Goal: Task Accomplishment & Management: Complete application form

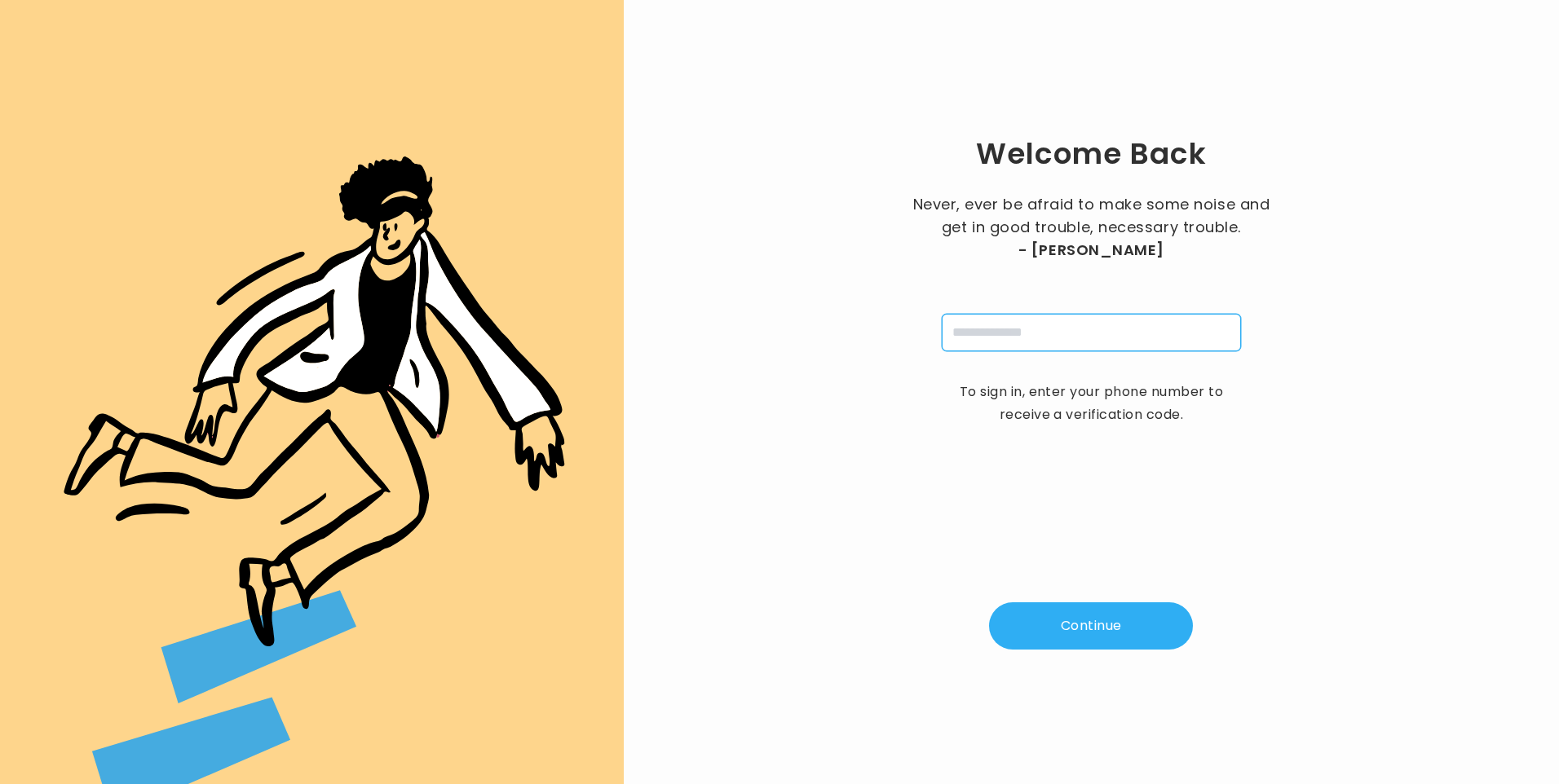
click at [1093, 340] on input "tel" at bounding box center [1092, 333] width 300 height 37
type input "**********"
click at [1089, 621] on button "Continue" at bounding box center [1091, 625] width 204 height 47
type input "*"
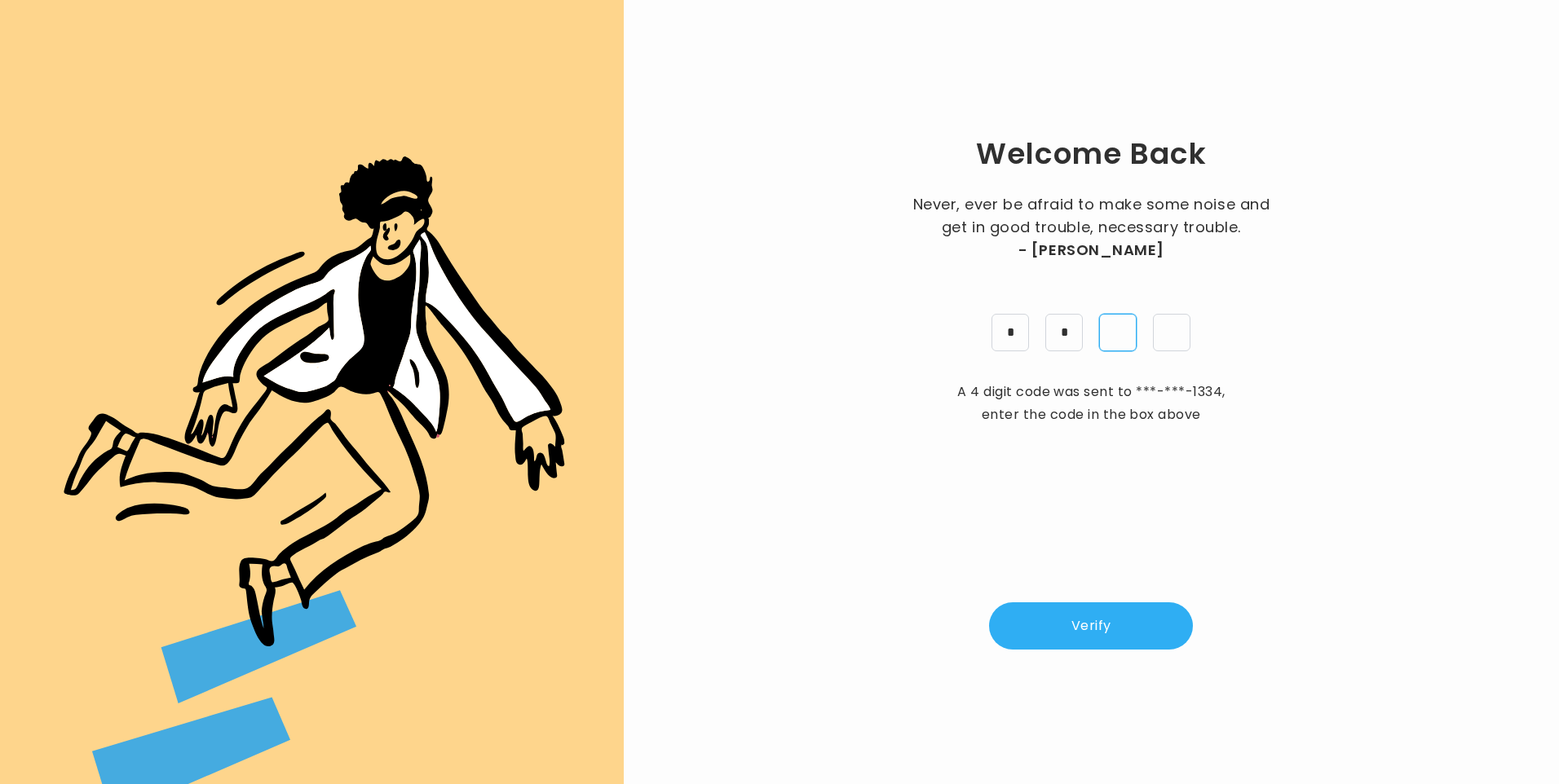
type input "*"
click at [1130, 627] on button "Verify" at bounding box center [1091, 625] width 204 height 47
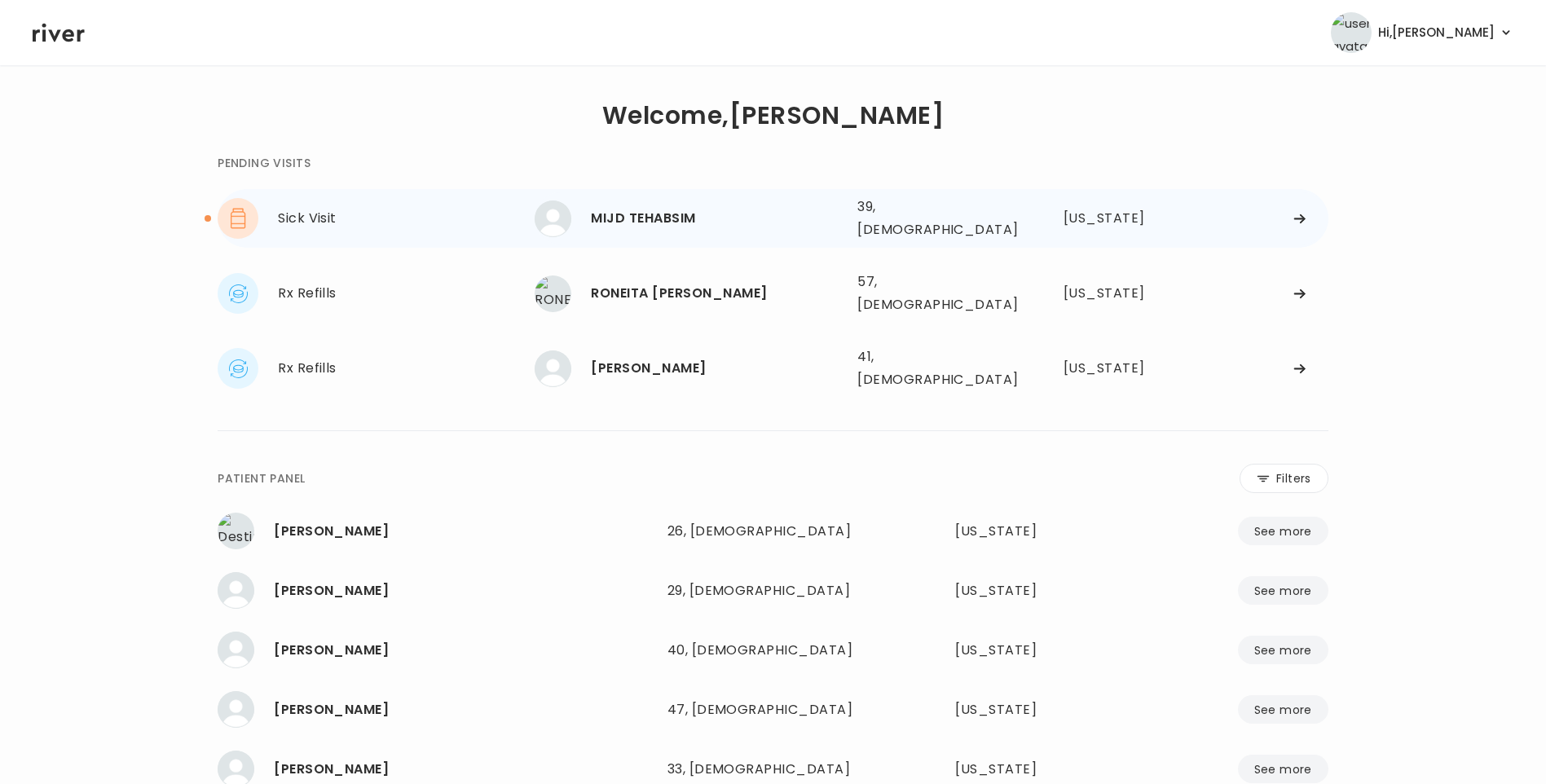
click at [658, 219] on div "MIJD TEHABSIM" at bounding box center [717, 218] width 253 height 23
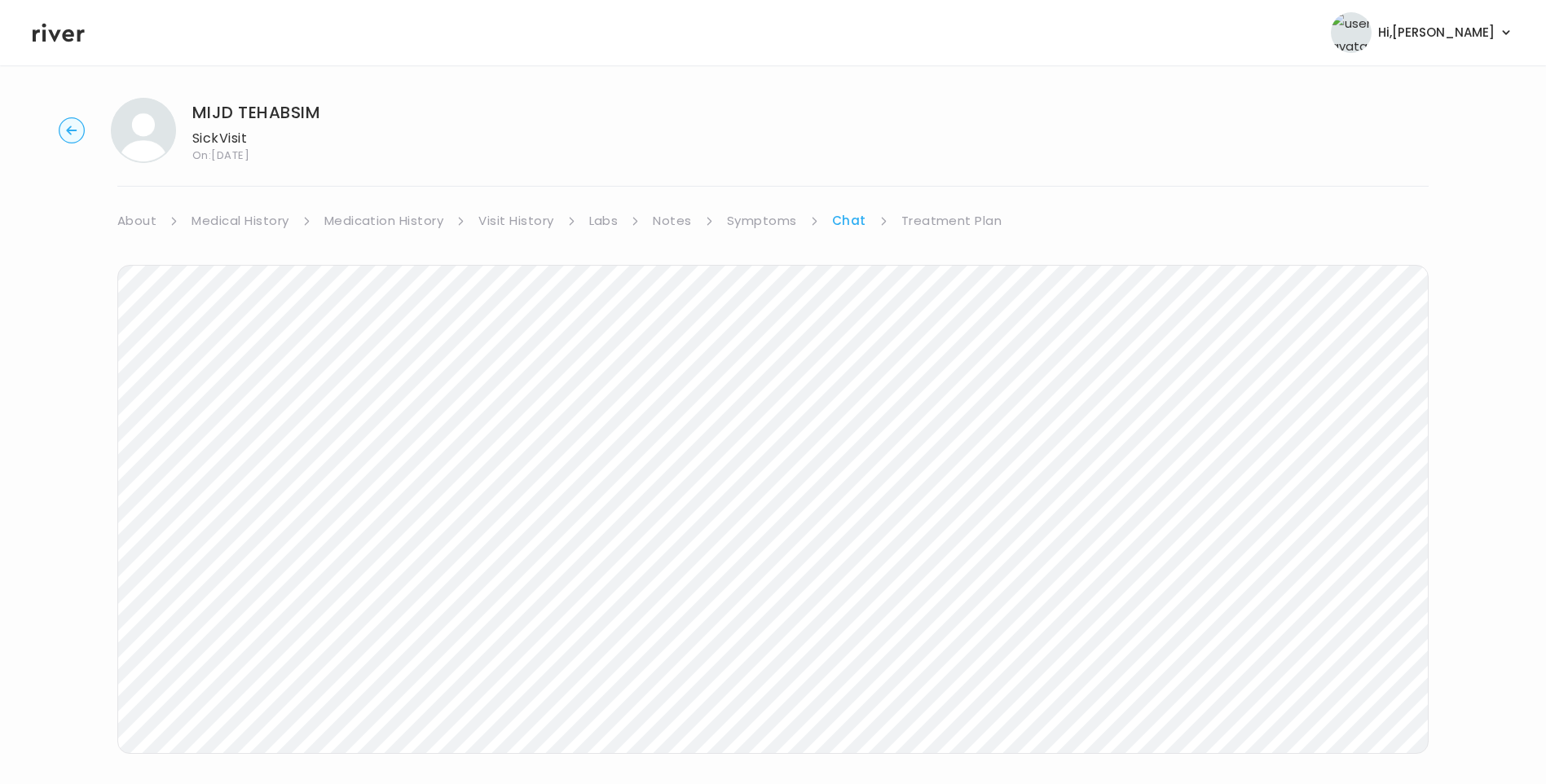
scroll to position [49, 0]
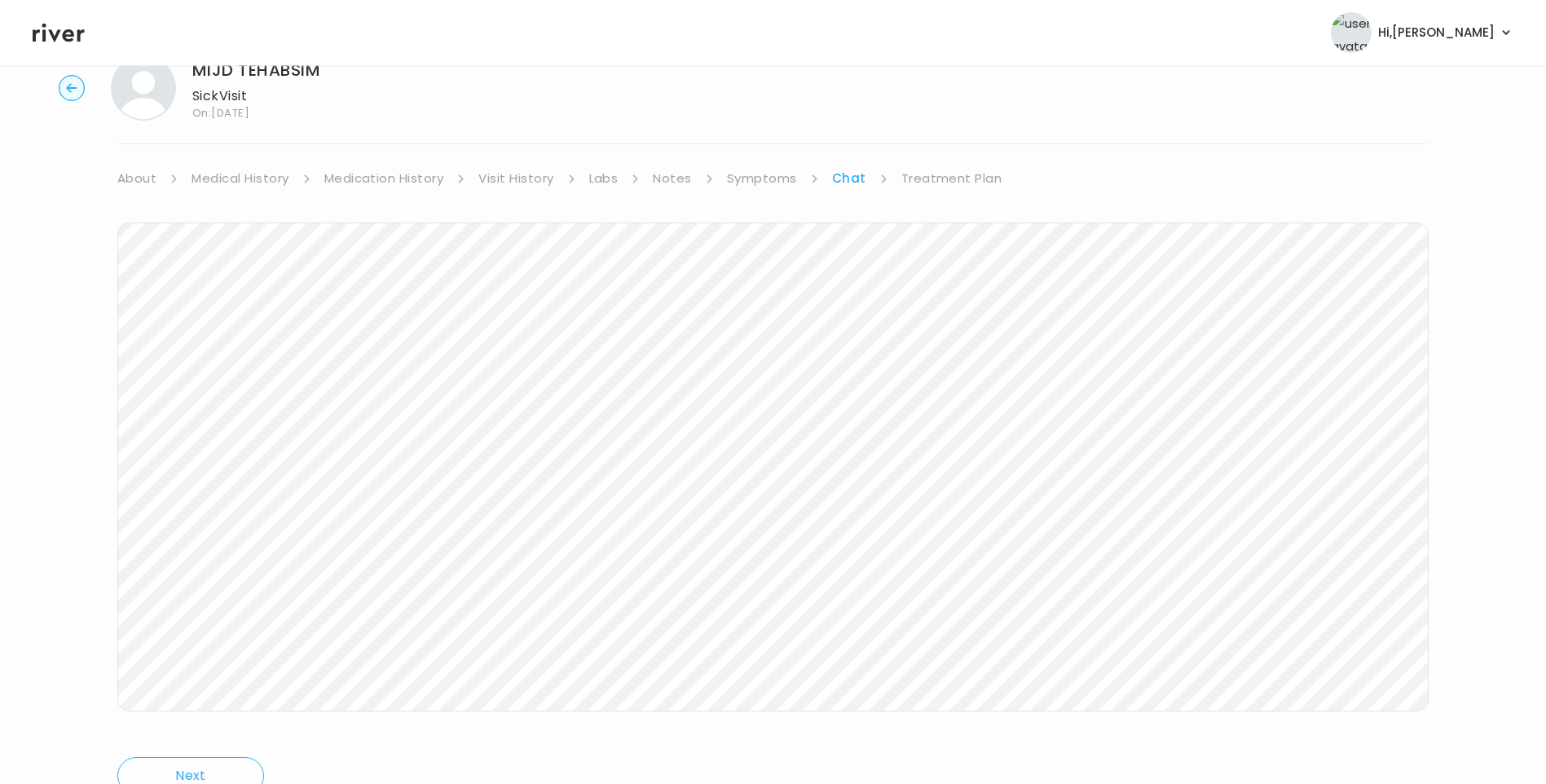
click at [67, 33] on icon at bounding box center [58, 33] width 52 height 25
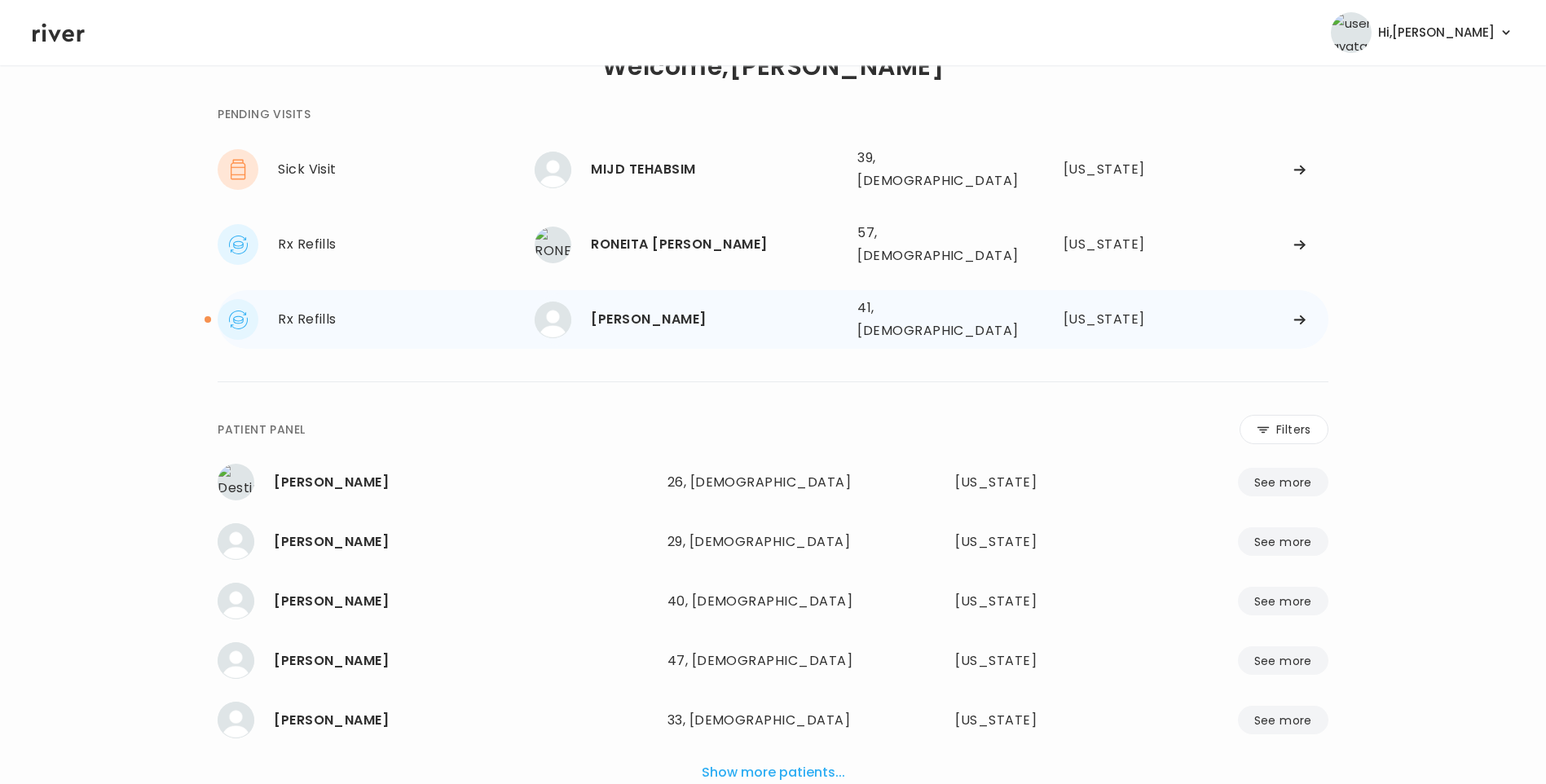
click at [642, 308] on div "[PERSON_NAME]" at bounding box center [717, 319] width 253 height 23
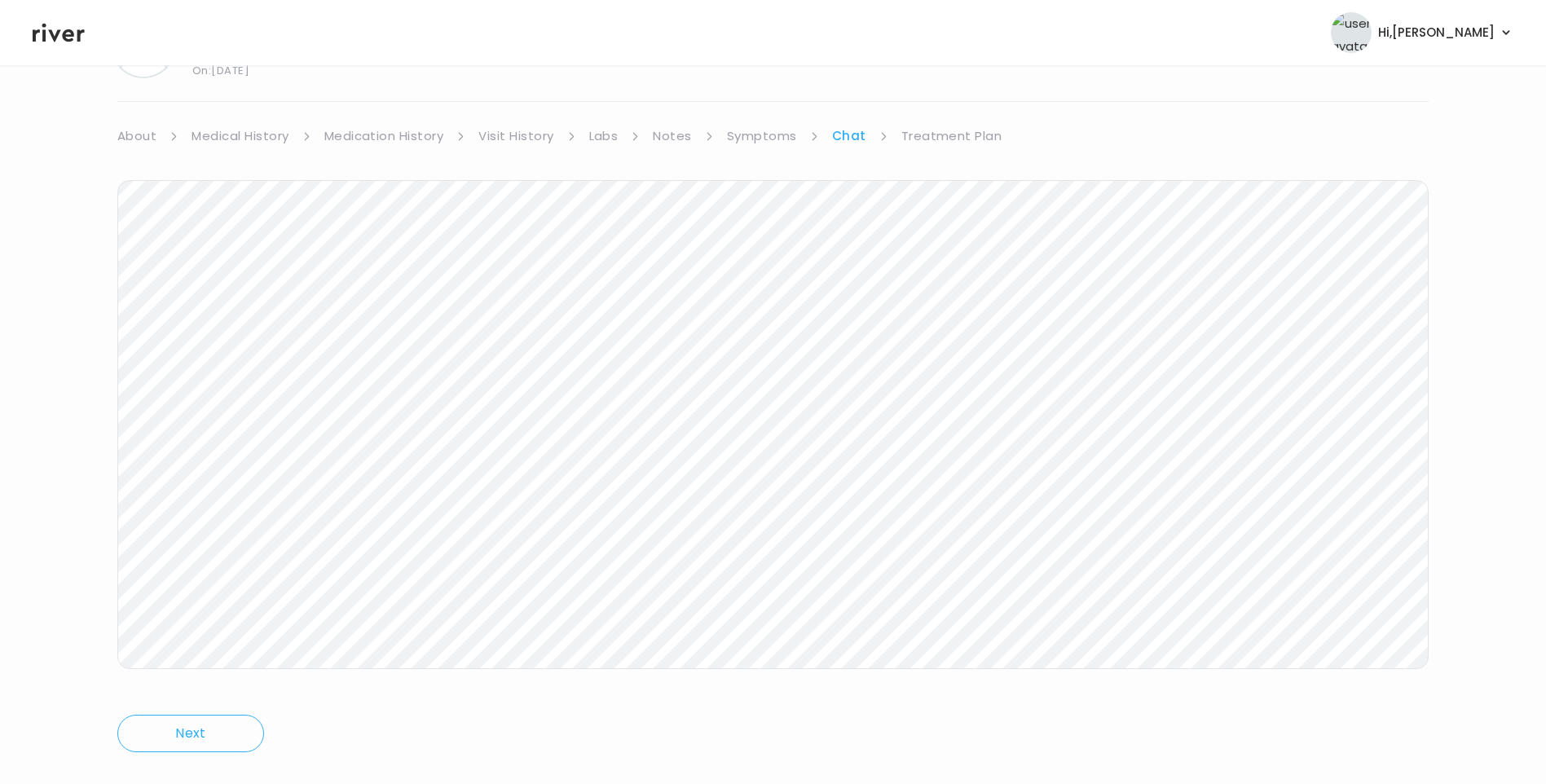
scroll to position [93, 0]
click at [62, 30] on icon at bounding box center [58, 33] width 52 height 25
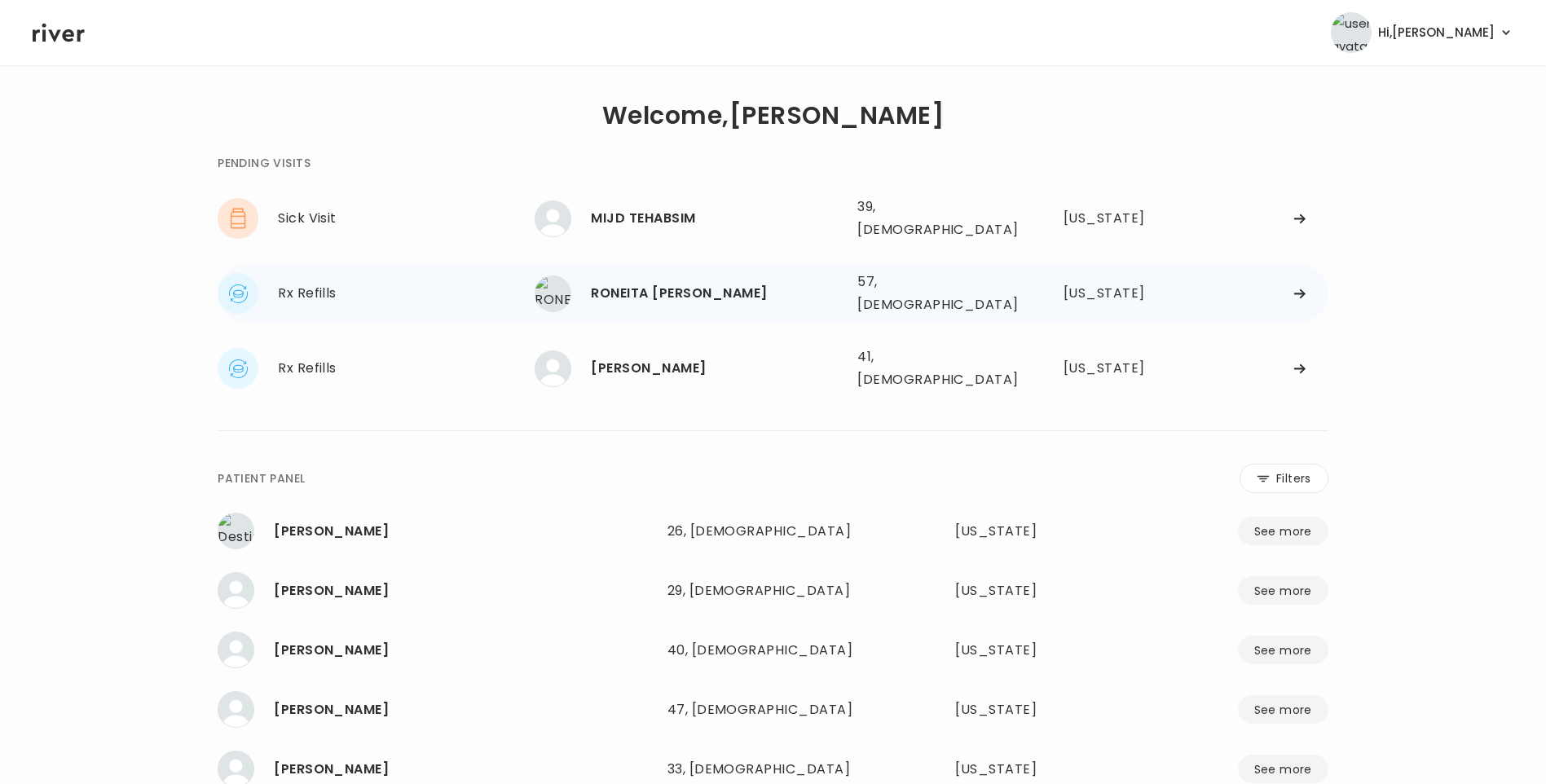
click at [710, 285] on div "RONEITA S. MIRANDA" at bounding box center [717, 293] width 253 height 23
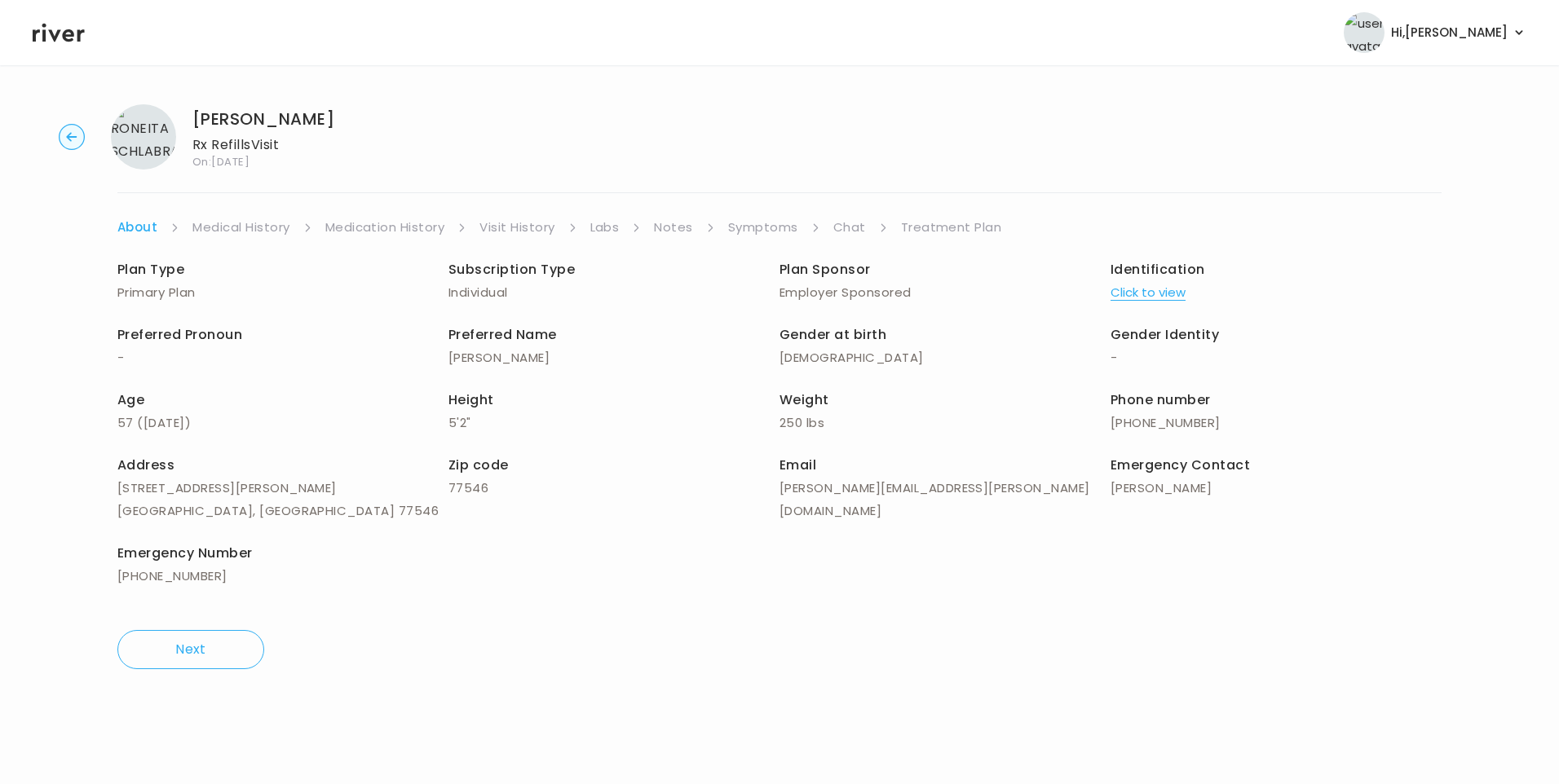
drag, startPoint x: 847, startPoint y: 231, endPoint x: 853, endPoint y: 237, distance: 8.5
click at [847, 231] on link "Chat" at bounding box center [849, 227] width 33 height 23
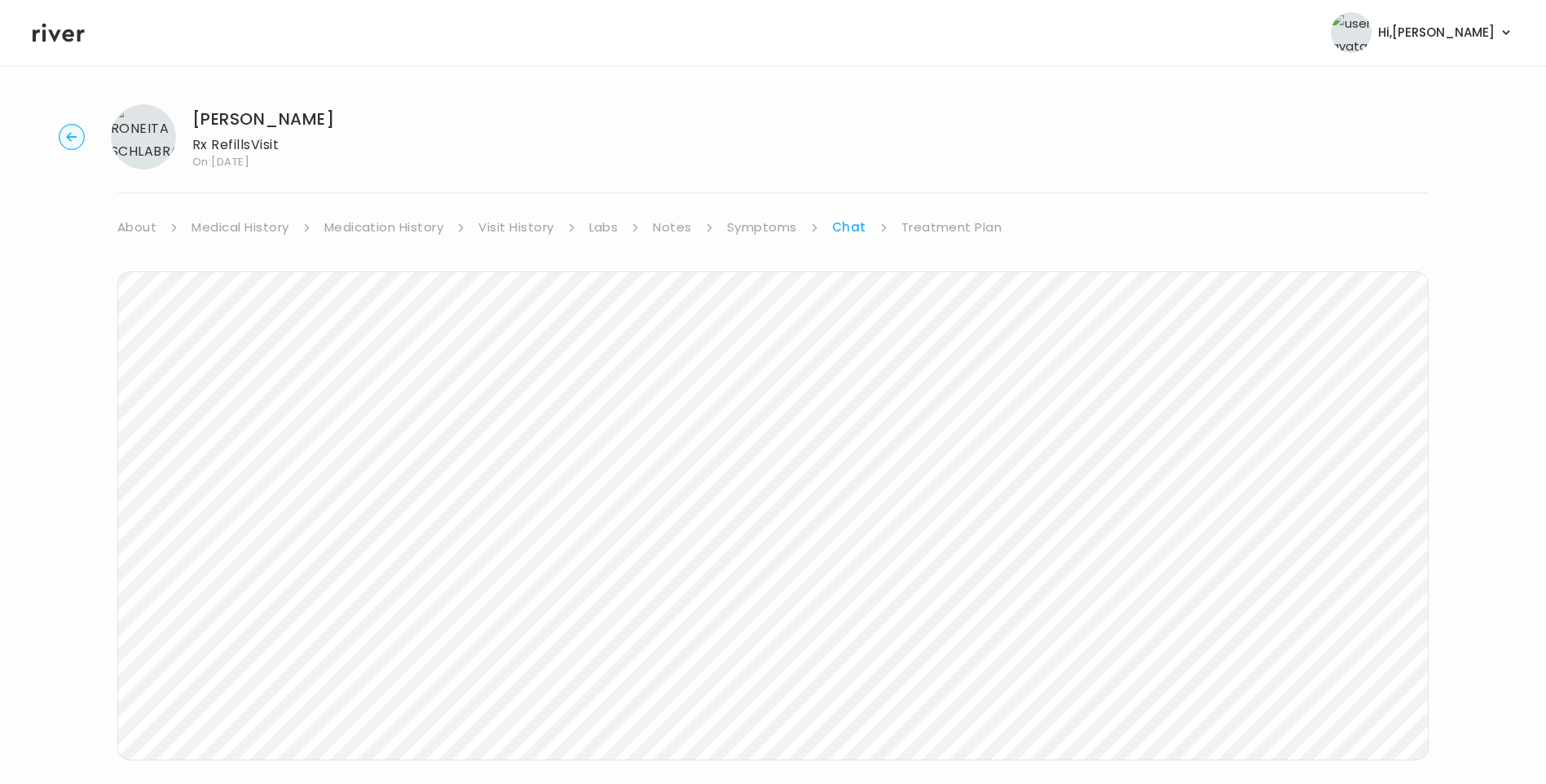
scroll to position [42, 0]
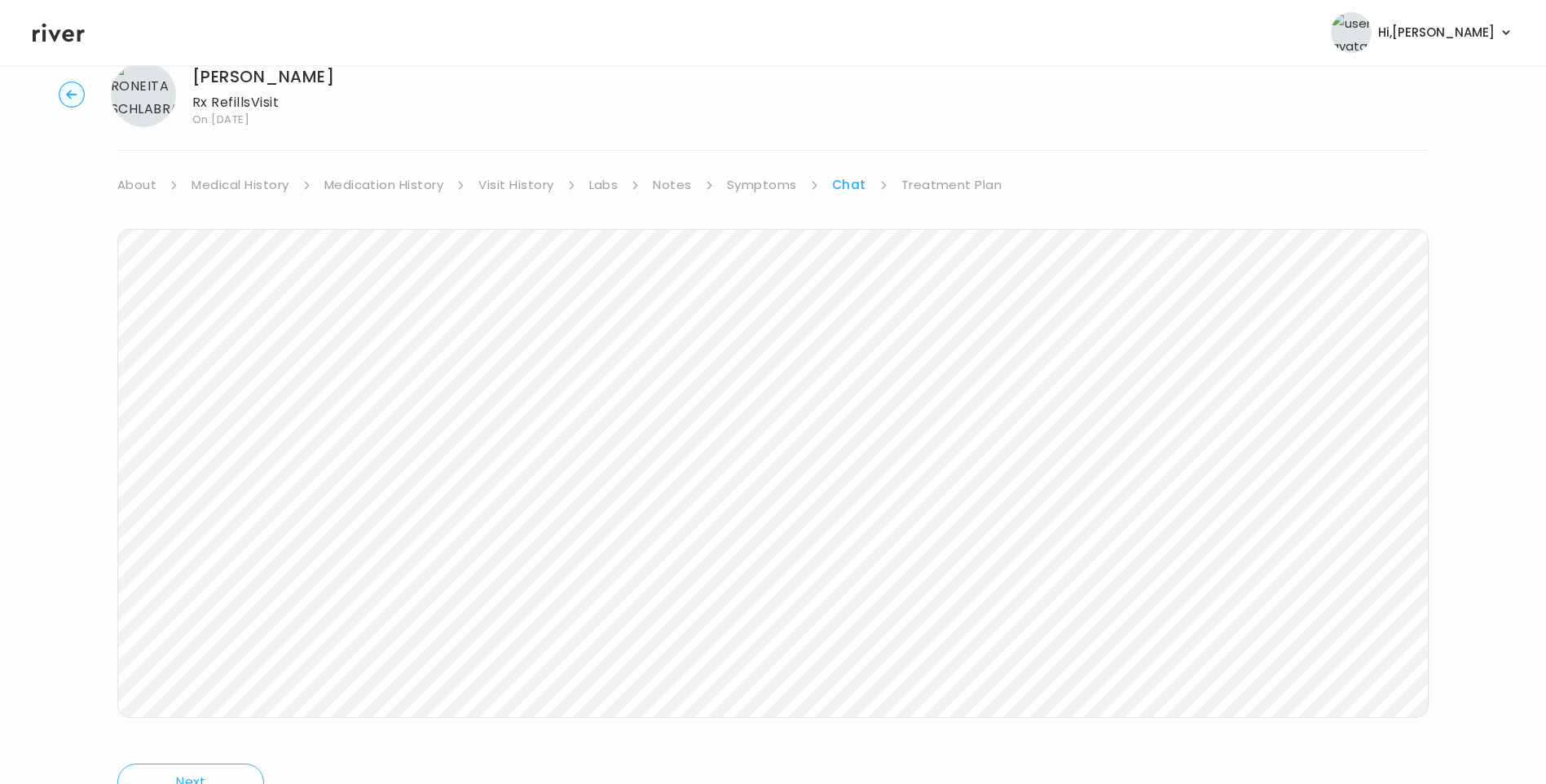
click at [68, 31] on icon at bounding box center [58, 33] width 52 height 19
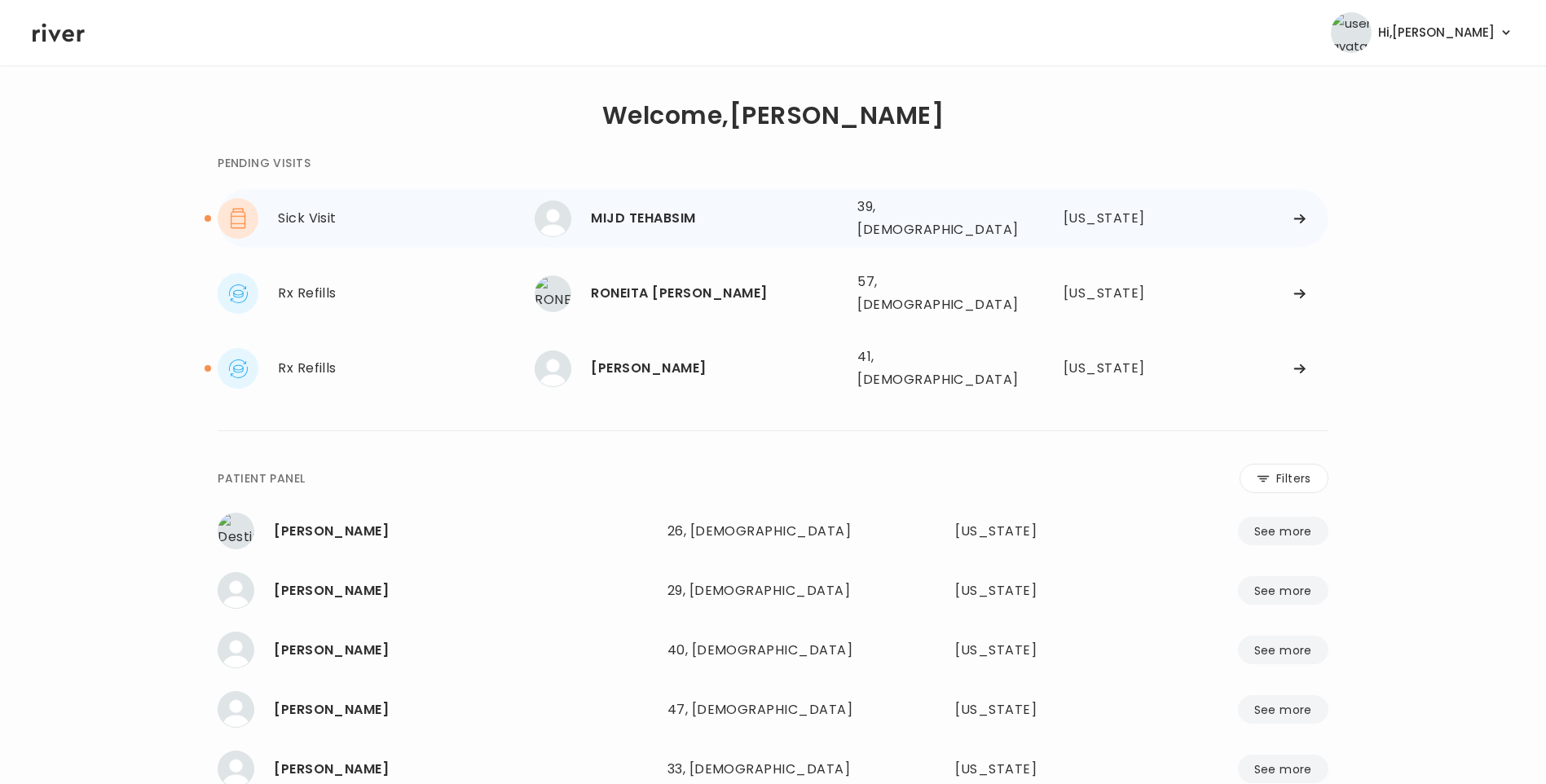
click at [674, 223] on div "MIJD TEHABSIM" at bounding box center [717, 218] width 253 height 23
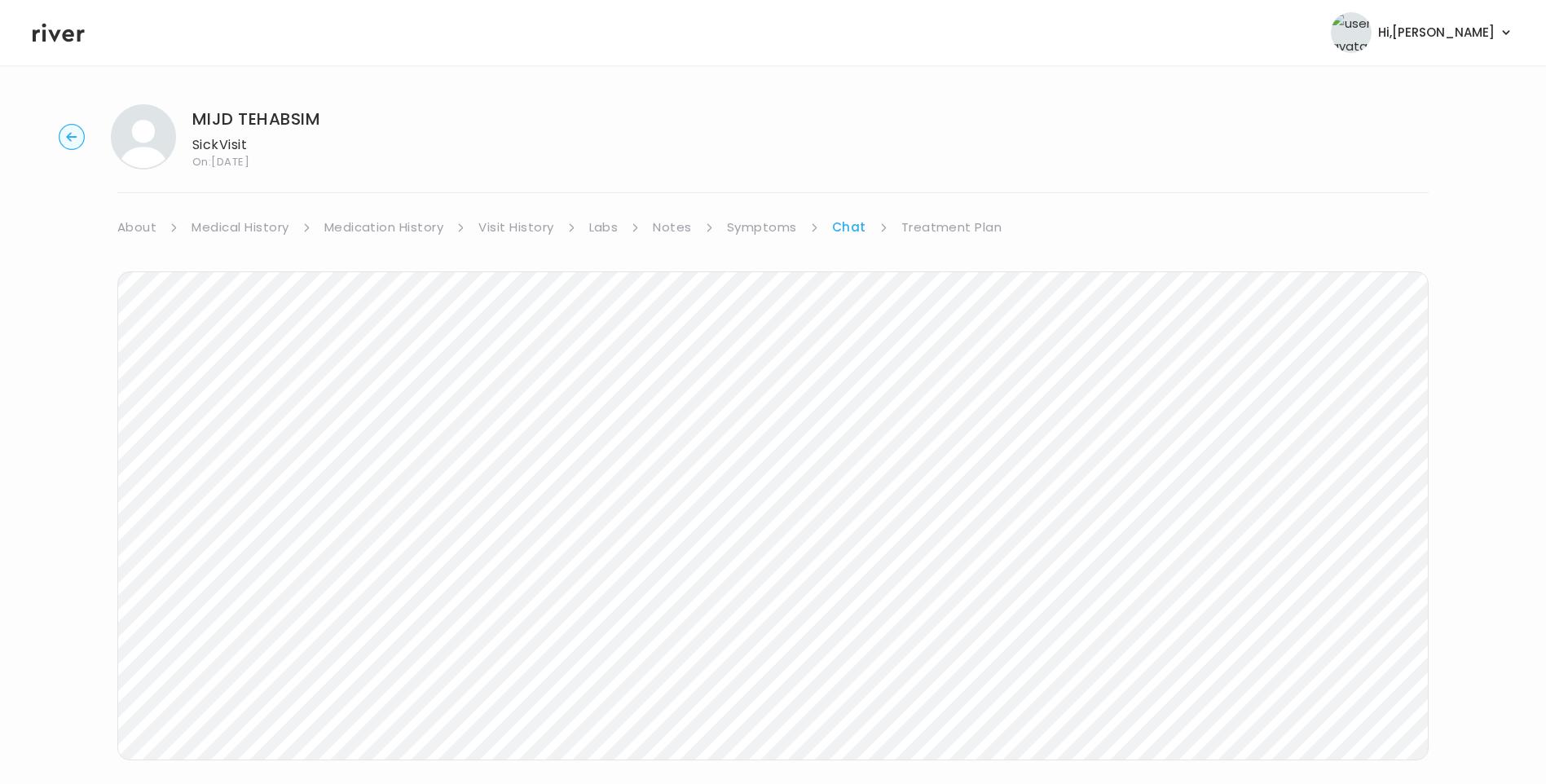
scroll to position [121, 0]
click at [968, 106] on link "Treatment Plan" at bounding box center [952, 105] width 101 height 23
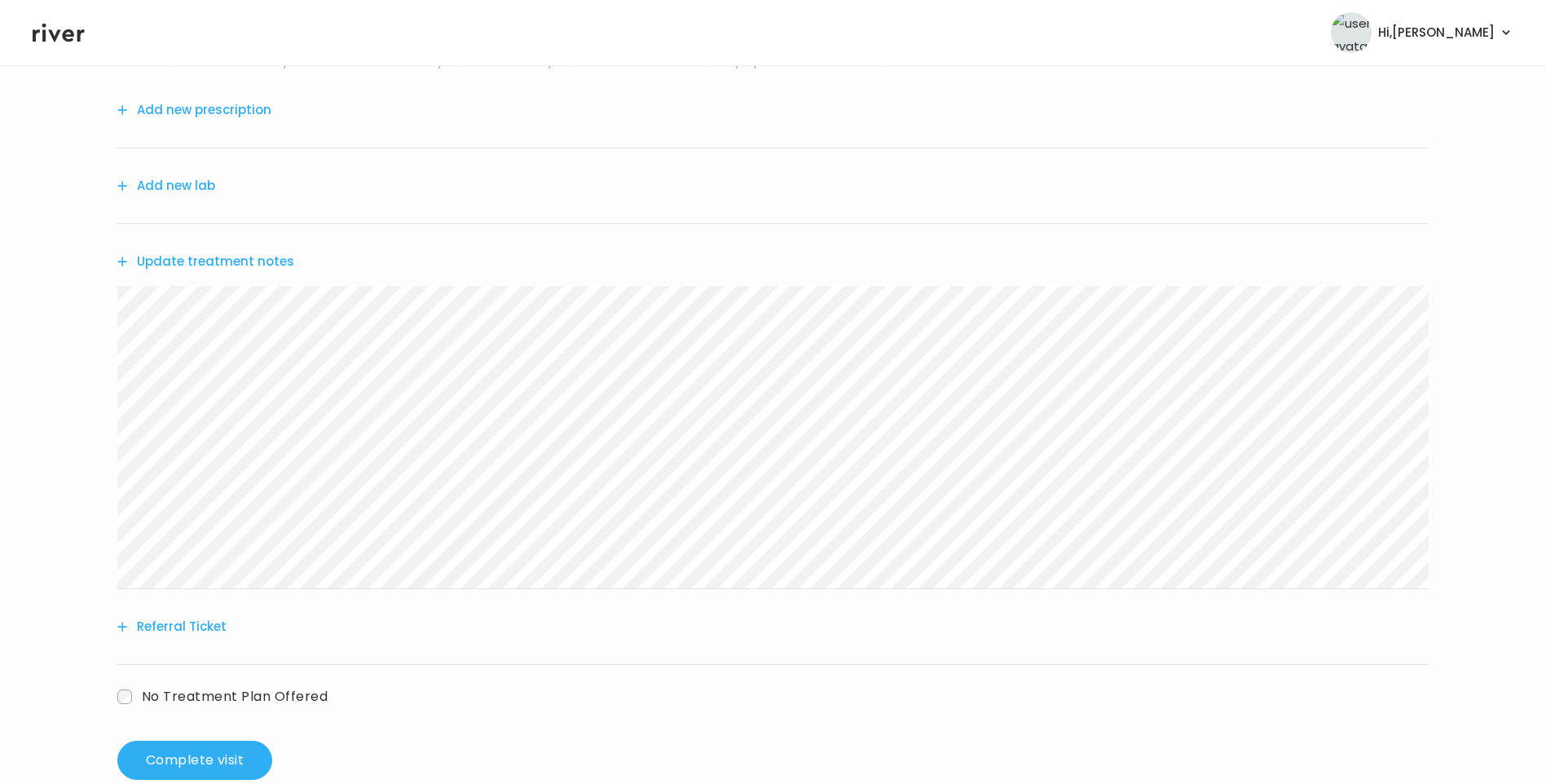
scroll to position [201, 0]
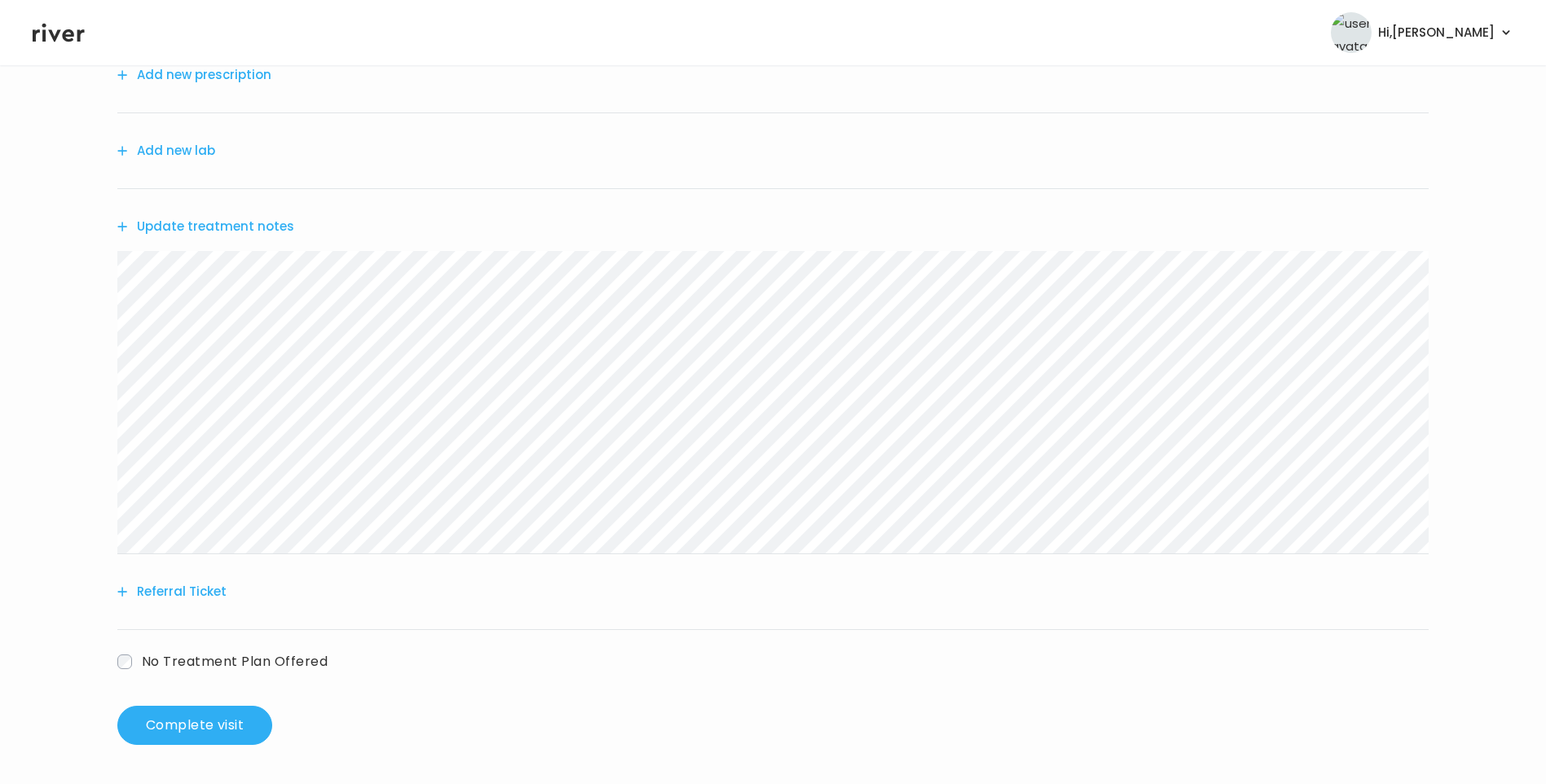
click at [217, 592] on button "Referral Ticket" at bounding box center [171, 591] width 109 height 23
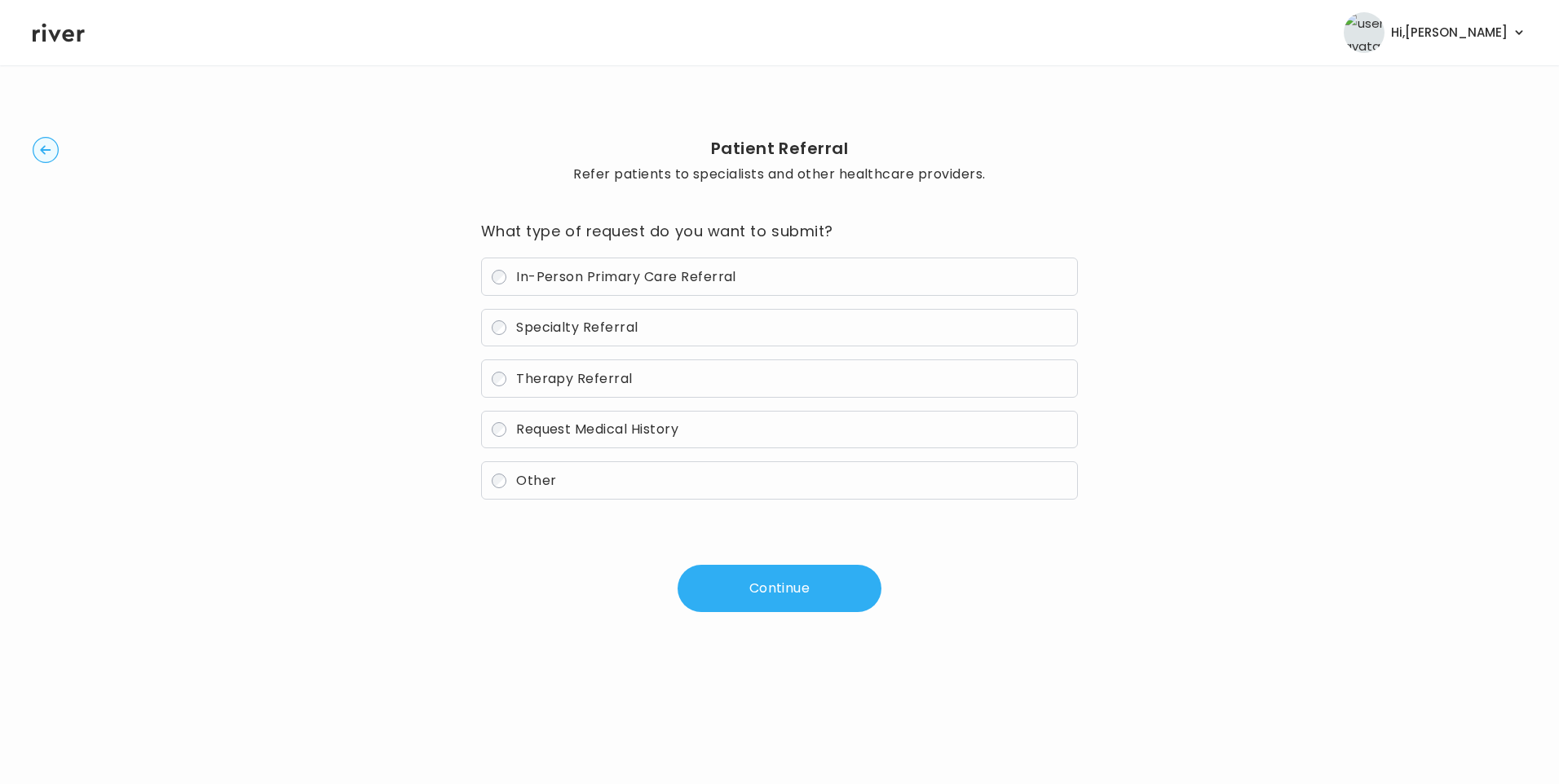
click at [572, 487] on label "Other" at bounding box center [780, 480] width 597 height 38
click at [767, 584] on button "Continue" at bounding box center [780, 588] width 204 height 47
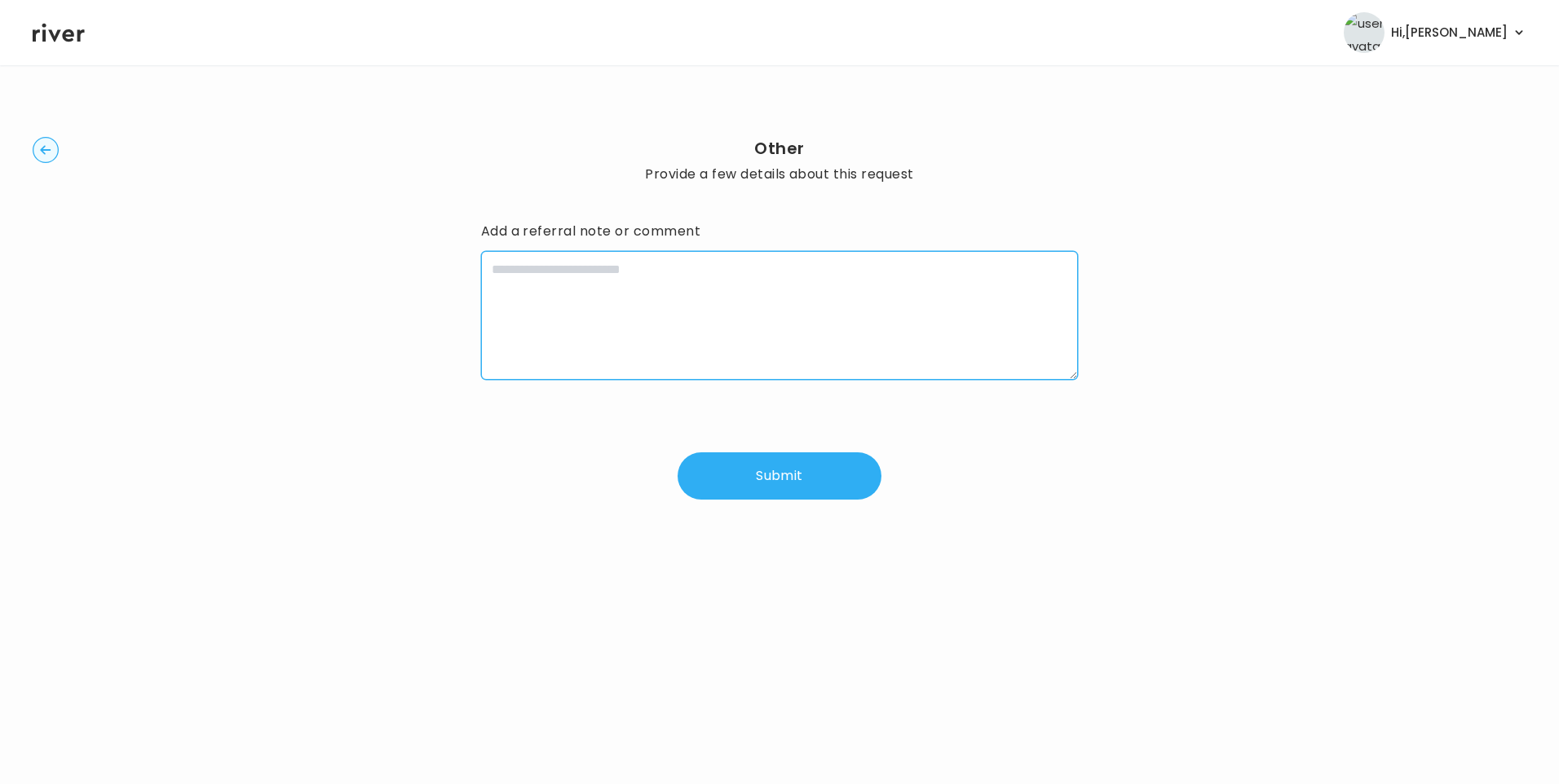
click at [705, 361] on textarea at bounding box center [780, 315] width 597 height 129
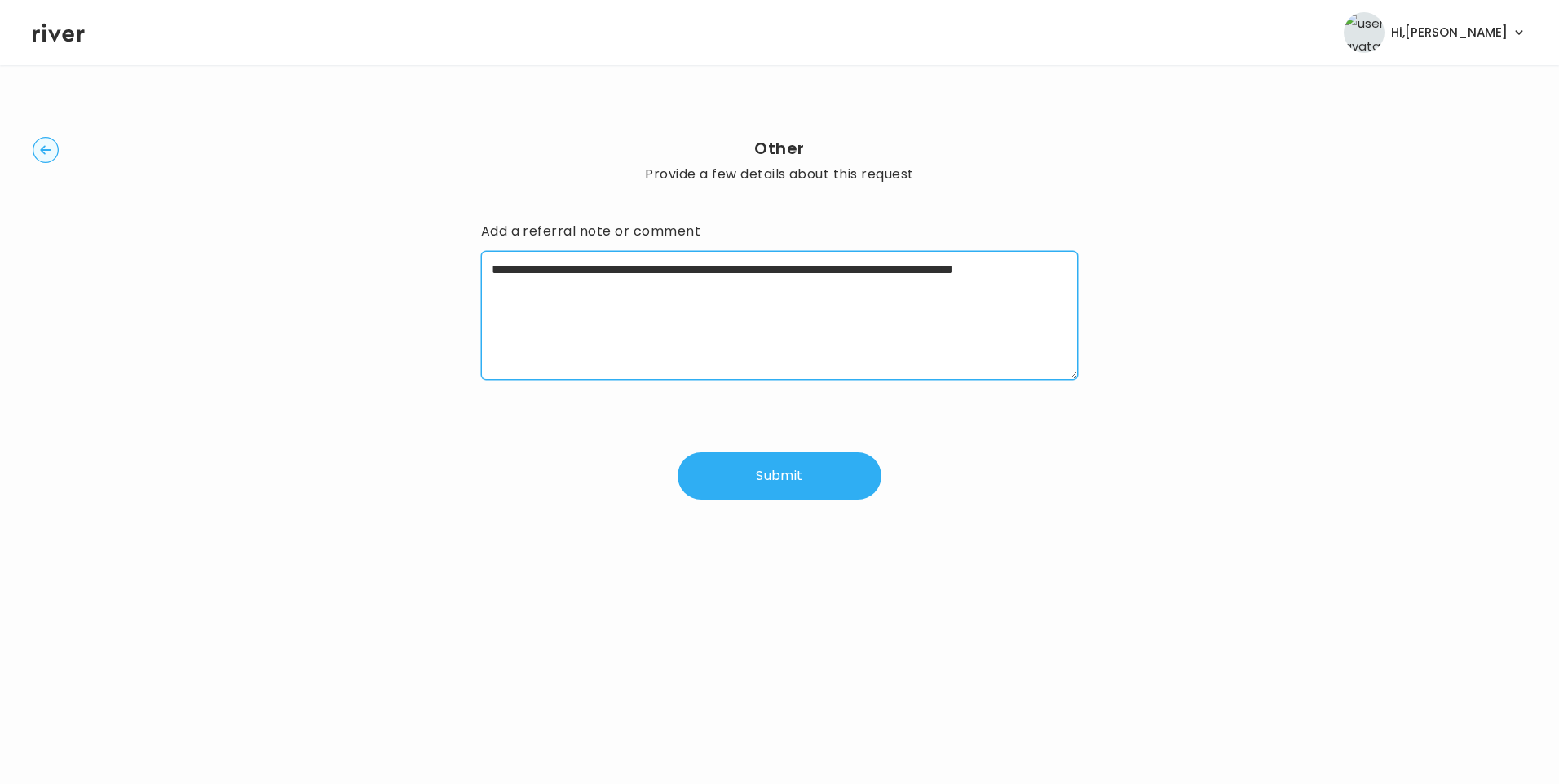
drag, startPoint x: 985, startPoint y: 267, endPoint x: 993, endPoint y: 271, distance: 8.9
click at [985, 267] on textarea "**********" at bounding box center [780, 315] width 597 height 129
click at [764, 282] on textarea "**********" at bounding box center [780, 315] width 597 height 129
type textarea "**********"
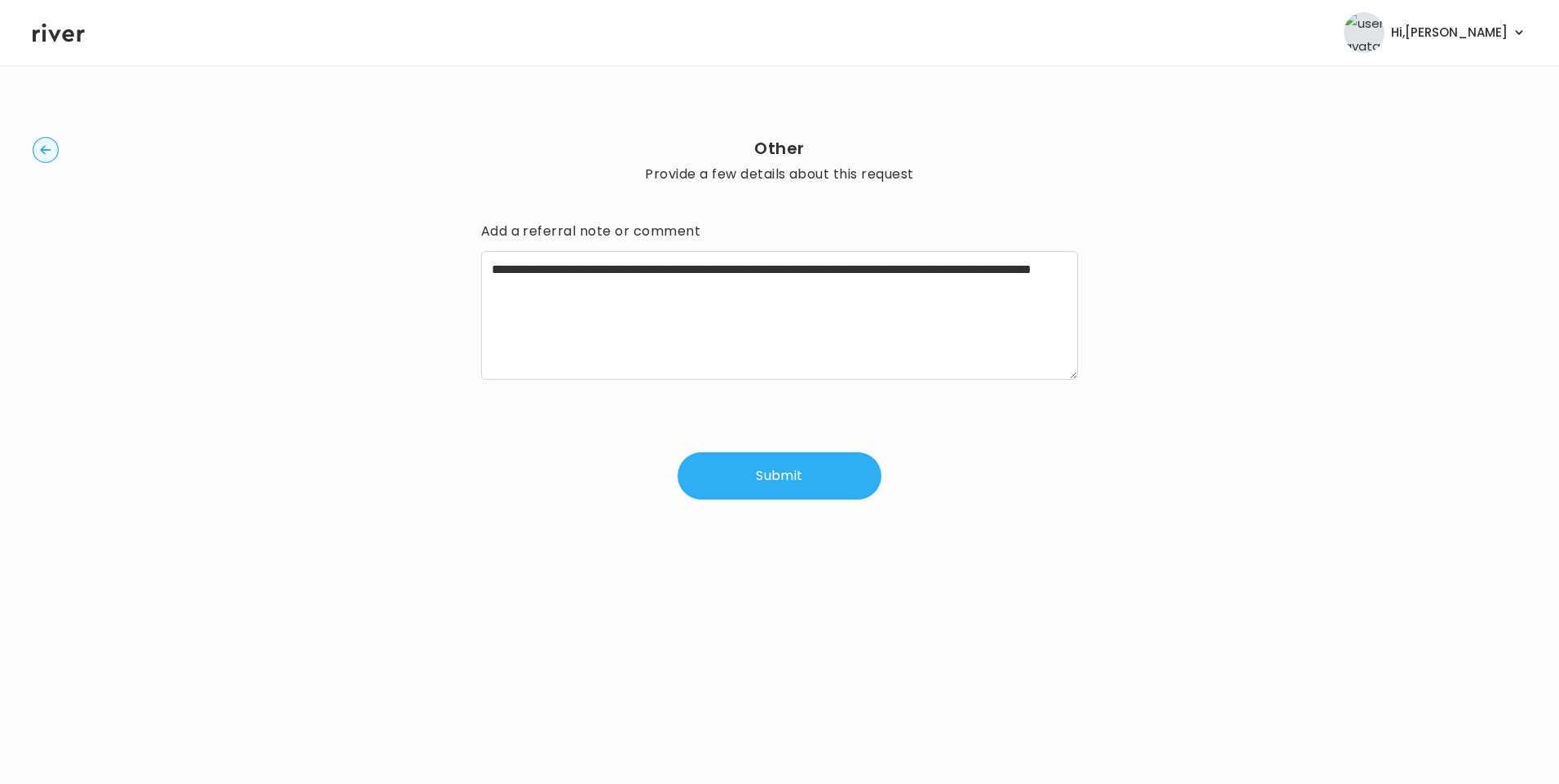
click at [795, 466] on button "Submit" at bounding box center [780, 476] width 204 height 47
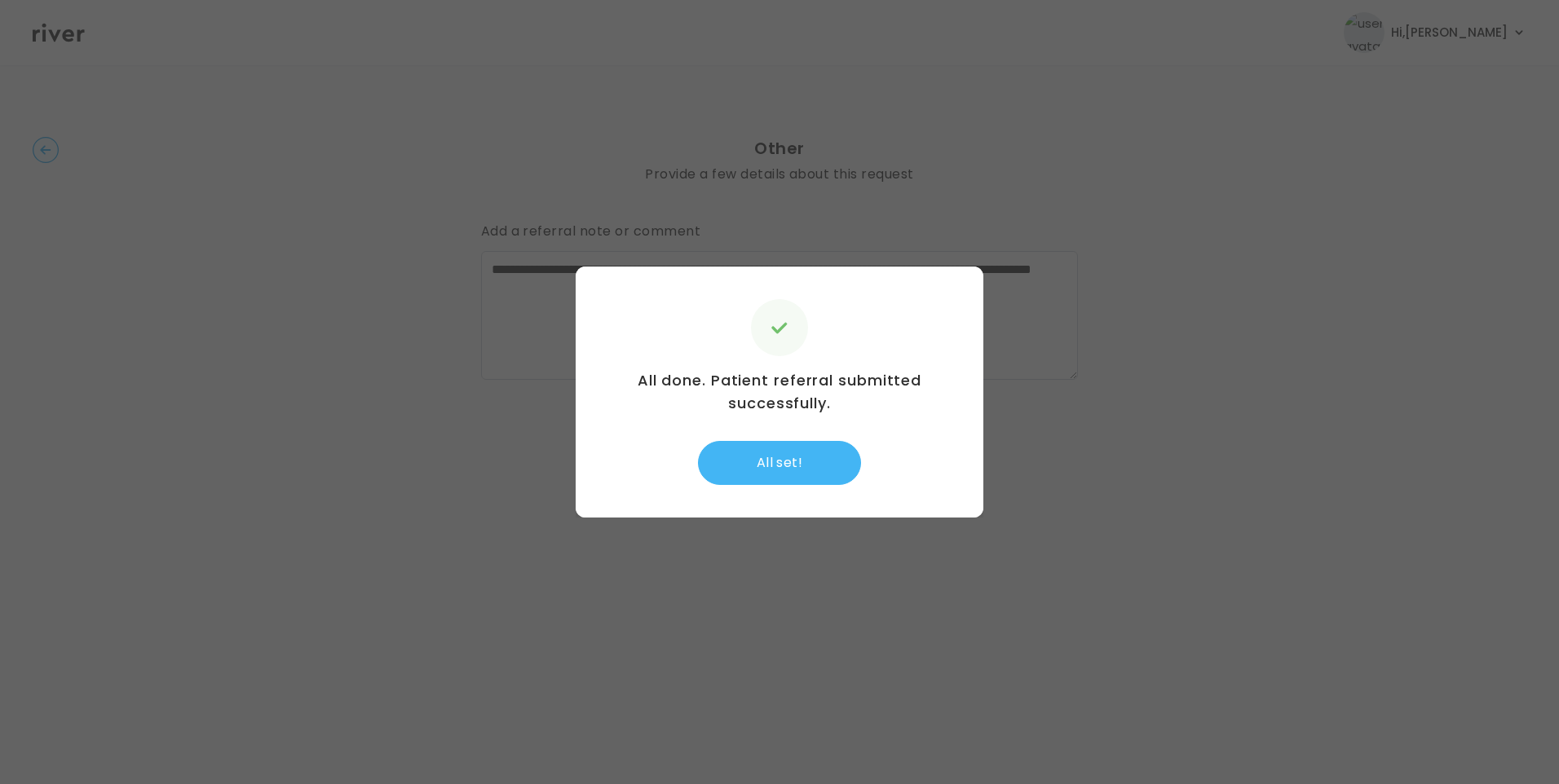
click at [806, 469] on button "All set!" at bounding box center [779, 463] width 163 height 44
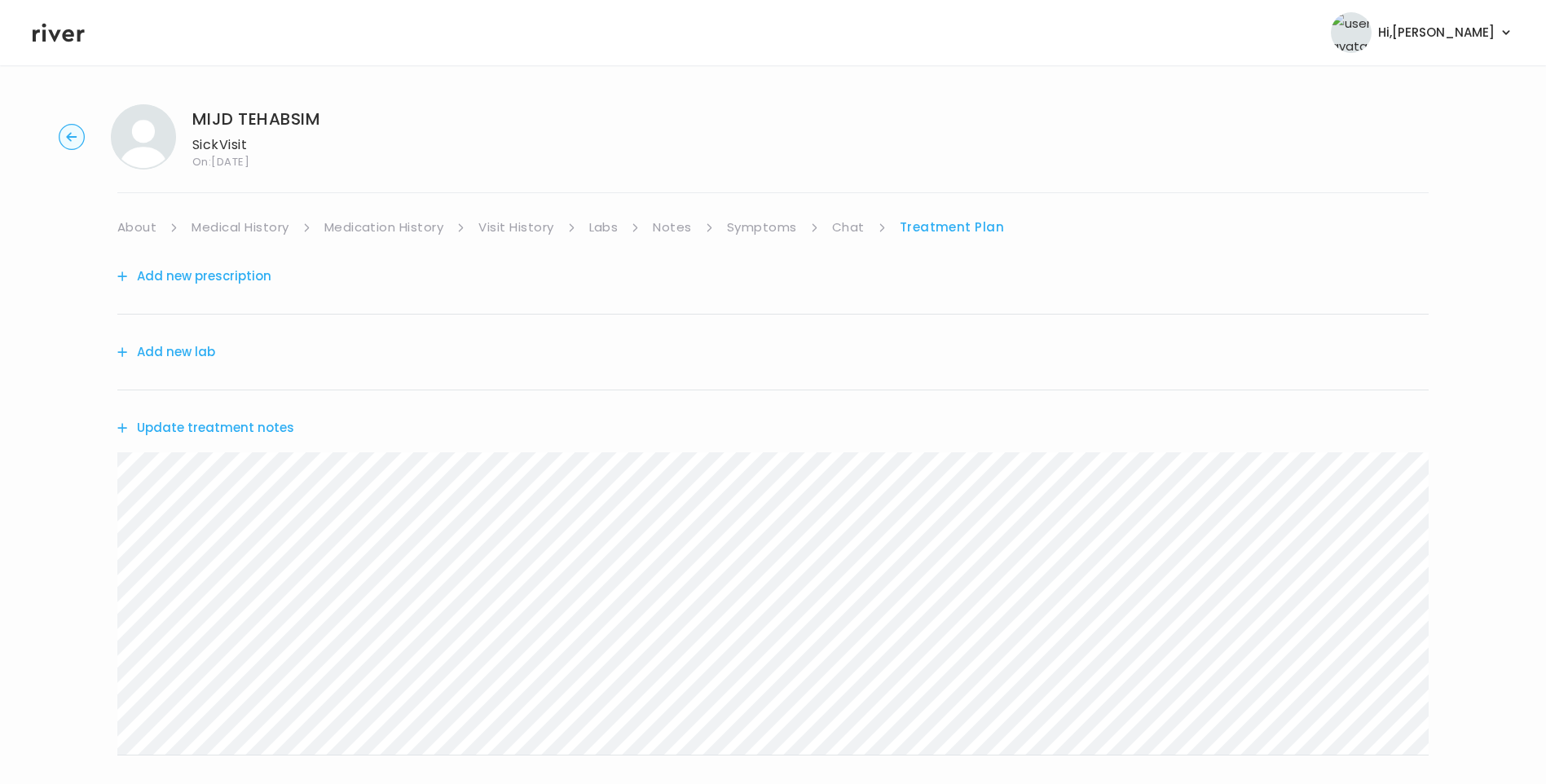
click at [254, 429] on button "Update treatment notes" at bounding box center [206, 427] width 177 height 23
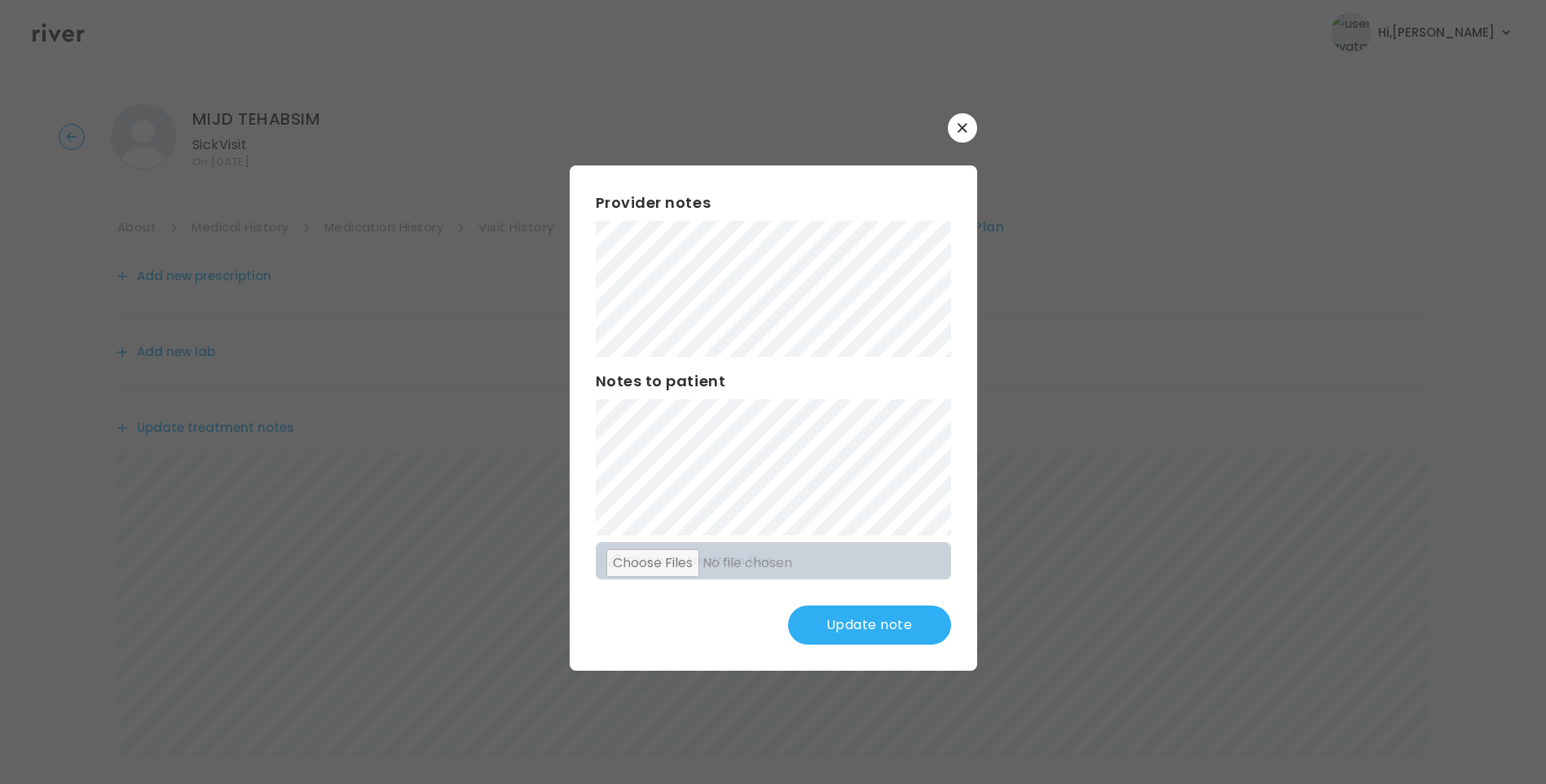
click at [858, 617] on button "Update note" at bounding box center [869, 625] width 163 height 39
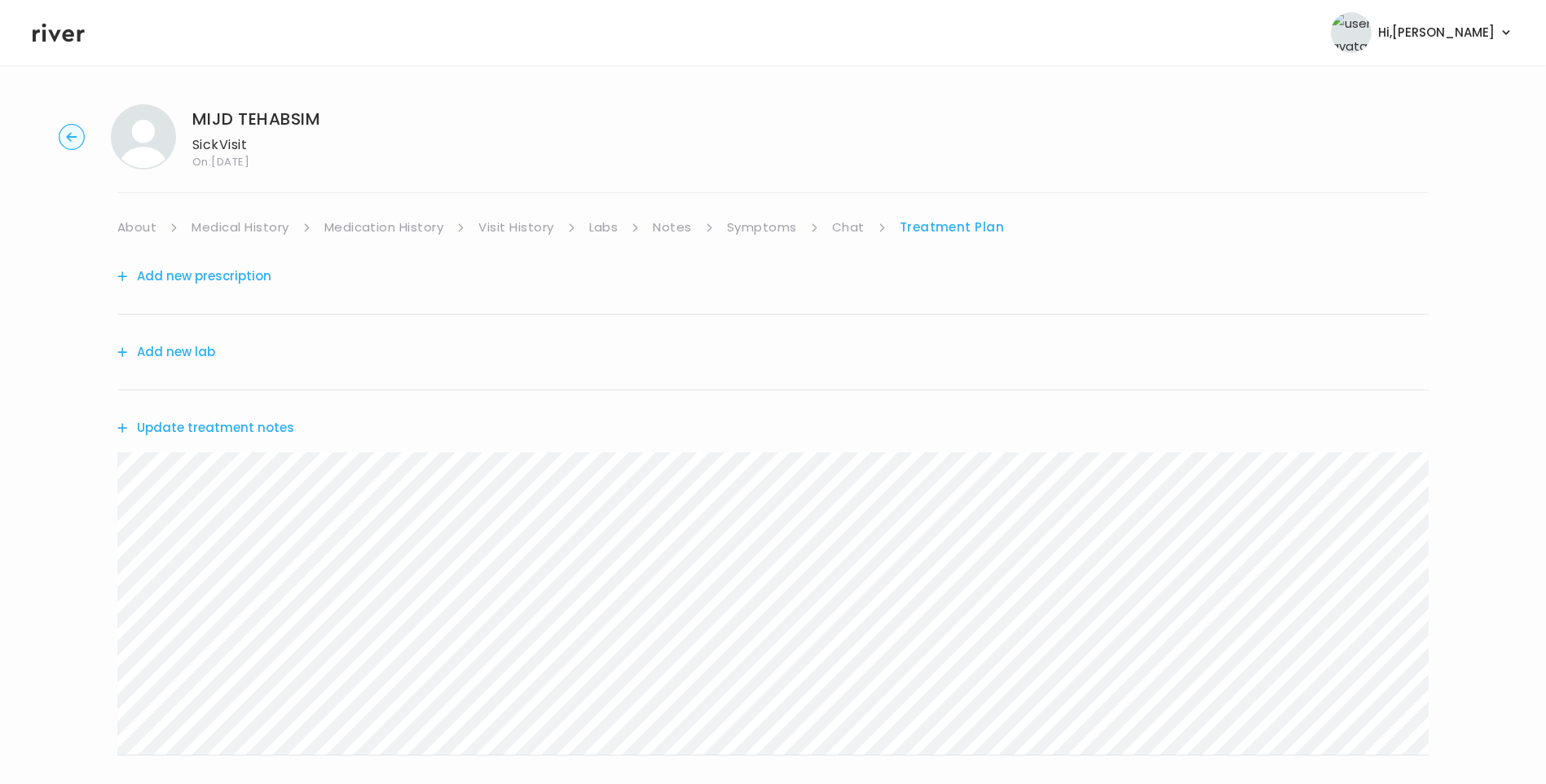
click at [844, 226] on link "Chat" at bounding box center [848, 227] width 33 height 23
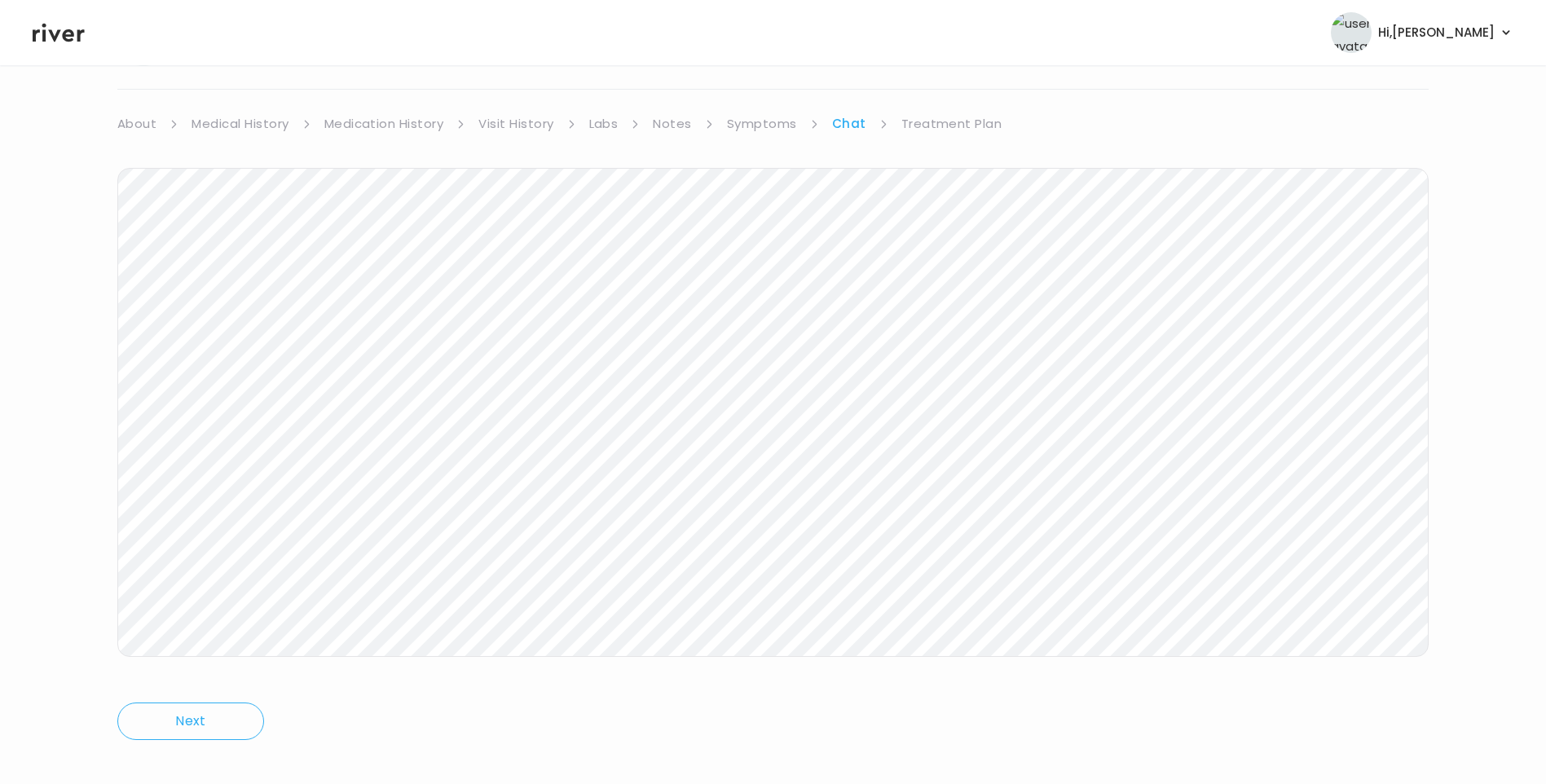
click at [941, 124] on link "Treatment Plan" at bounding box center [952, 123] width 101 height 23
click at [144, 127] on link "About" at bounding box center [137, 123] width 39 height 23
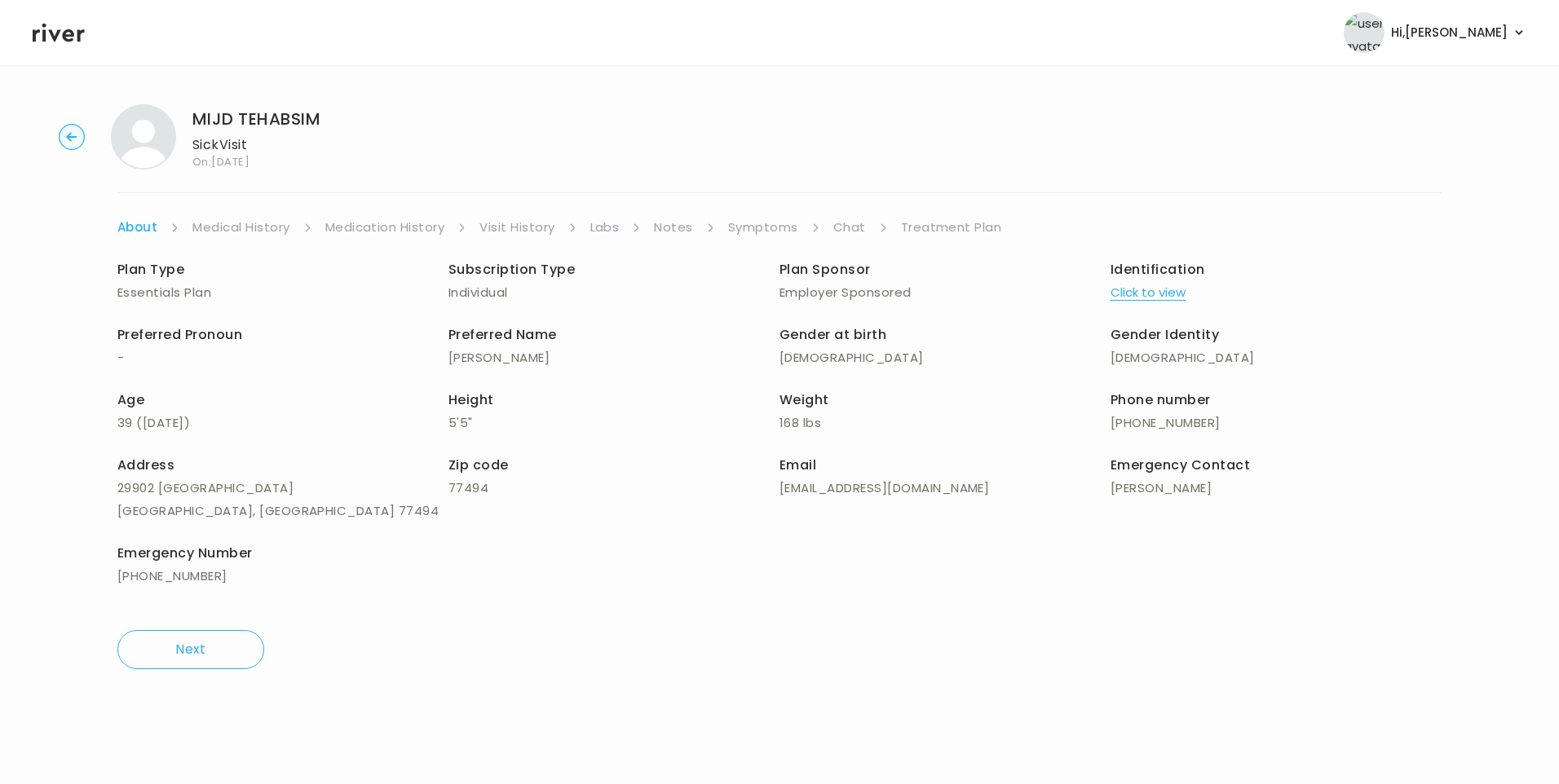
click at [859, 226] on link "Chat" at bounding box center [849, 227] width 33 height 23
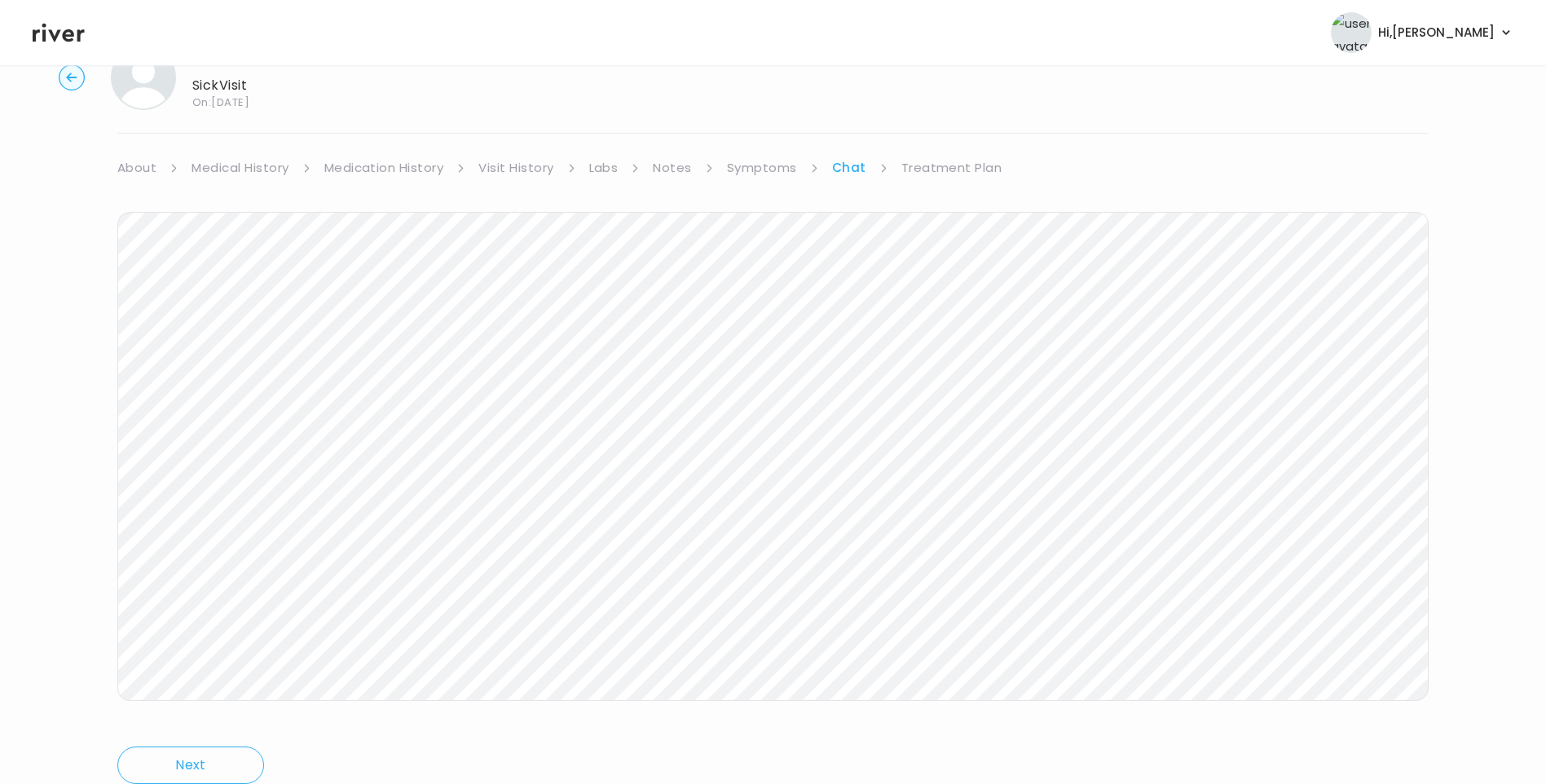
scroll to position [121, 0]
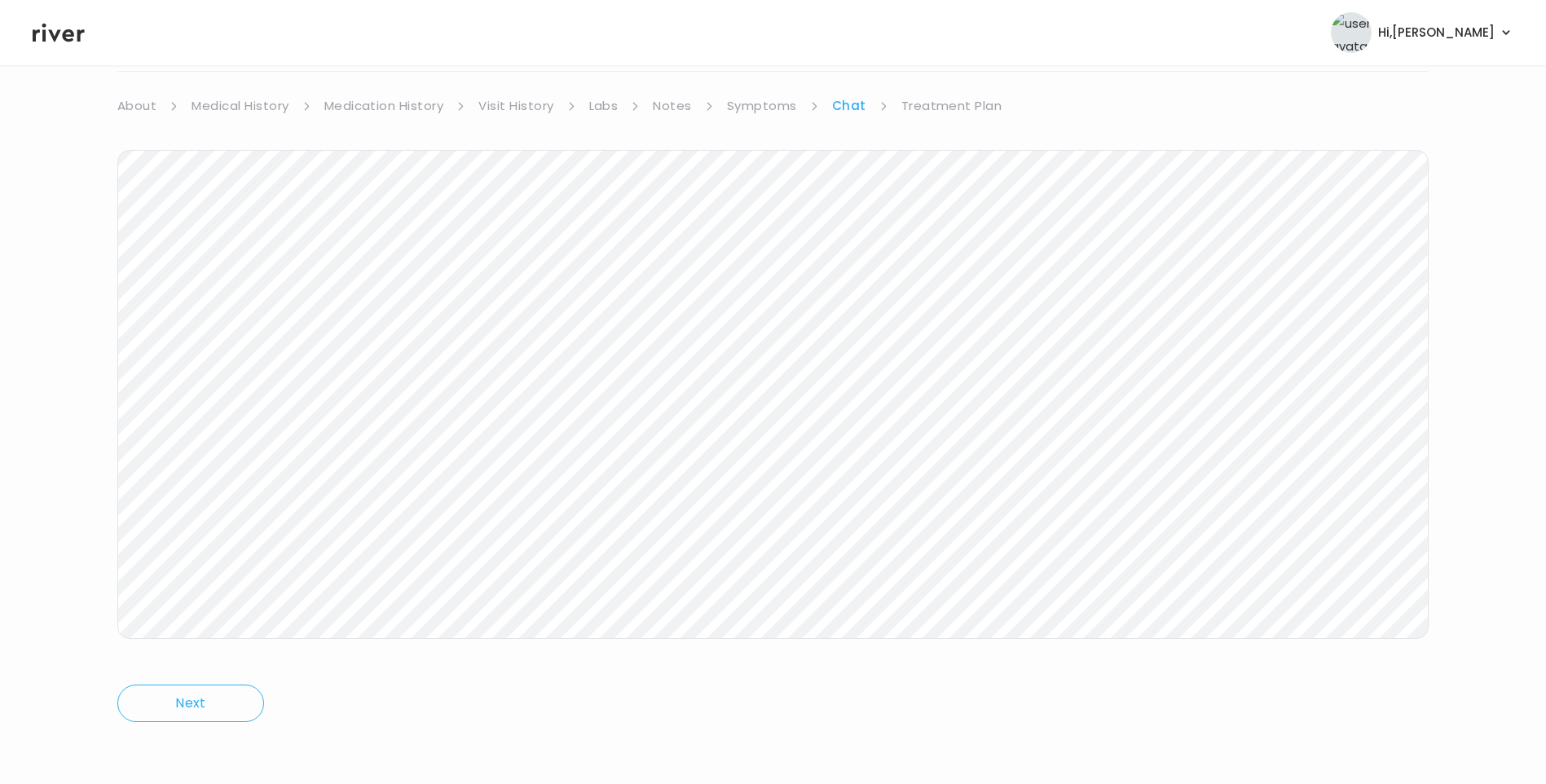
click at [941, 100] on link "Treatment Plan" at bounding box center [952, 105] width 101 height 23
click at [196, 314] on button "Update treatment notes" at bounding box center [206, 305] width 177 height 23
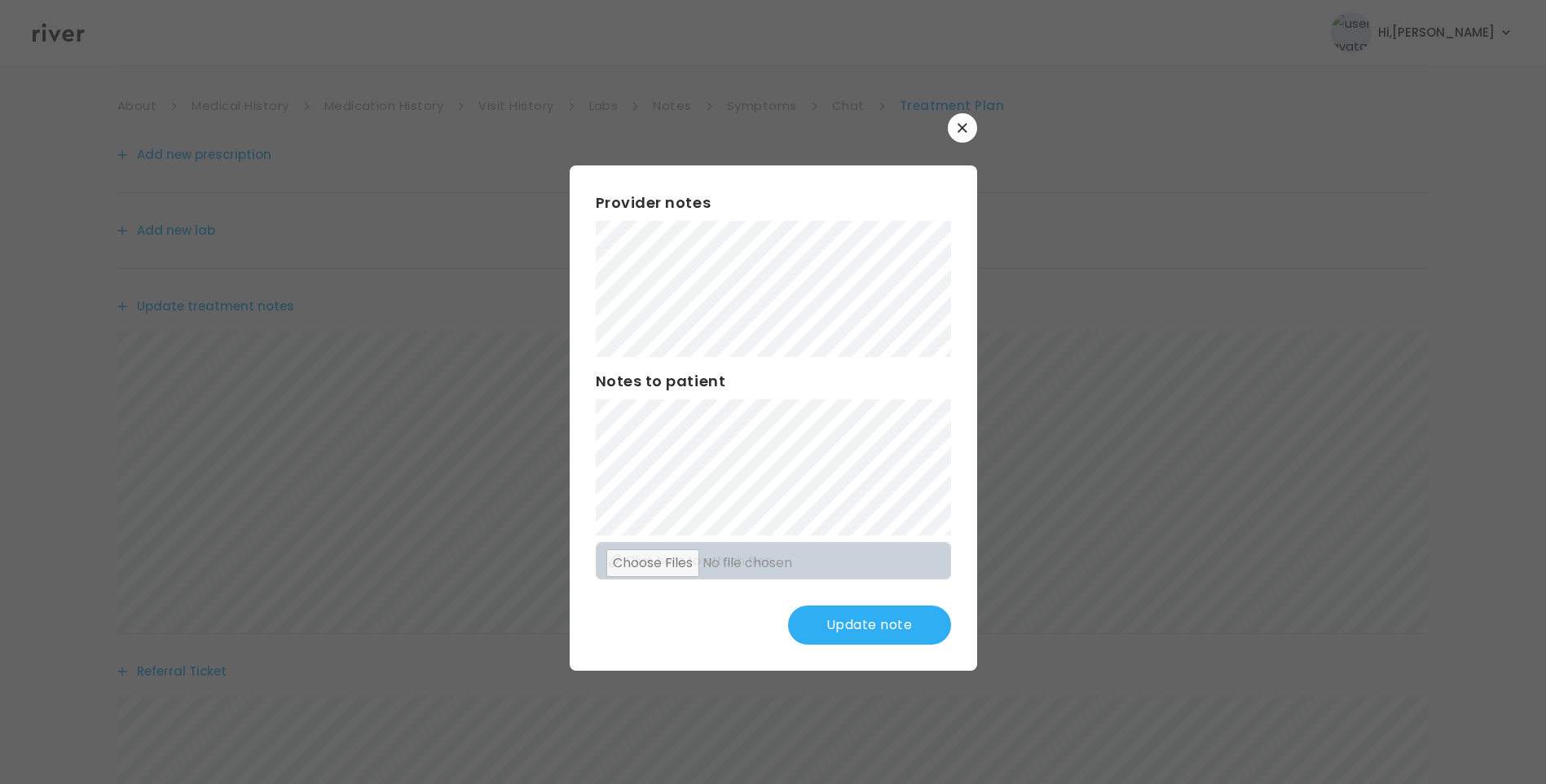
click at [895, 630] on button "Update note" at bounding box center [869, 625] width 163 height 39
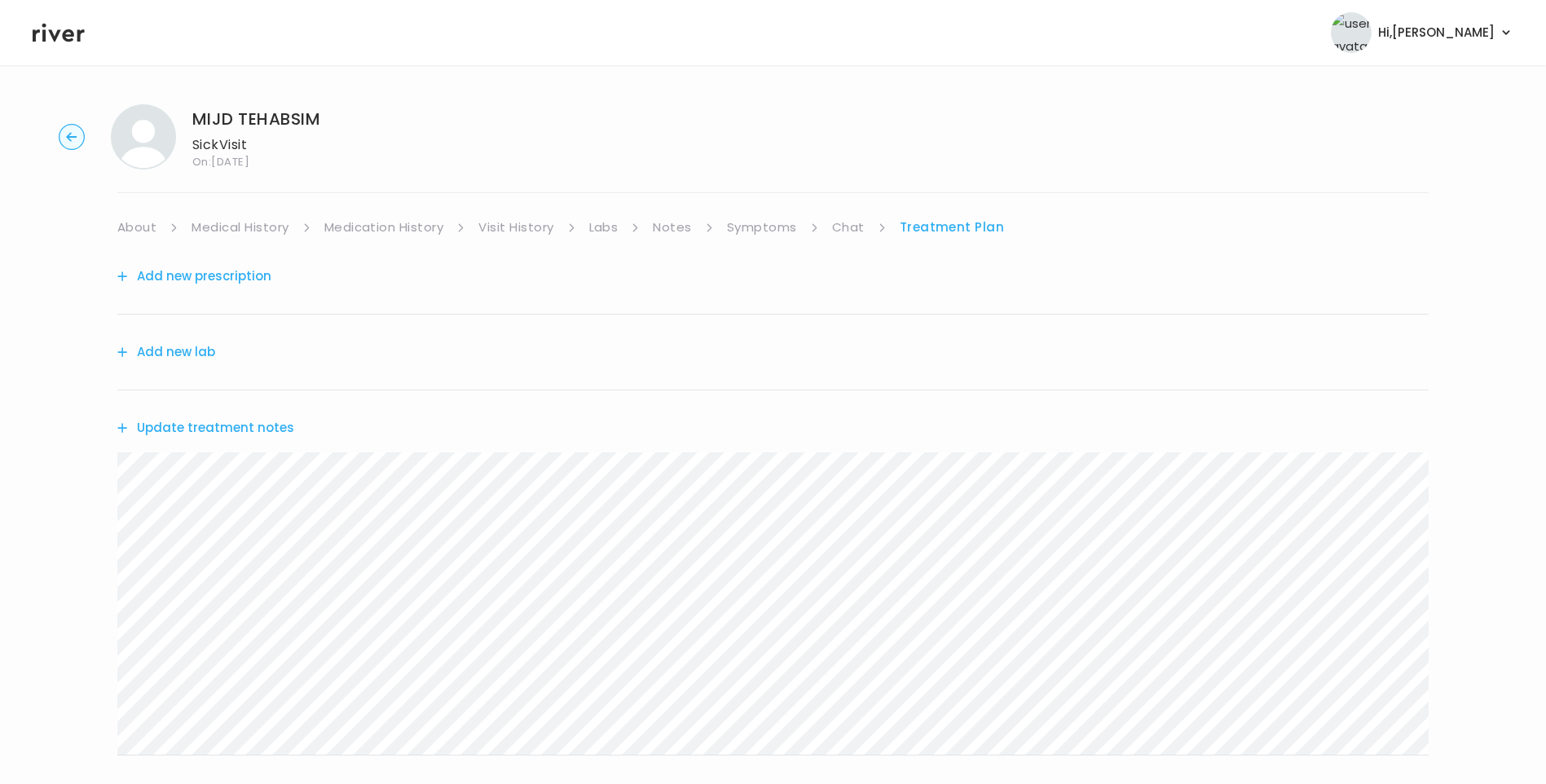
click at [842, 222] on link "Chat" at bounding box center [848, 227] width 33 height 23
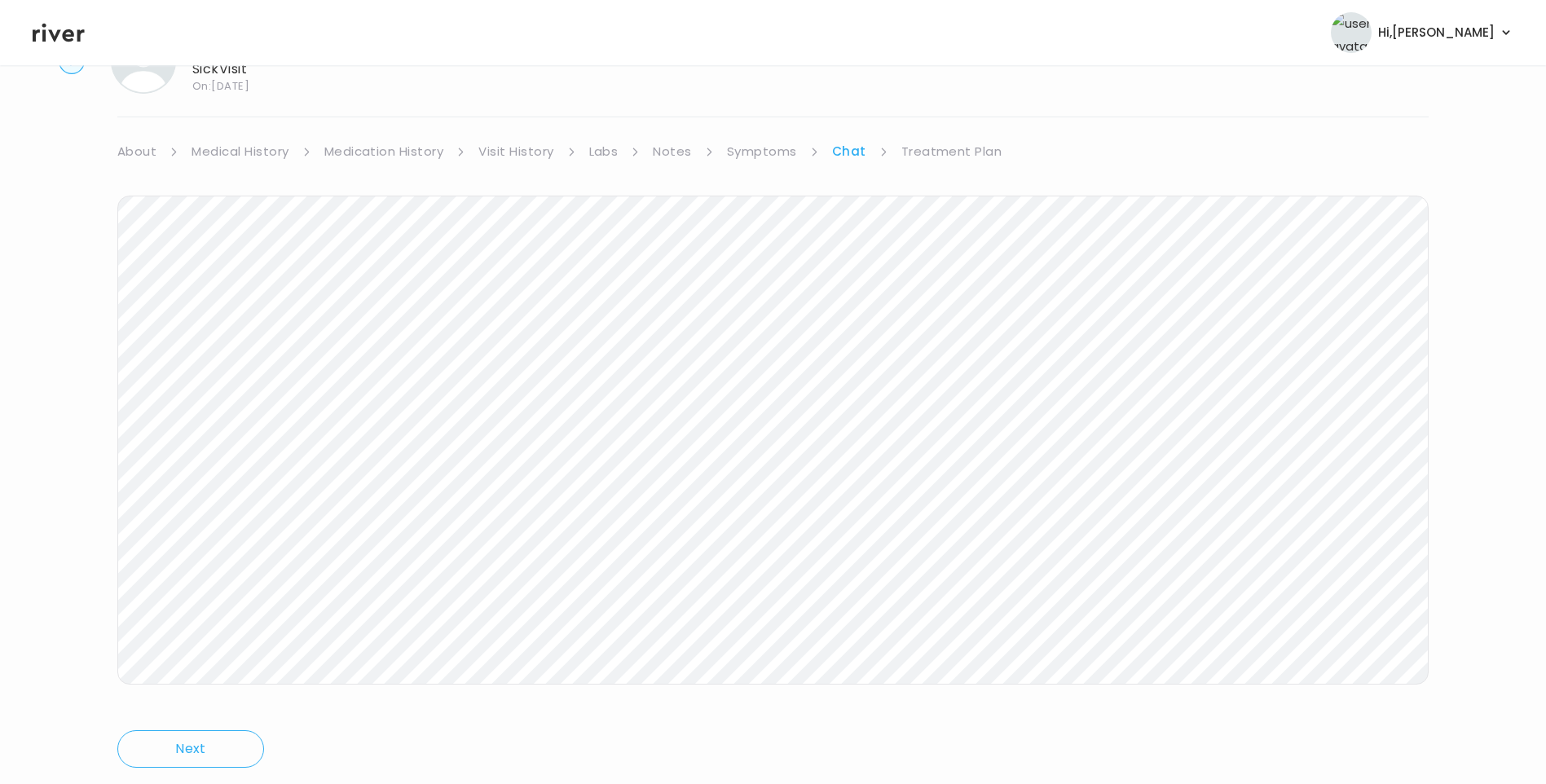
scroll to position [121, 0]
click at [939, 102] on link "Treatment Plan" at bounding box center [952, 105] width 101 height 23
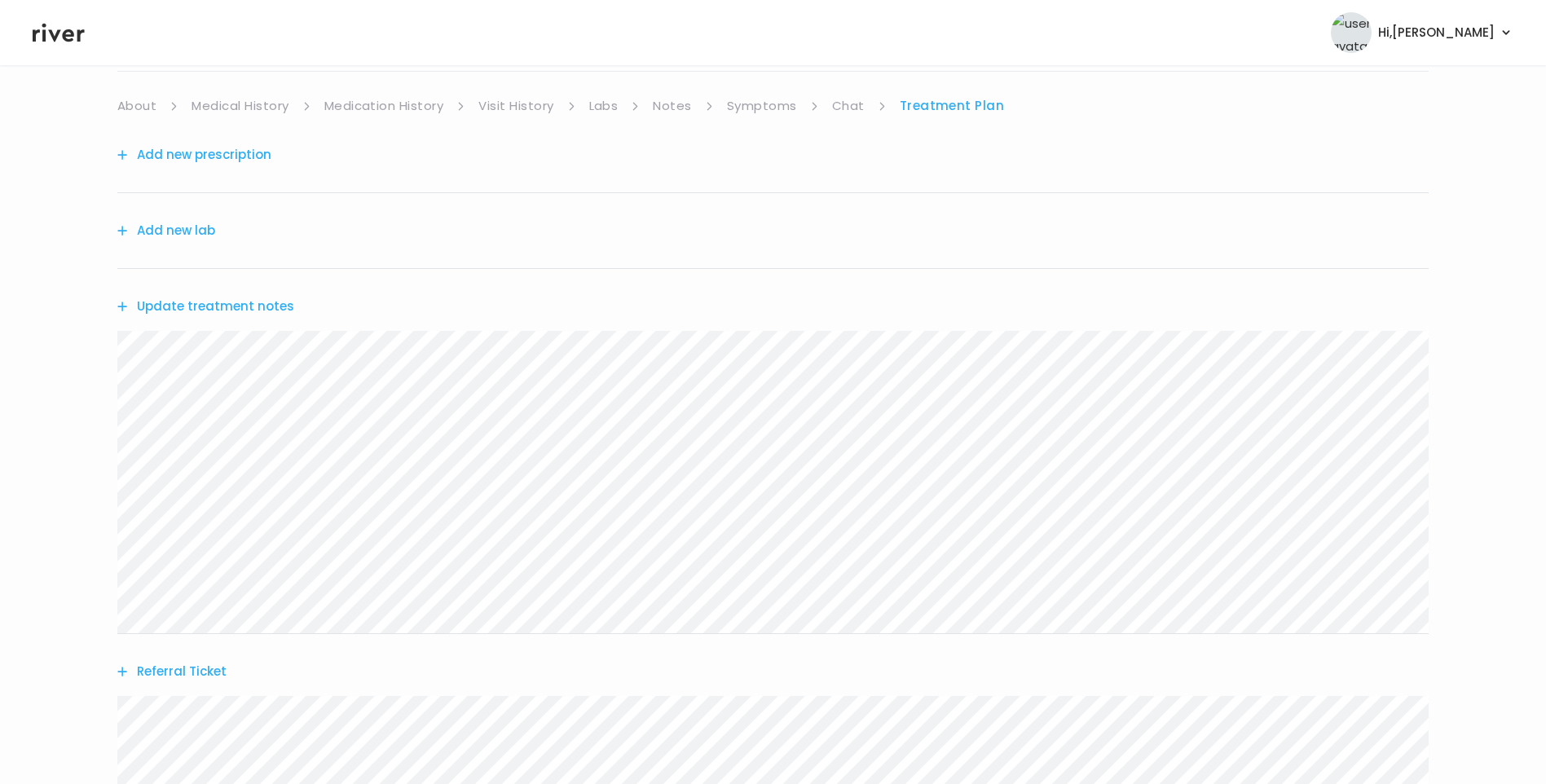
scroll to position [320, 0]
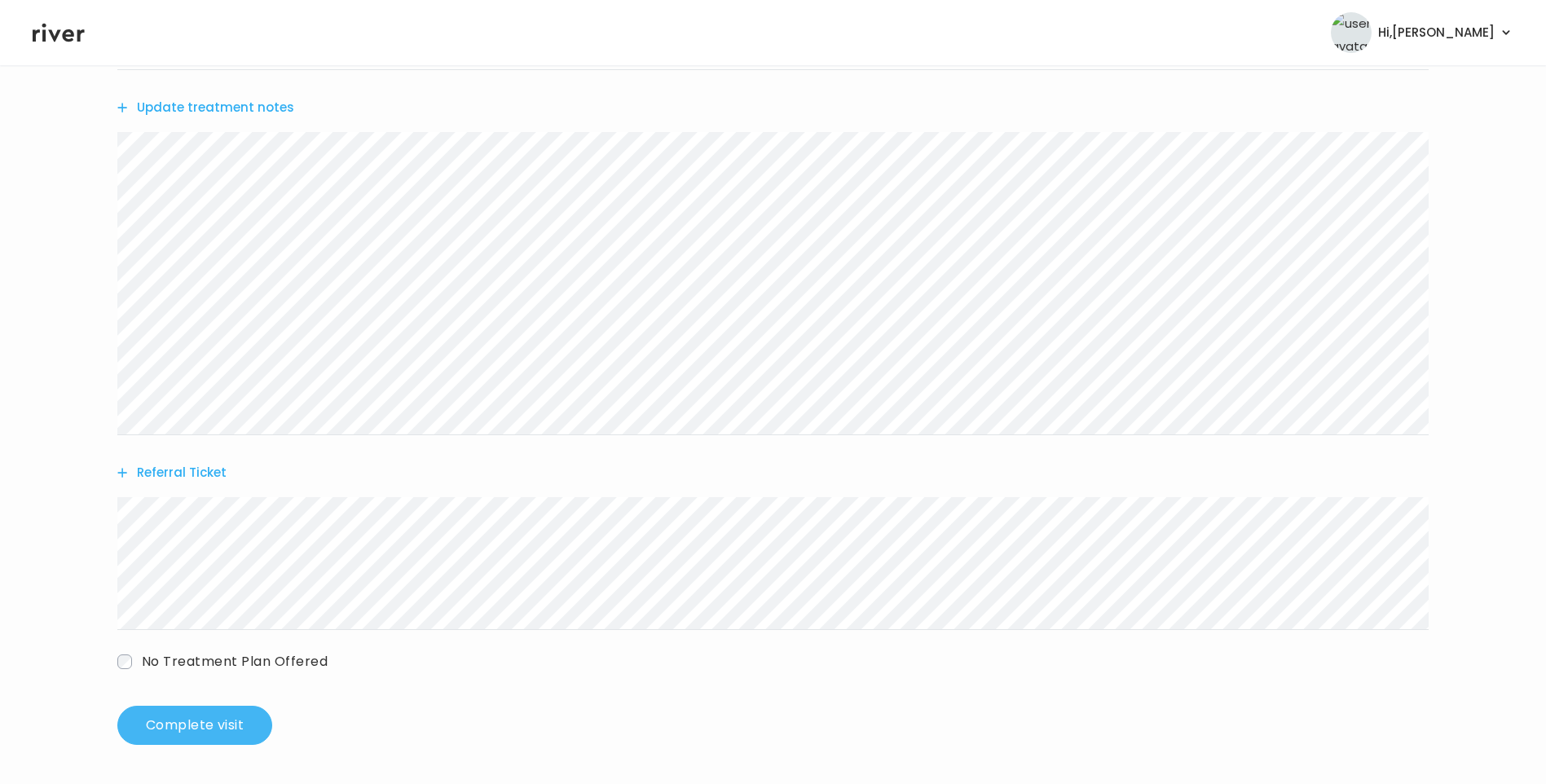
click at [205, 717] on button "Complete visit" at bounding box center [194, 725] width 155 height 39
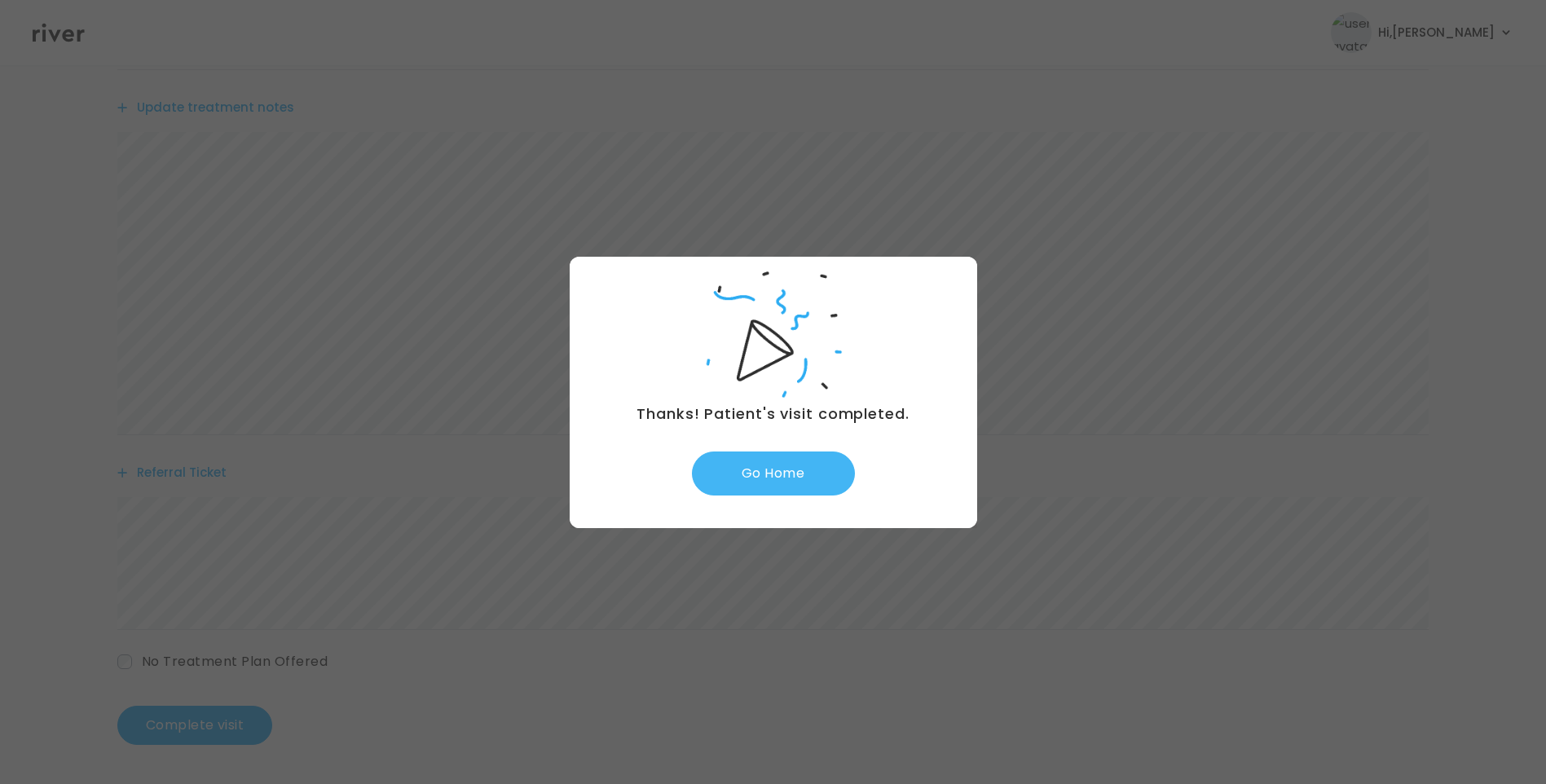
click at [804, 465] on button "Go Home" at bounding box center [773, 473] width 163 height 44
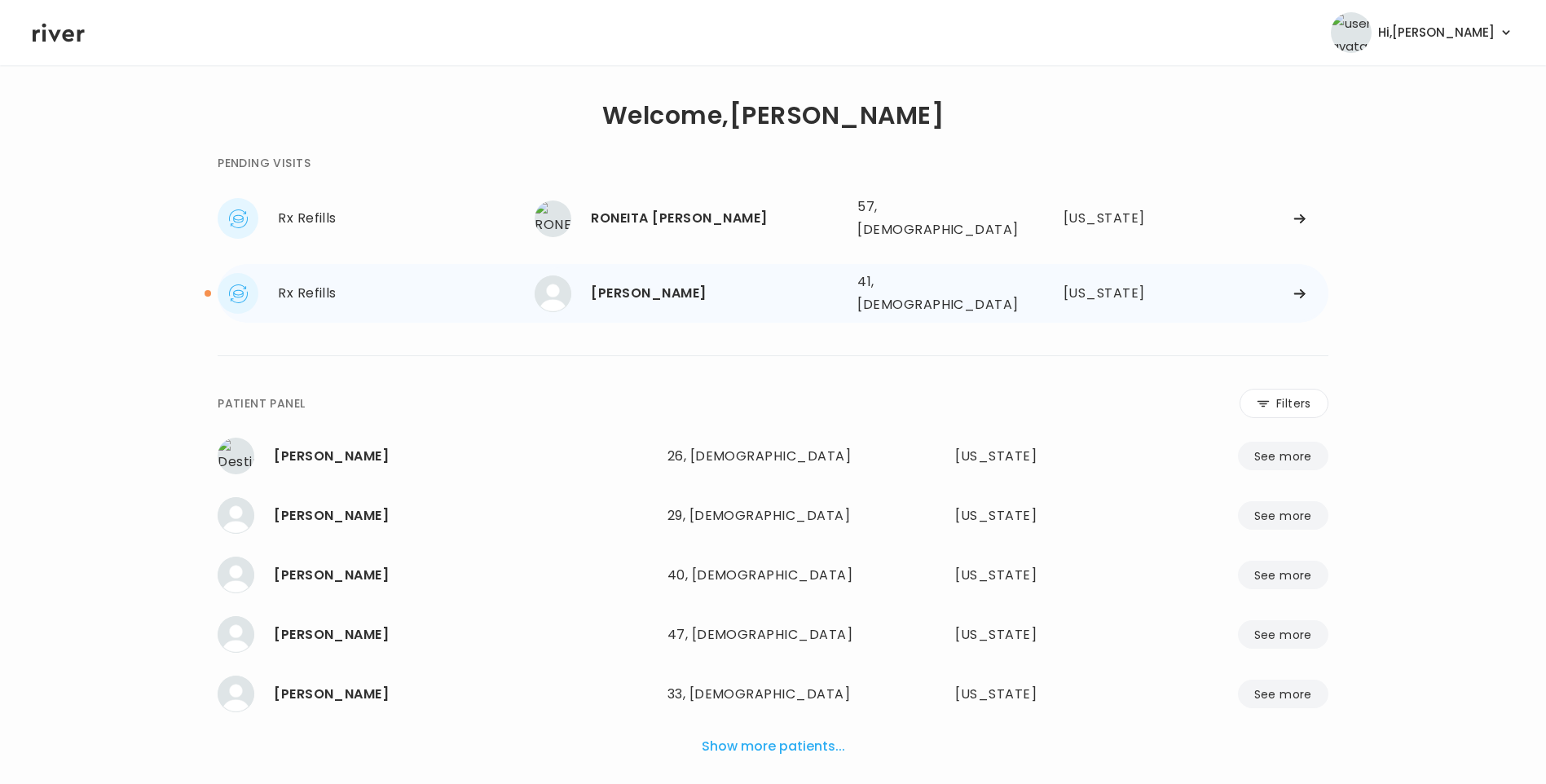
click at [684, 282] on div "[PERSON_NAME]" at bounding box center [717, 293] width 253 height 23
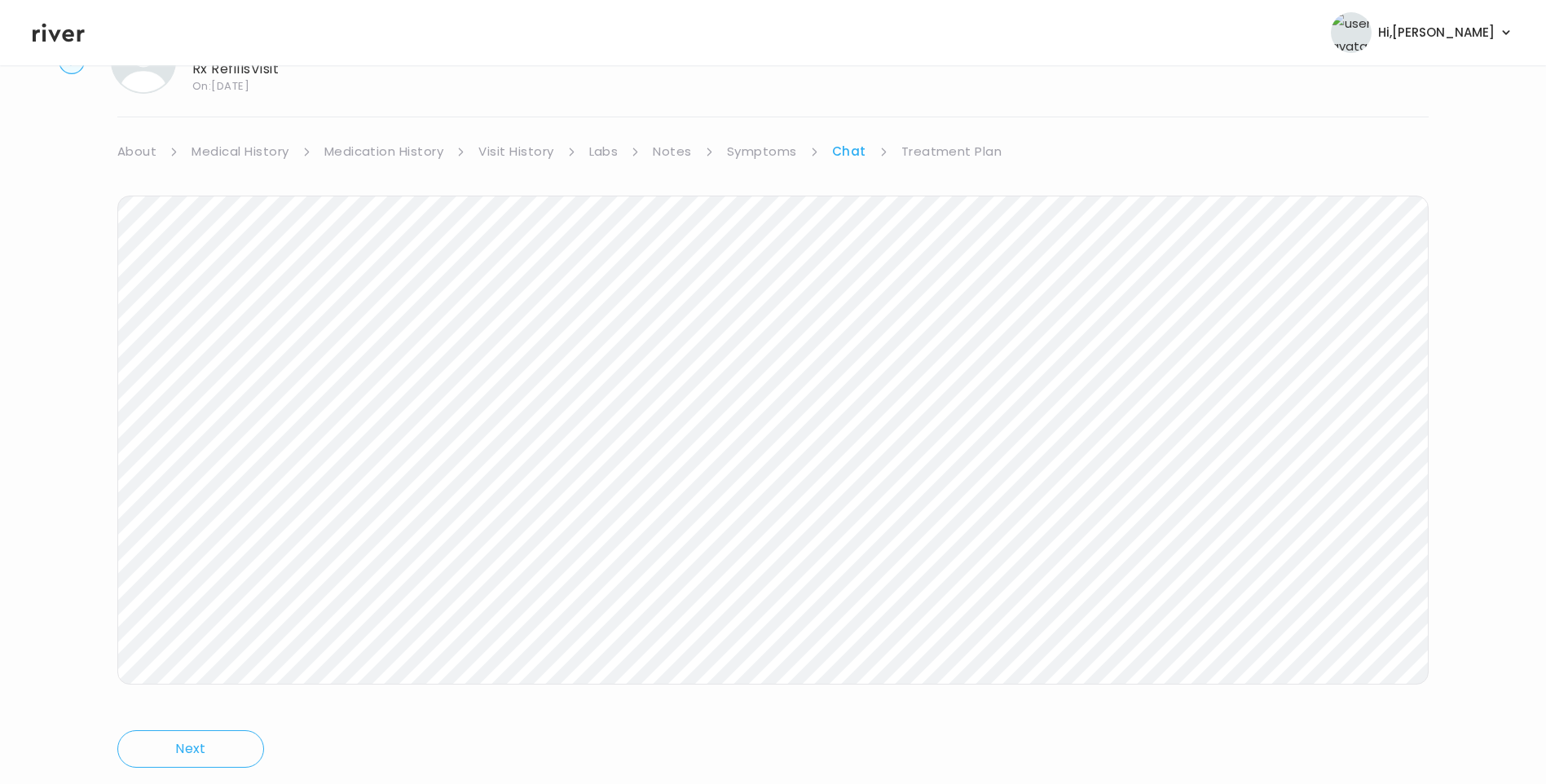
scroll to position [121, 0]
click at [921, 108] on link "Treatment Plan" at bounding box center [952, 105] width 101 height 23
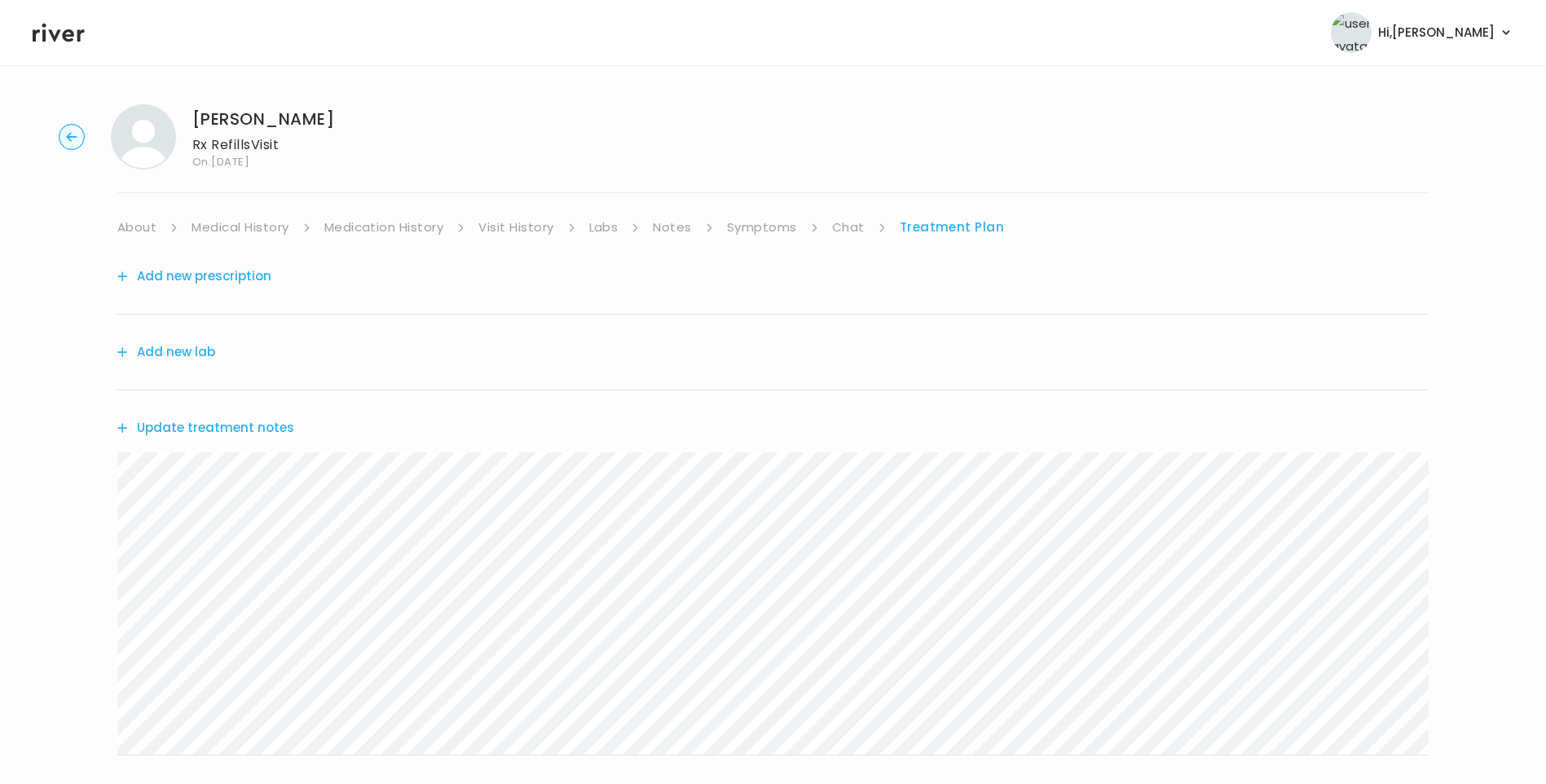
click at [245, 425] on button "Update treatment notes" at bounding box center [206, 427] width 177 height 23
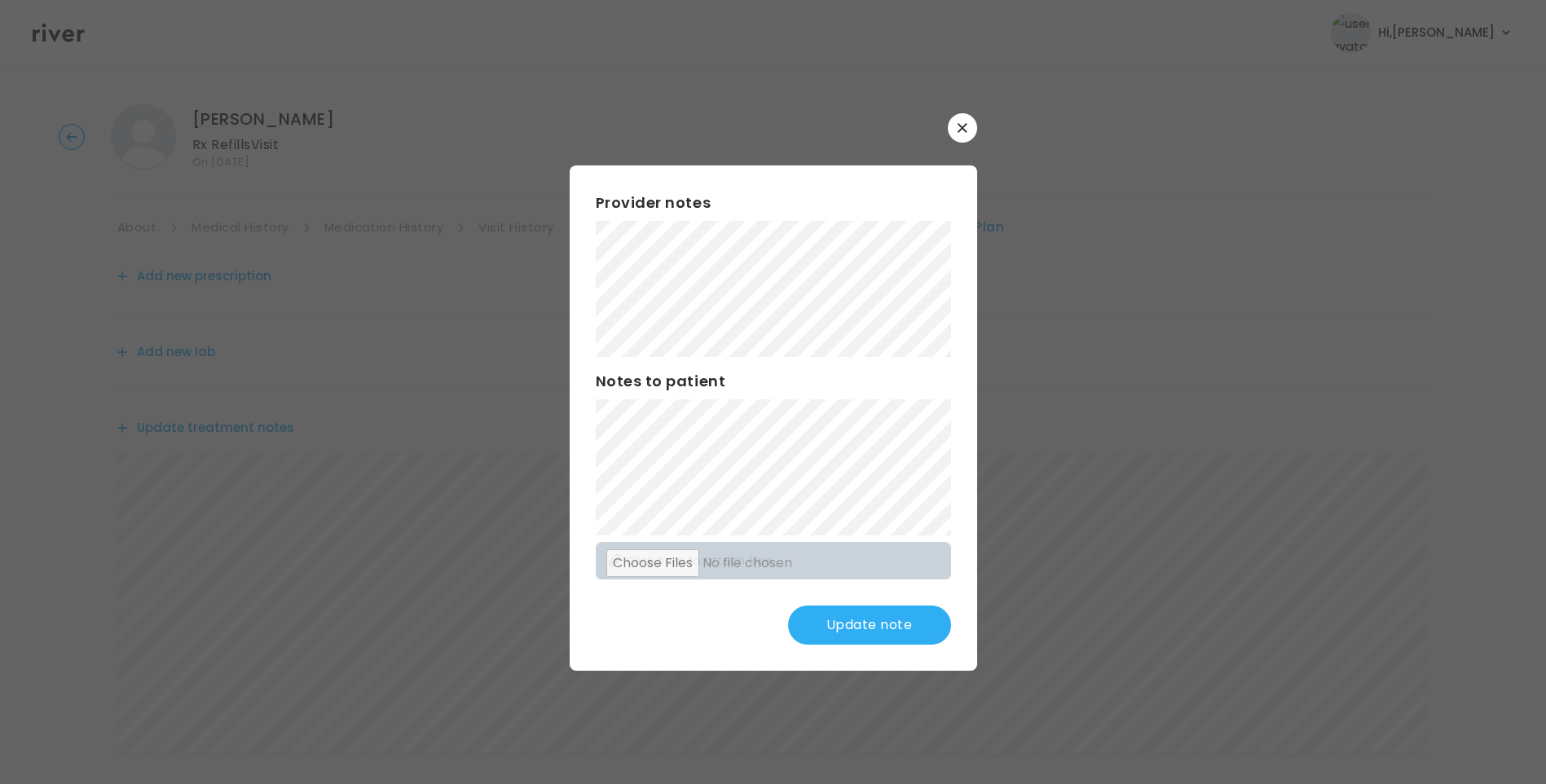
click at [858, 613] on button "Update note" at bounding box center [869, 625] width 163 height 39
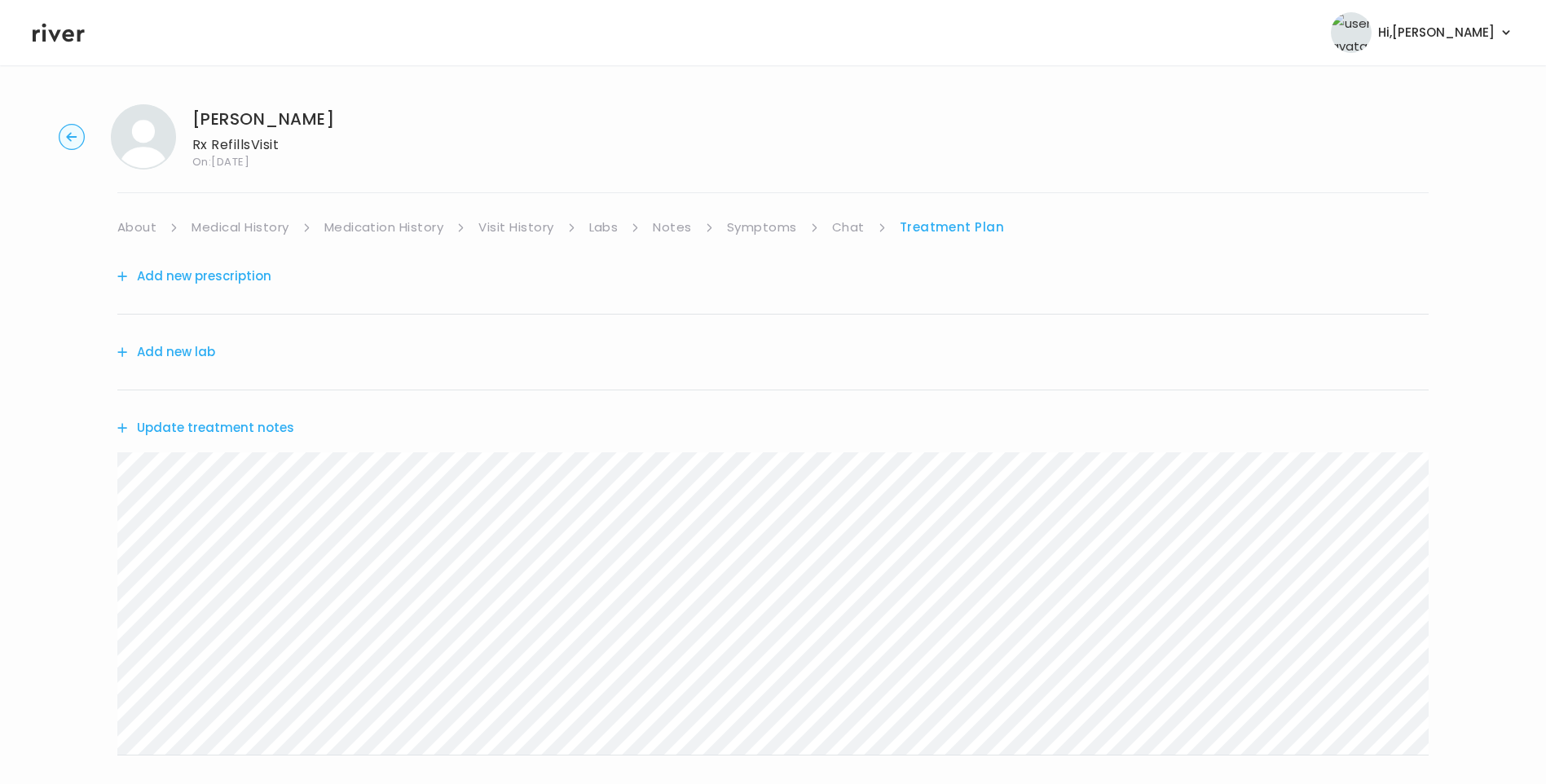
click at [71, 33] on icon at bounding box center [58, 33] width 52 height 19
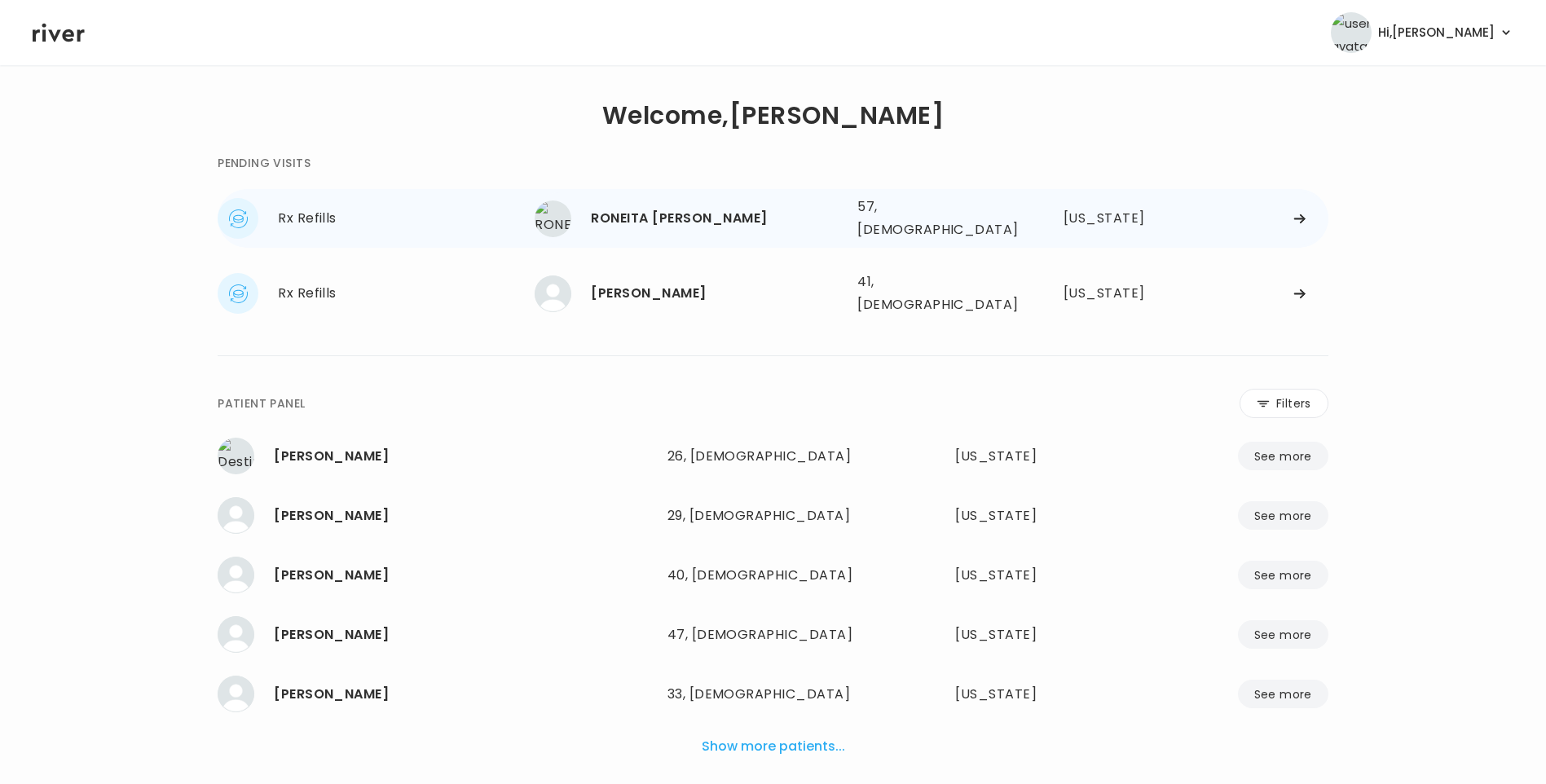
click at [686, 222] on div "RONEITA [PERSON_NAME]" at bounding box center [717, 218] width 253 height 23
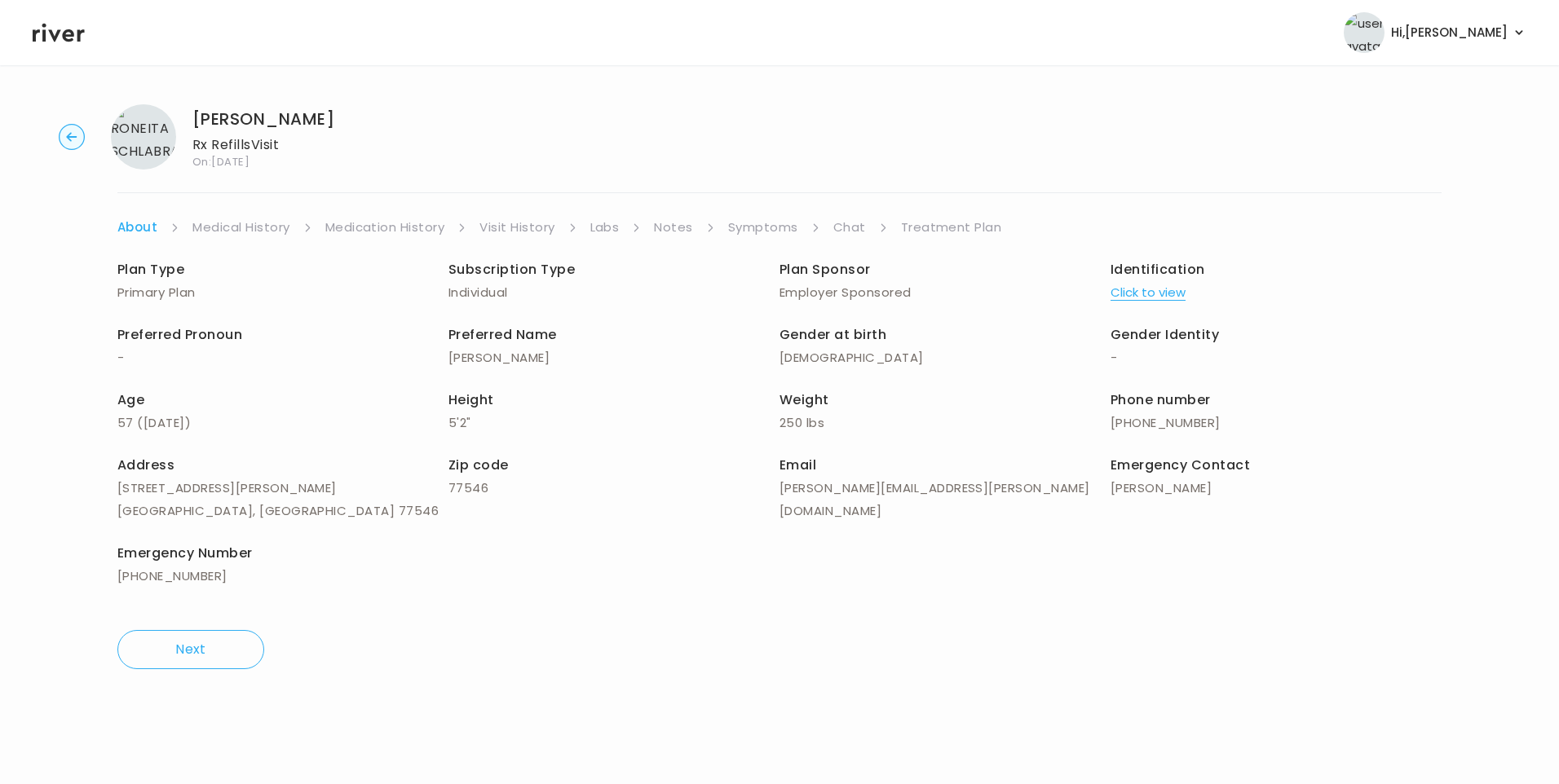
click at [847, 230] on link "Chat" at bounding box center [849, 227] width 33 height 23
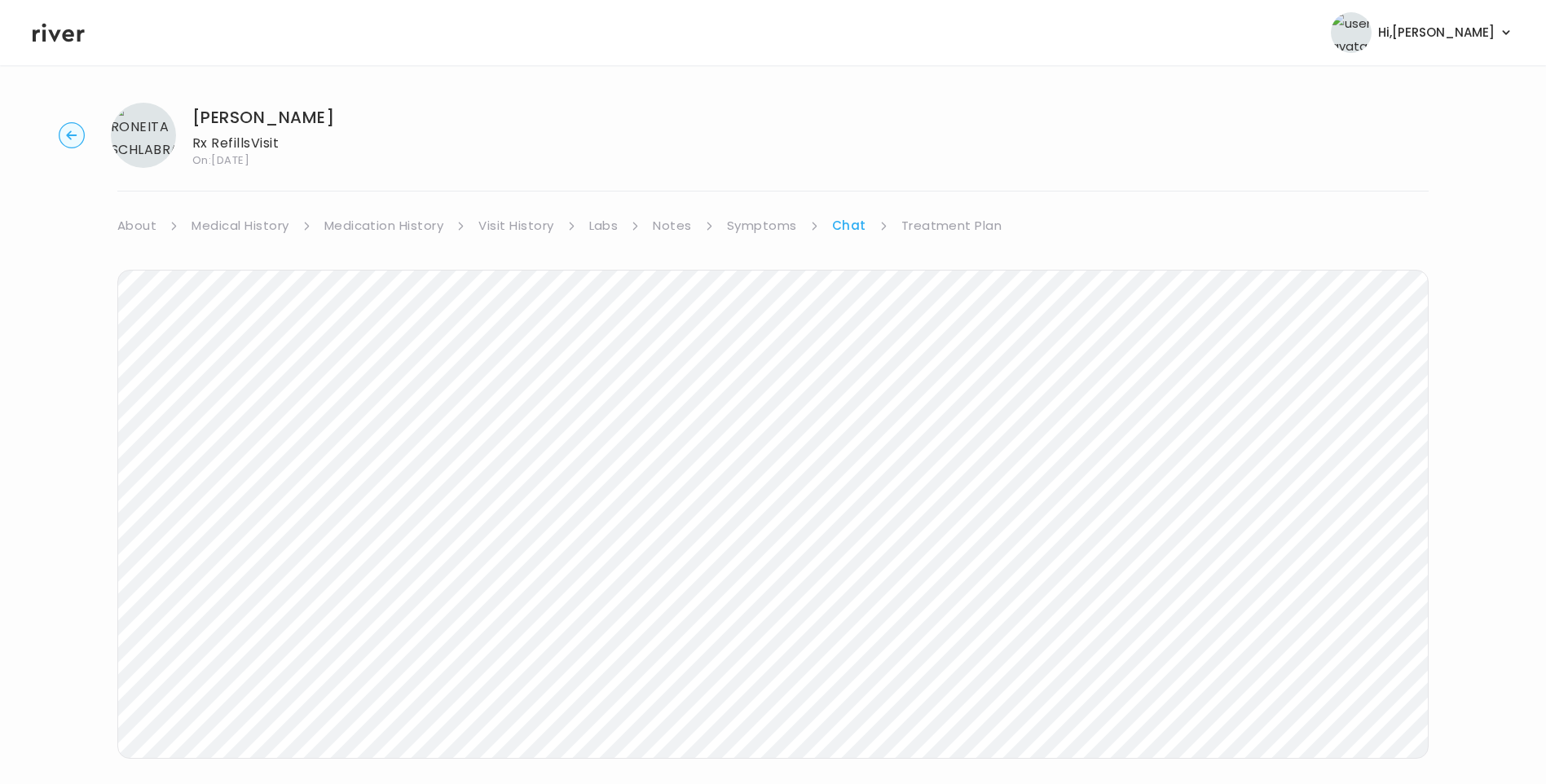
scroll to position [104, 0]
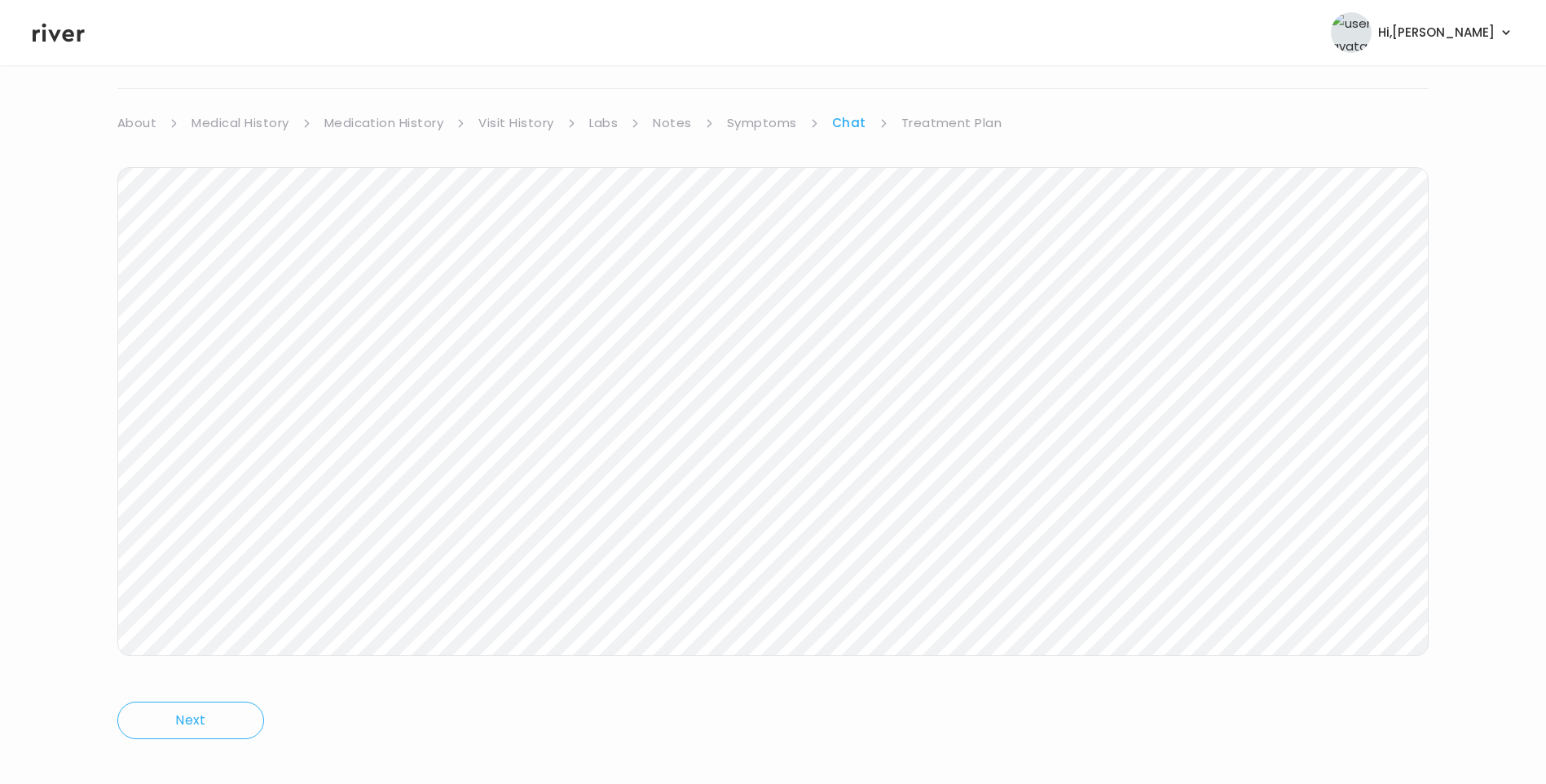
click at [64, 40] on icon at bounding box center [58, 33] width 52 height 19
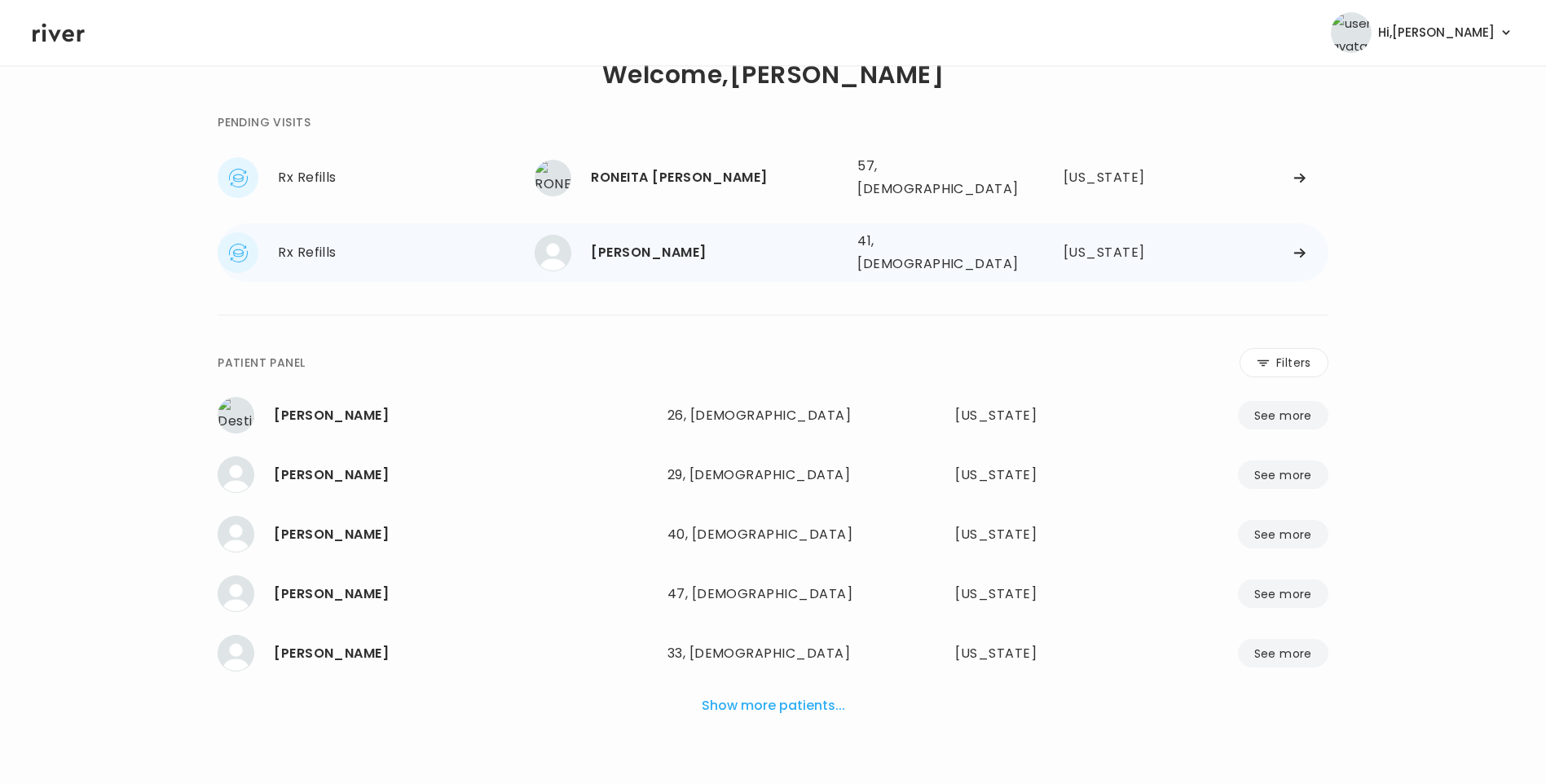
click at [668, 241] on div "[PERSON_NAME]" at bounding box center [717, 252] width 253 height 23
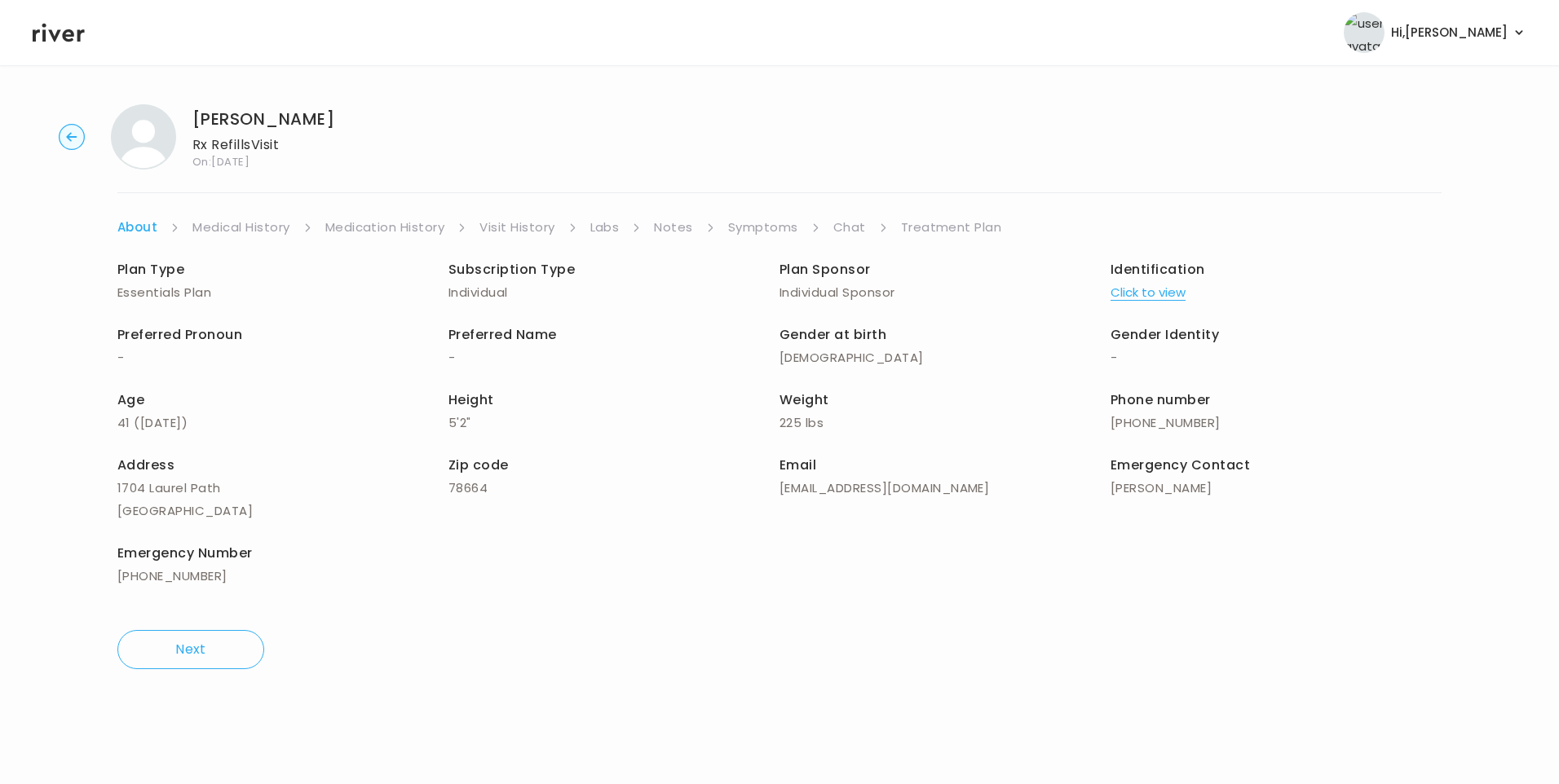
click at [854, 235] on link "Chat" at bounding box center [849, 227] width 33 height 23
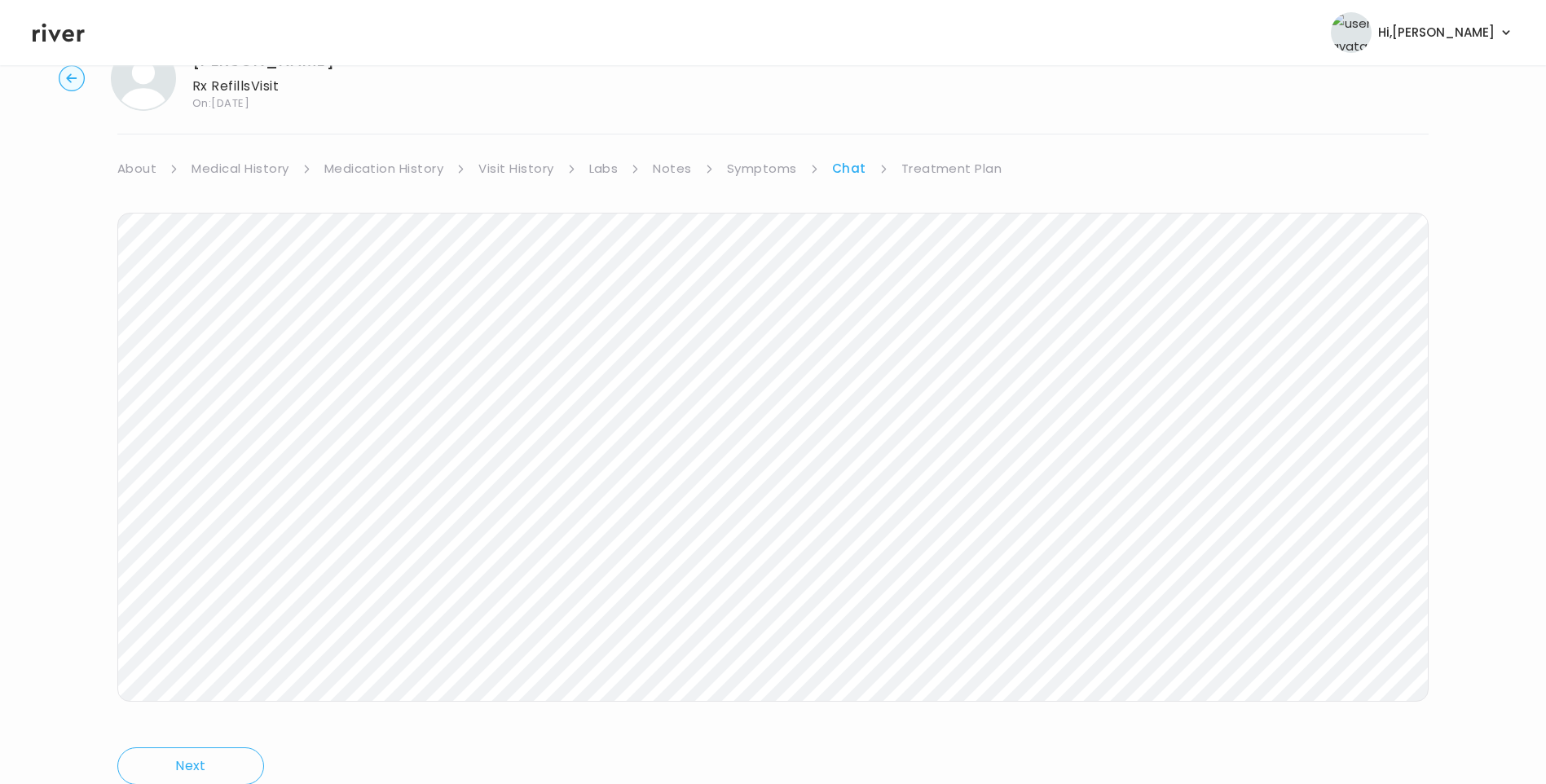
scroll to position [121, 0]
click at [54, 38] on icon at bounding box center [58, 33] width 52 height 19
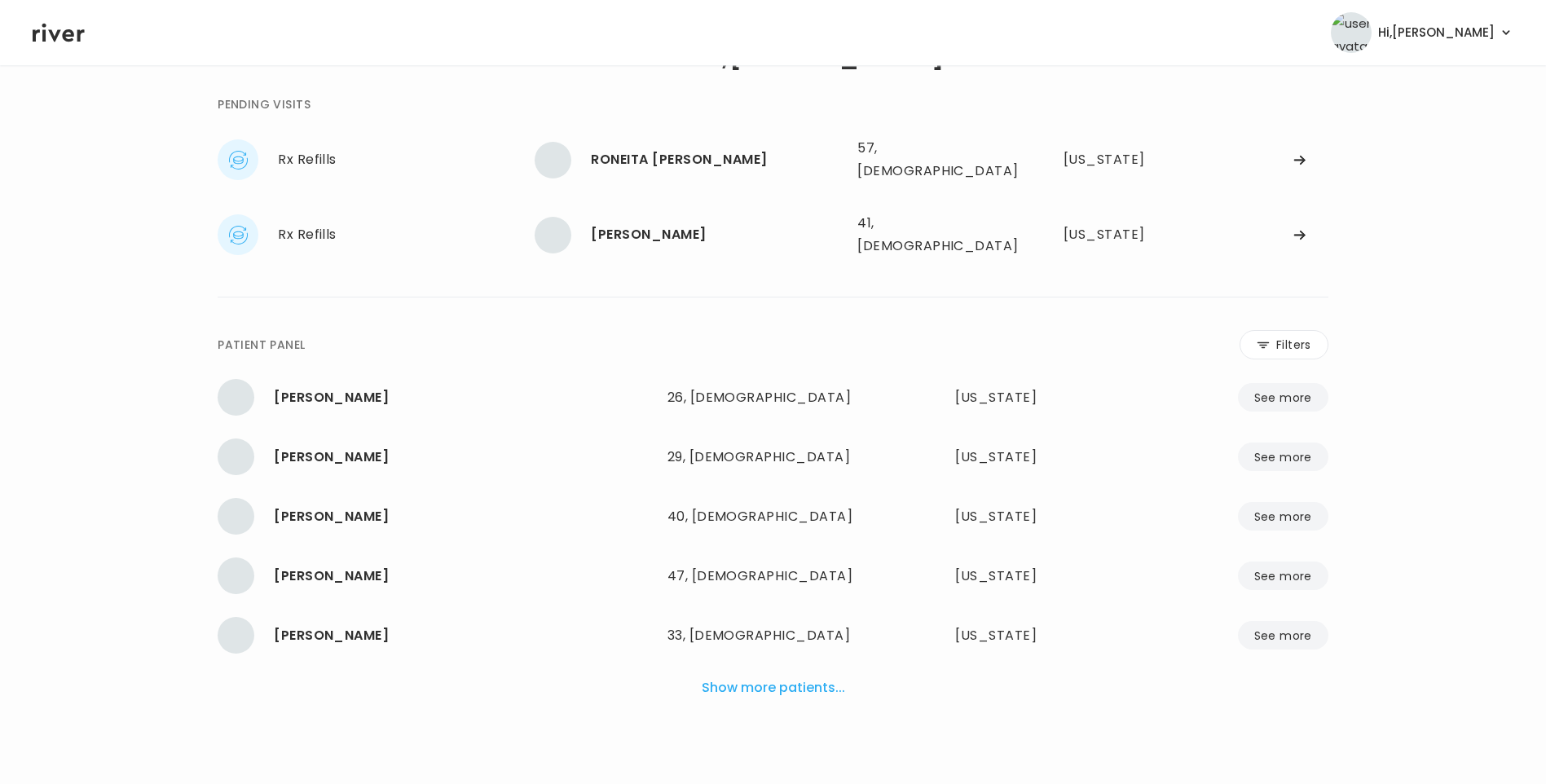
scroll to position [40, 0]
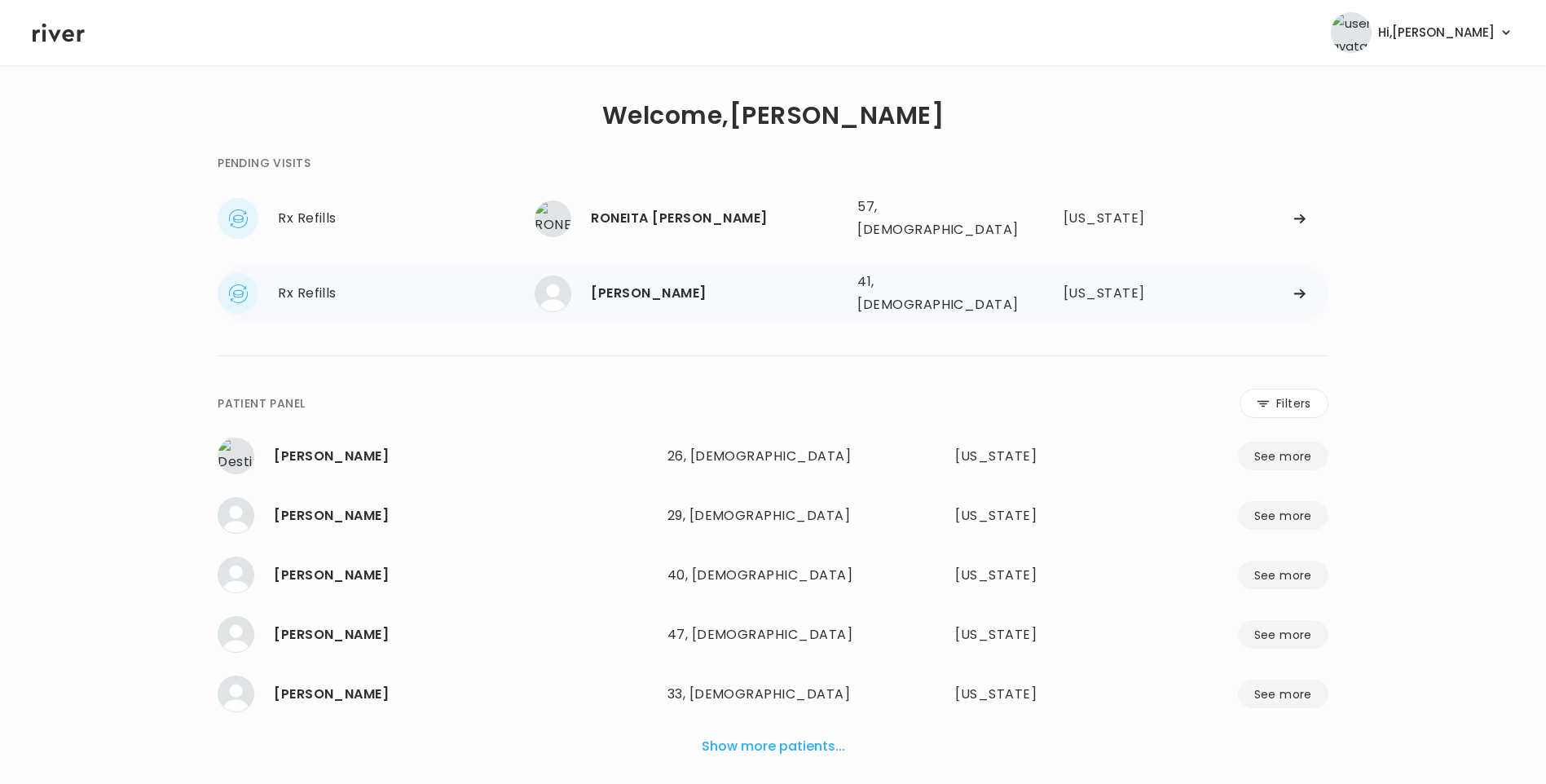
click at [673, 267] on div "Brittani Langley 41, Female See more 41, Female Texas" at bounding box center [931, 293] width 793 height 52
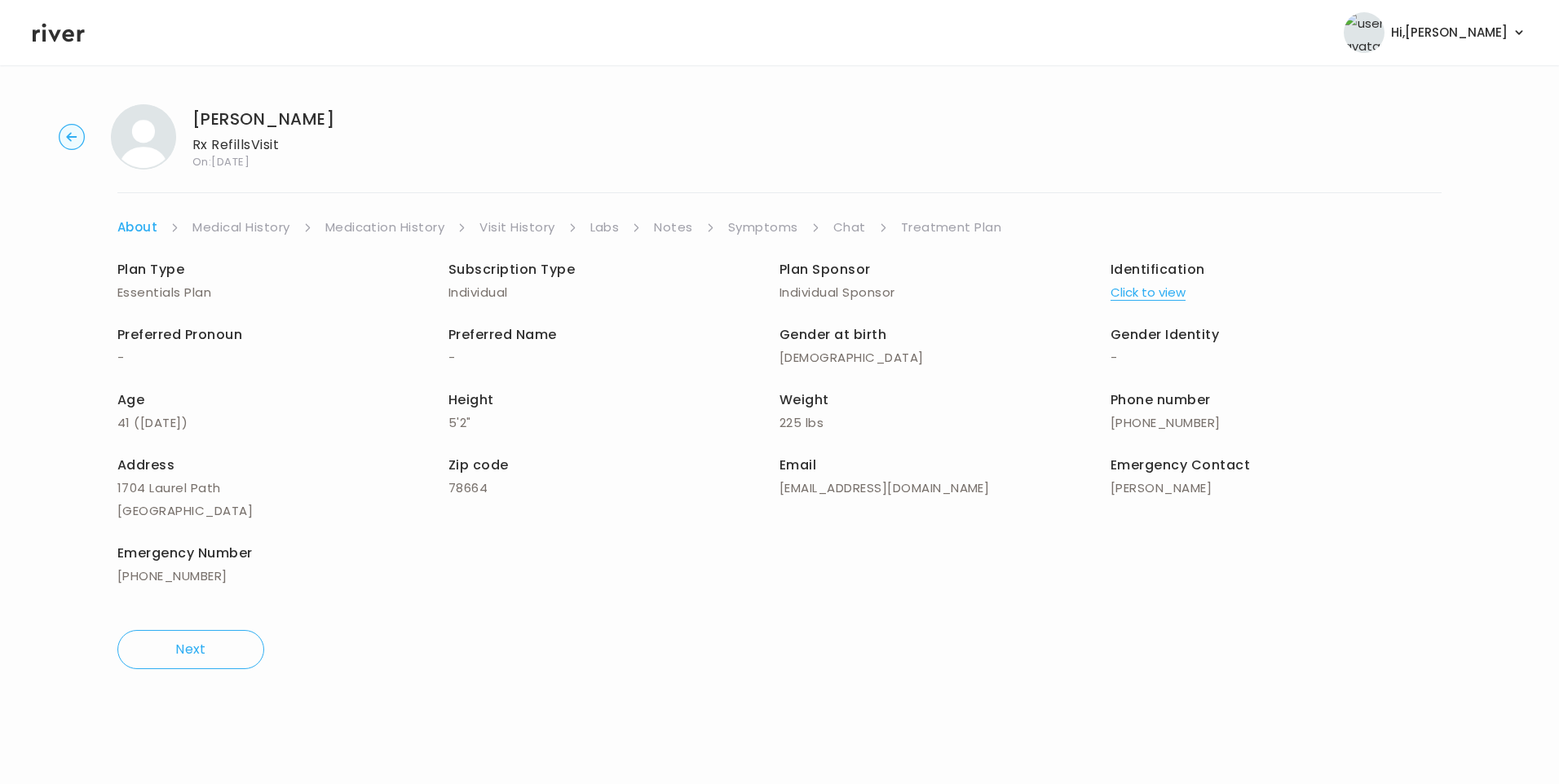
click at [857, 227] on link "Chat" at bounding box center [849, 227] width 33 height 23
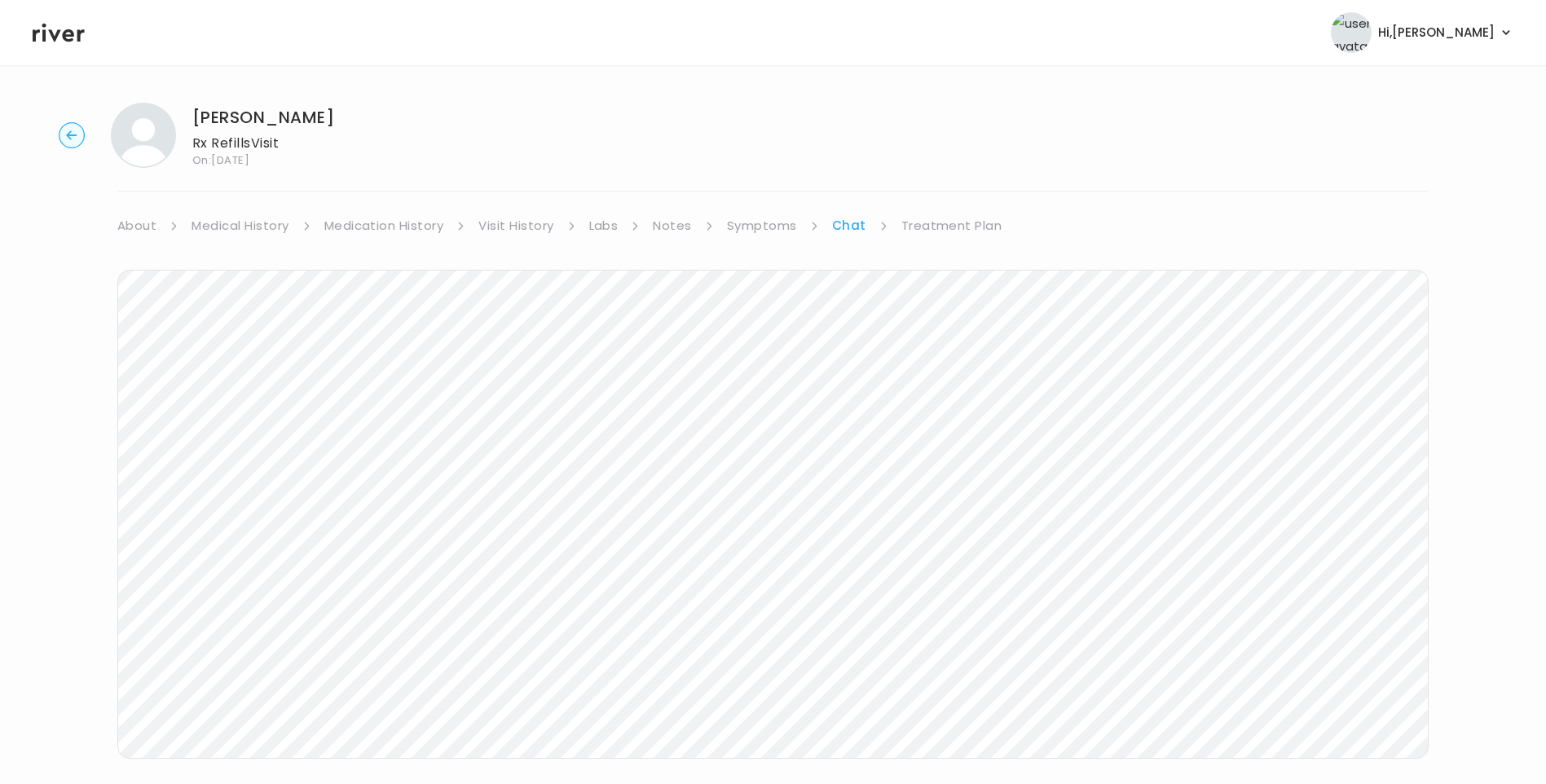
scroll to position [42, 0]
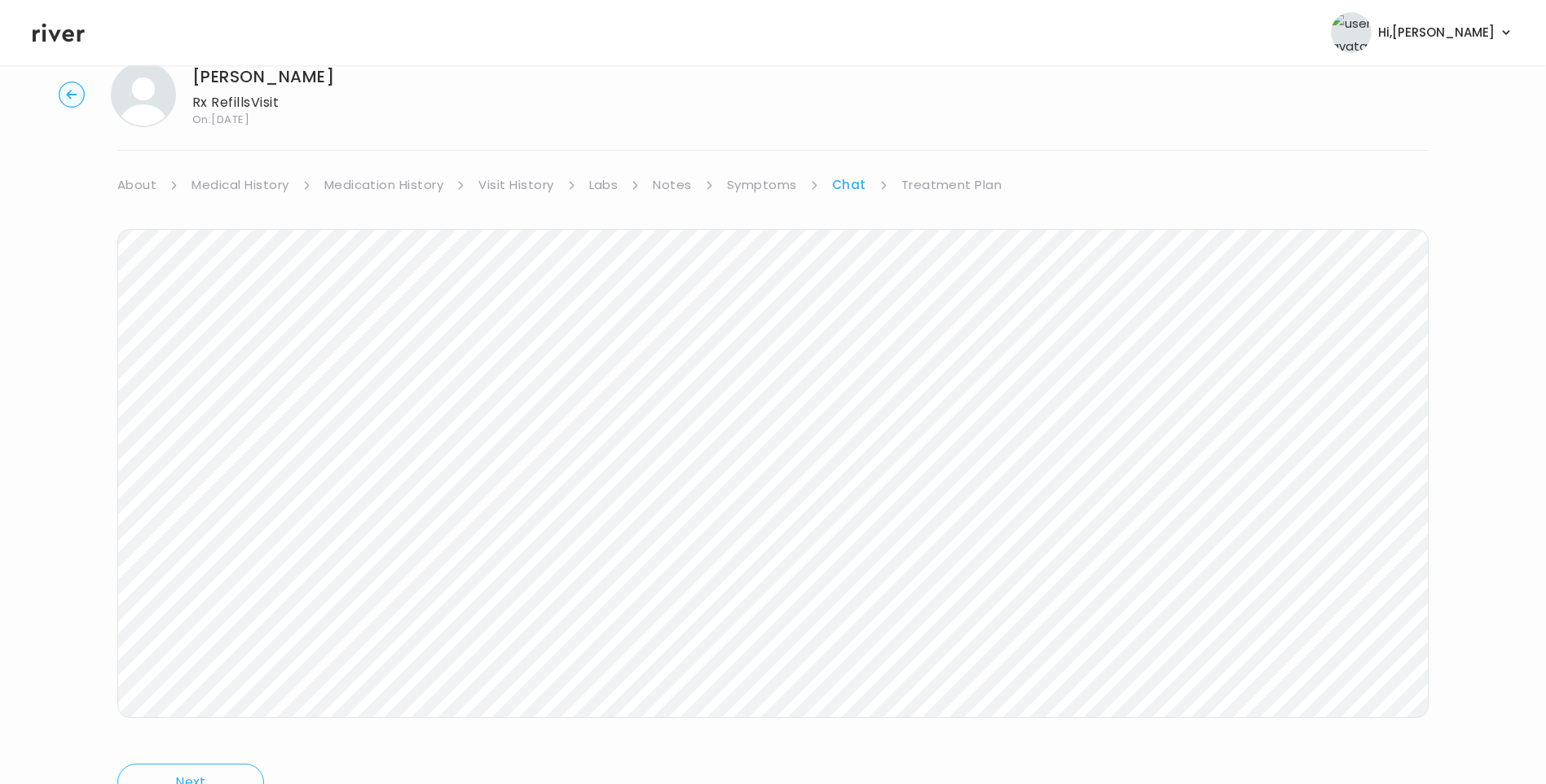
click at [63, 34] on icon at bounding box center [58, 33] width 52 height 19
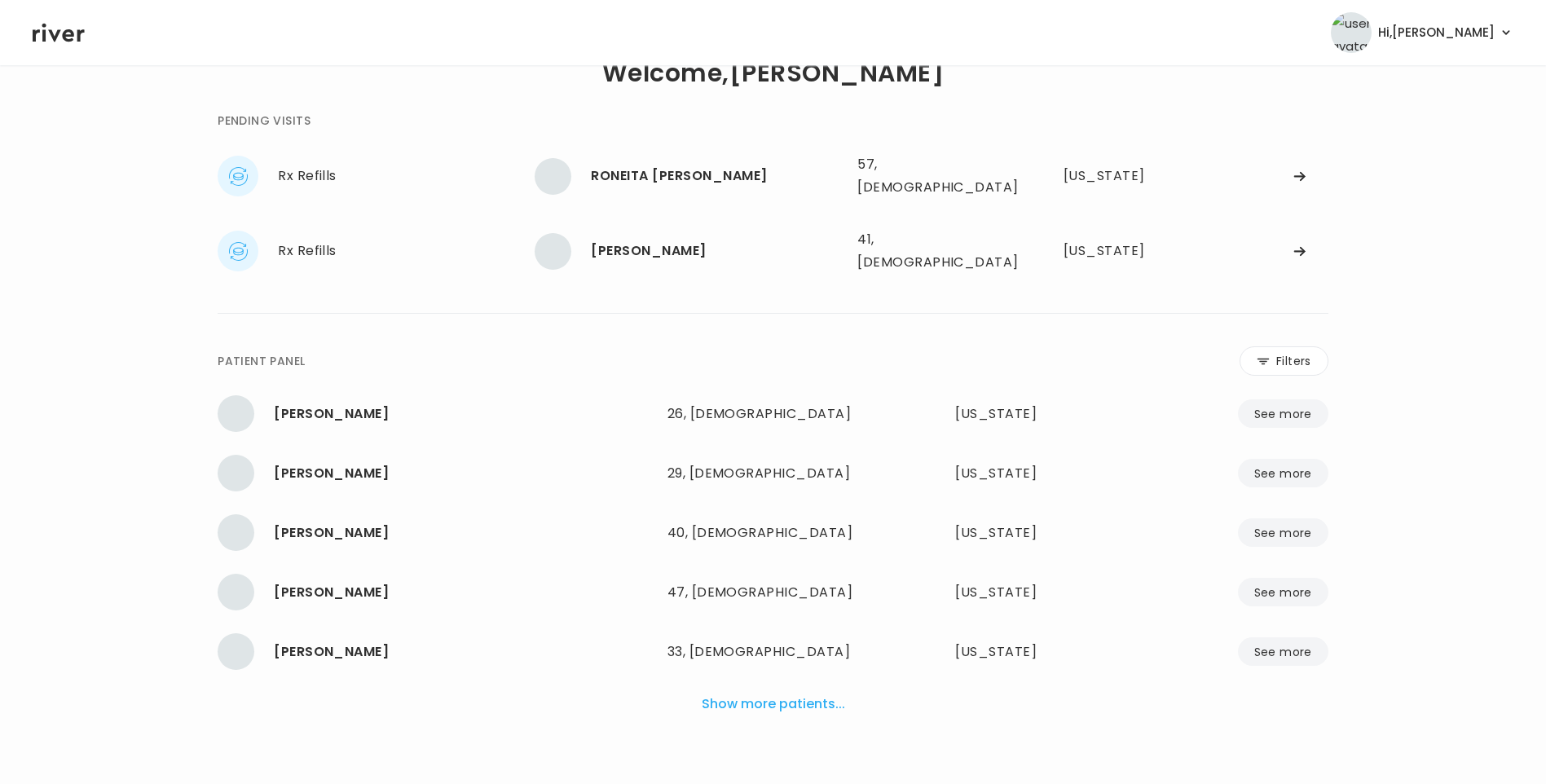
scroll to position [40, 0]
click at [676, 187] on div "RONEITA S. MIRANDA 57, Female See more" at bounding box center [690, 177] width 309 height 36
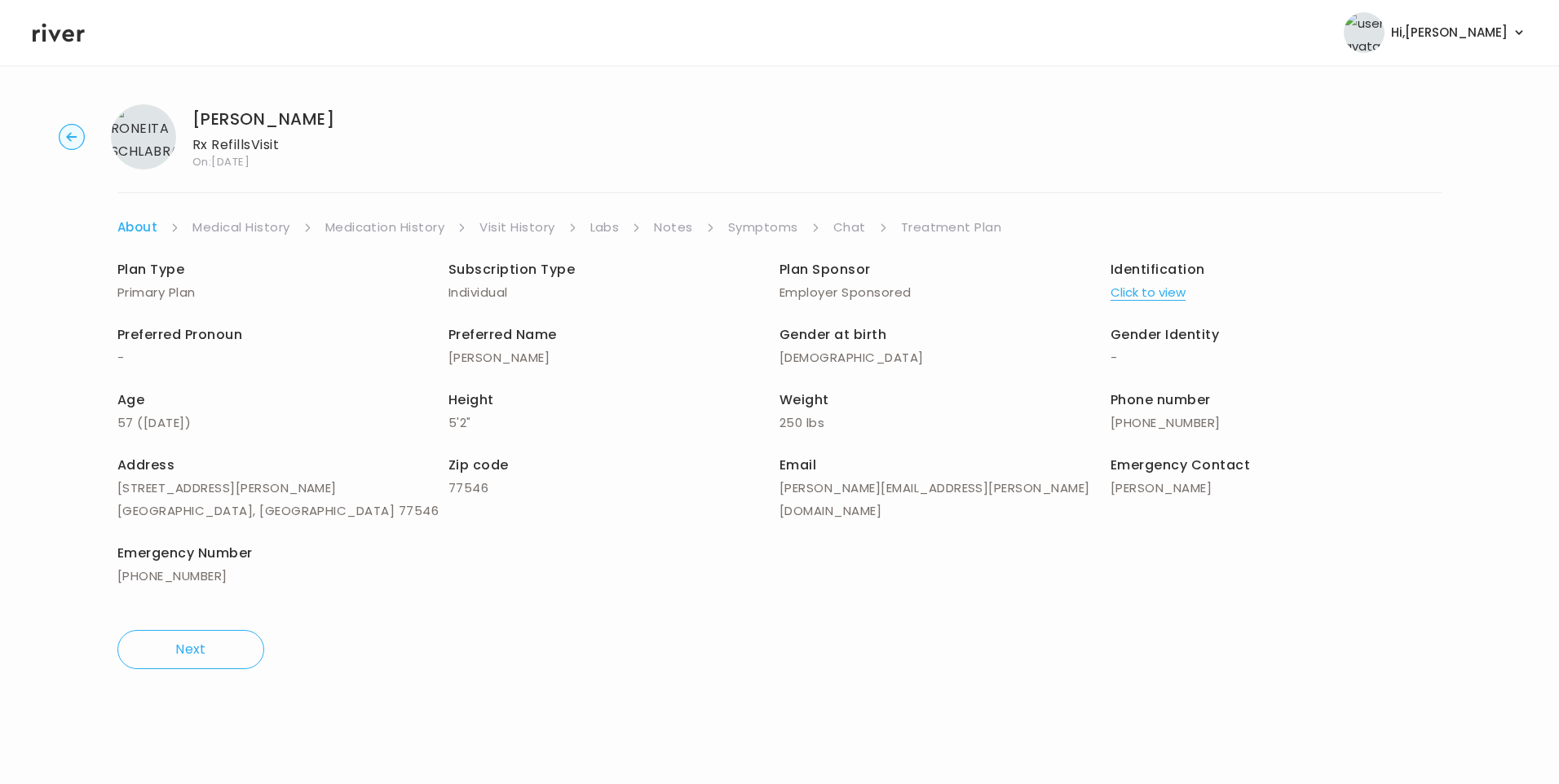
click at [754, 236] on link "Symptoms" at bounding box center [763, 227] width 70 height 23
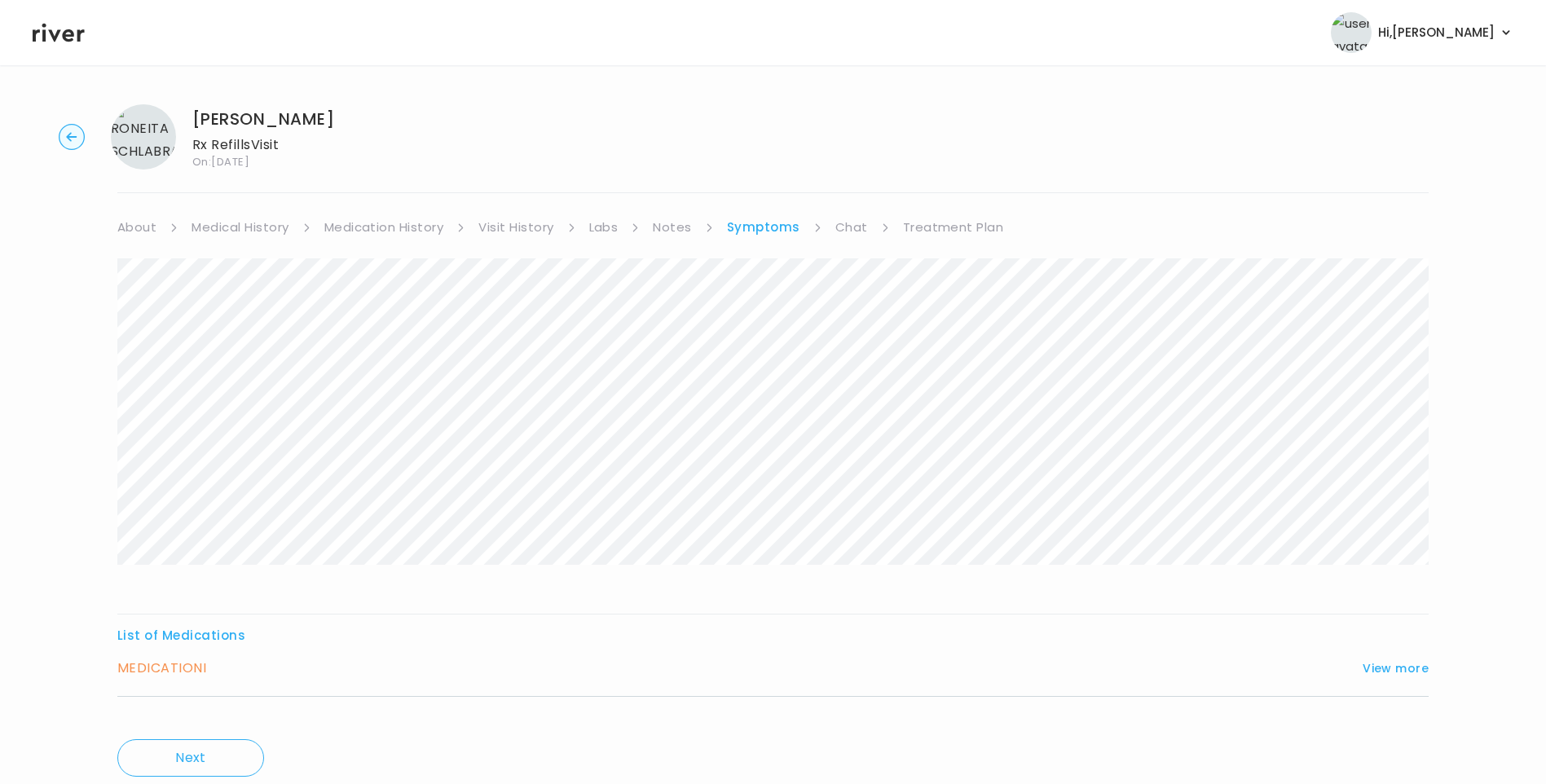
click at [849, 229] on link "Chat" at bounding box center [851, 227] width 33 height 23
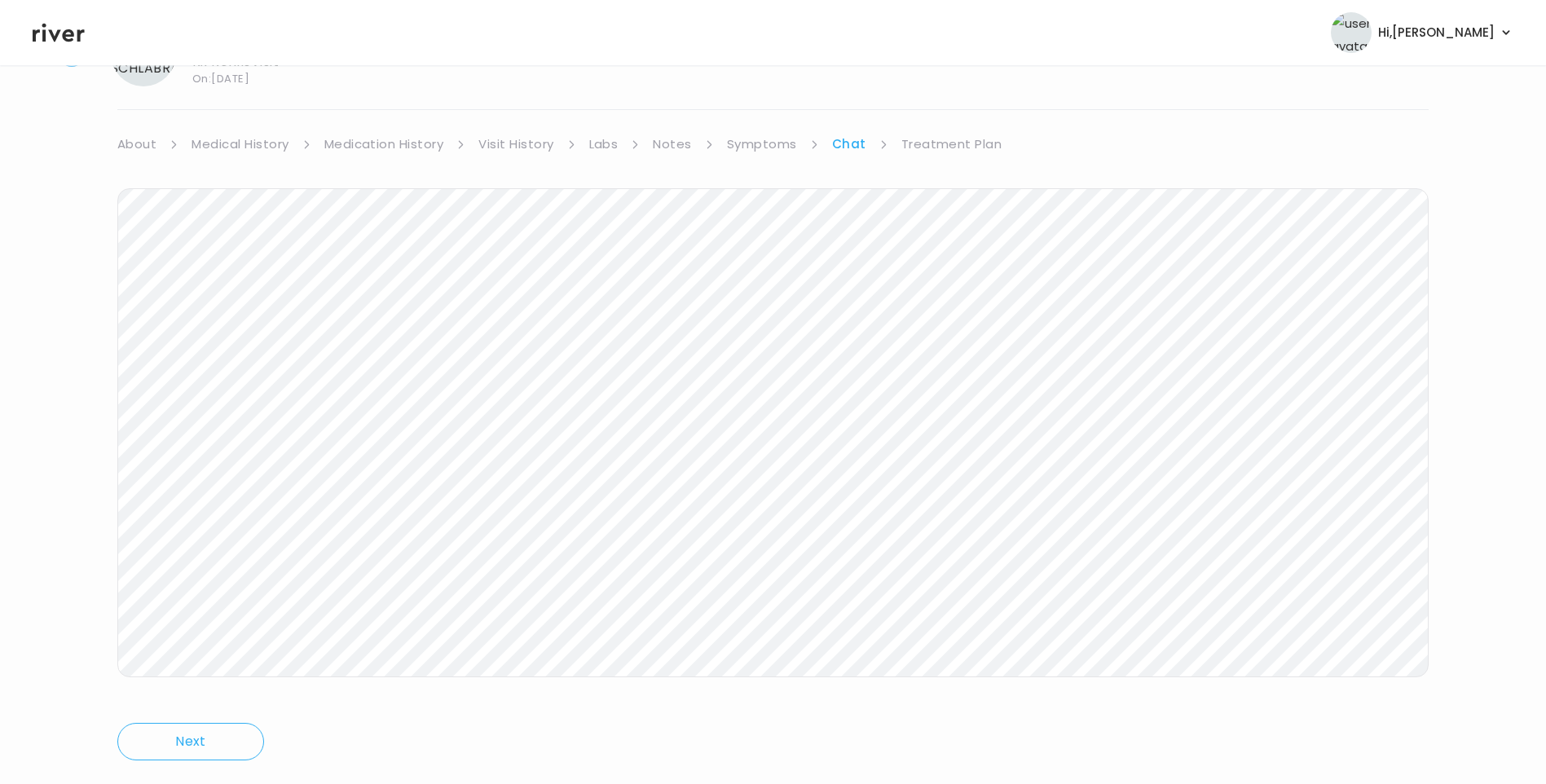
scroll to position [121, 0]
click at [69, 39] on icon at bounding box center [58, 33] width 52 height 19
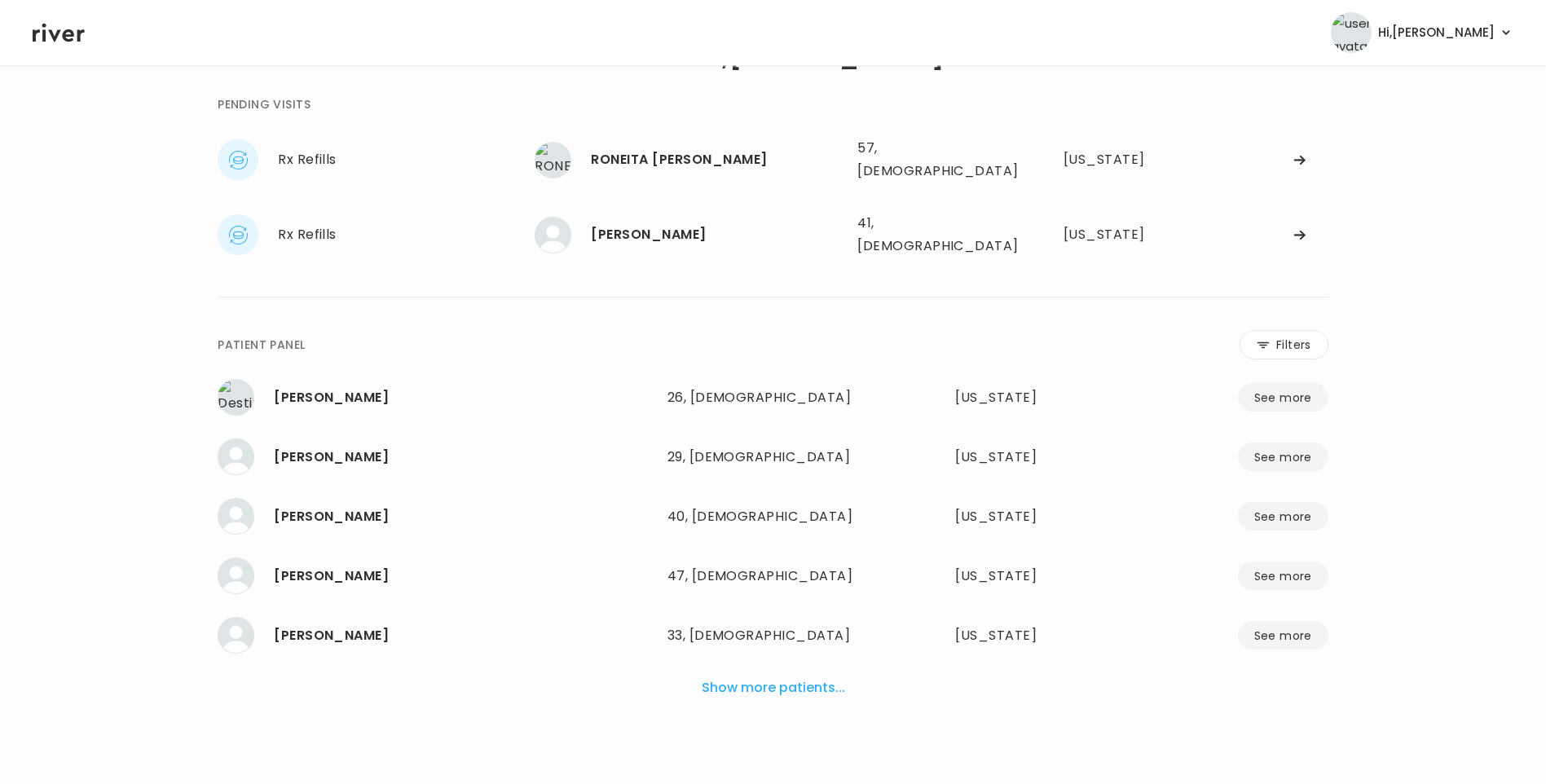
scroll to position [40, 0]
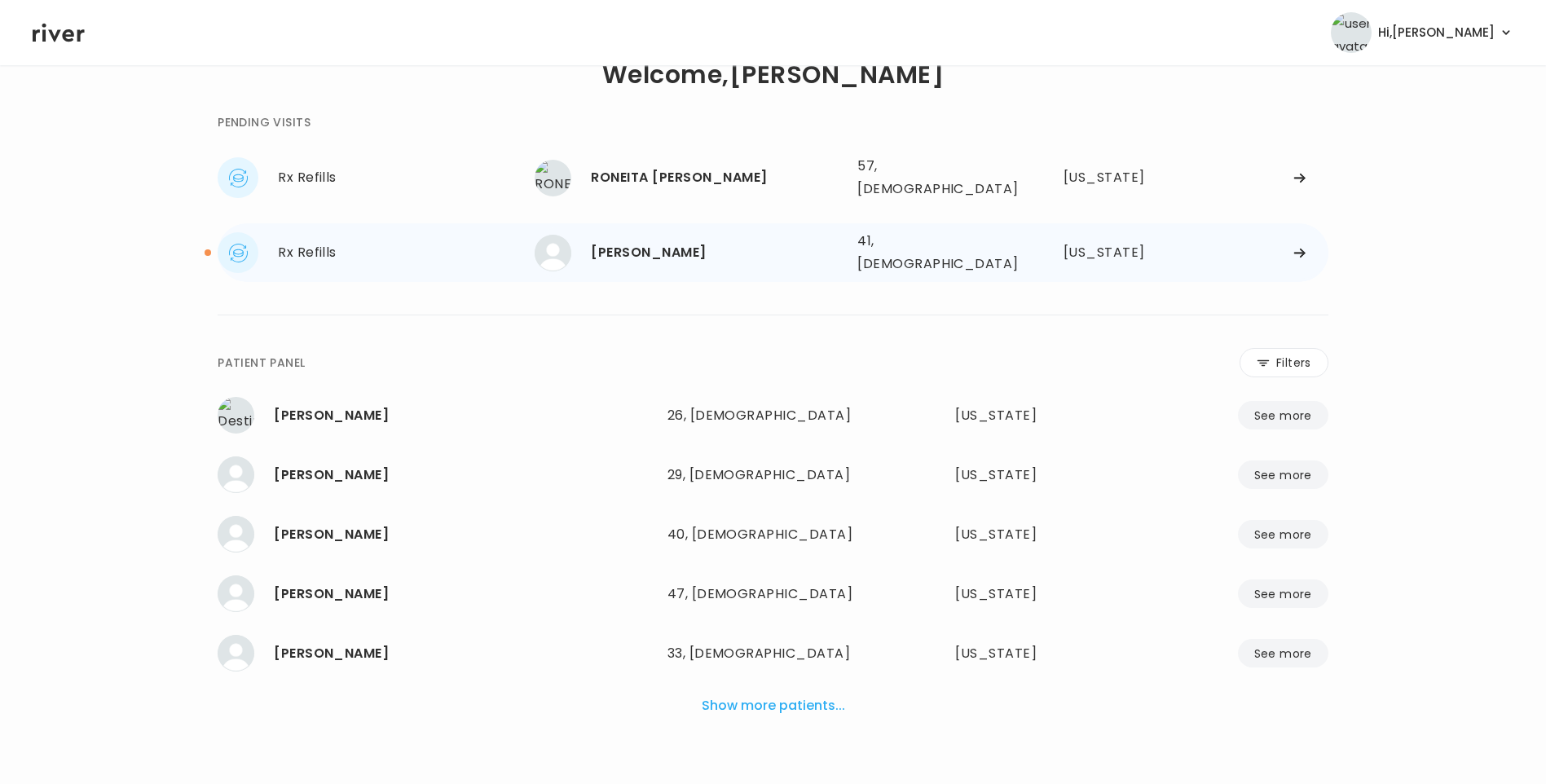
click at [631, 241] on div "[PERSON_NAME]" at bounding box center [717, 252] width 253 height 23
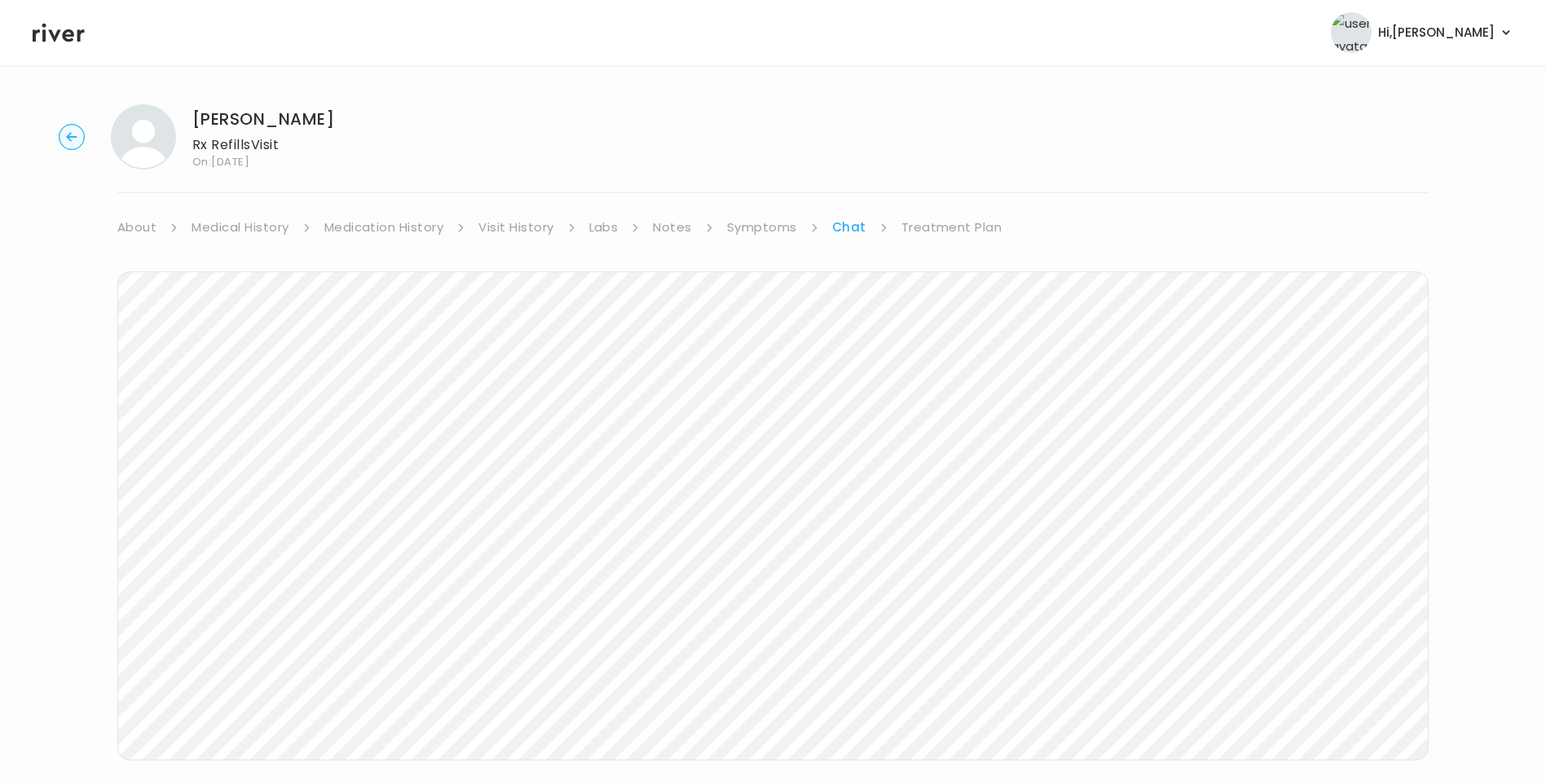
drag, startPoint x: 195, startPoint y: 114, endPoint x: 328, endPoint y: 114, distance: 133.0
click at [328, 114] on div "Brittani Langley Rx Refills Visit On: 29 Sep 2025" at bounding box center [773, 137] width 1495 height 65
copy h1 "[PERSON_NAME]"
click at [69, 36] on icon at bounding box center [58, 33] width 52 height 19
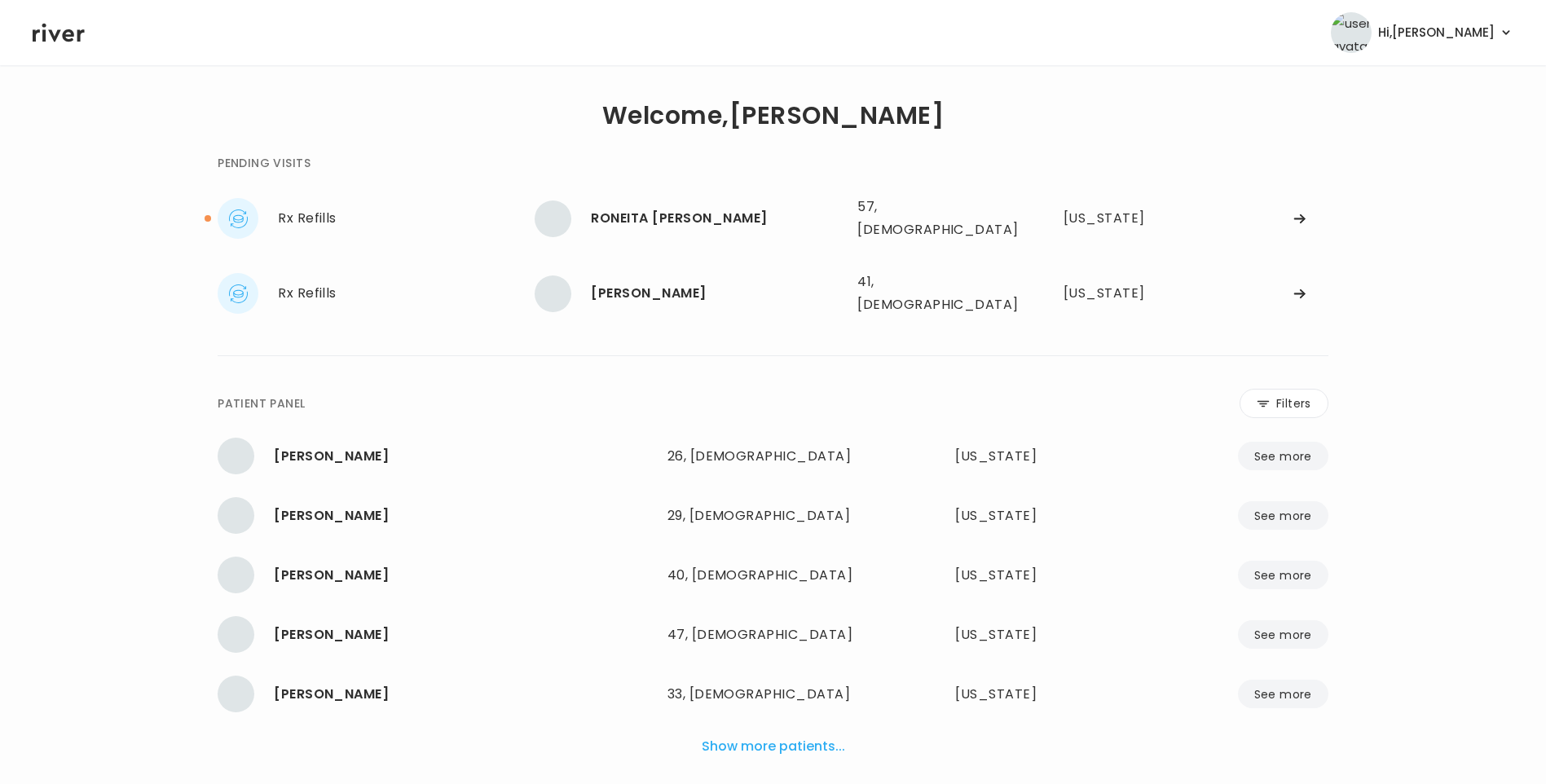
click at [61, 39] on icon at bounding box center [58, 33] width 52 height 25
click at [632, 221] on div "RONEITA S. MIRANDA" at bounding box center [717, 218] width 253 height 23
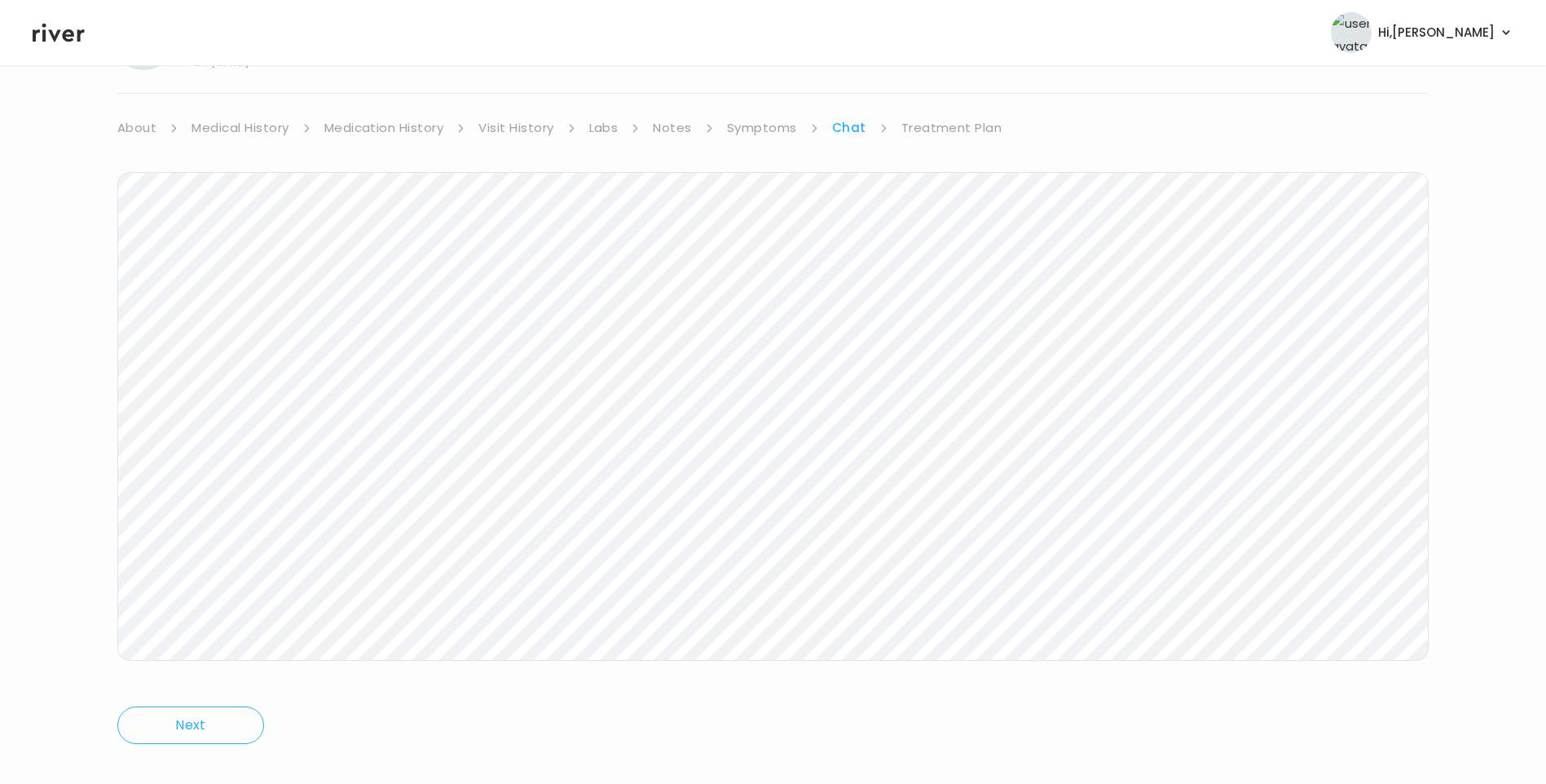
scroll to position [121, 0]
drag, startPoint x: 918, startPoint y: 98, endPoint x: 920, endPoint y: 107, distance: 9.2
click at [919, 100] on link "Treatment Plan" at bounding box center [952, 105] width 101 height 23
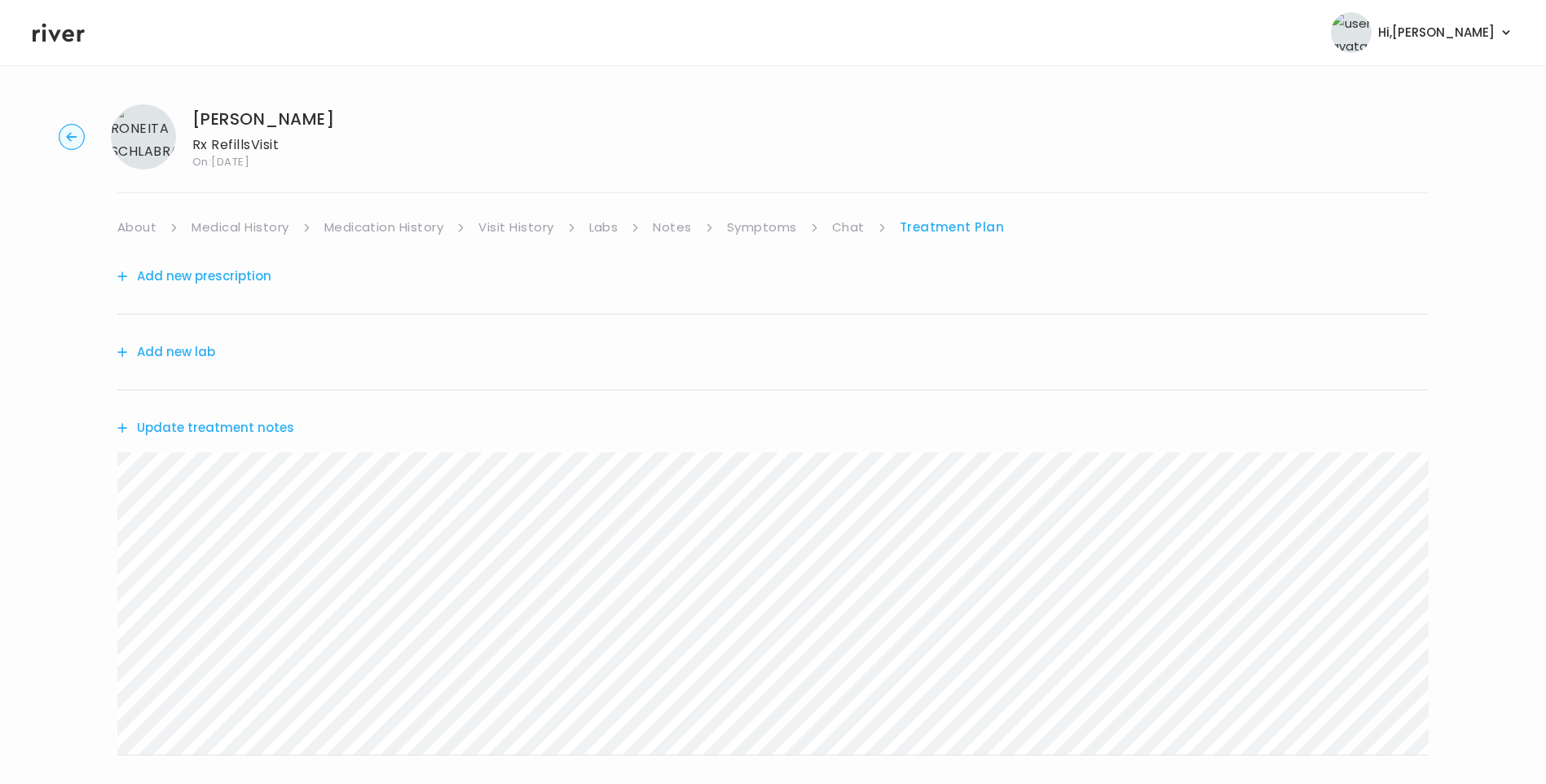
click at [239, 425] on button "Update treatment notes" at bounding box center [206, 427] width 177 height 23
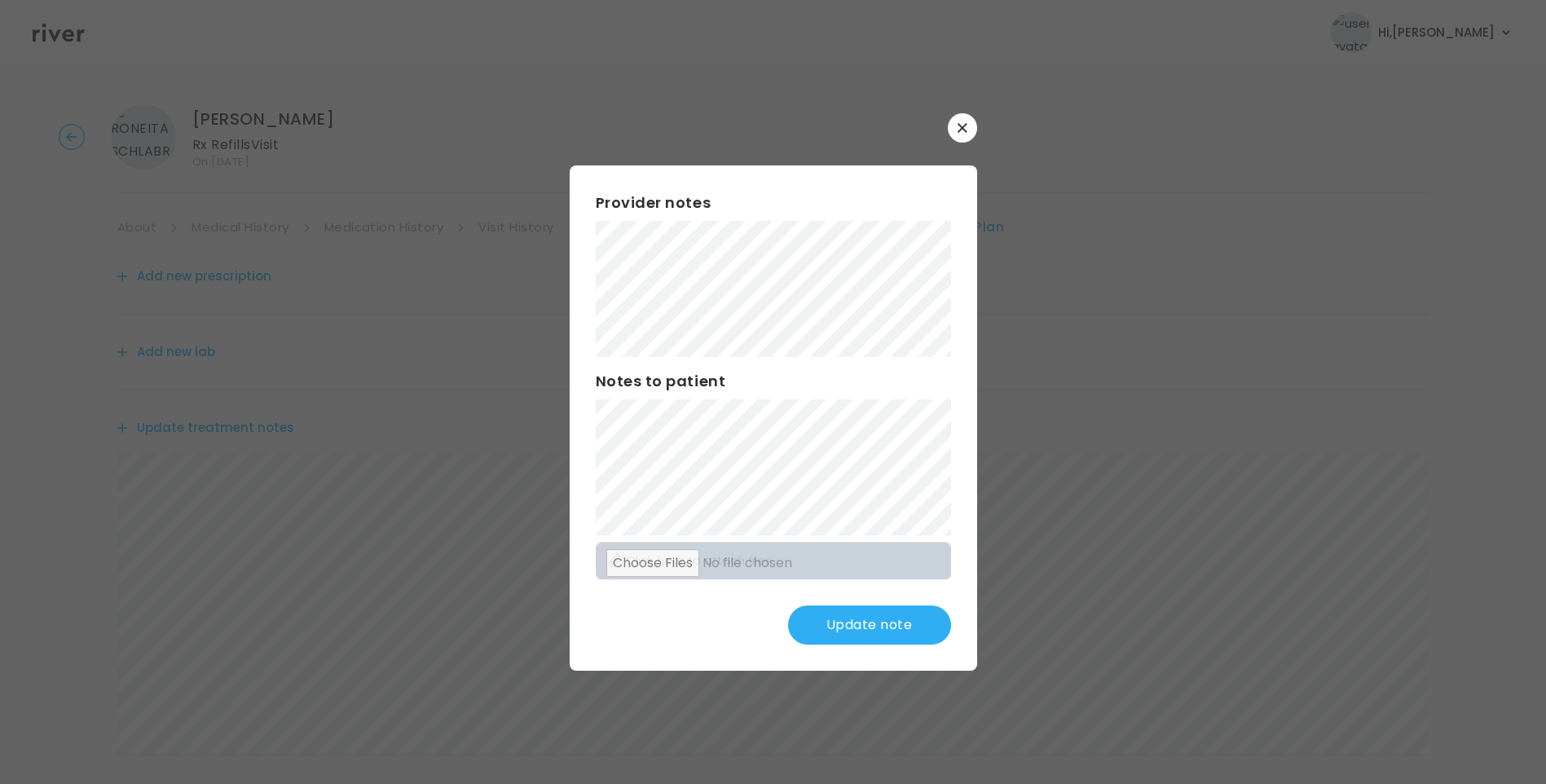
click at [863, 622] on button "Update note" at bounding box center [869, 625] width 163 height 39
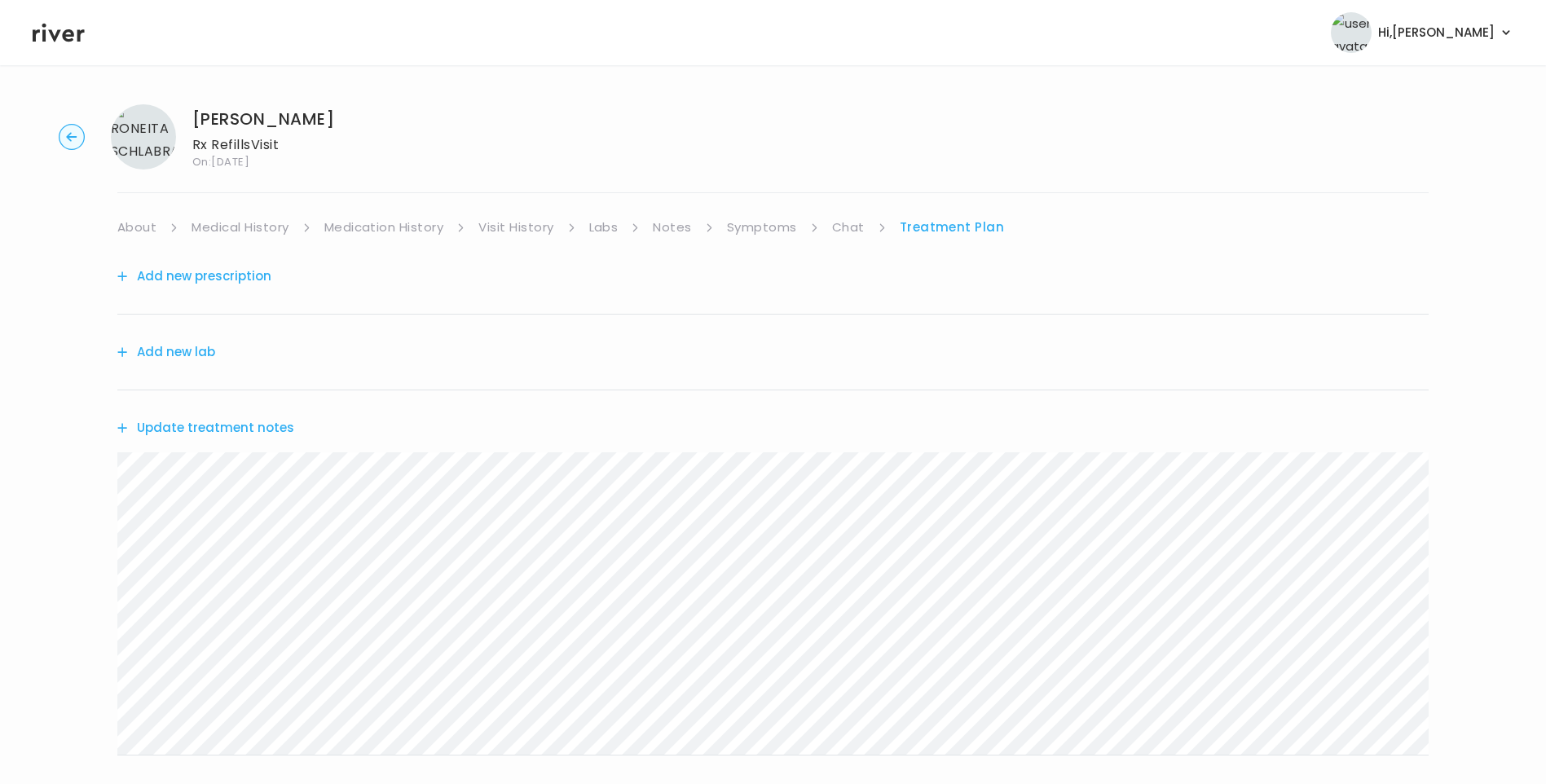
click at [238, 421] on button "Update treatment notes" at bounding box center [206, 427] width 177 height 23
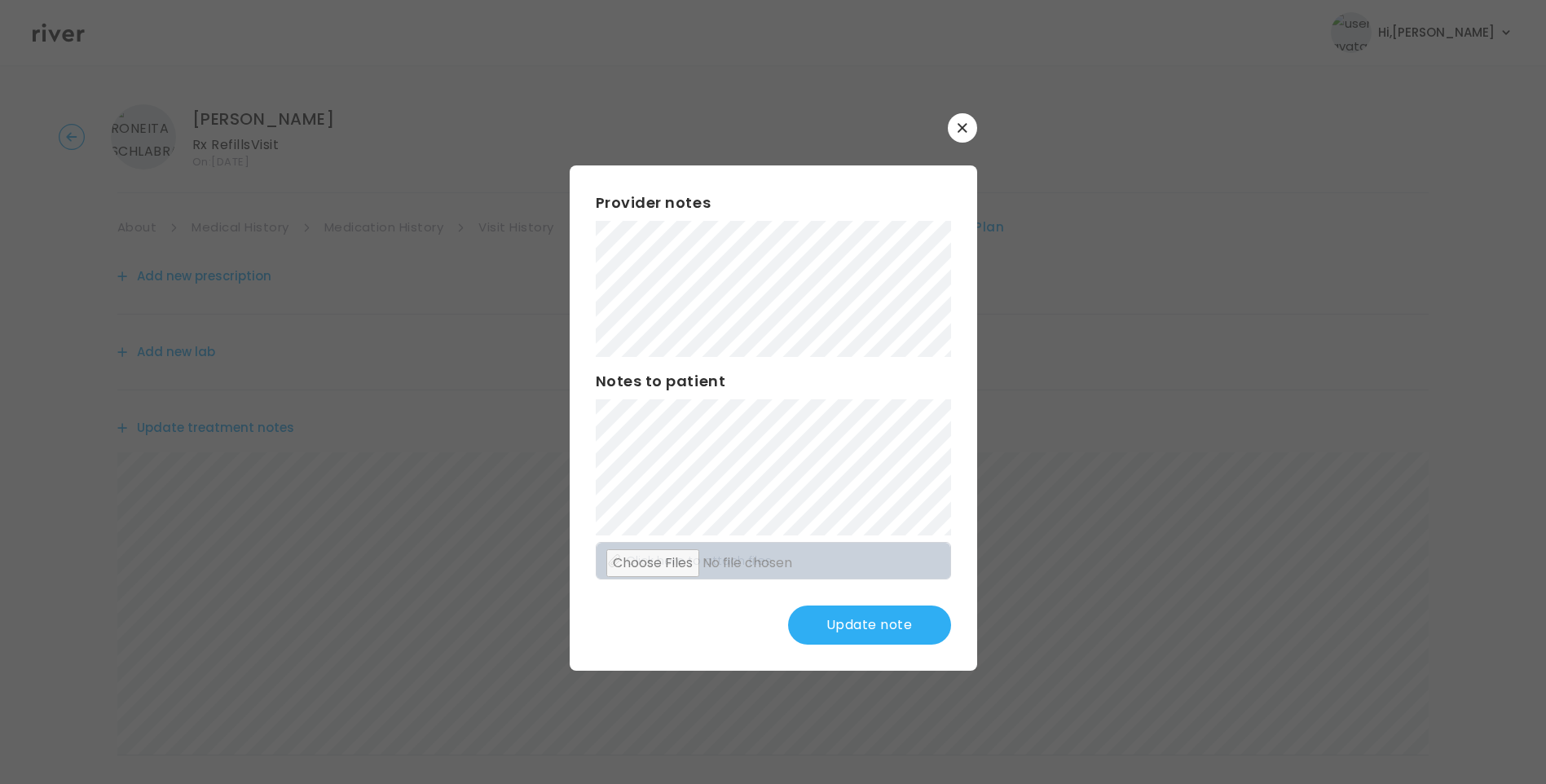
click at [866, 630] on button "Update note" at bounding box center [869, 625] width 163 height 39
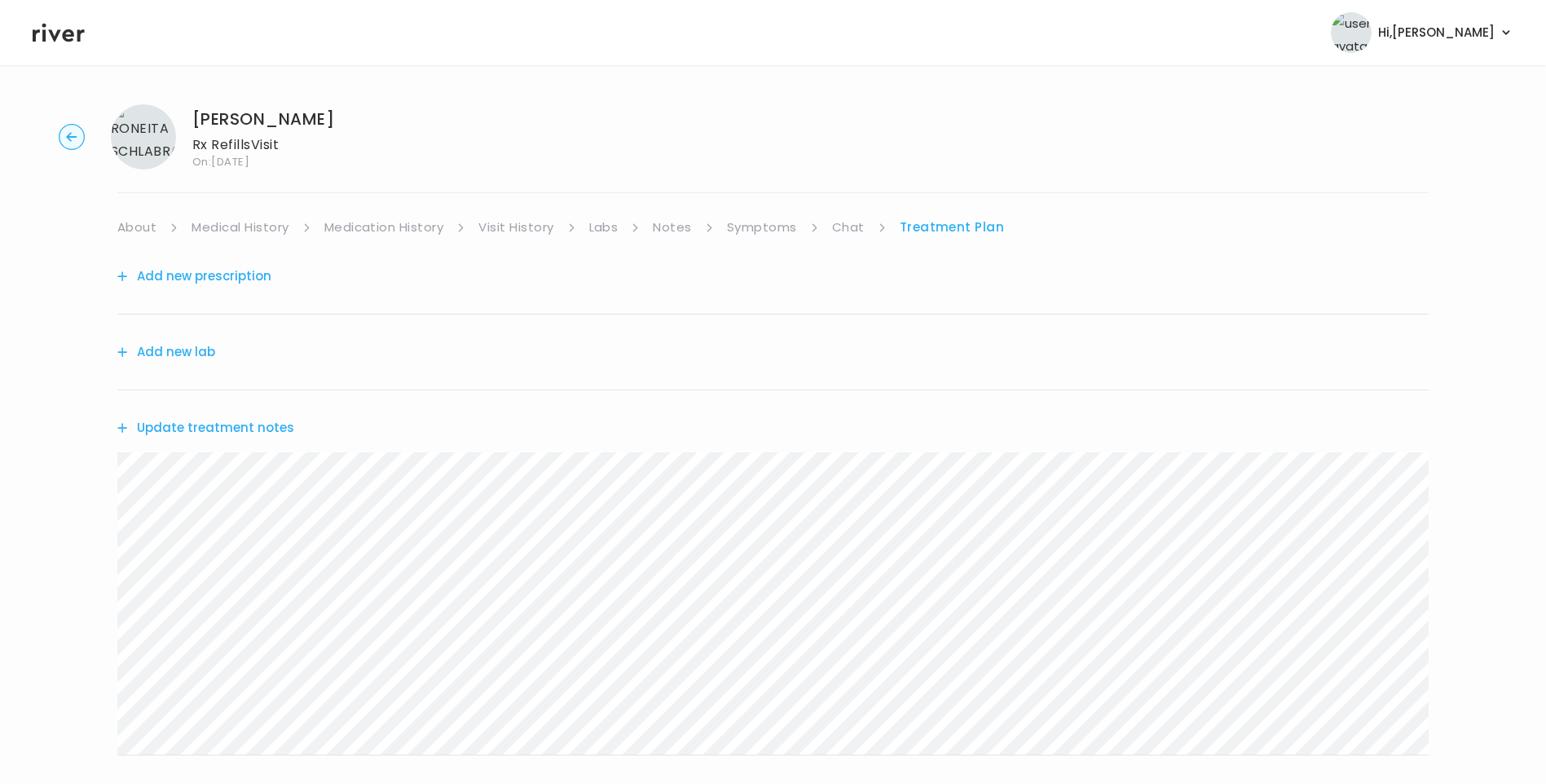
click at [276, 427] on button "Update treatment notes" at bounding box center [206, 427] width 177 height 23
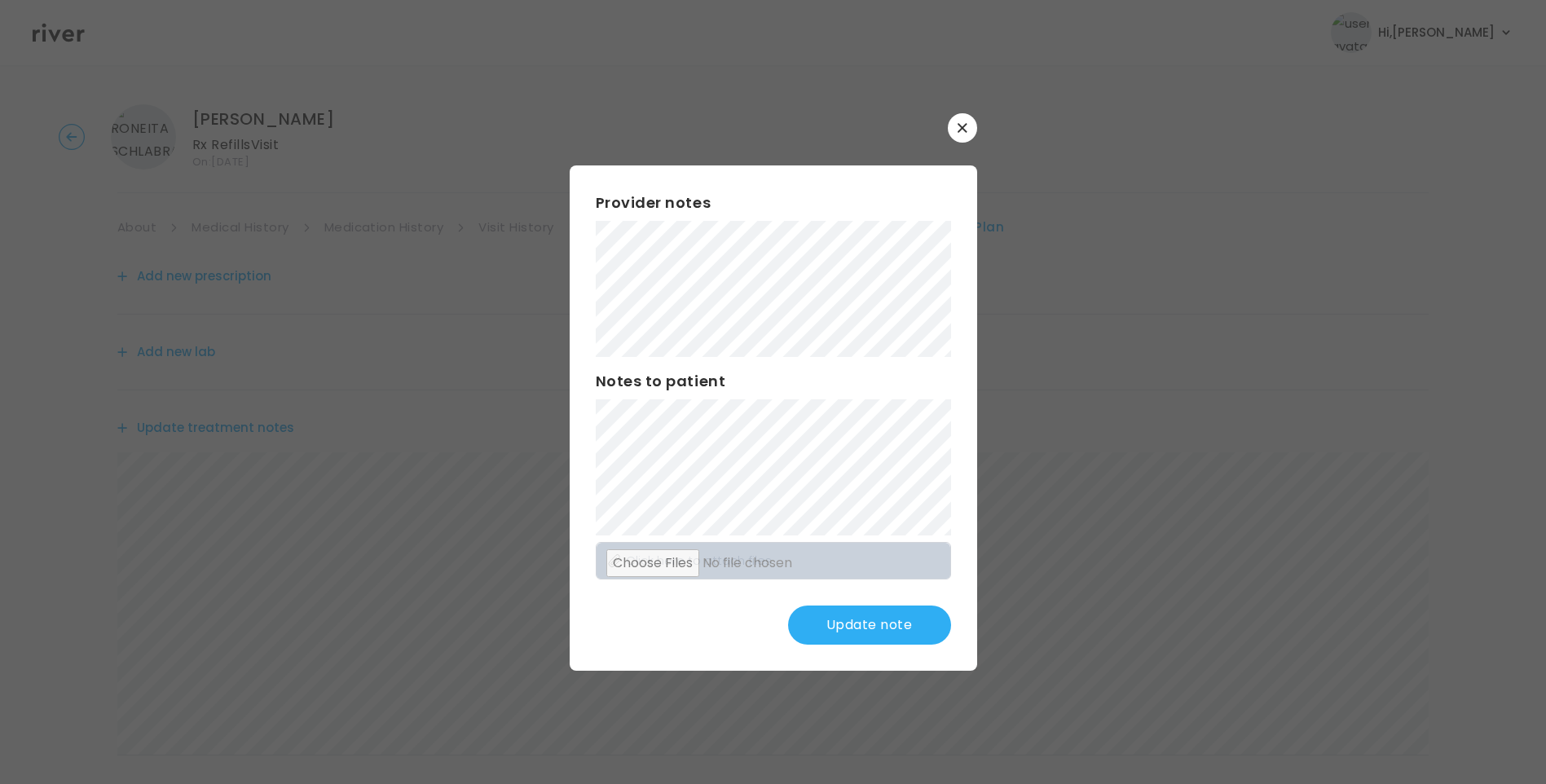
click at [882, 623] on button "Update note" at bounding box center [869, 625] width 163 height 39
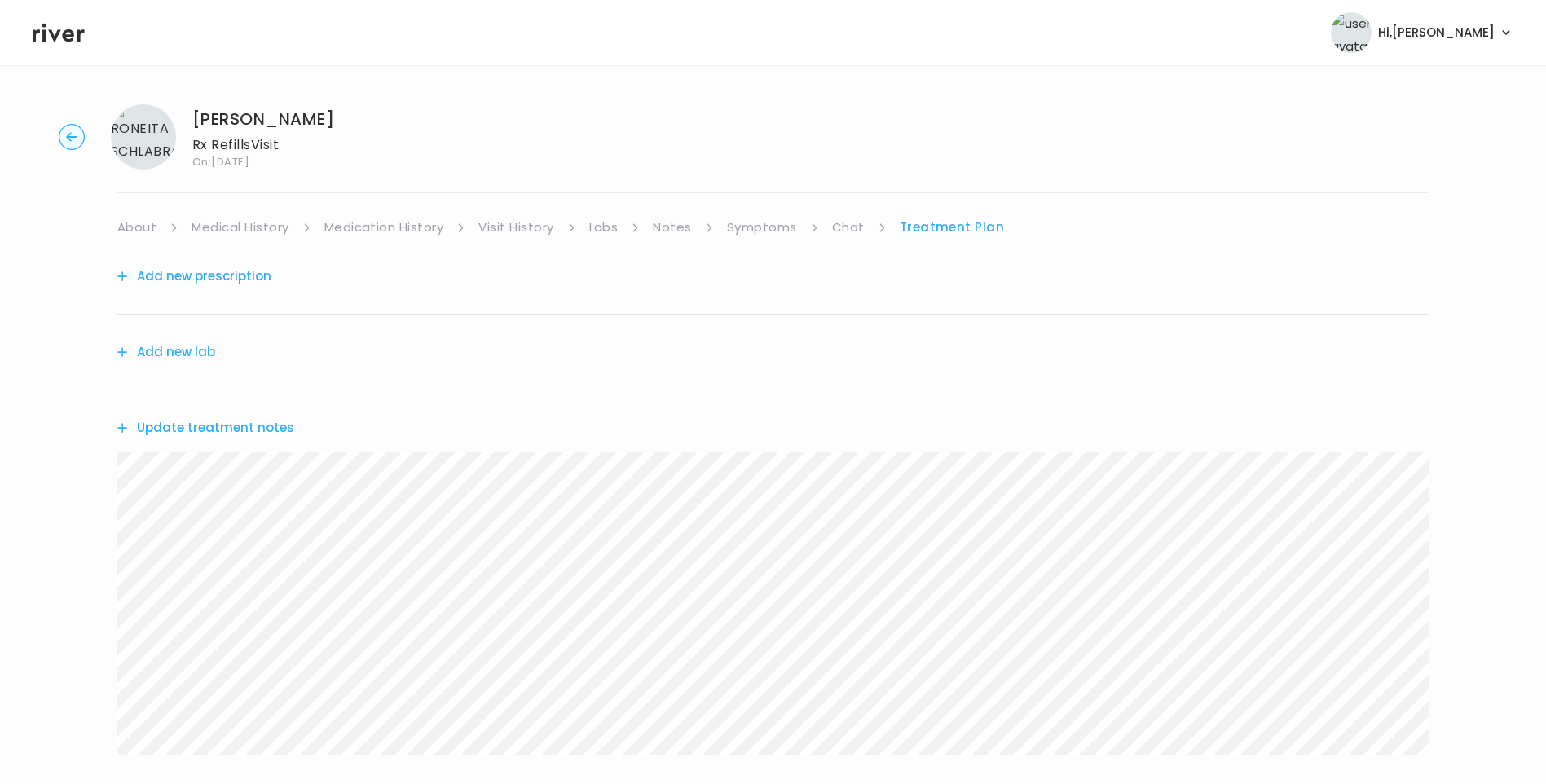
click at [237, 269] on button "Add new prescription" at bounding box center [194, 276] width 154 height 23
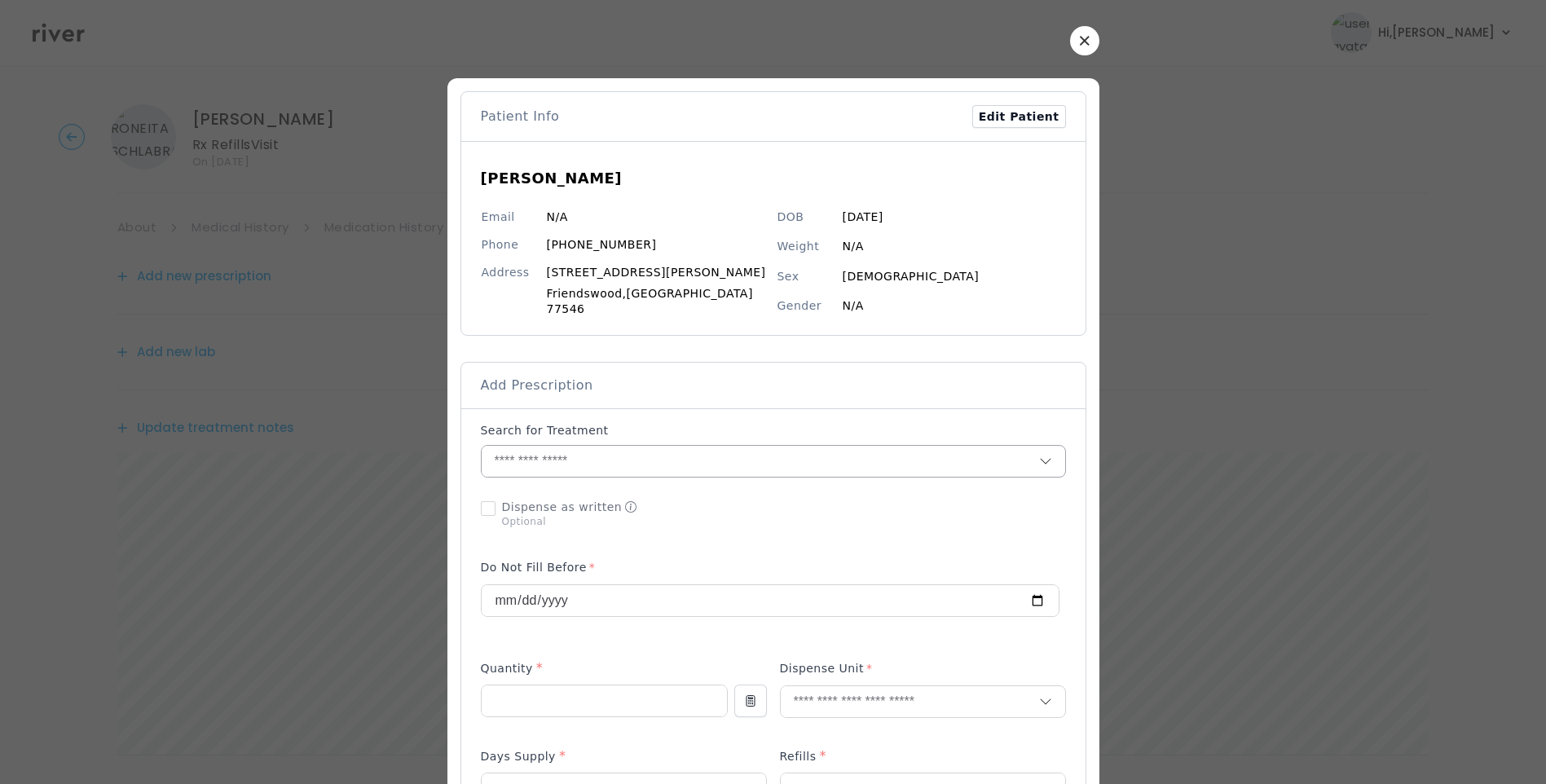
click at [551, 446] on input "text" at bounding box center [761, 461] width 558 height 31
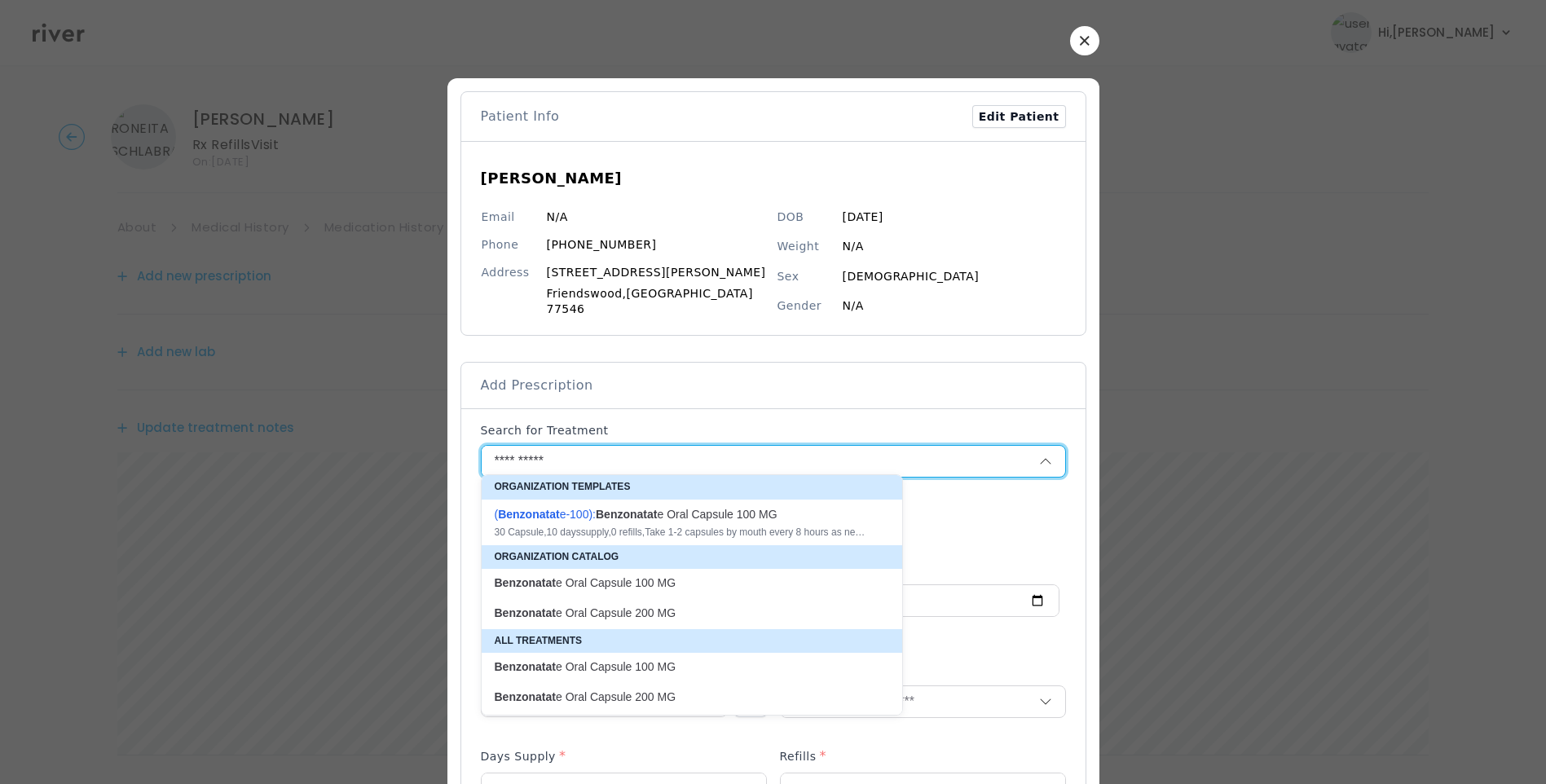
click at [701, 529] on div "30 Capsule , 10 days supply, 0 refills , Take 1-2 capsules by mouth every 8 hou…" at bounding box center [682, 532] width 375 height 13
type input "**********"
type input "**"
type input "*"
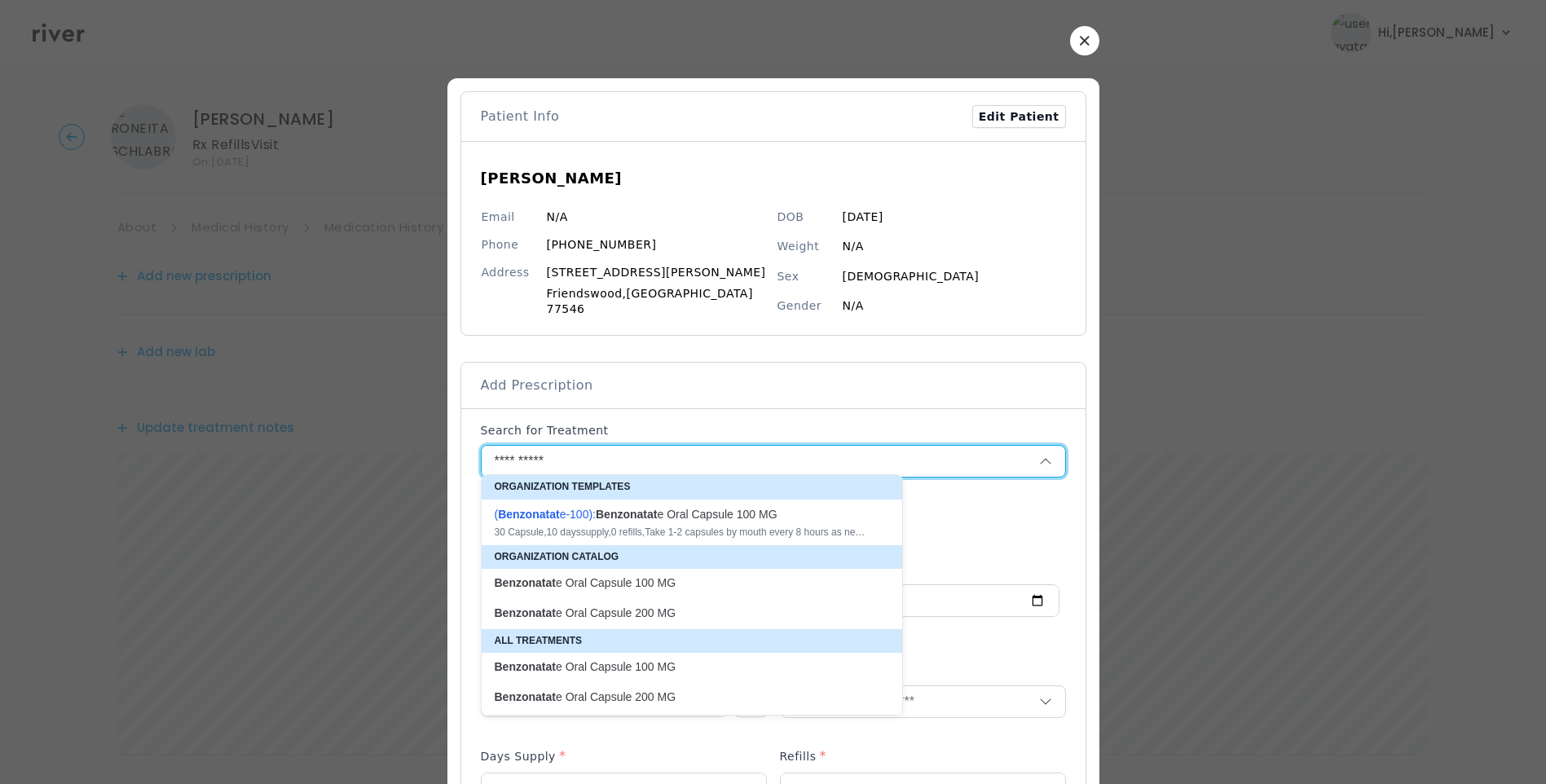
type textarea "**********"
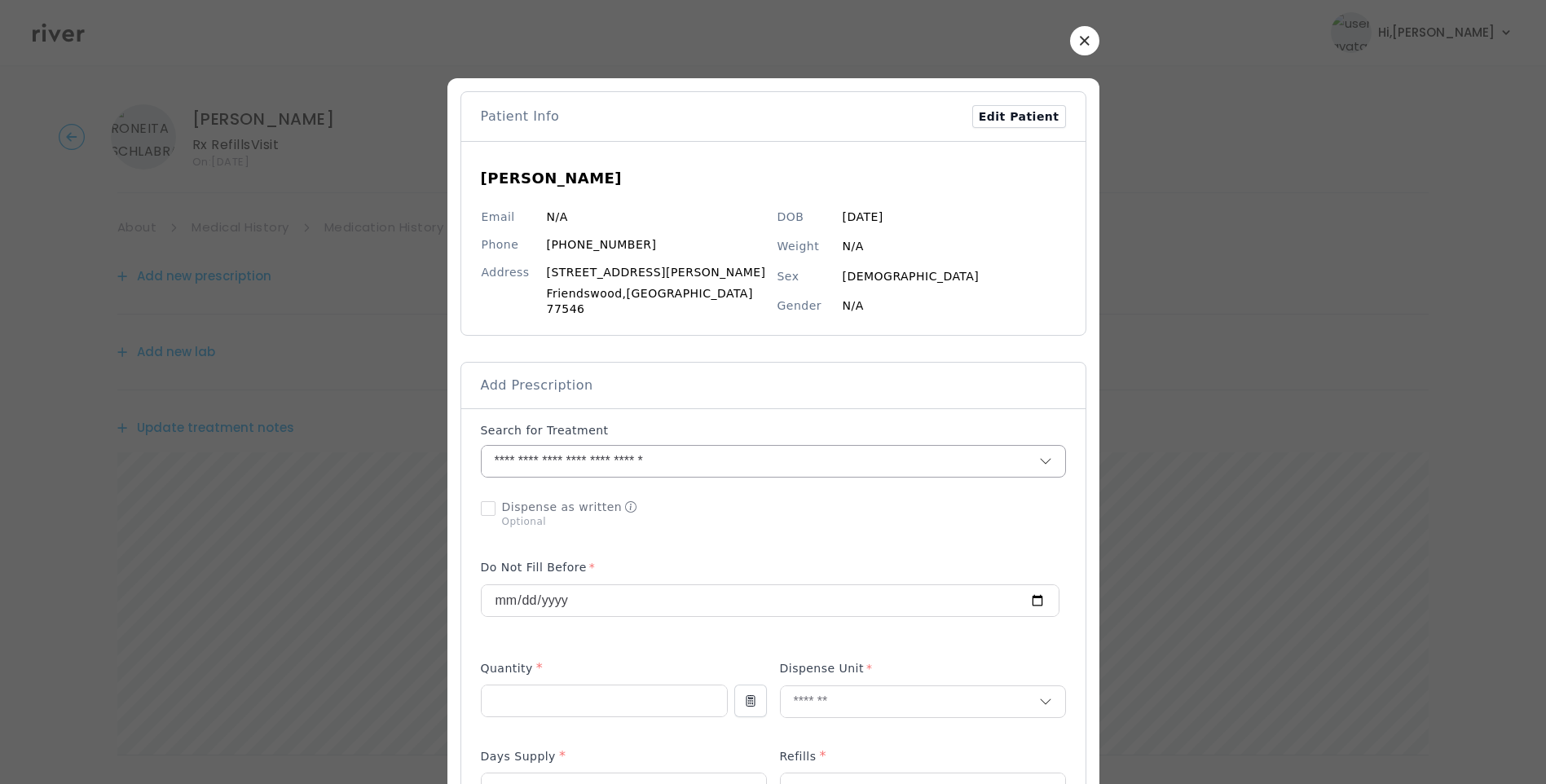
scroll to position [686, 0]
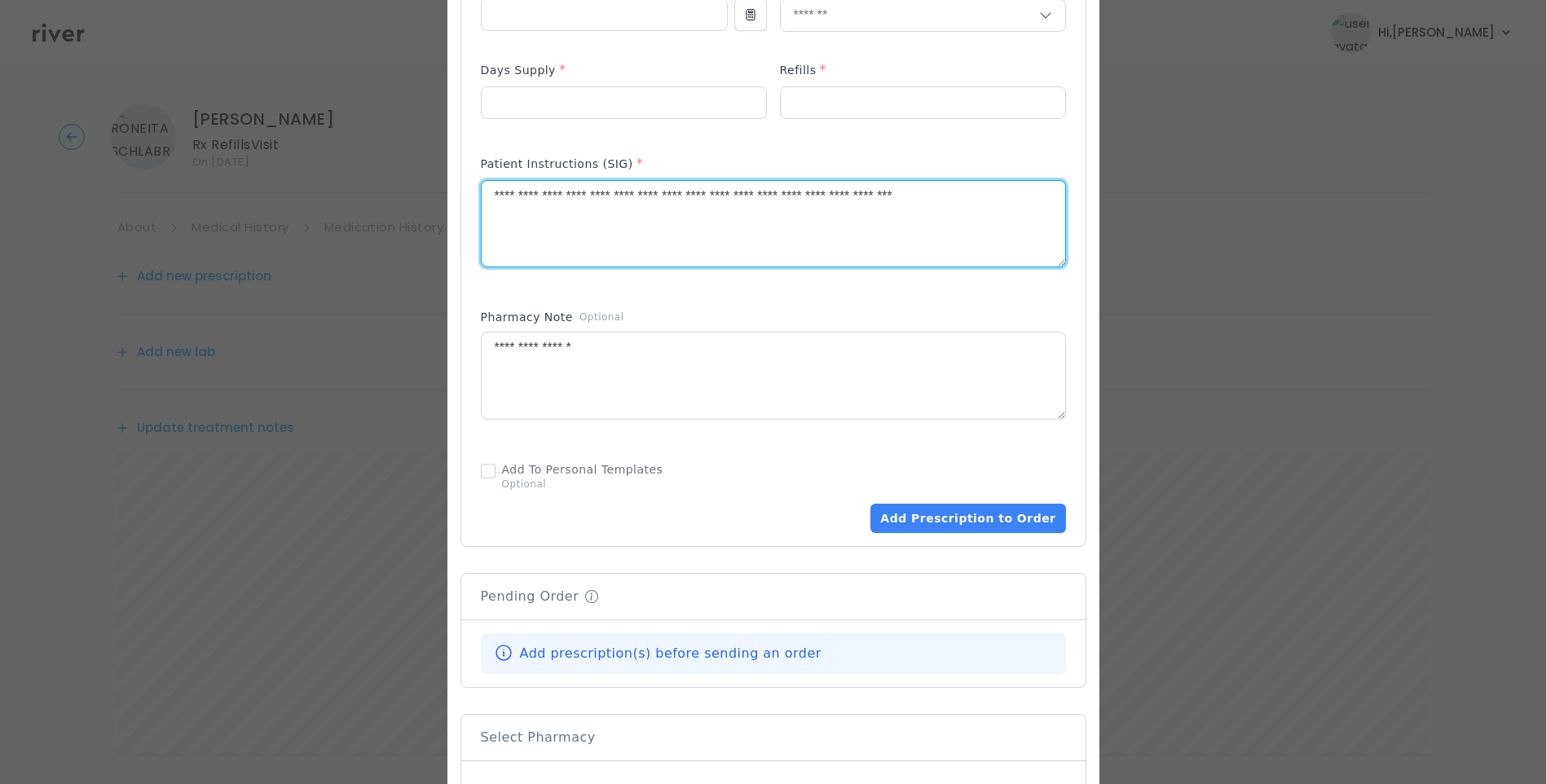
click at [546, 194] on textarea "**********" at bounding box center [773, 225] width 583 height 87
click at [594, 188] on textarea "**********" at bounding box center [773, 225] width 583 height 87
drag, startPoint x: 659, startPoint y: 190, endPoint x: 1035, endPoint y: 202, distance: 376.2
click at [1035, 202] on div "**********" at bounding box center [773, 224] width 585 height 88
type textarea "**********"
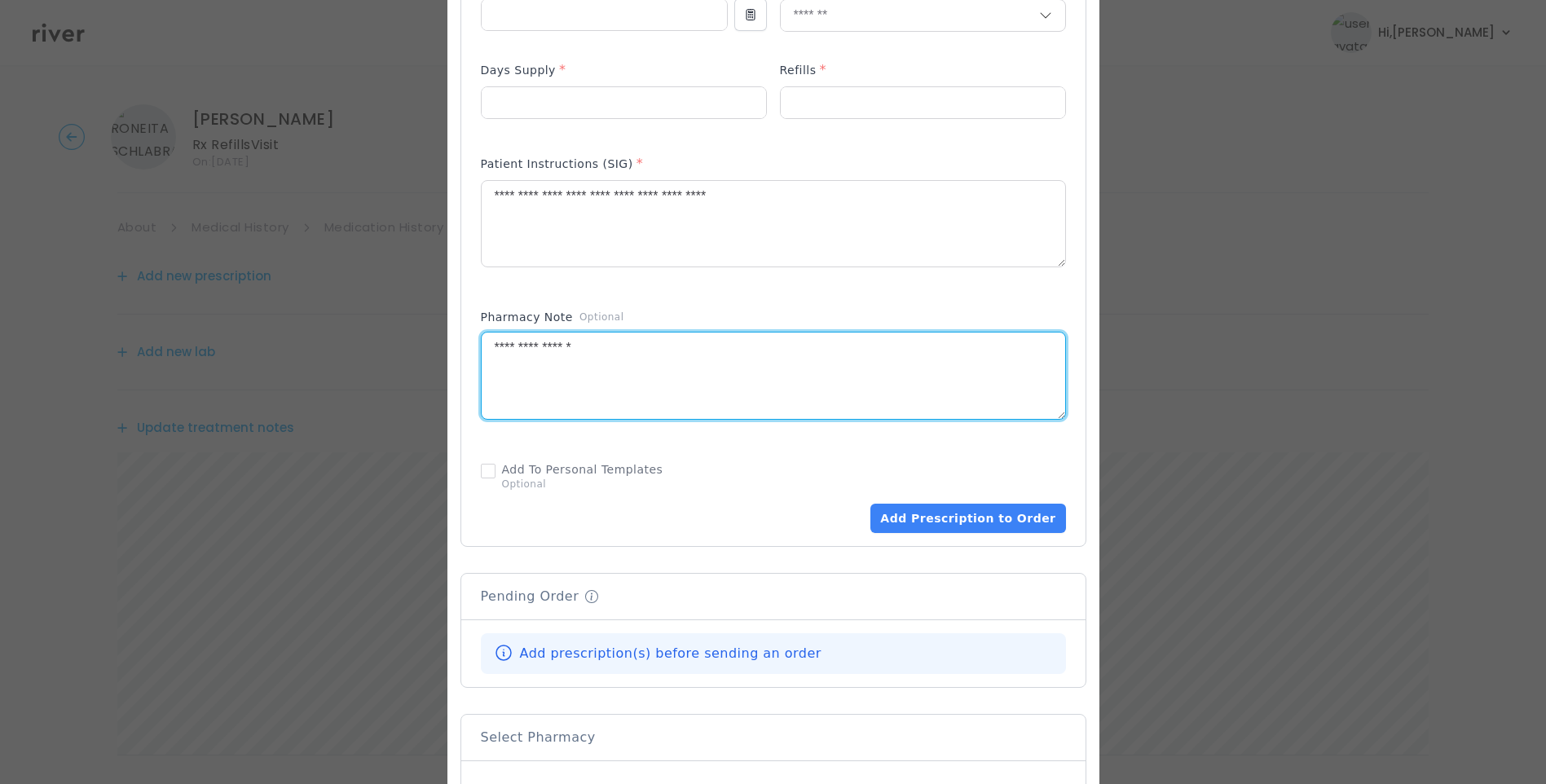
drag, startPoint x: 638, startPoint y: 352, endPoint x: 453, endPoint y: 334, distance: 185.9
click at [453, 333] on div "​" at bounding box center [773, 201] width 1546 height 1775
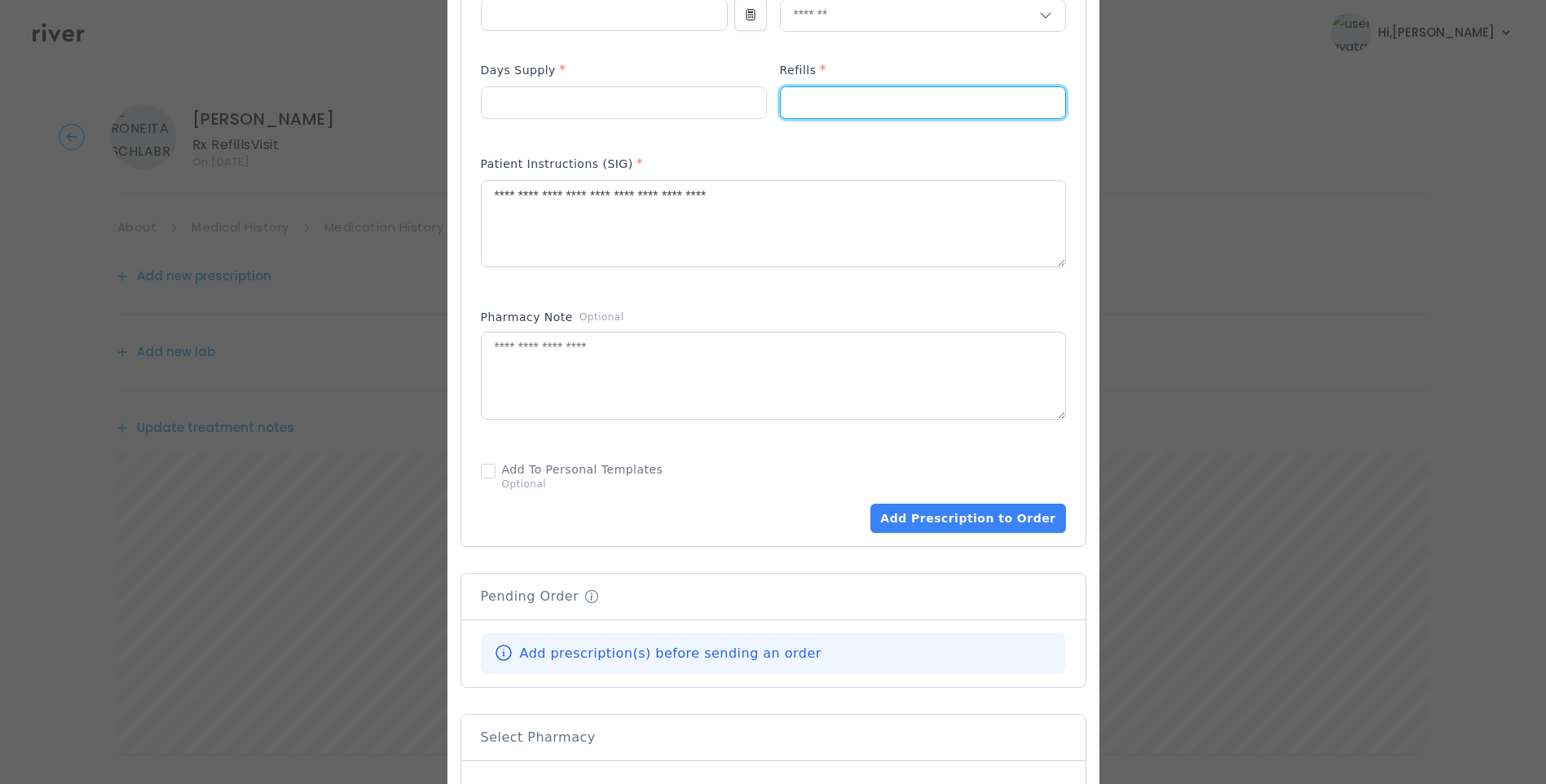
click at [781, 95] on input "*" at bounding box center [923, 102] width 285 height 31
type input "*"
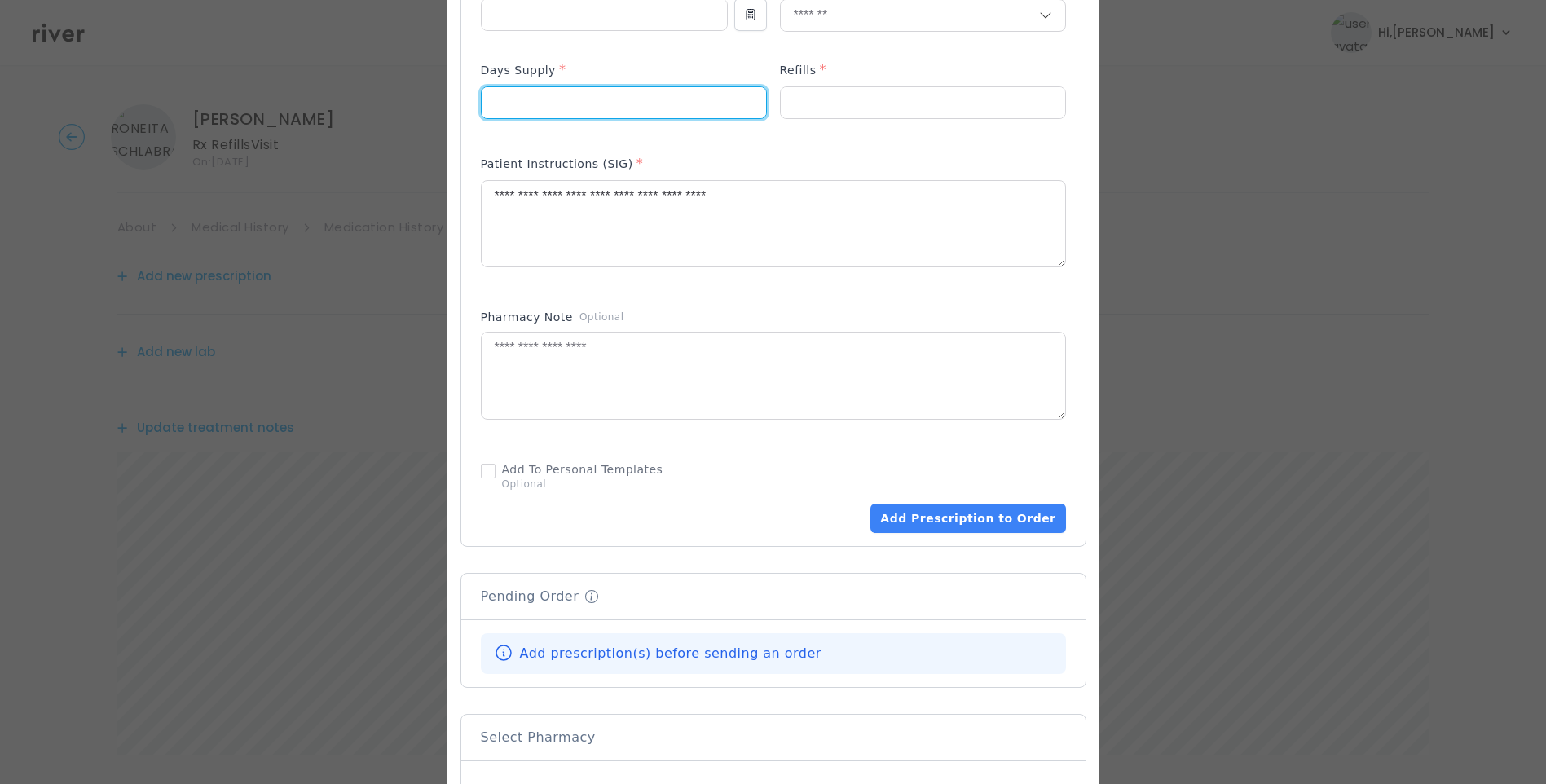
drag, startPoint x: 565, startPoint y: 96, endPoint x: 451, endPoint y: 97, distance: 114.0
click at [451, 97] on div "​" at bounding box center [773, 201] width 1546 height 1775
type input "**"
click at [870, 224] on textarea "**********" at bounding box center [773, 225] width 583 height 87
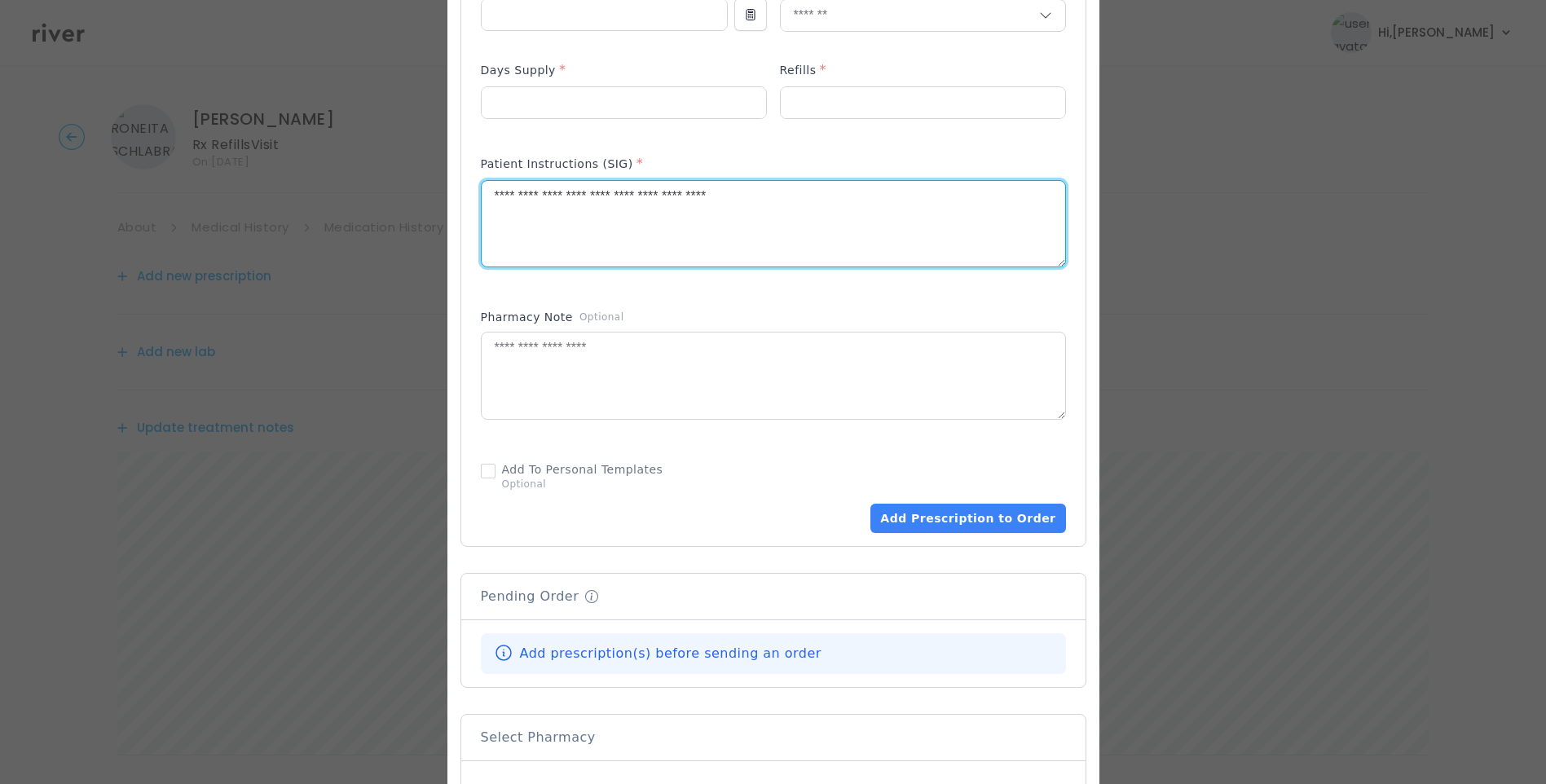
click at [860, 226] on textarea "**********" at bounding box center [773, 225] width 583 height 87
click at [1003, 293] on div "Add Prescription to Order" at bounding box center [773, 134] width 585 height 797
click at [861, 198] on textarea "**********" at bounding box center [773, 225] width 583 height 87
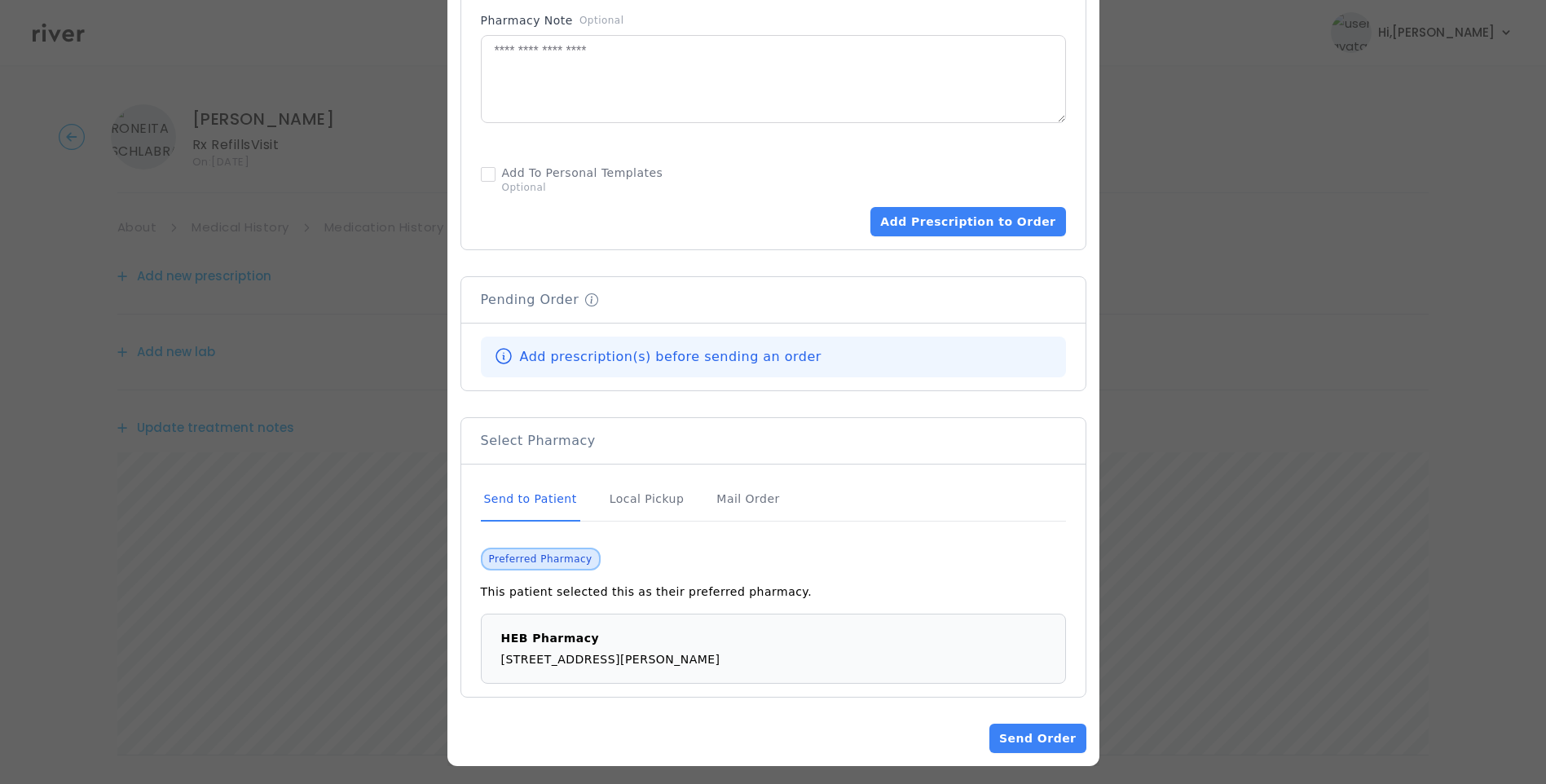
type textarea "**********"
click at [559, 493] on div "Send to Patient" at bounding box center [530, 499] width 100 height 44
click at [948, 215] on button "Add Prescription to Order" at bounding box center [969, 222] width 195 height 30
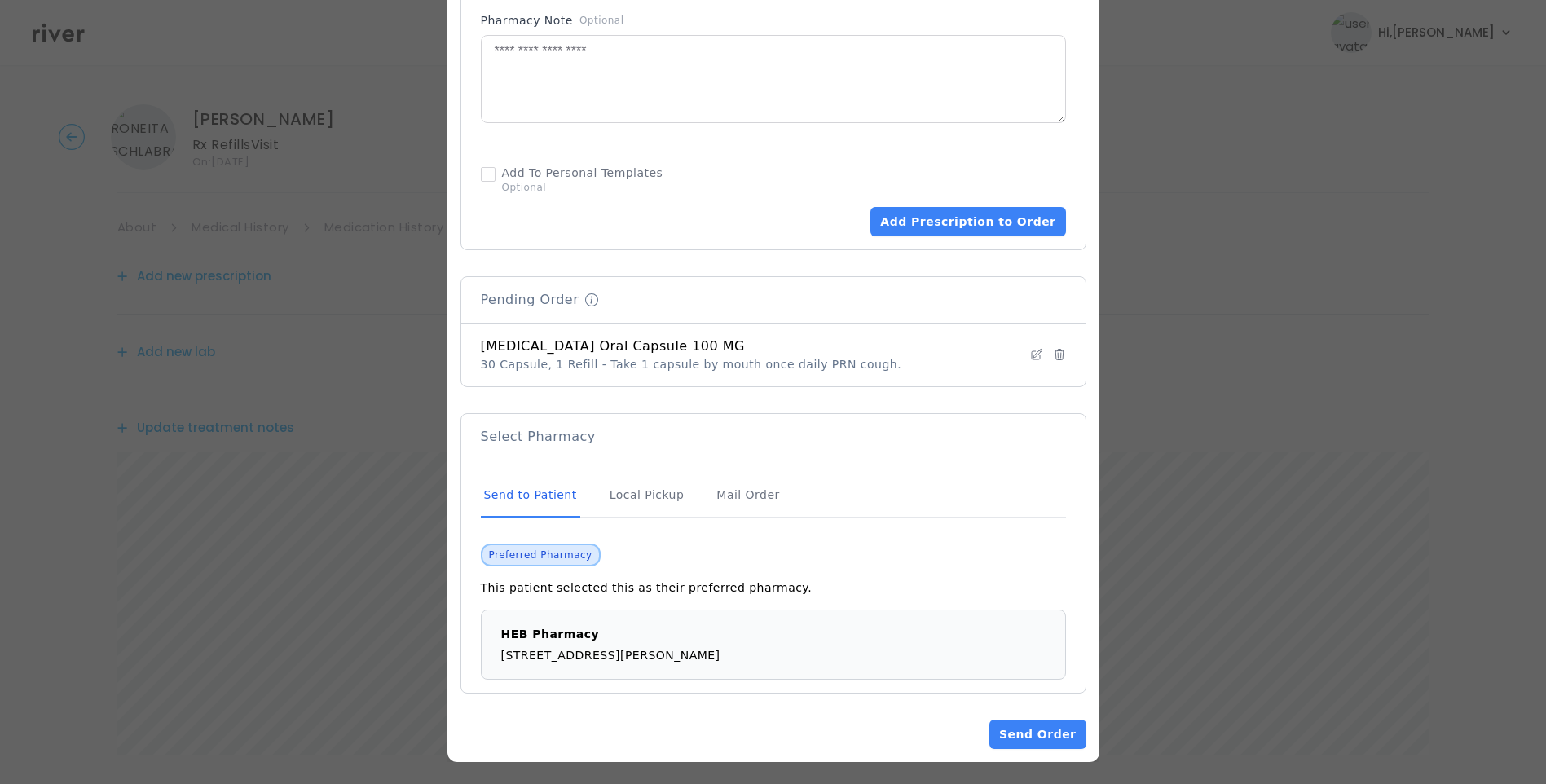
scroll to position [979, 0]
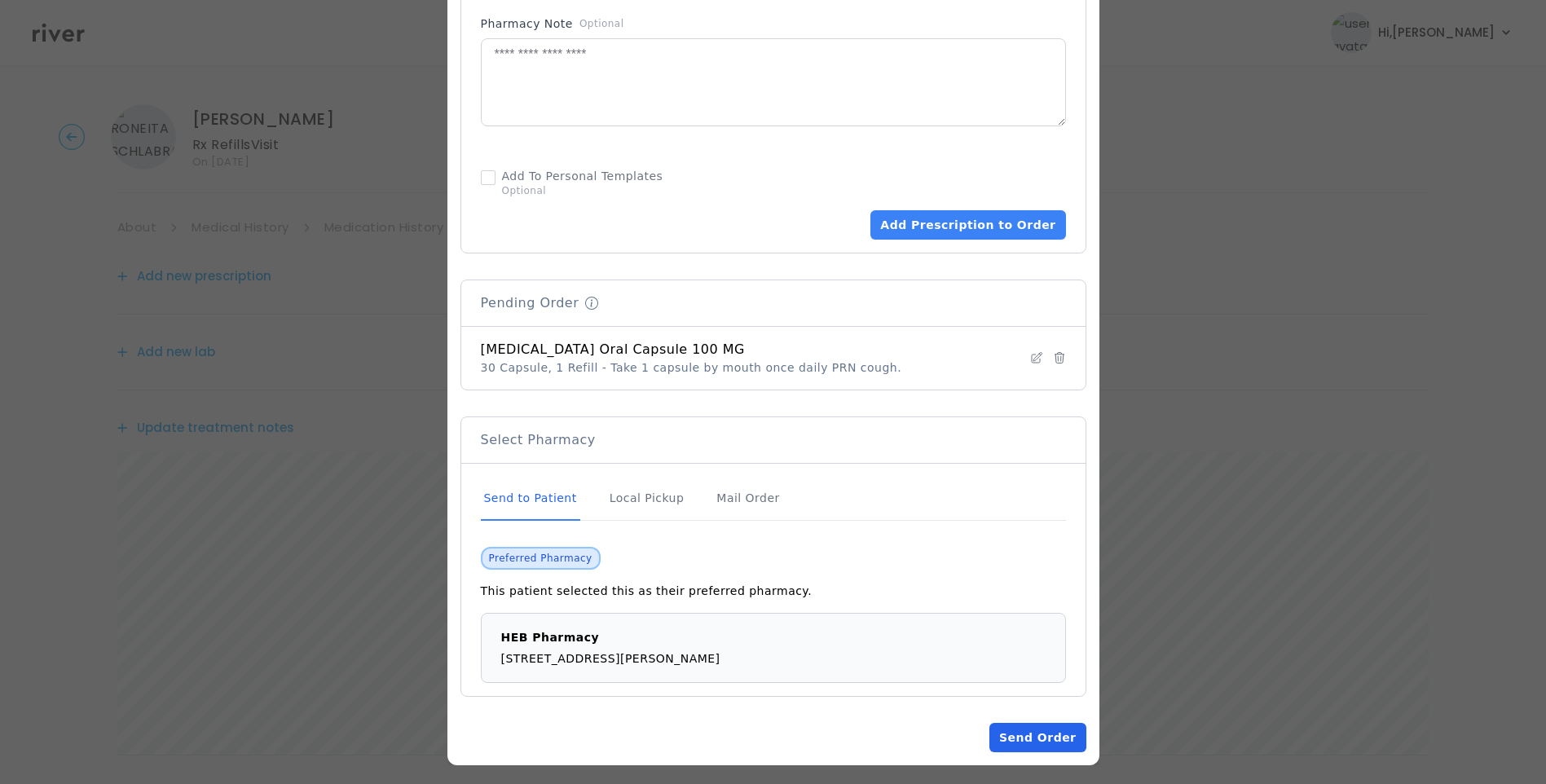
click at [1010, 729] on button "Send Order" at bounding box center [1038, 738] width 97 height 30
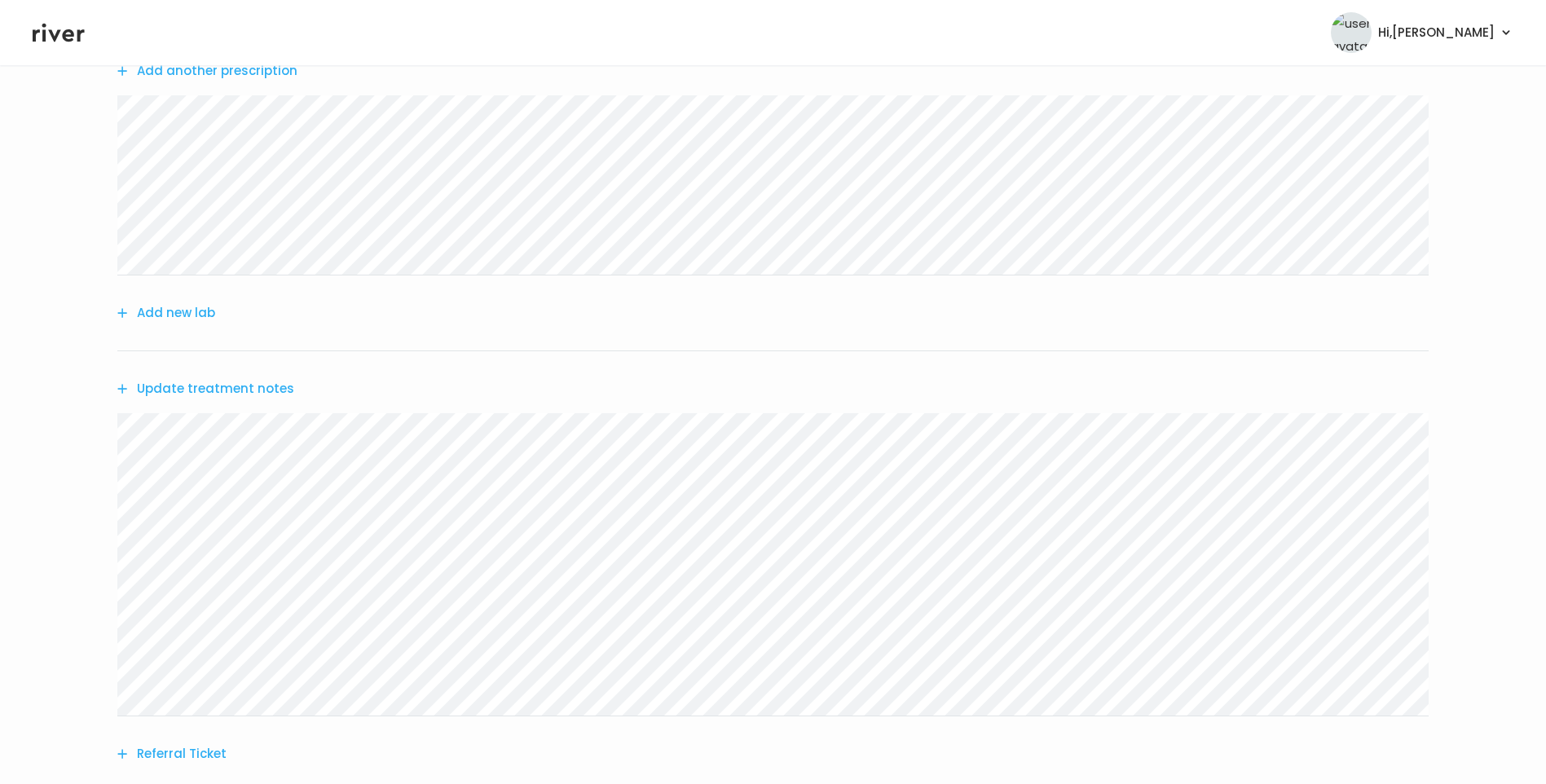
scroll to position [0, 0]
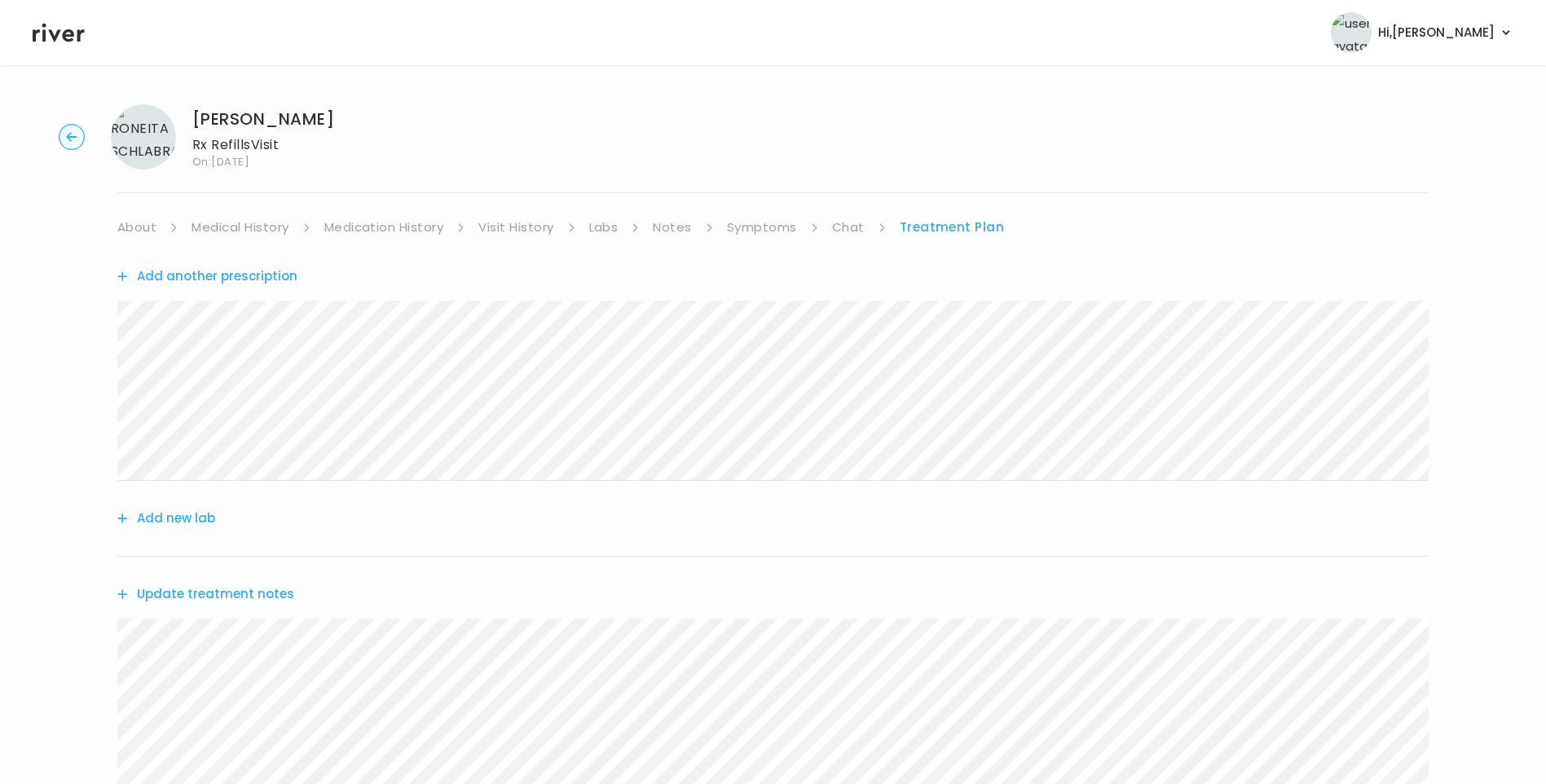
click at [141, 220] on link "About" at bounding box center [137, 227] width 39 height 23
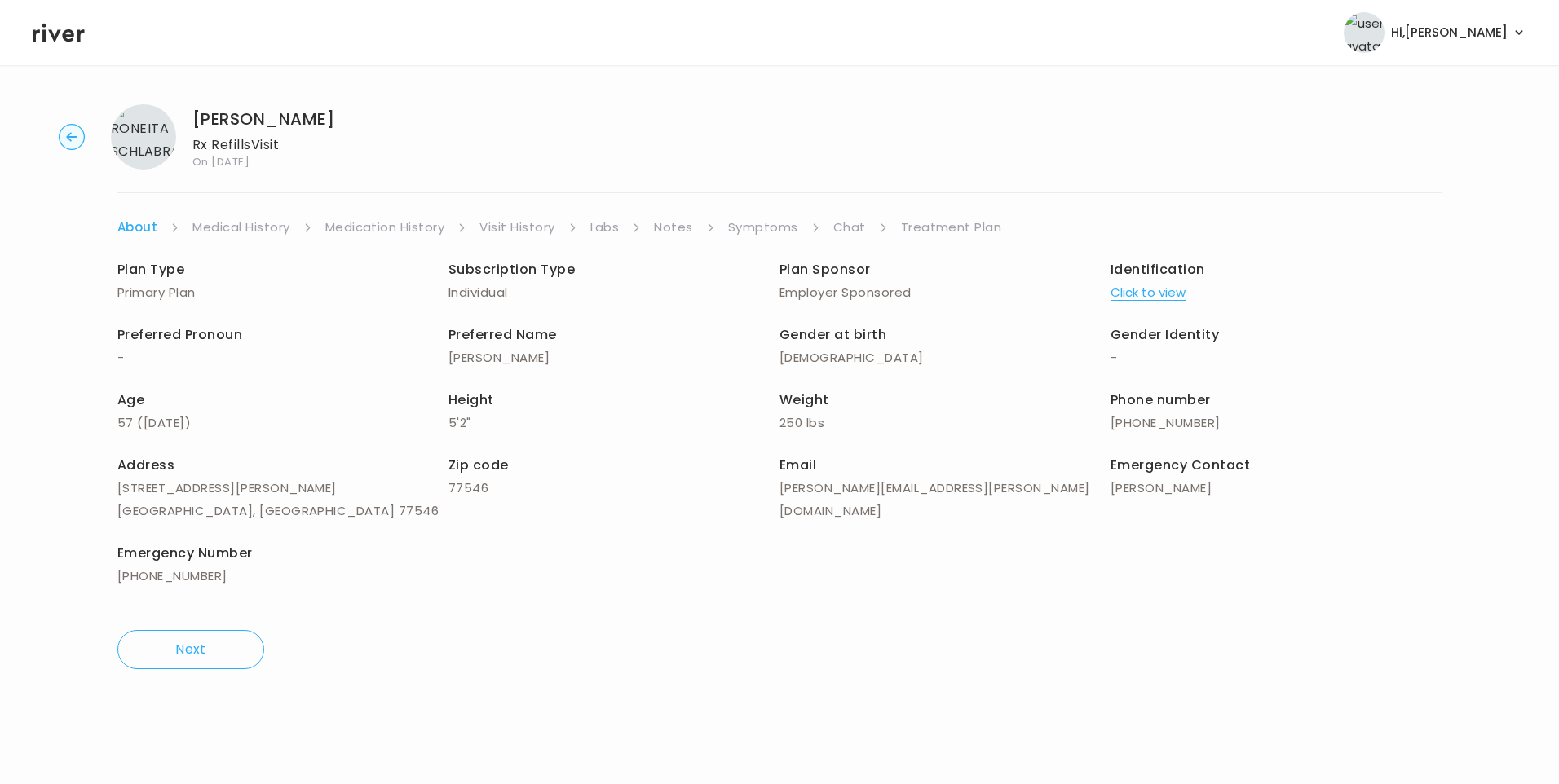
click at [929, 233] on link "Treatment Plan" at bounding box center [951, 227] width 102 height 23
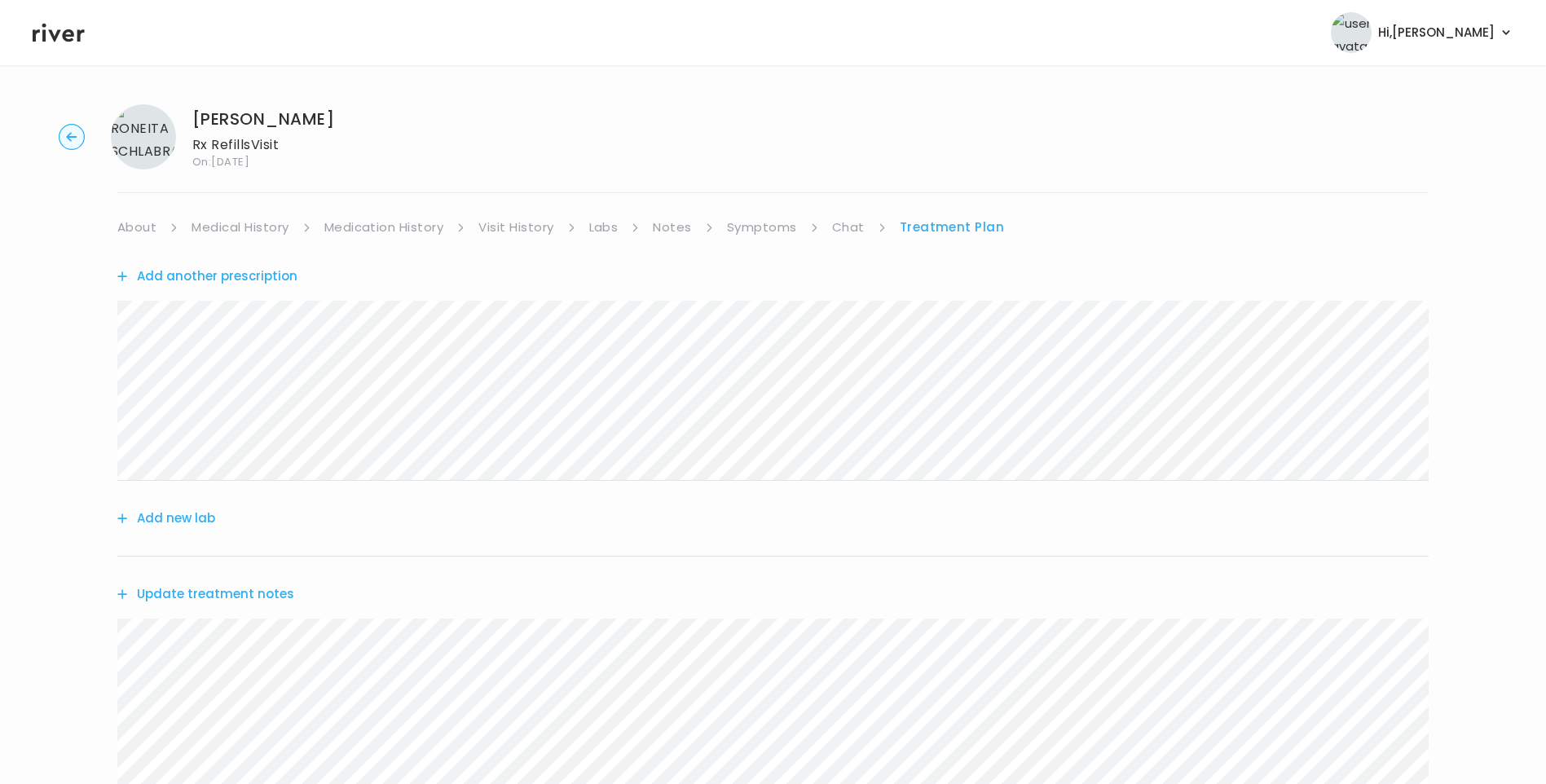
click at [235, 594] on button "Update treatment notes" at bounding box center [206, 594] width 177 height 23
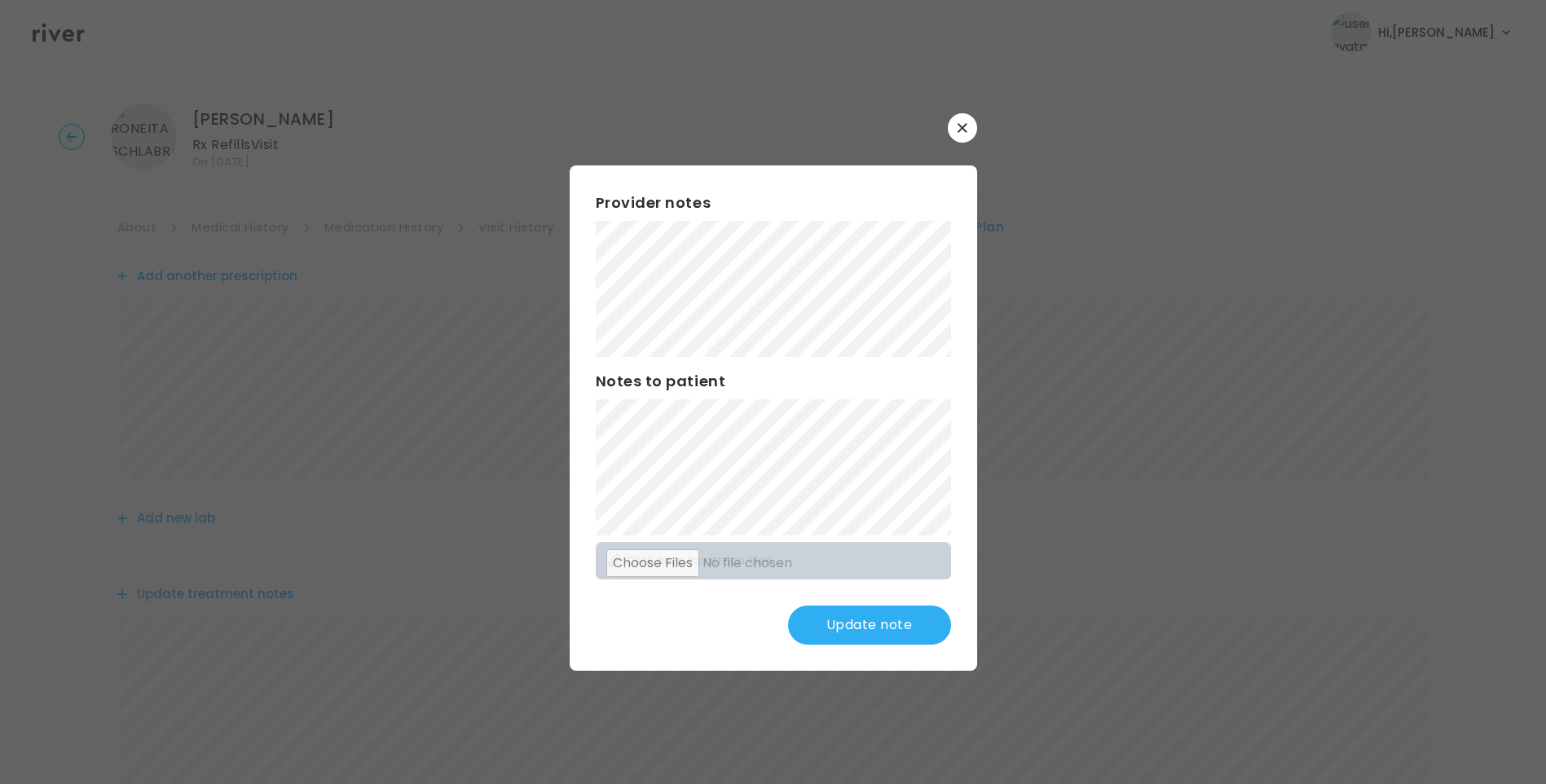
click at [861, 632] on button "Update note" at bounding box center [869, 625] width 163 height 39
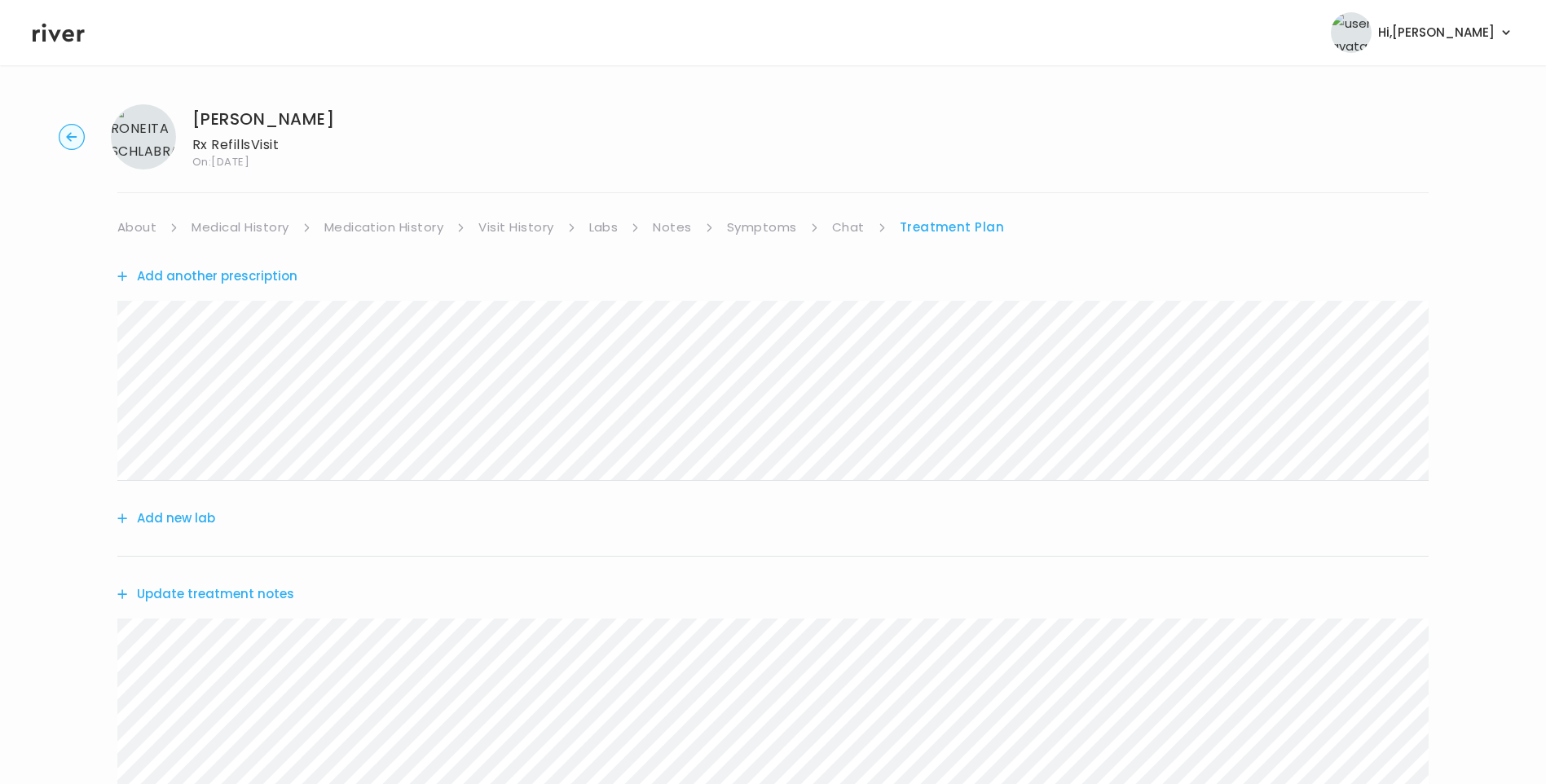
click at [128, 229] on link "About" at bounding box center [137, 227] width 39 height 23
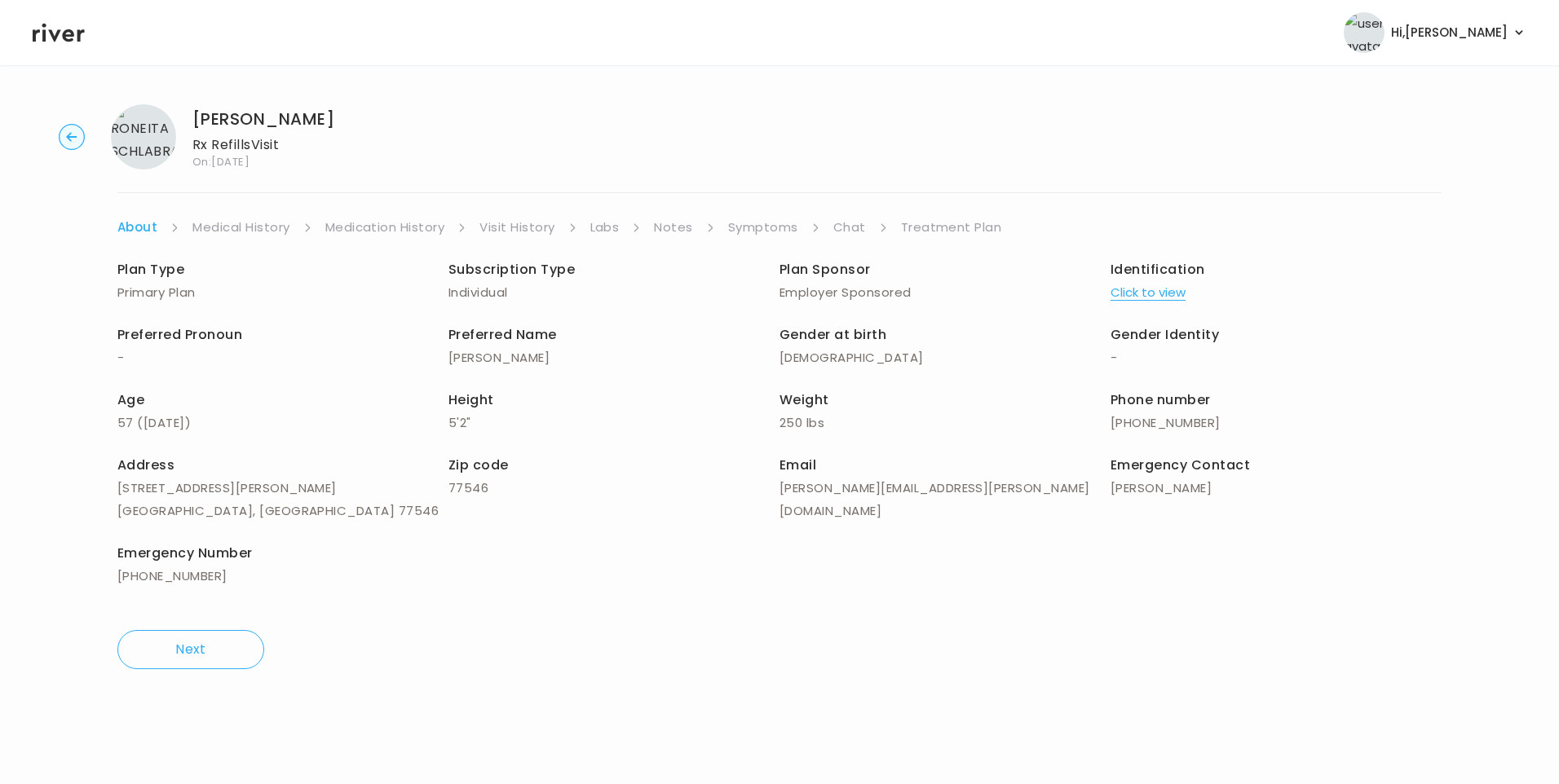
click at [937, 227] on link "Treatment Plan" at bounding box center [951, 227] width 102 height 23
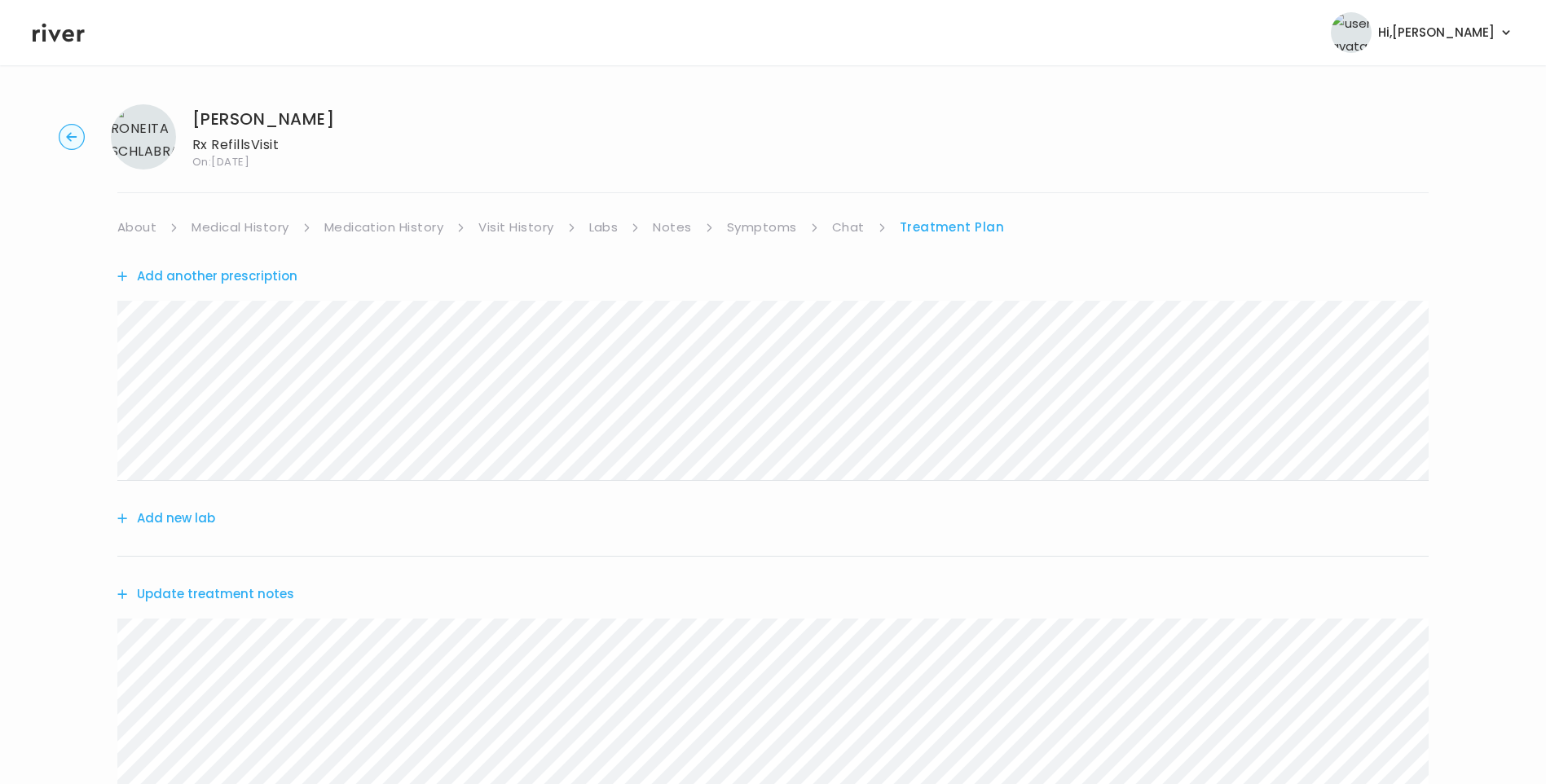
click at [852, 229] on link "Chat" at bounding box center [848, 227] width 33 height 23
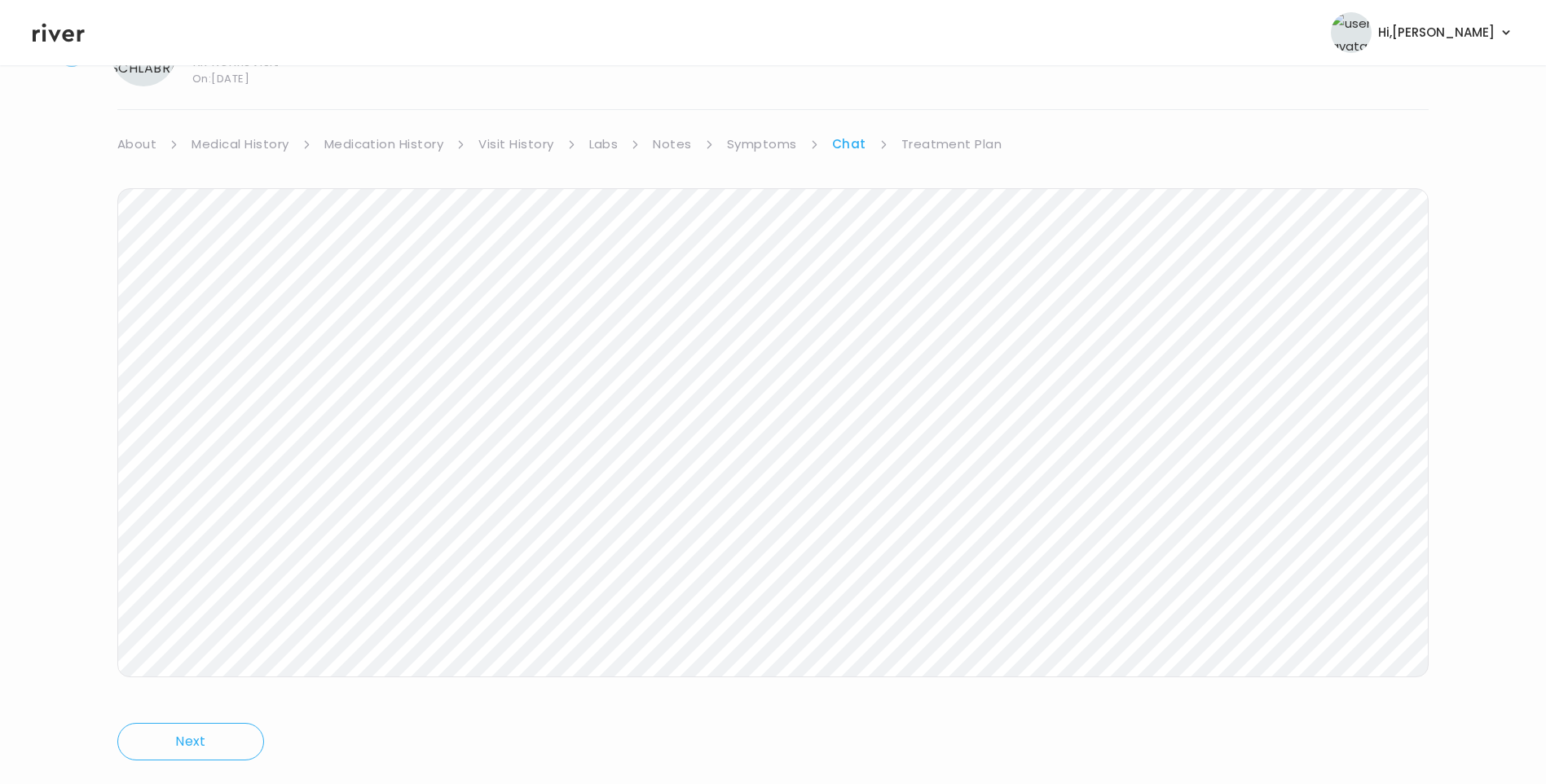
scroll to position [121, 0]
click at [966, 103] on link "Treatment Plan" at bounding box center [952, 105] width 101 height 23
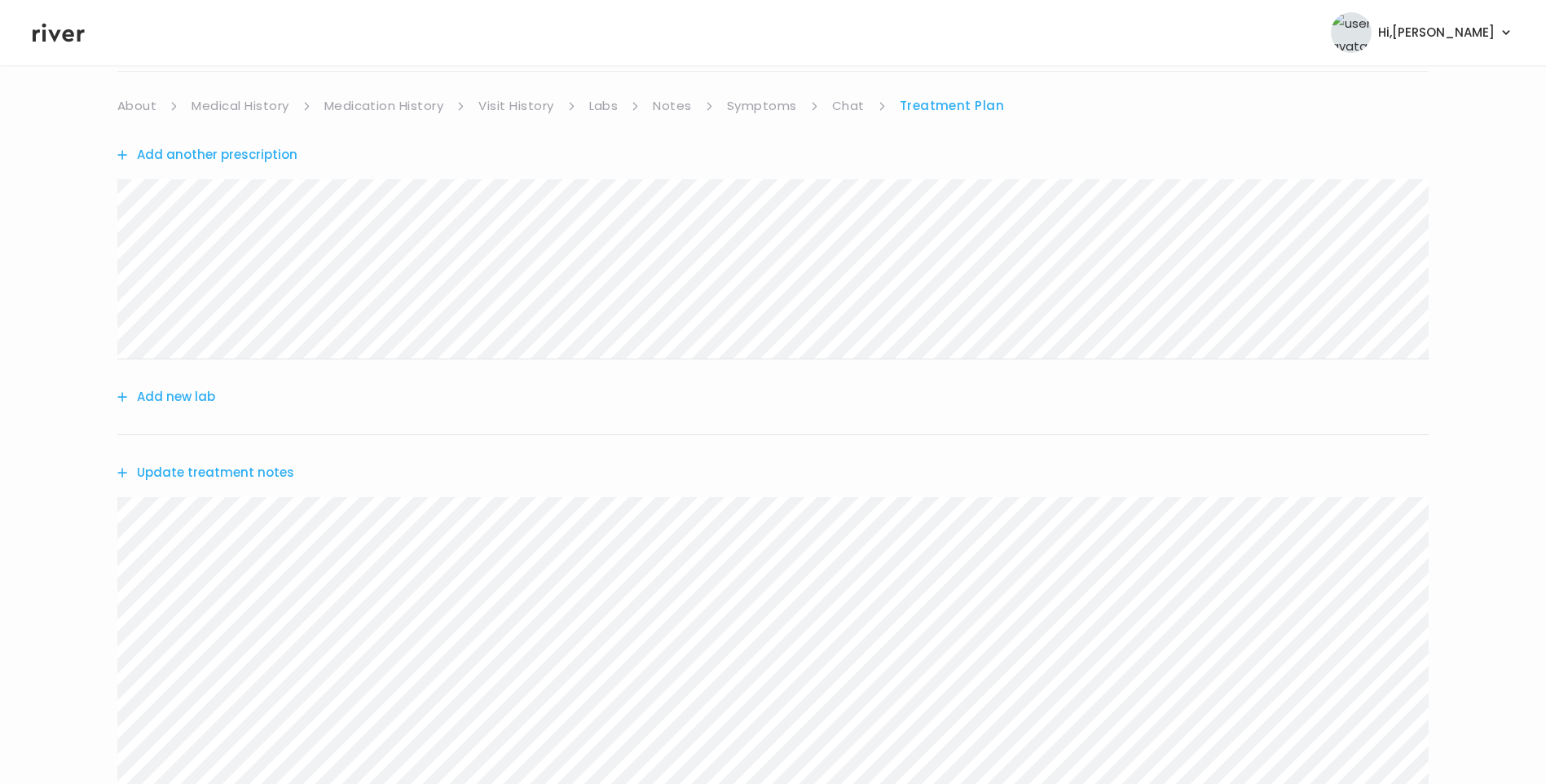
click at [272, 474] on button "Update treatment notes" at bounding box center [206, 472] width 177 height 23
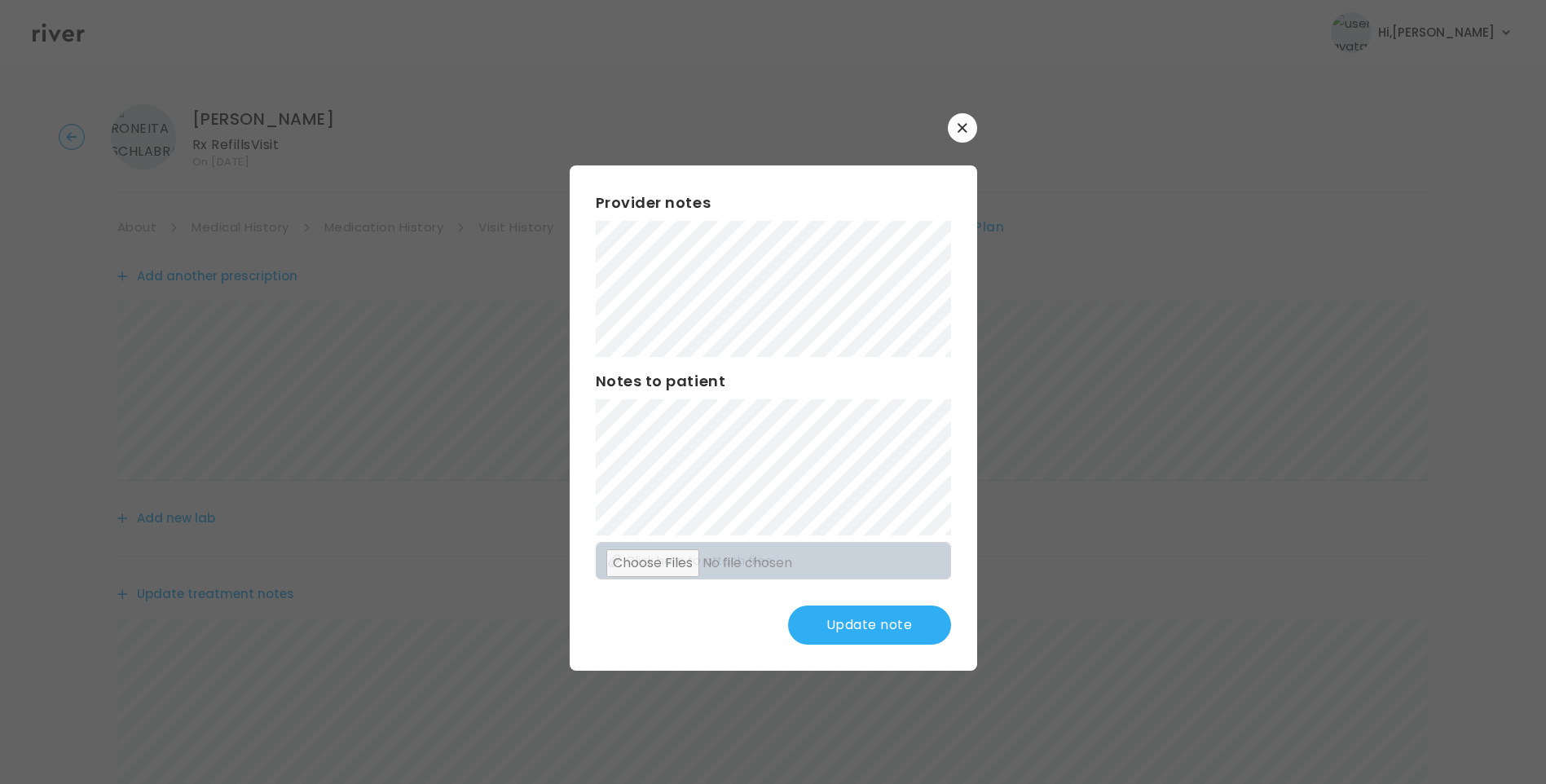
click at [885, 622] on button "Update note" at bounding box center [869, 625] width 163 height 39
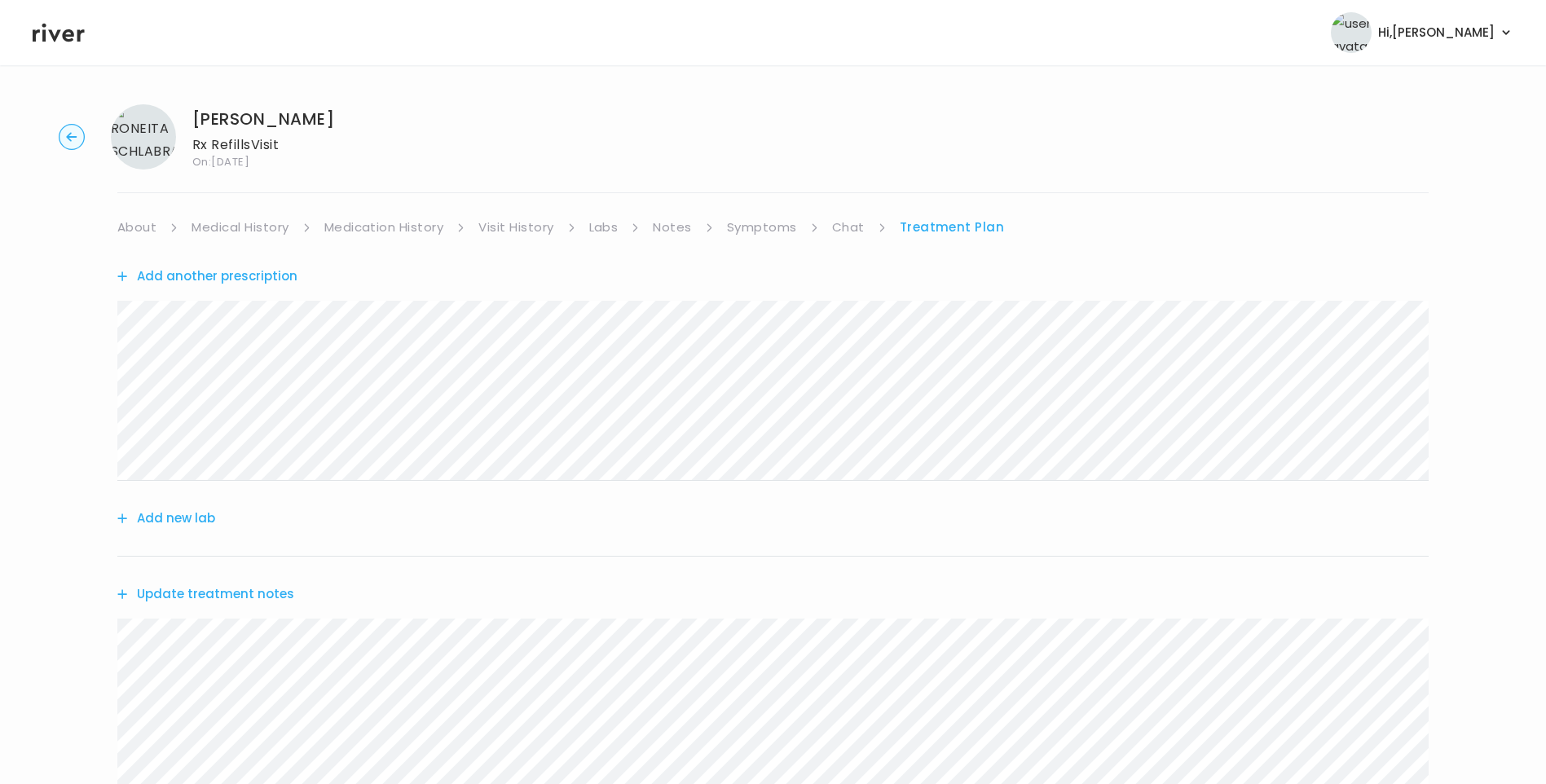
click at [839, 233] on link "Chat" at bounding box center [848, 227] width 33 height 23
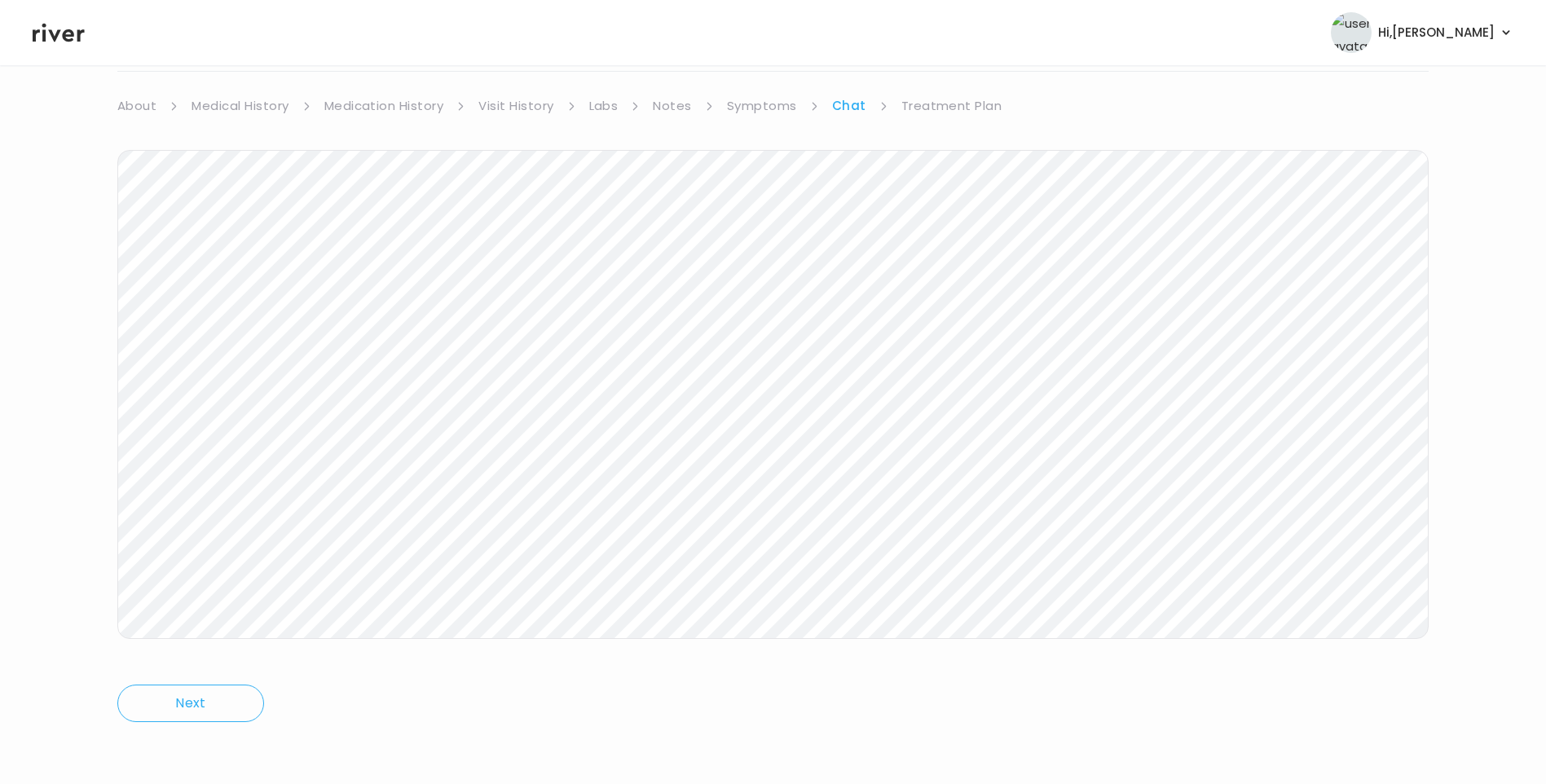
click at [940, 114] on link "Treatment Plan" at bounding box center [952, 105] width 101 height 23
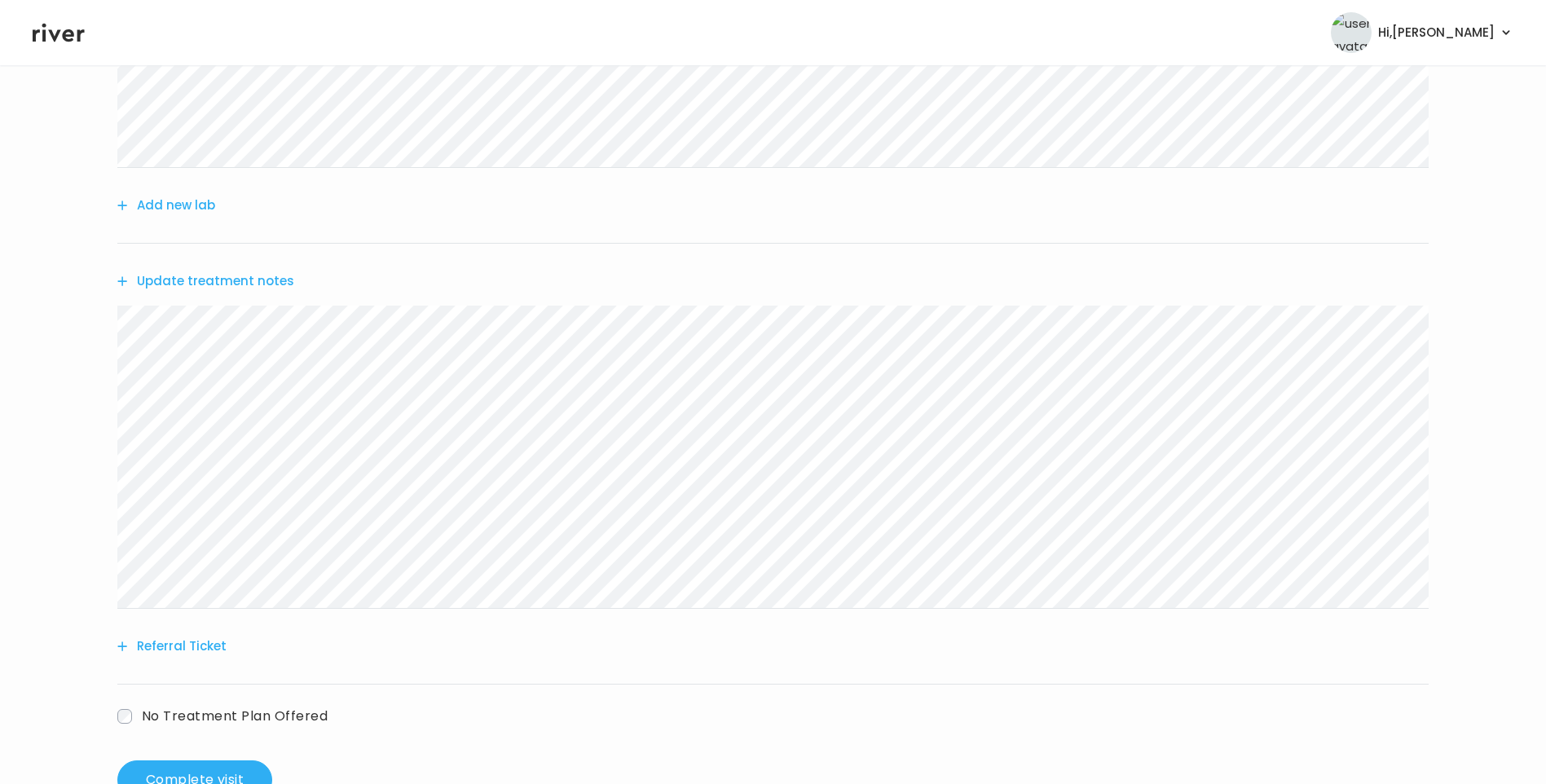
scroll to position [367, 0]
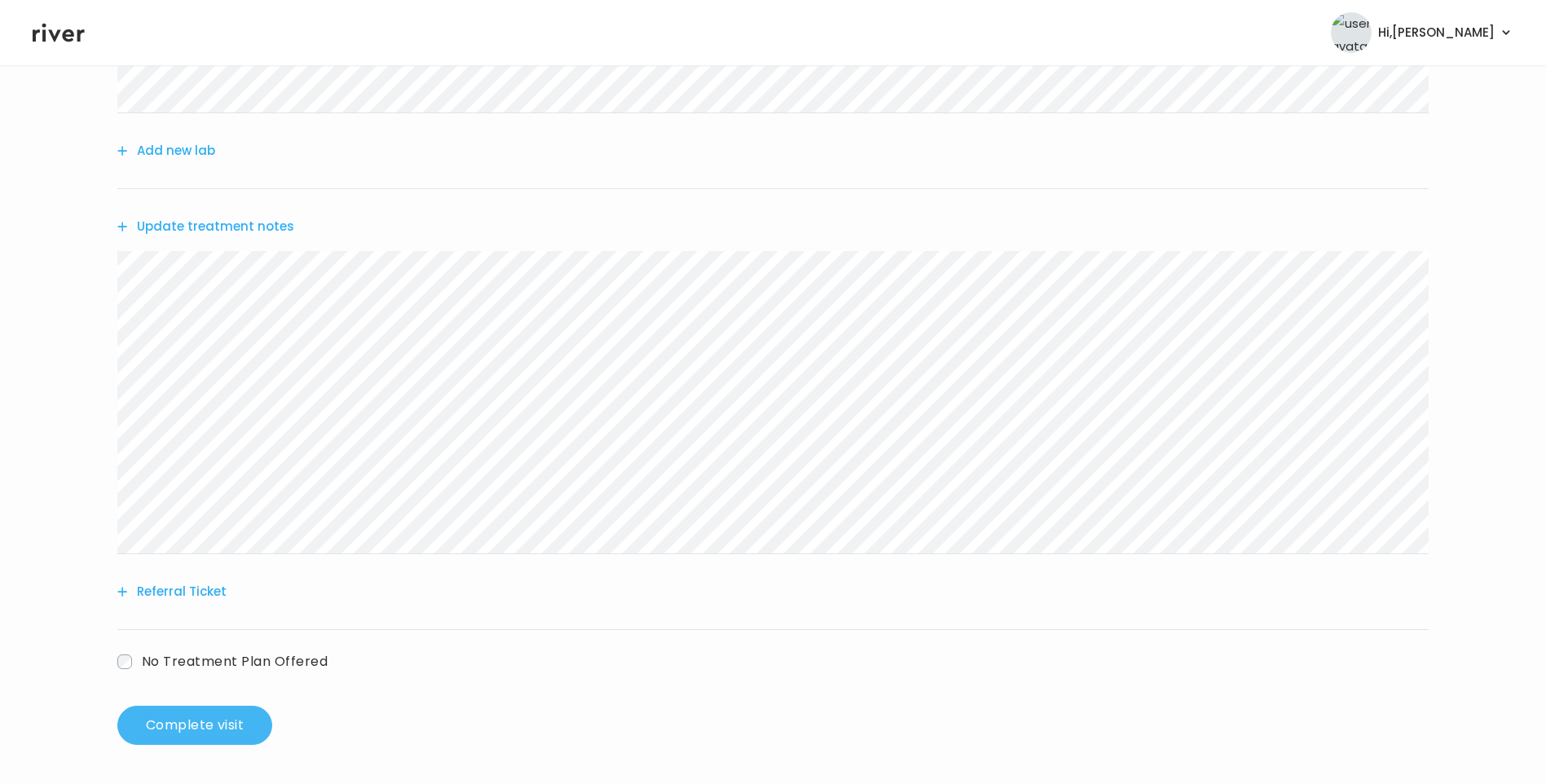
click at [221, 728] on button "Complete visit" at bounding box center [194, 725] width 155 height 39
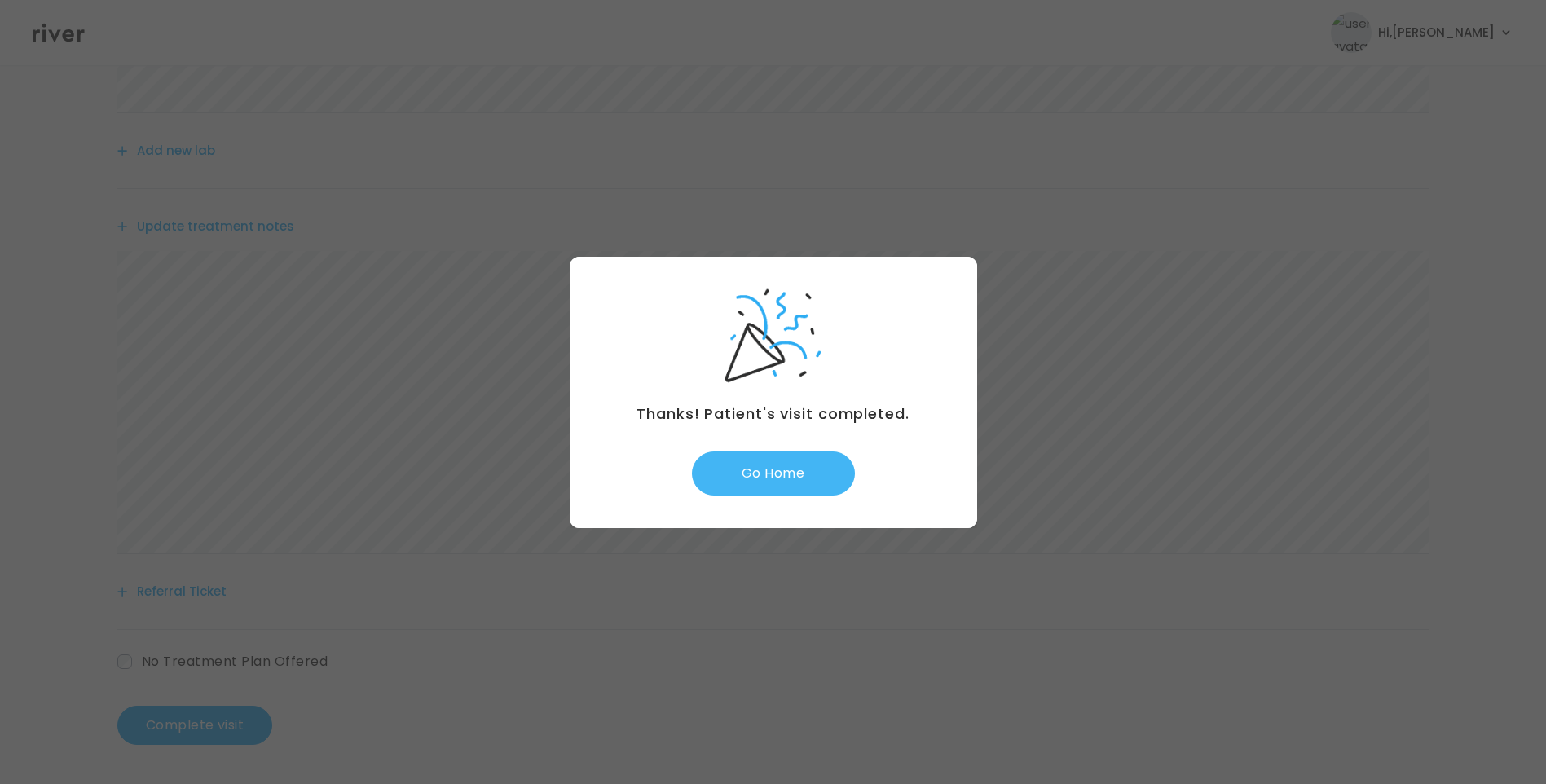
click at [779, 470] on button "Go Home" at bounding box center [773, 473] width 163 height 44
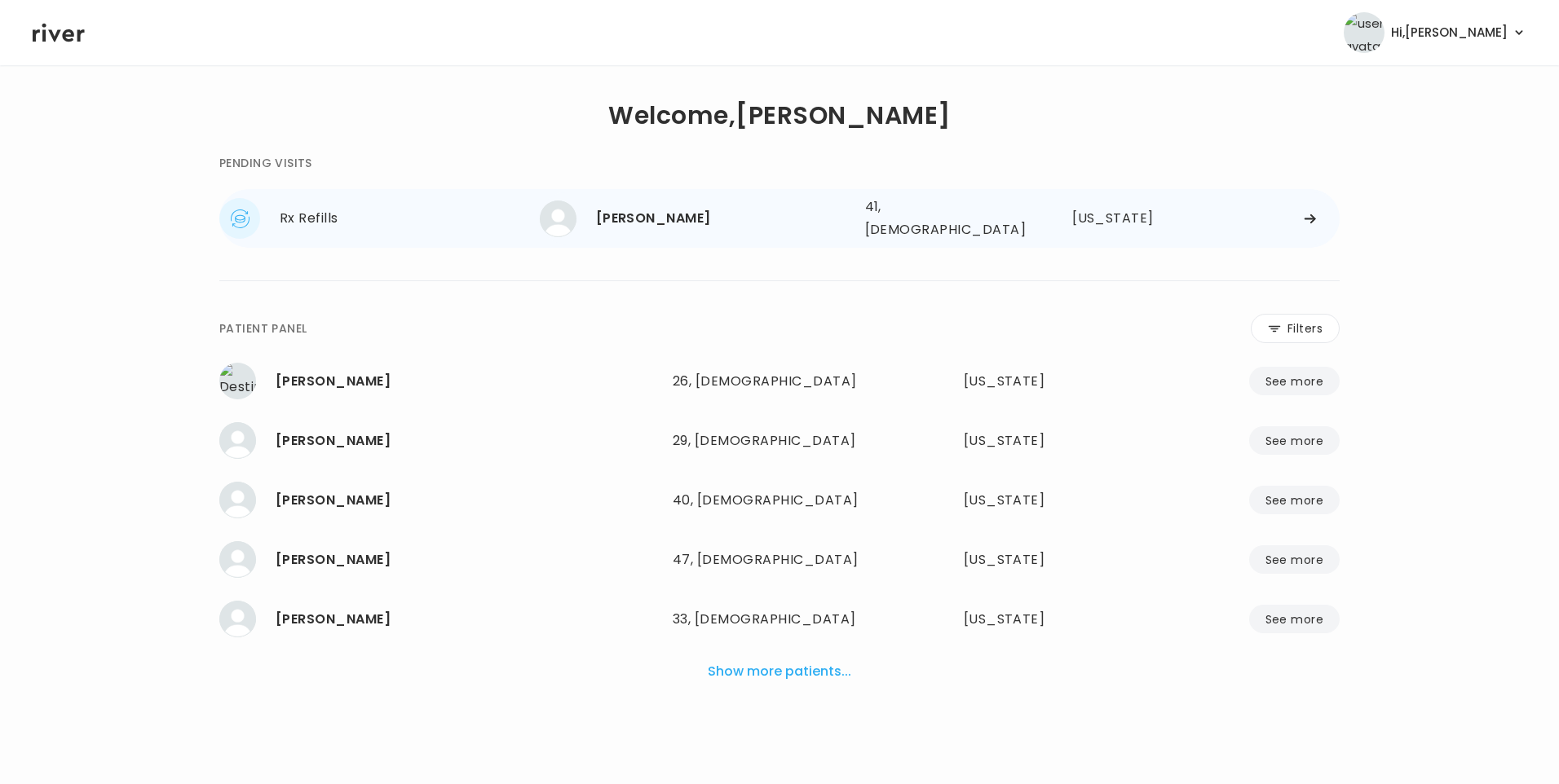
click at [672, 220] on div "[PERSON_NAME]" at bounding box center [724, 218] width 256 height 23
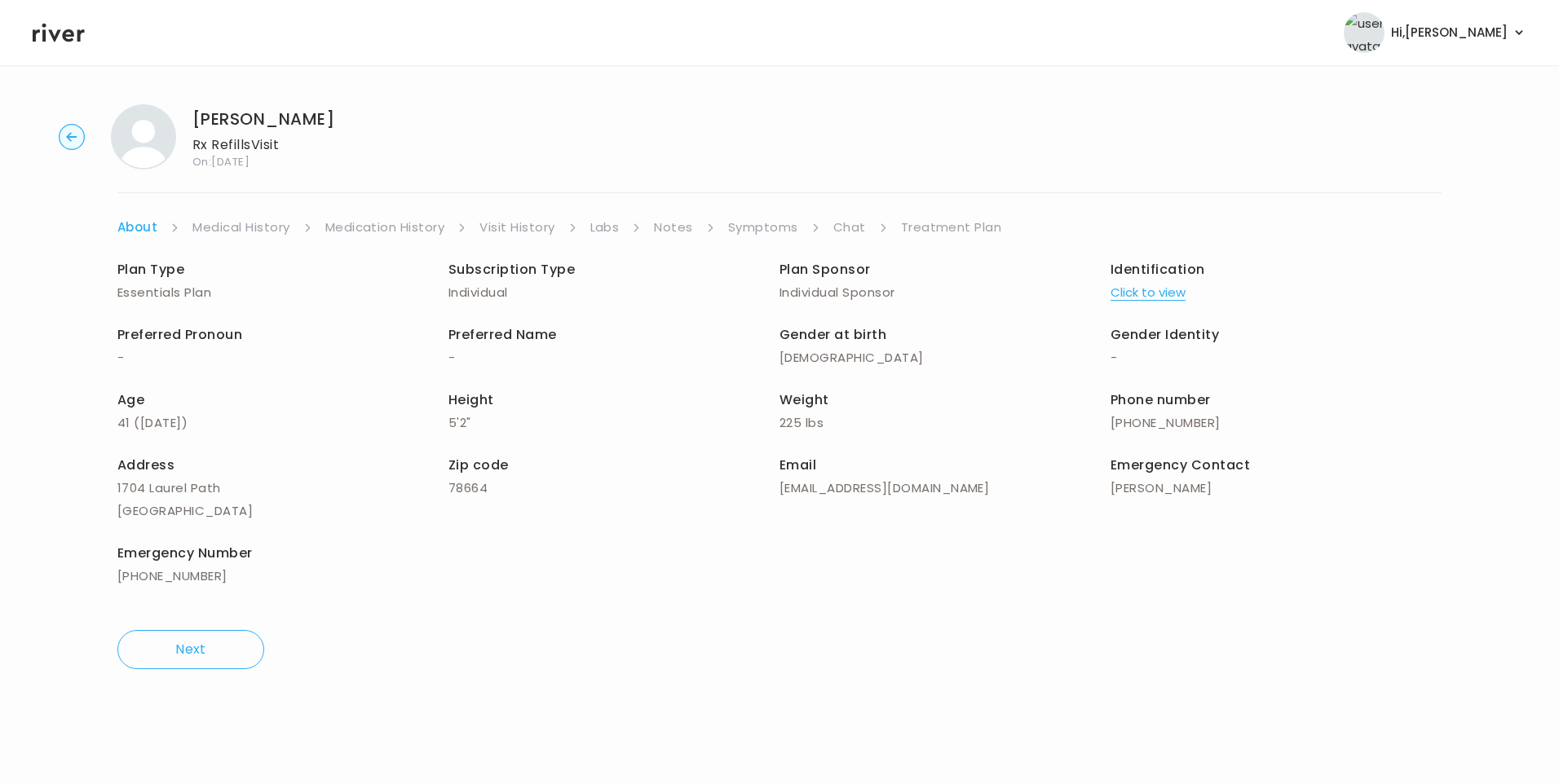
click at [841, 231] on link "Chat" at bounding box center [849, 227] width 33 height 23
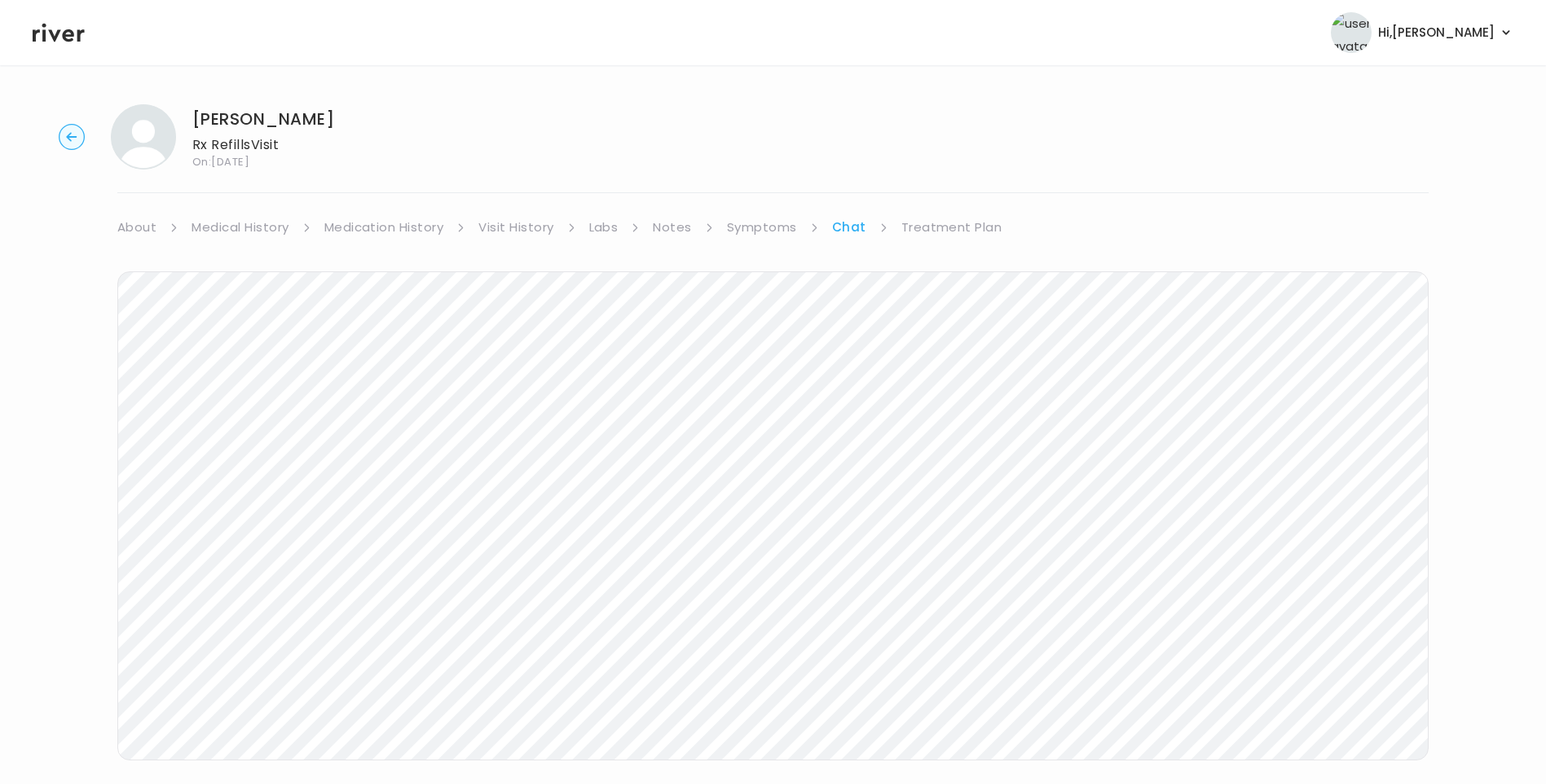
scroll to position [42, 0]
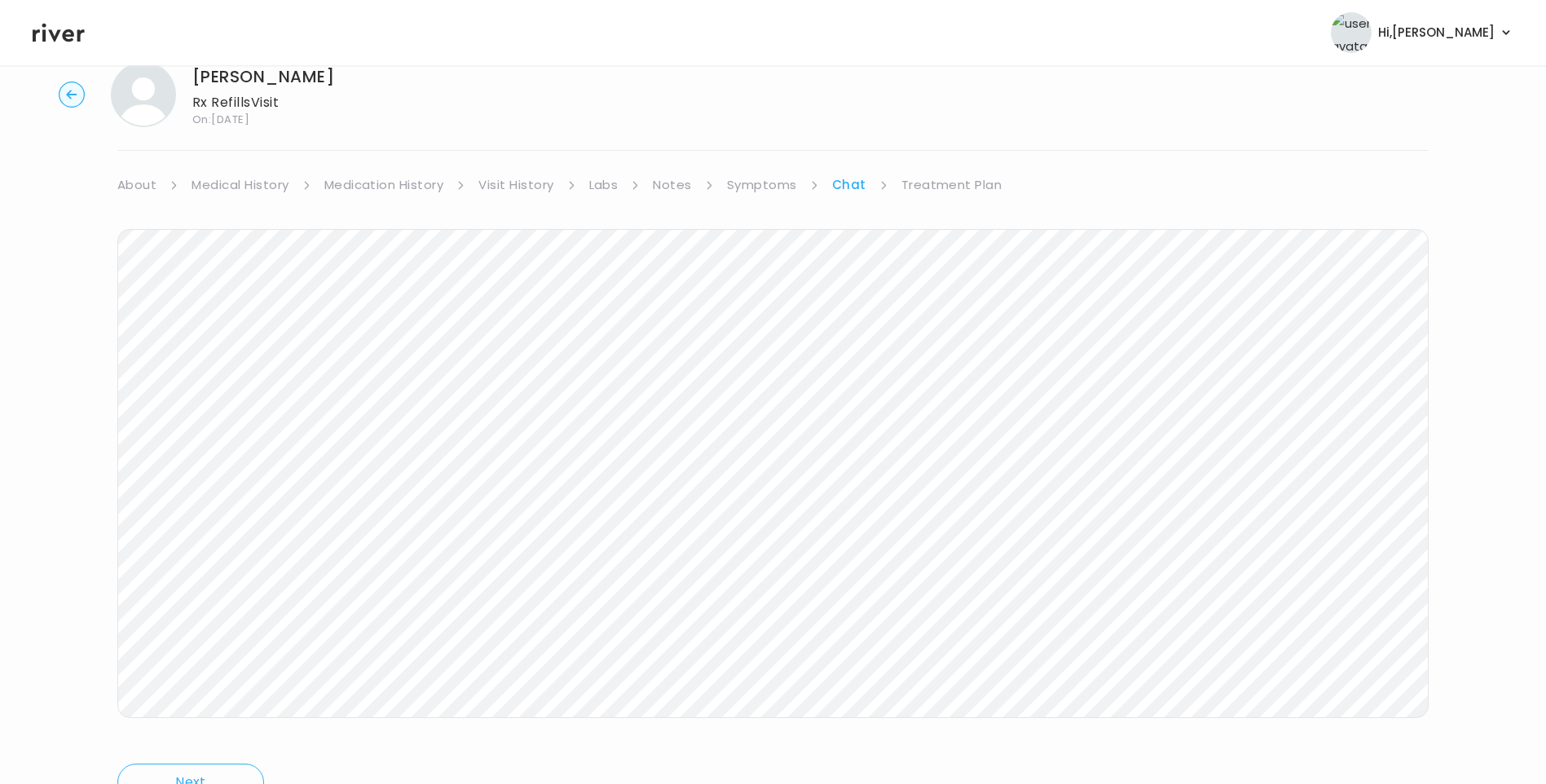
click at [922, 186] on link "Treatment Plan" at bounding box center [952, 184] width 101 height 23
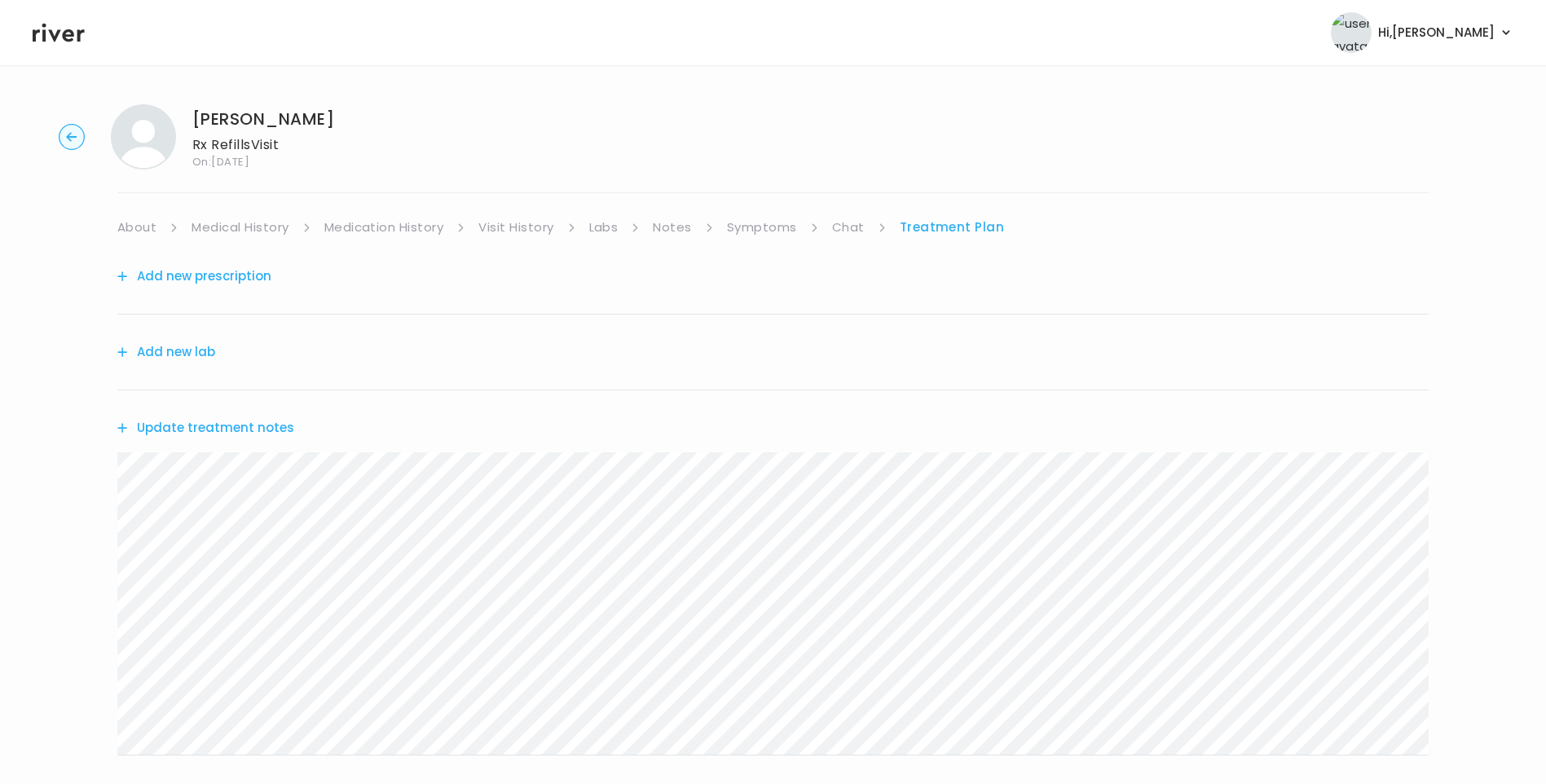
click at [227, 421] on button "Update treatment notes" at bounding box center [206, 427] width 177 height 23
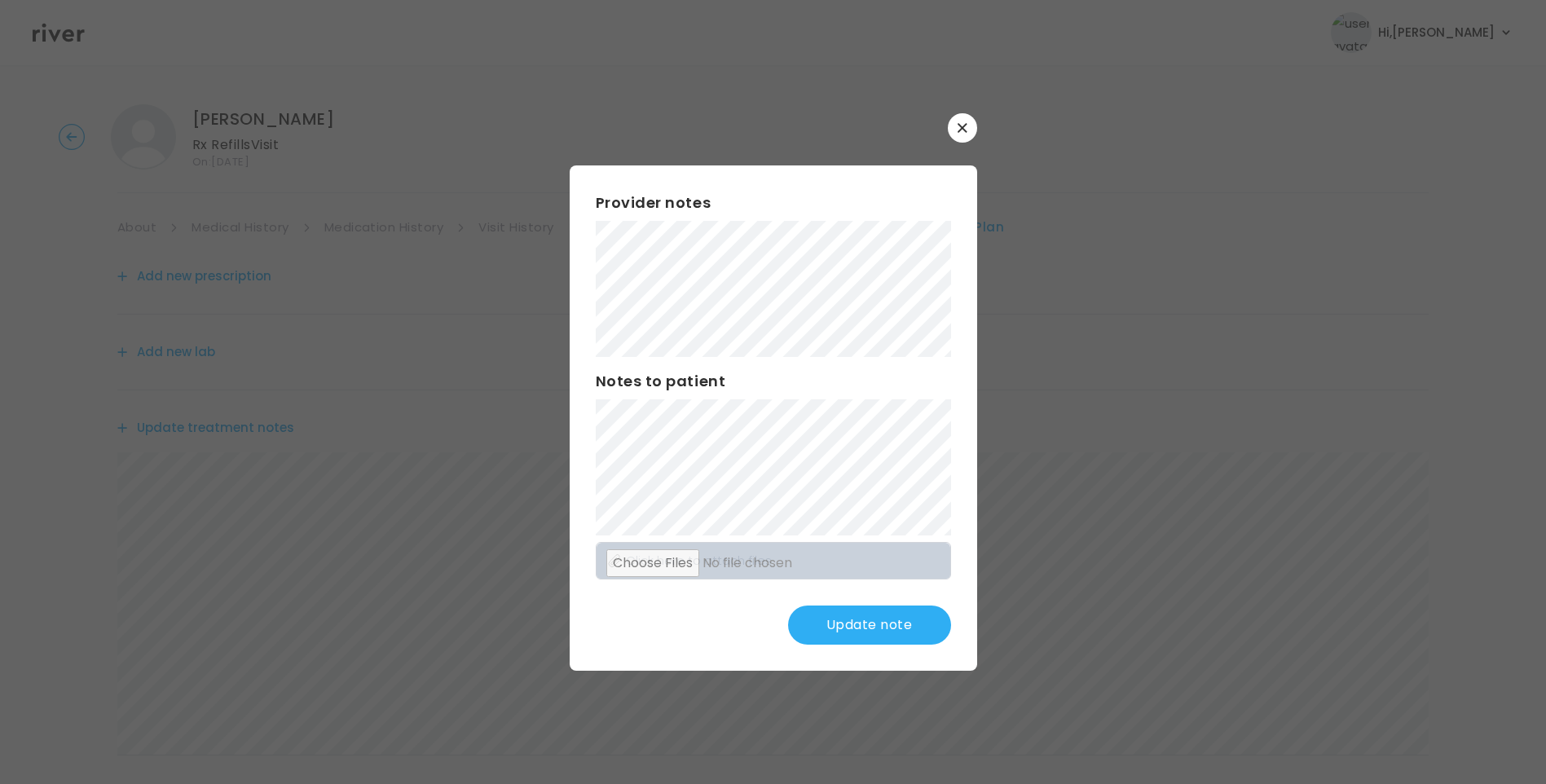
click at [957, 122] on button "button" at bounding box center [963, 128] width 30 height 30
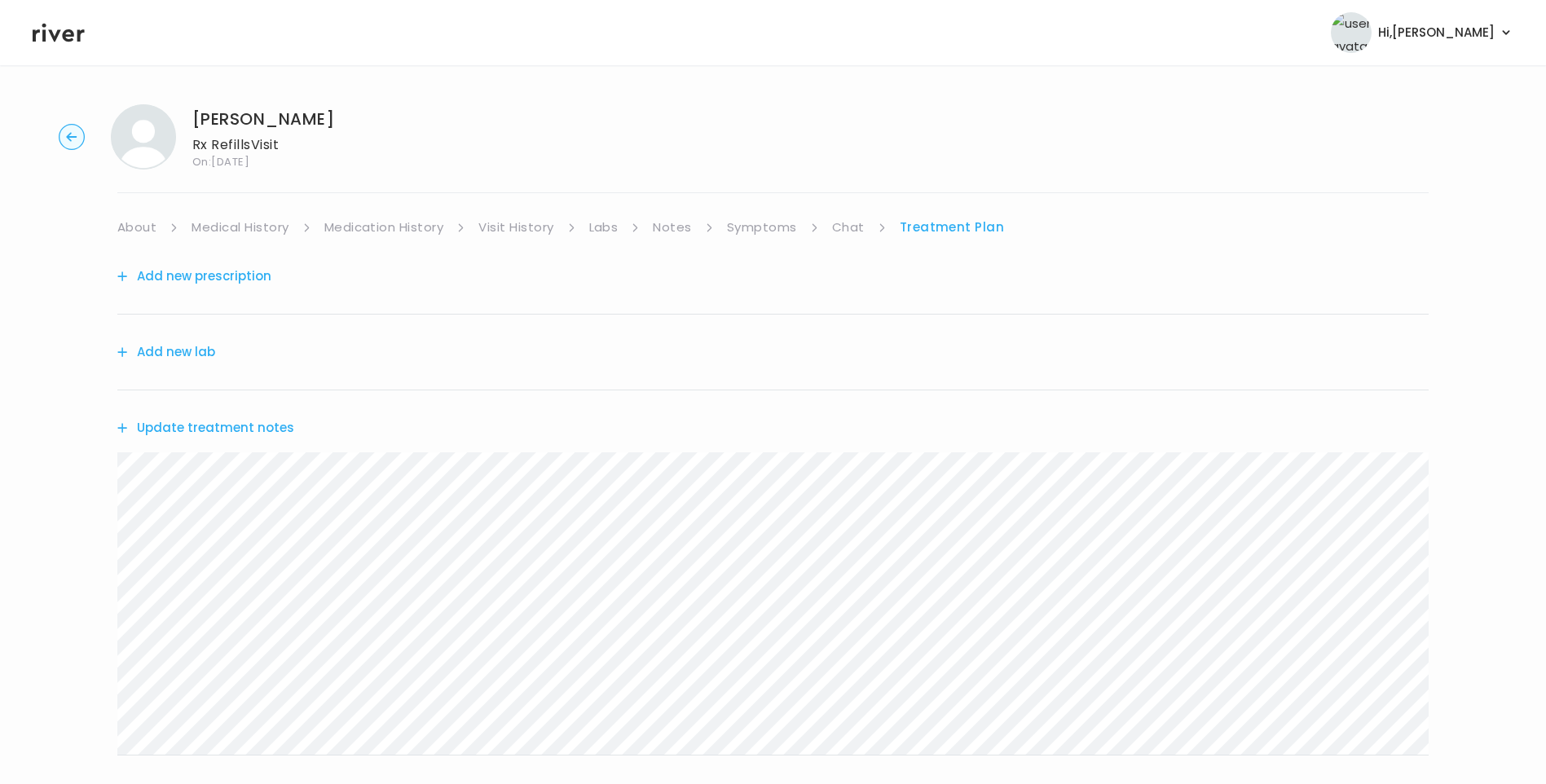
click at [852, 226] on link "Chat" at bounding box center [848, 227] width 33 height 23
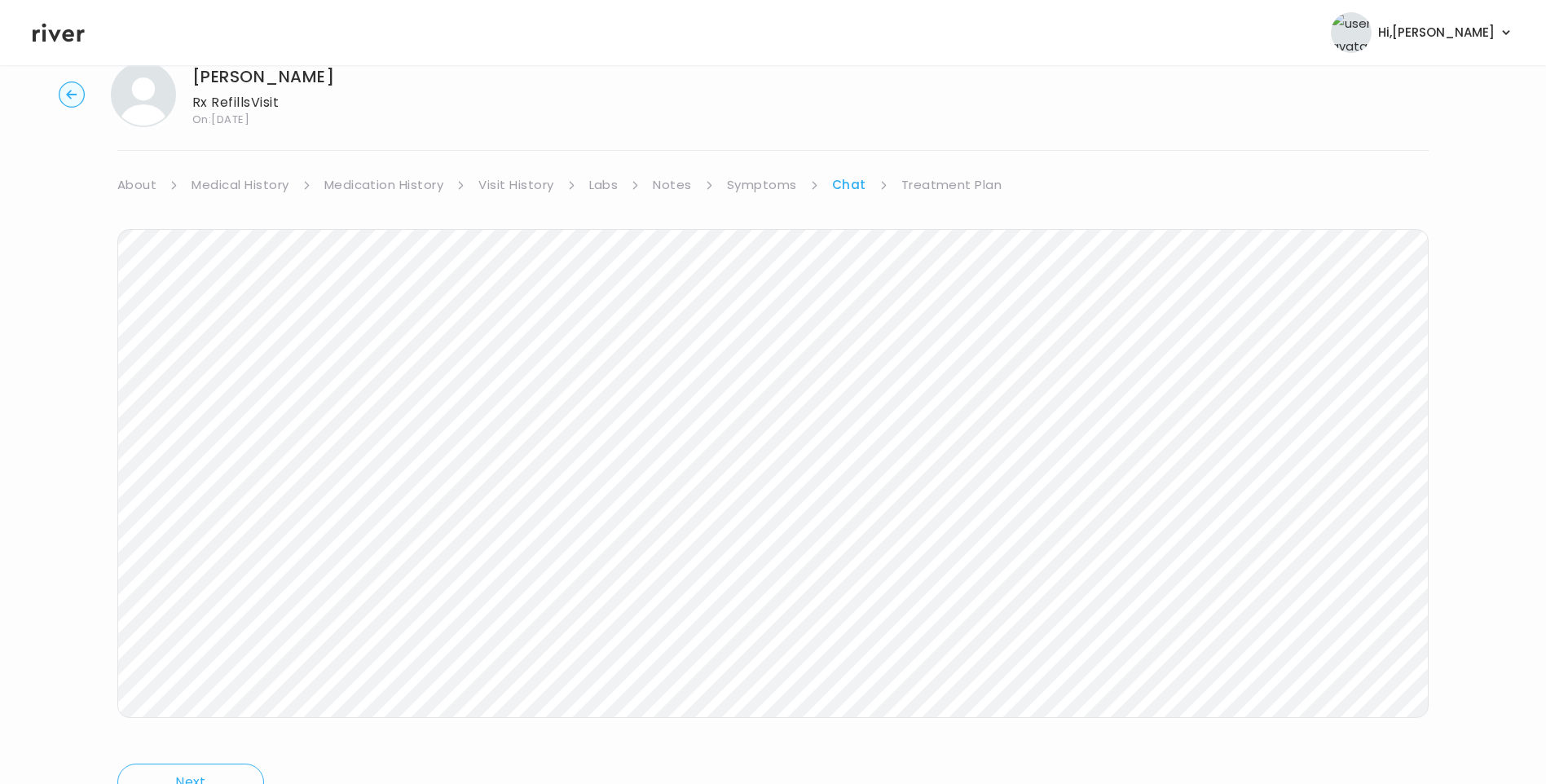
scroll to position [121, 0]
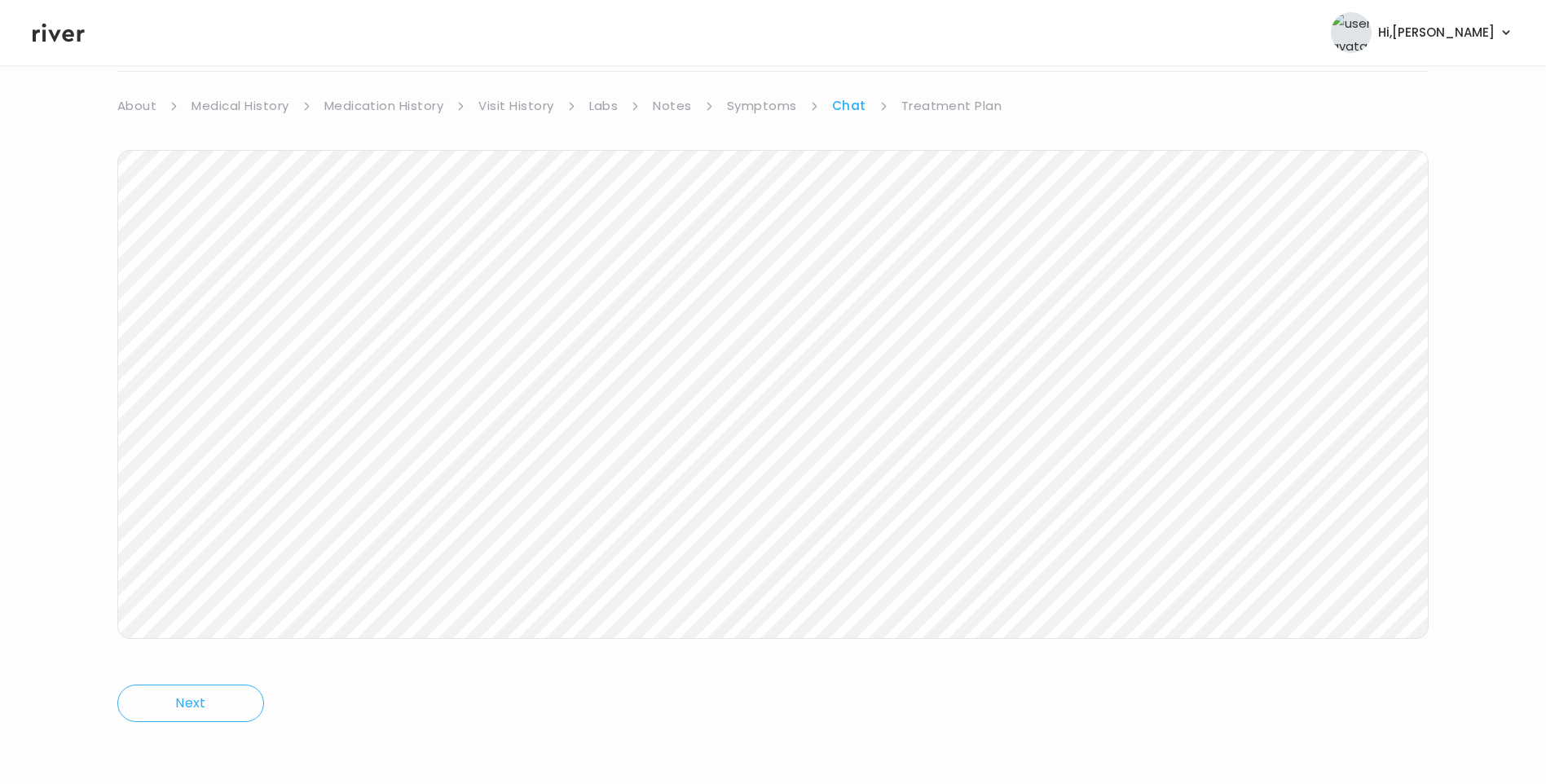
click at [940, 111] on link "Treatment Plan" at bounding box center [952, 105] width 101 height 23
click at [249, 294] on div "Update treatment notes" at bounding box center [773, 306] width 1311 height 75
click at [254, 305] on button "Update treatment notes" at bounding box center [206, 305] width 177 height 23
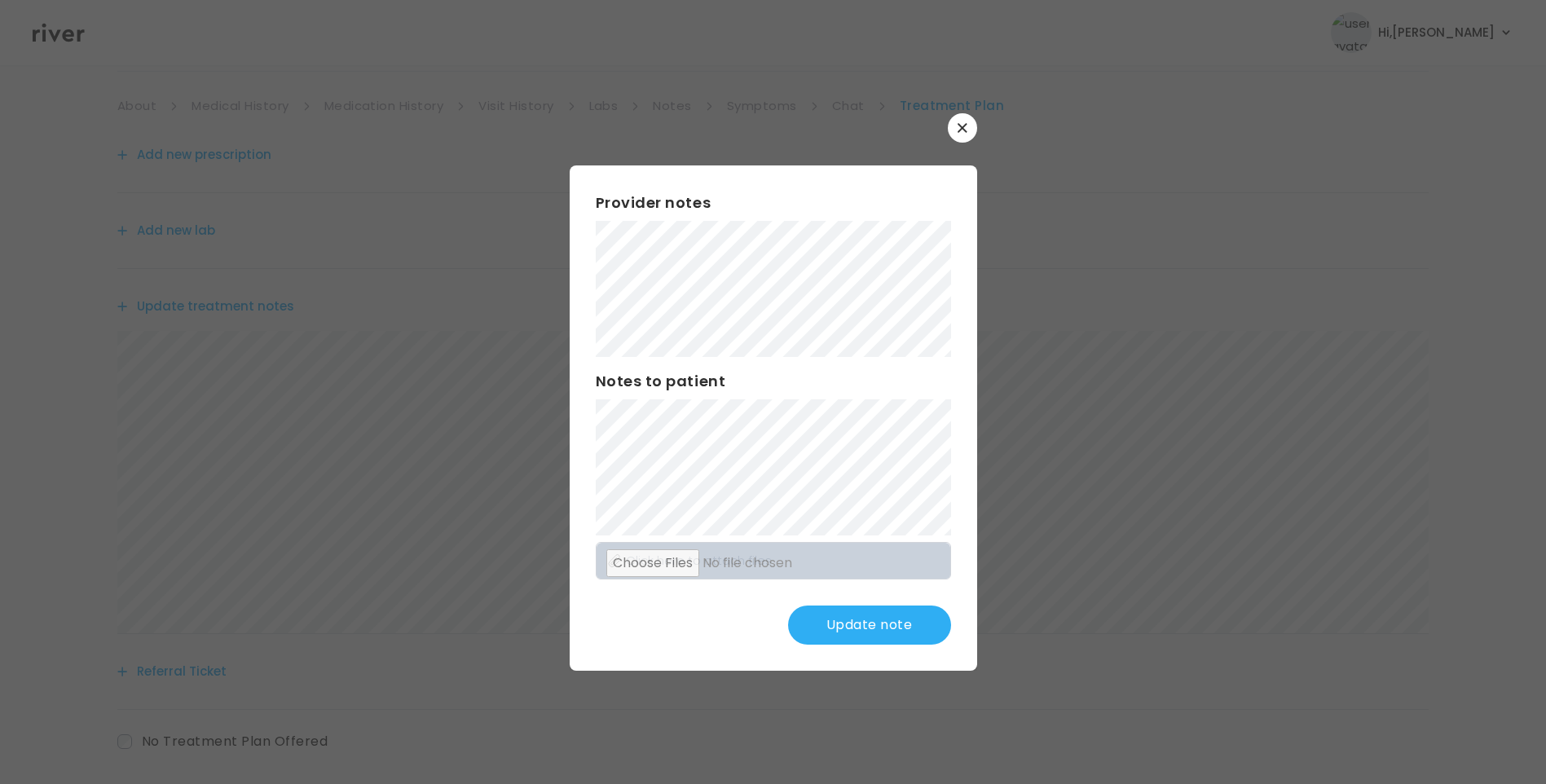
drag, startPoint x: 871, startPoint y: 617, endPoint x: 860, endPoint y: 614, distance: 11.4
click at [870, 619] on button "Update note" at bounding box center [869, 625] width 163 height 39
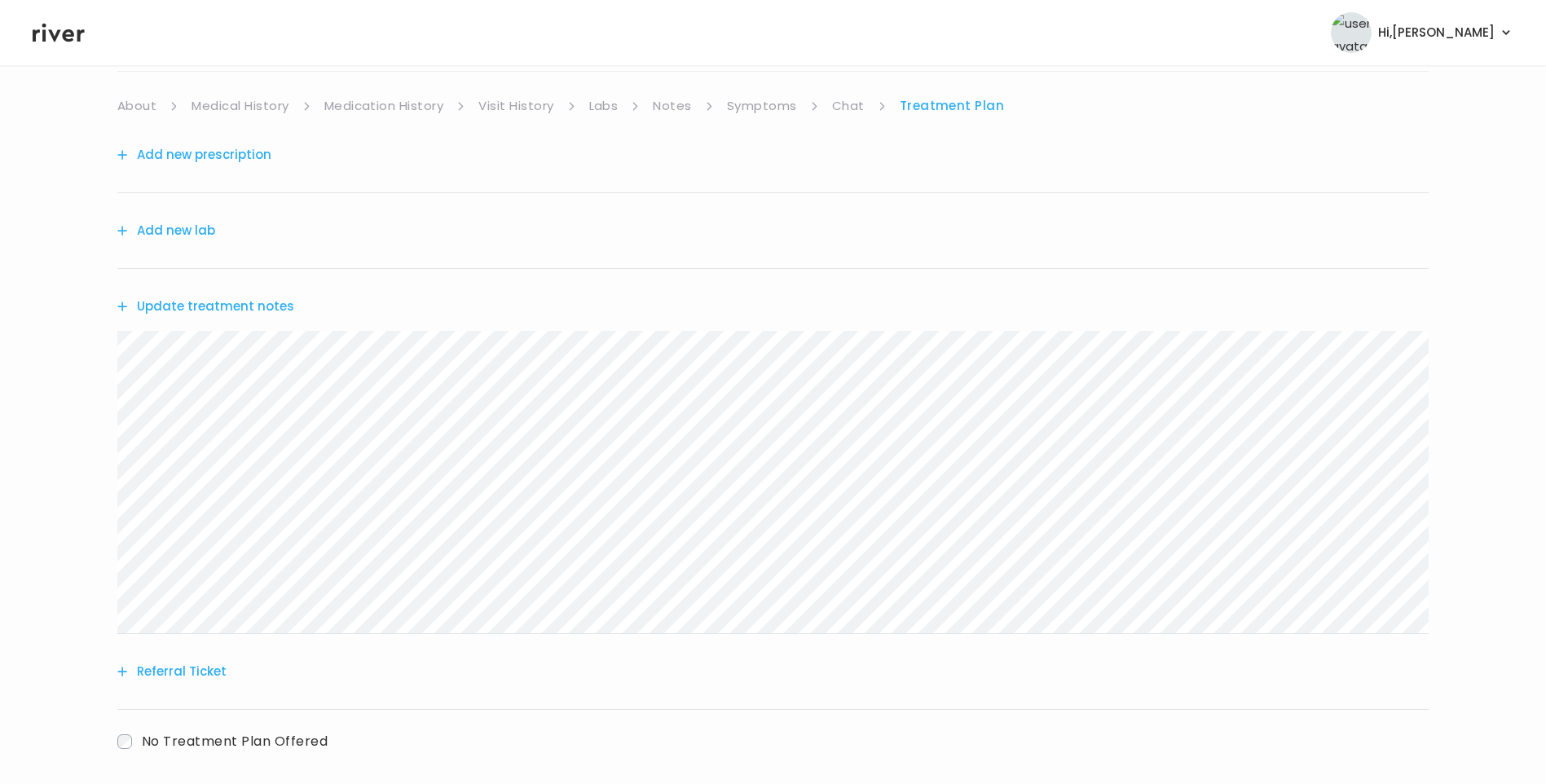
click at [128, 105] on link "About" at bounding box center [137, 105] width 39 height 23
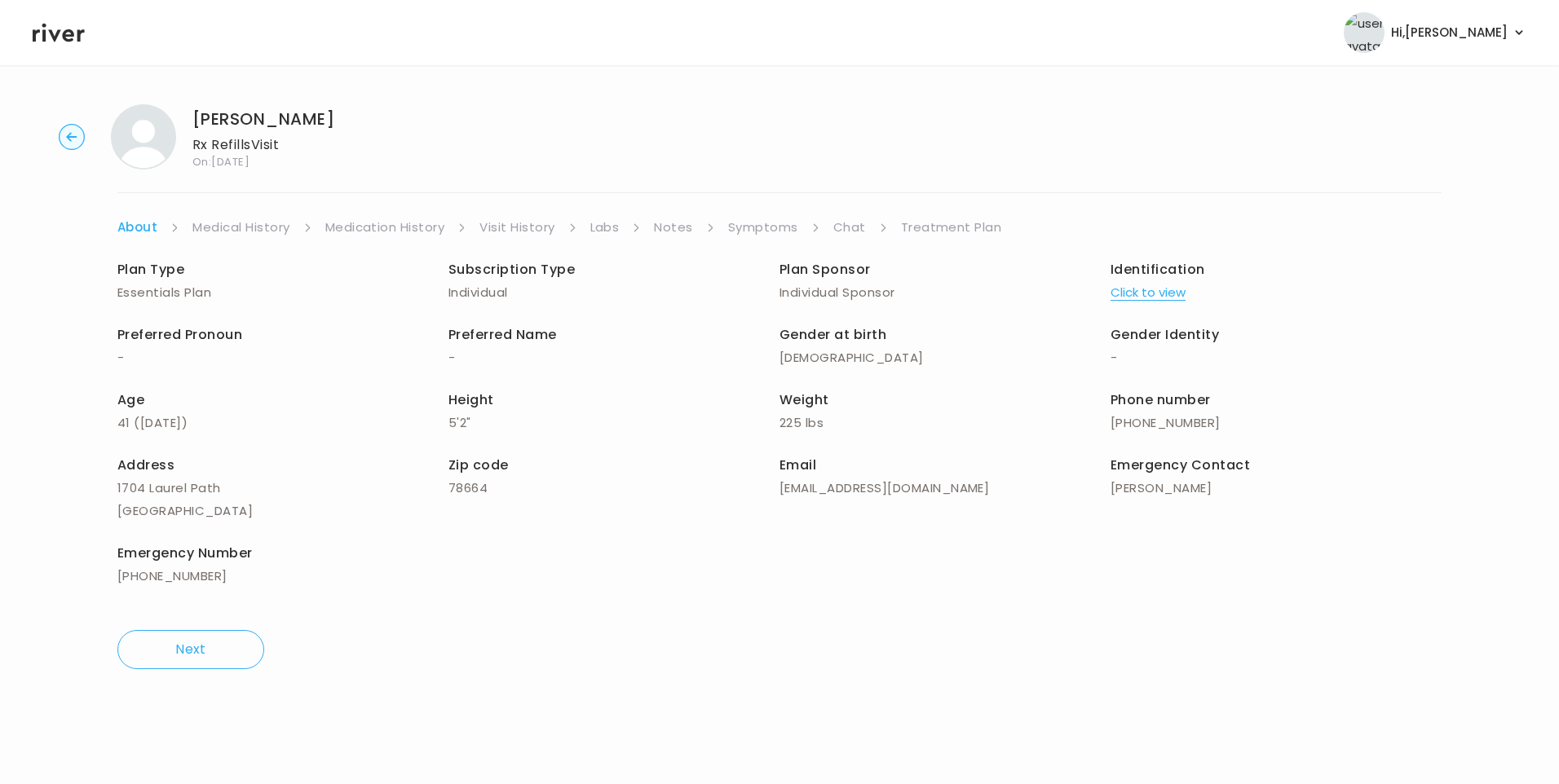
click at [974, 226] on link "Treatment Plan" at bounding box center [951, 227] width 102 height 23
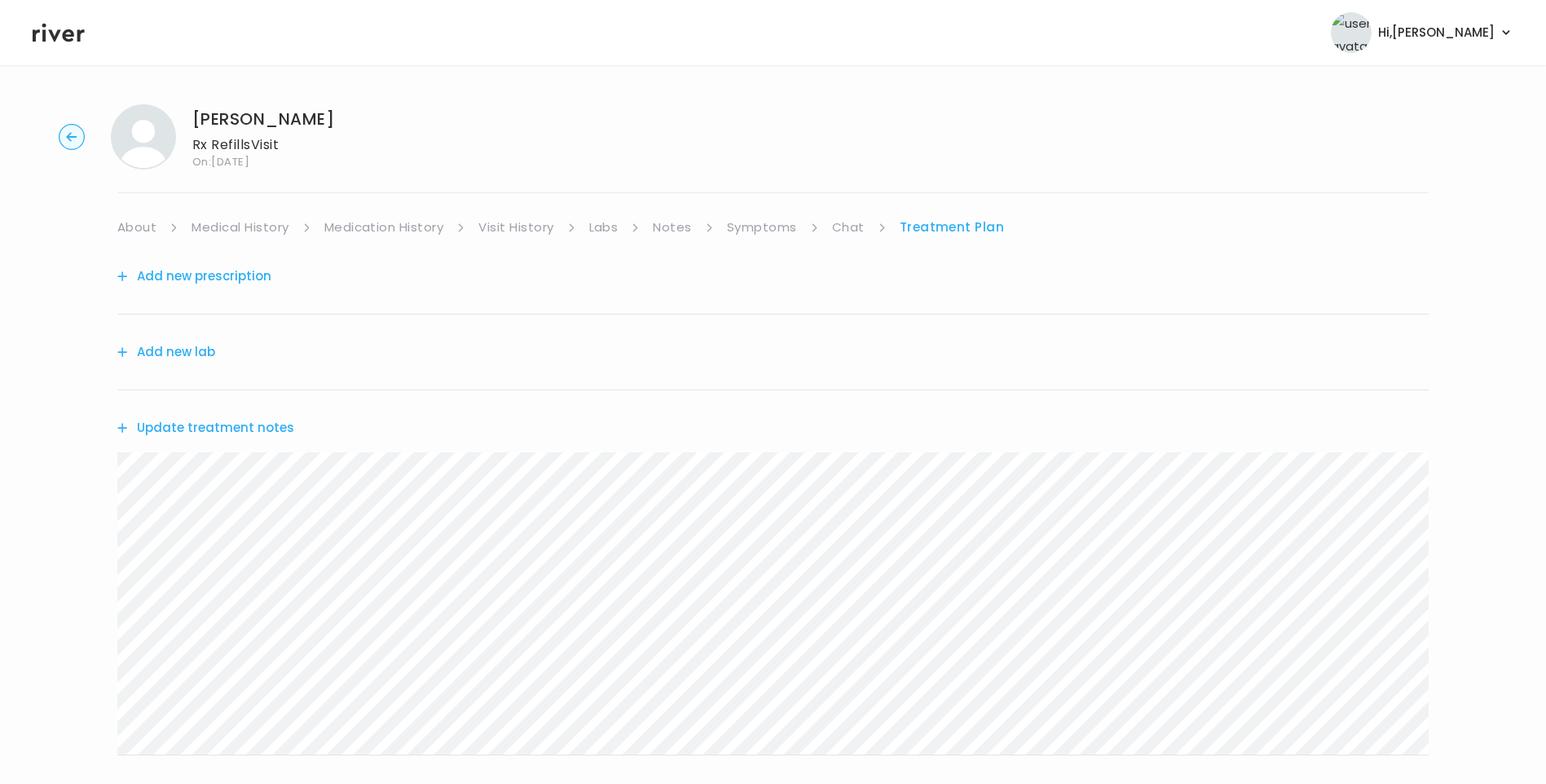
click at [213, 431] on button "Update treatment notes" at bounding box center [206, 427] width 177 height 23
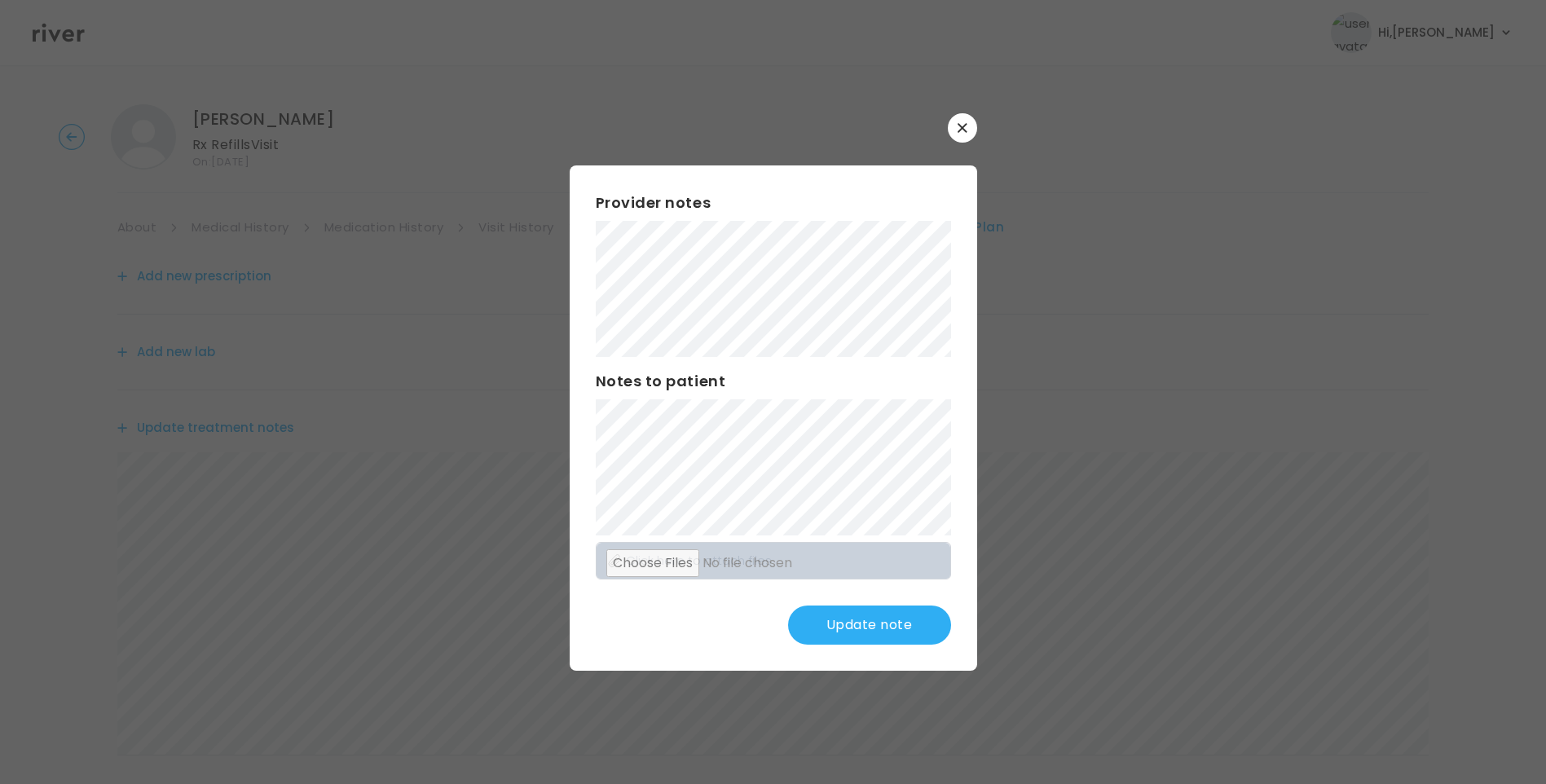
click at [908, 627] on button "Update note" at bounding box center [869, 625] width 163 height 39
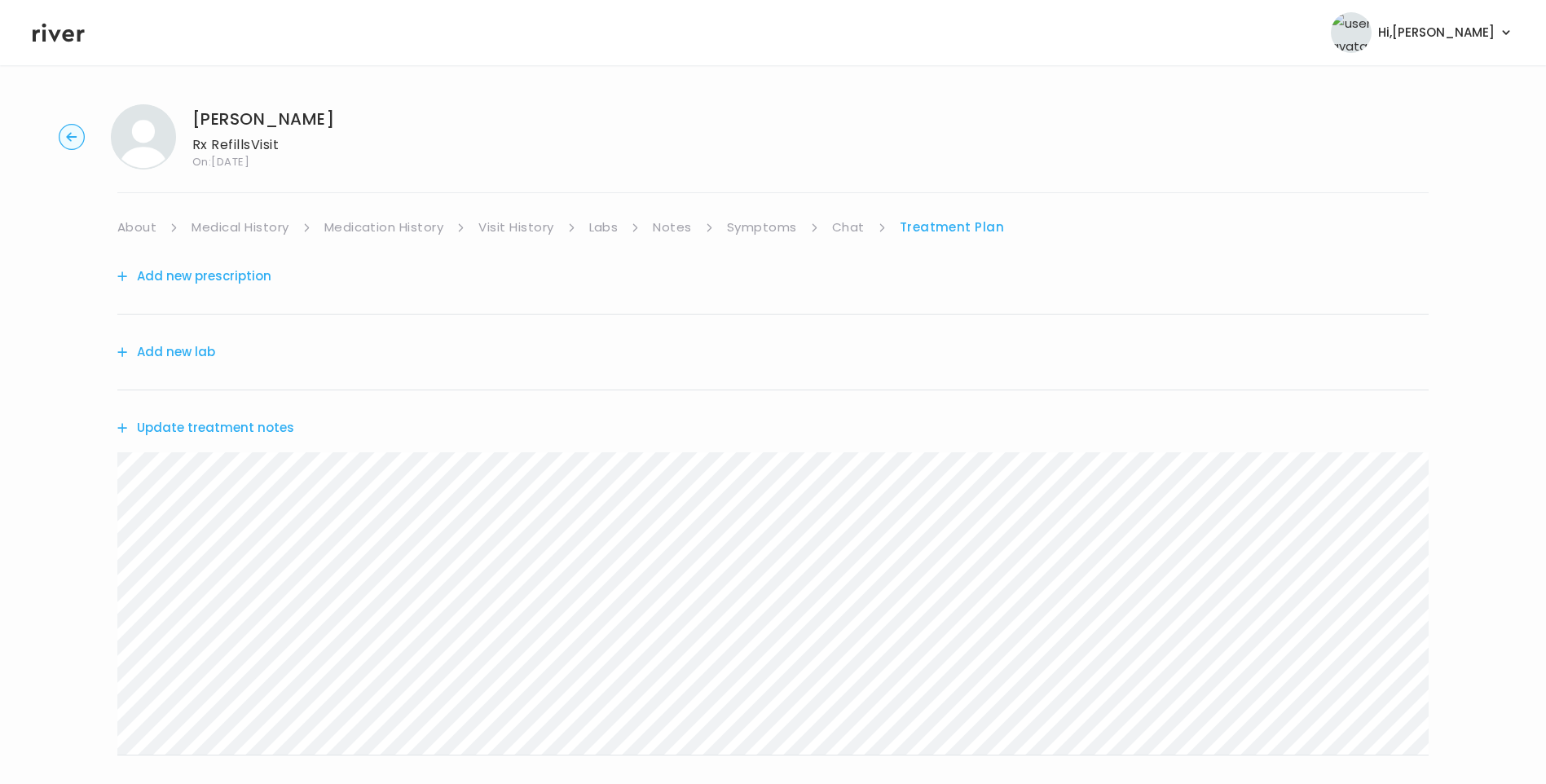
click at [262, 427] on button "Update treatment notes" at bounding box center [206, 427] width 177 height 23
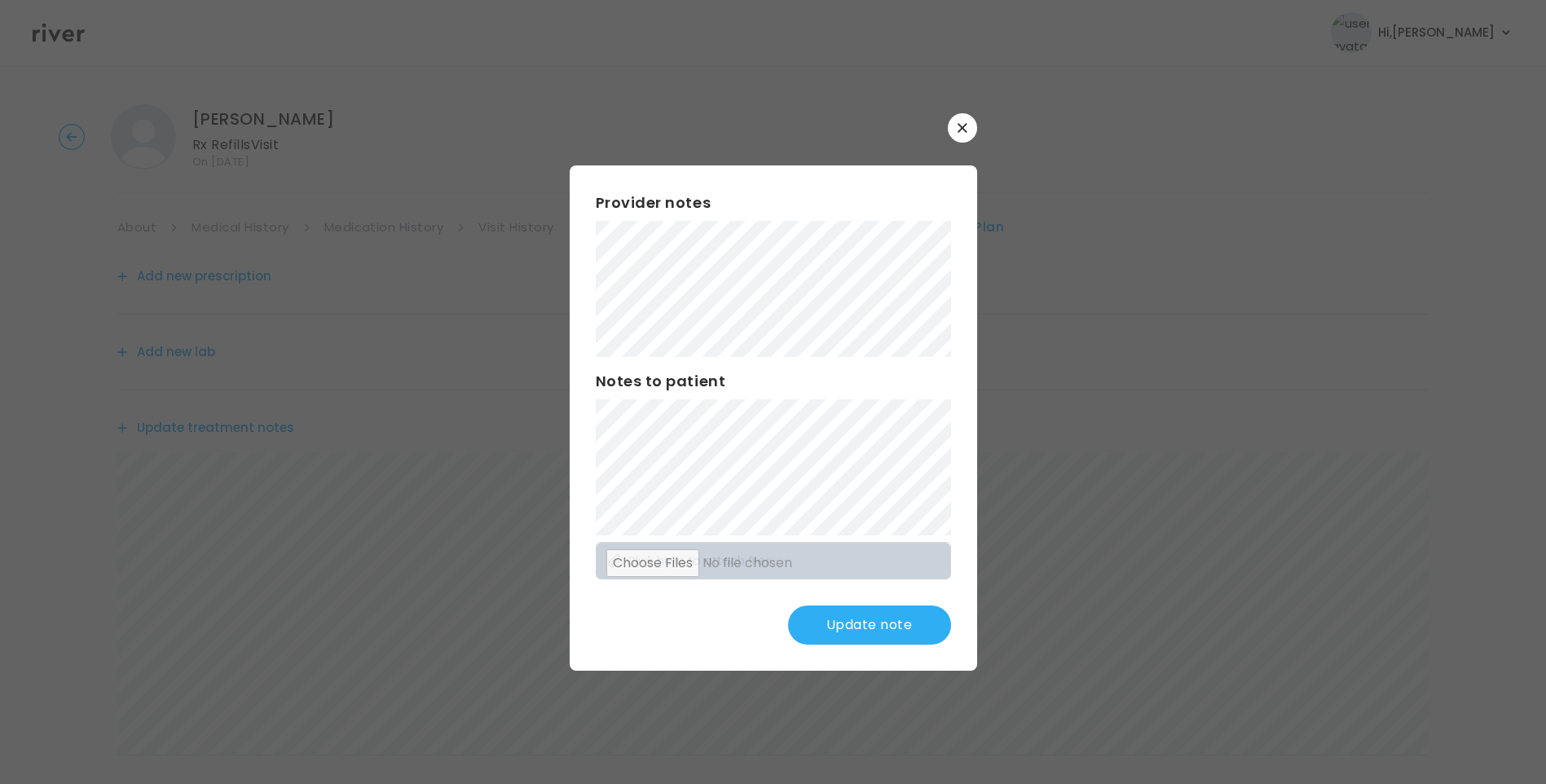
click at [871, 630] on button "Update note" at bounding box center [869, 625] width 163 height 39
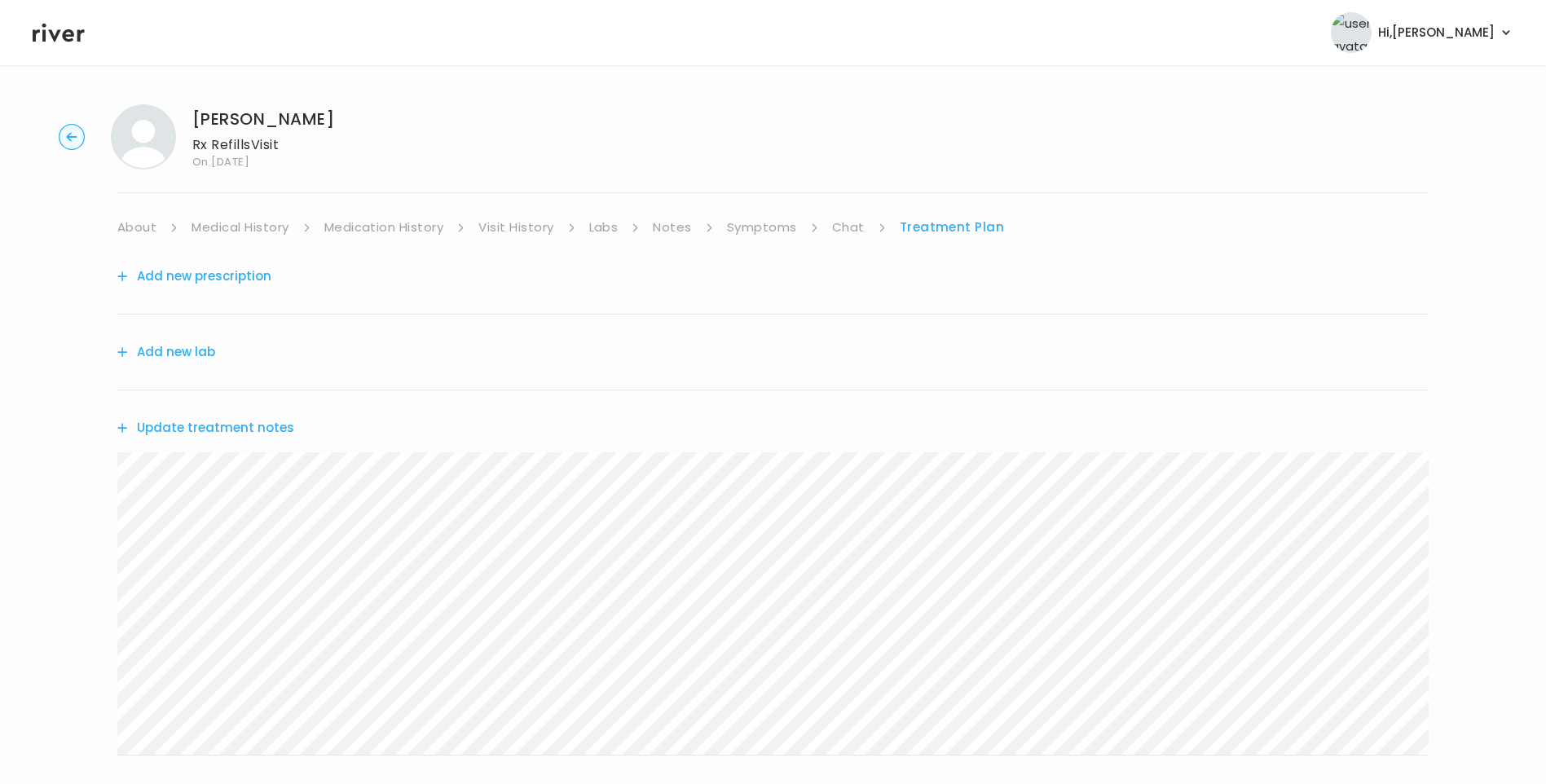
click at [150, 222] on link "About" at bounding box center [137, 227] width 39 height 23
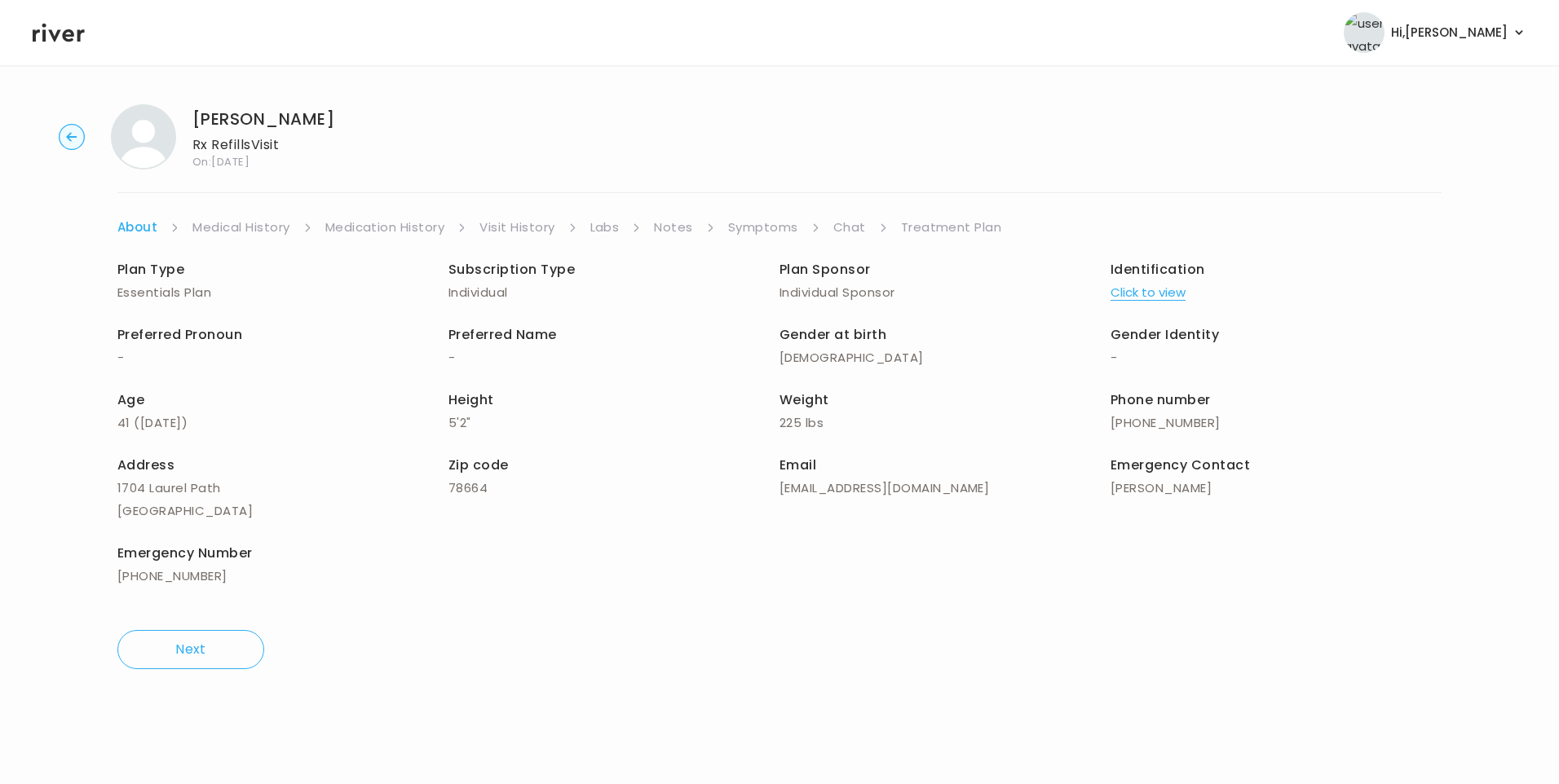
click at [952, 222] on link "Treatment Plan" at bounding box center [951, 227] width 102 height 23
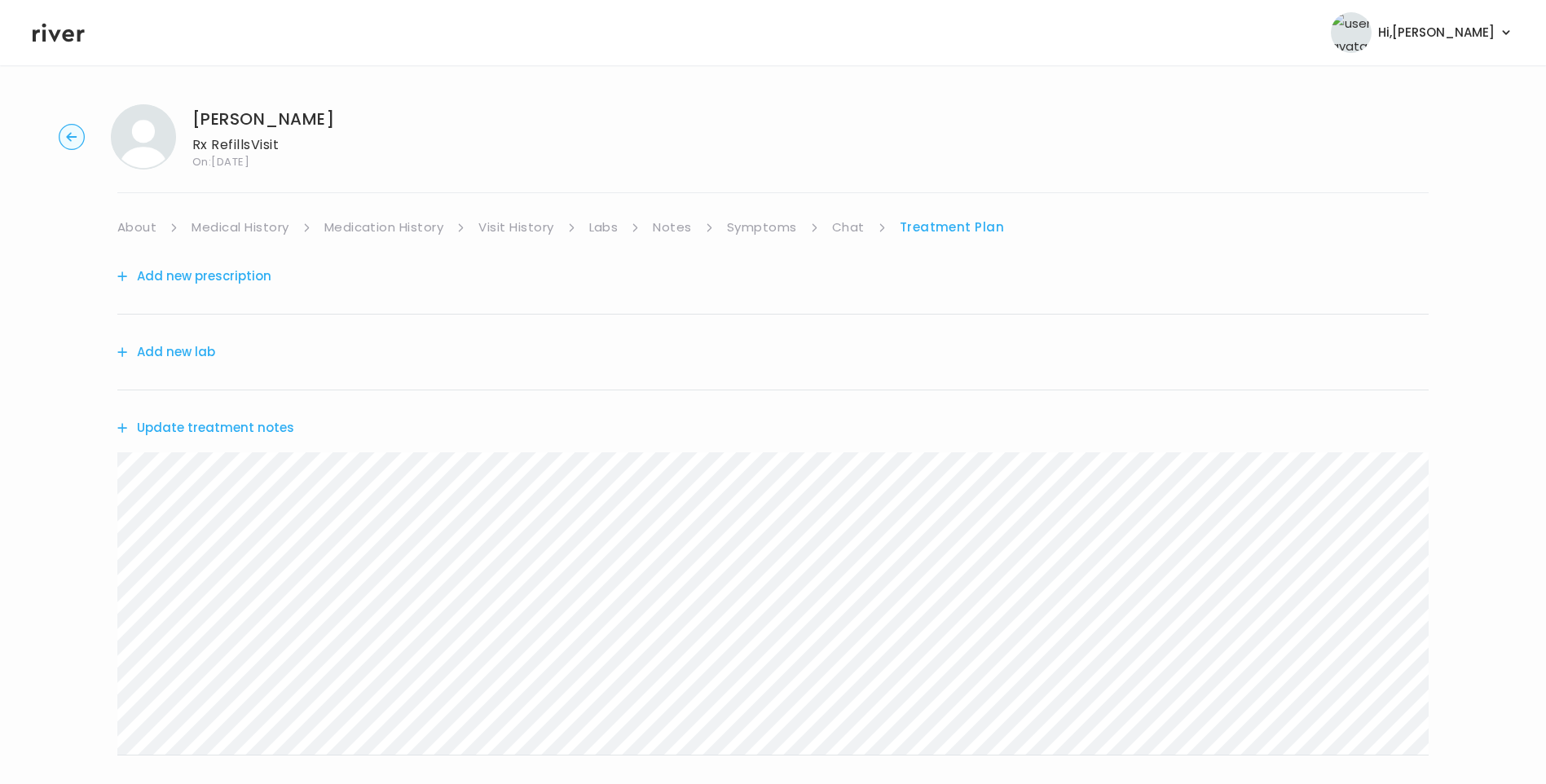
click at [268, 431] on button "Update treatment notes" at bounding box center [206, 427] width 177 height 23
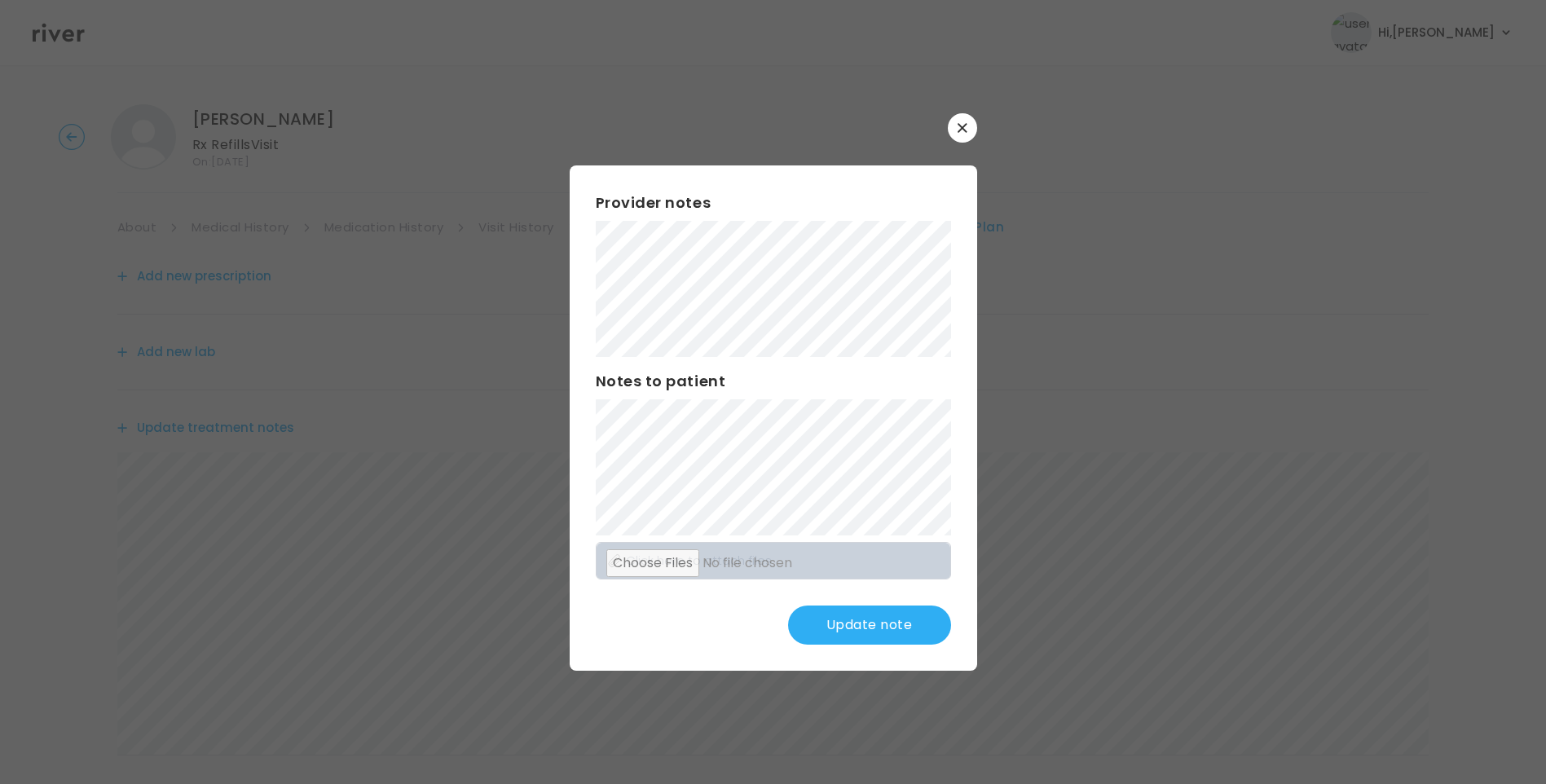
click at [893, 609] on button "Update note" at bounding box center [869, 625] width 163 height 39
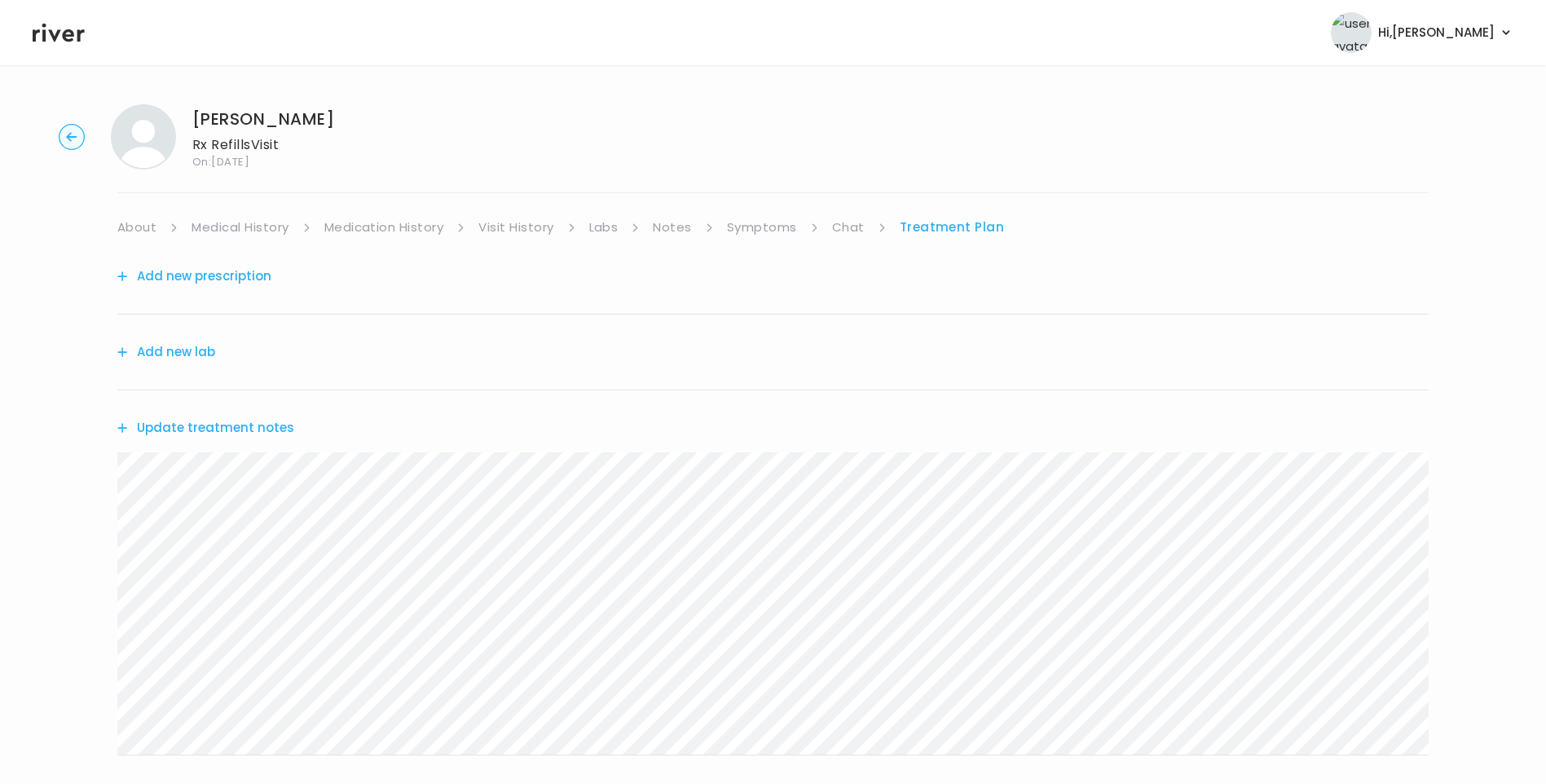
click at [781, 229] on link "Symptoms" at bounding box center [762, 227] width 70 height 23
click at [842, 223] on link "Chat" at bounding box center [851, 227] width 33 height 23
click at [936, 228] on link "Treatment Plan" at bounding box center [952, 227] width 101 height 23
click at [247, 435] on button "Update treatment notes" at bounding box center [206, 427] width 177 height 23
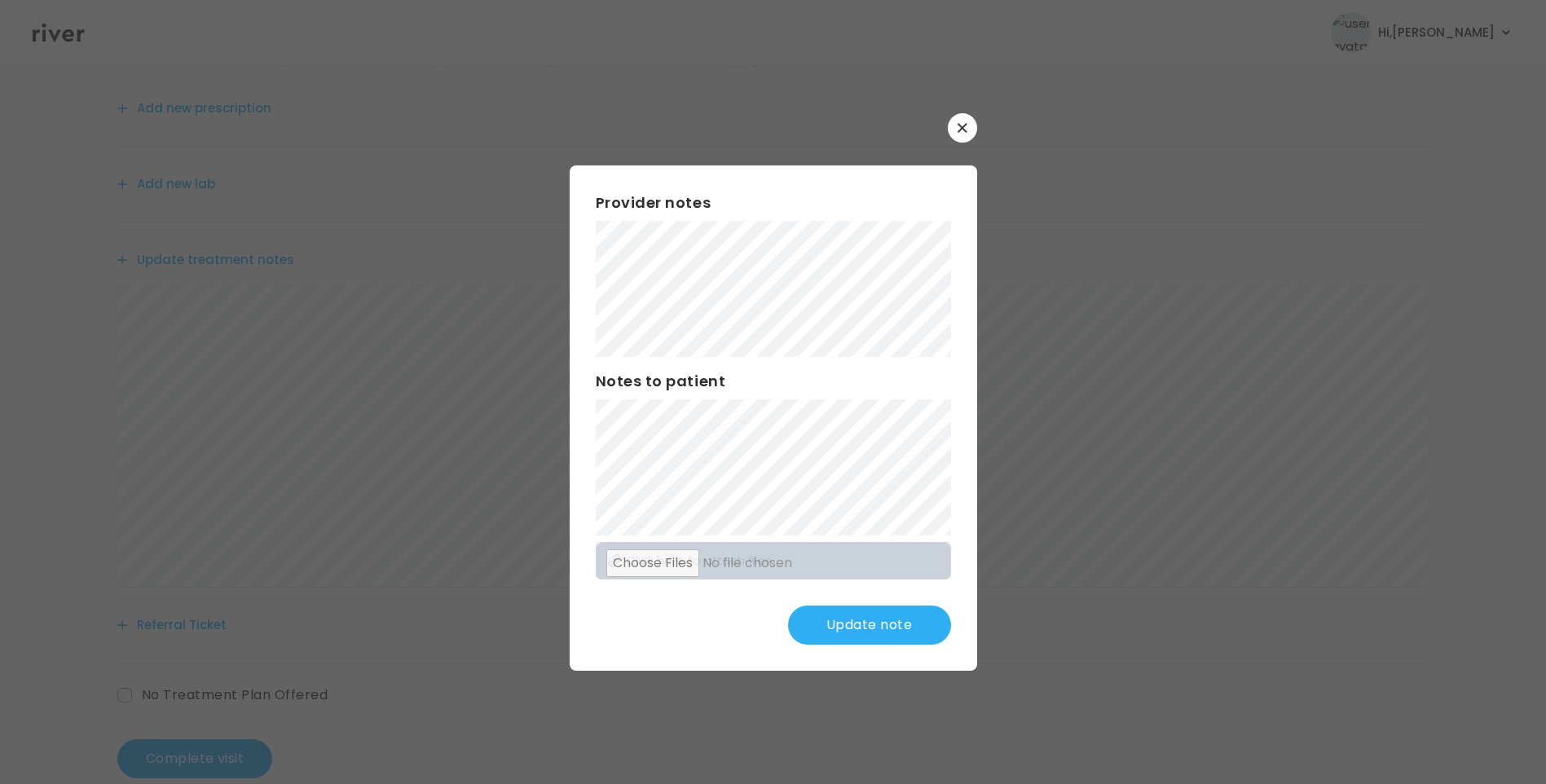
scroll to position [201, 0]
click at [880, 629] on button "Update note" at bounding box center [869, 625] width 163 height 39
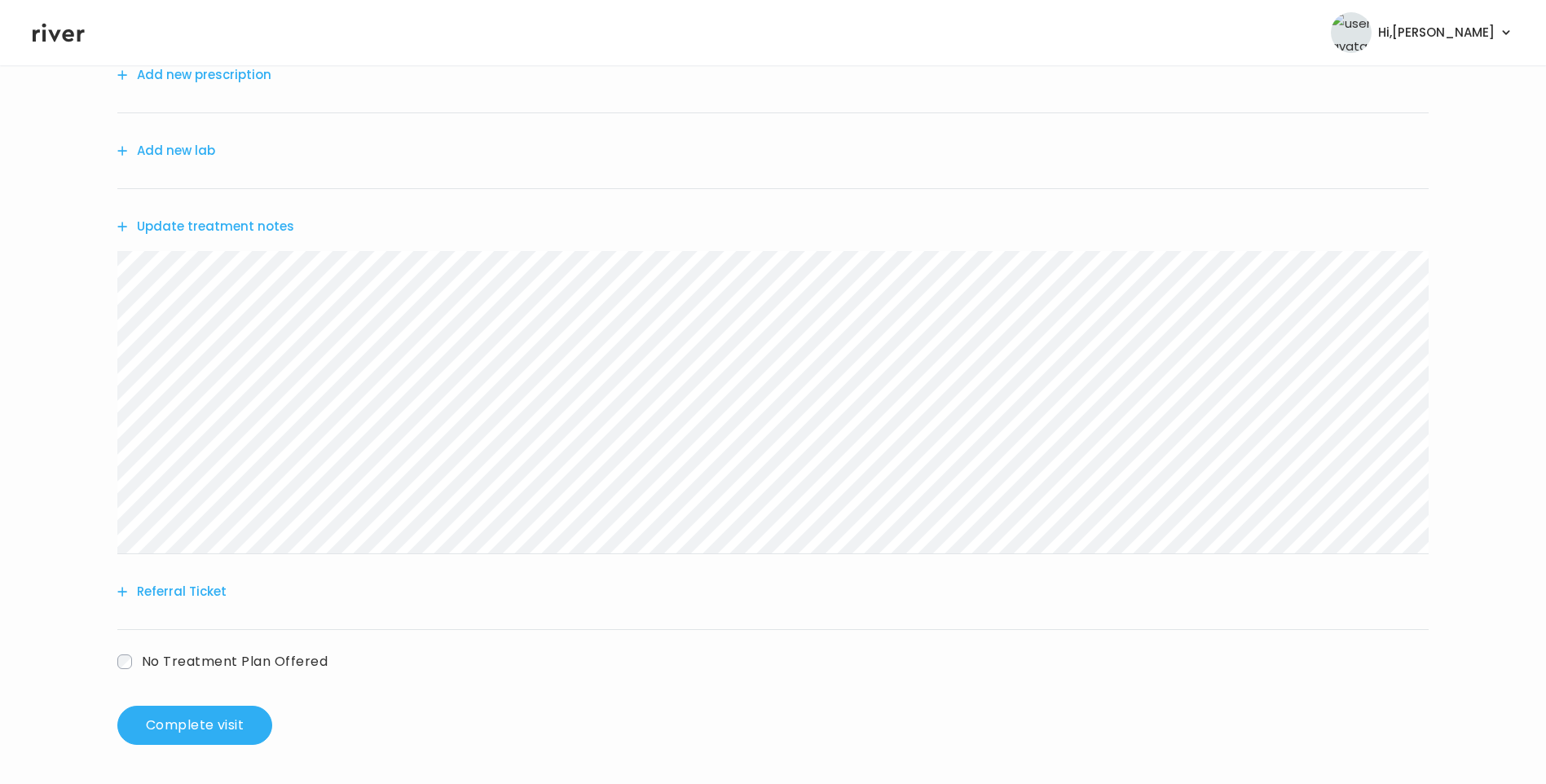
click at [267, 228] on button "Update treatment notes" at bounding box center [206, 226] width 177 height 23
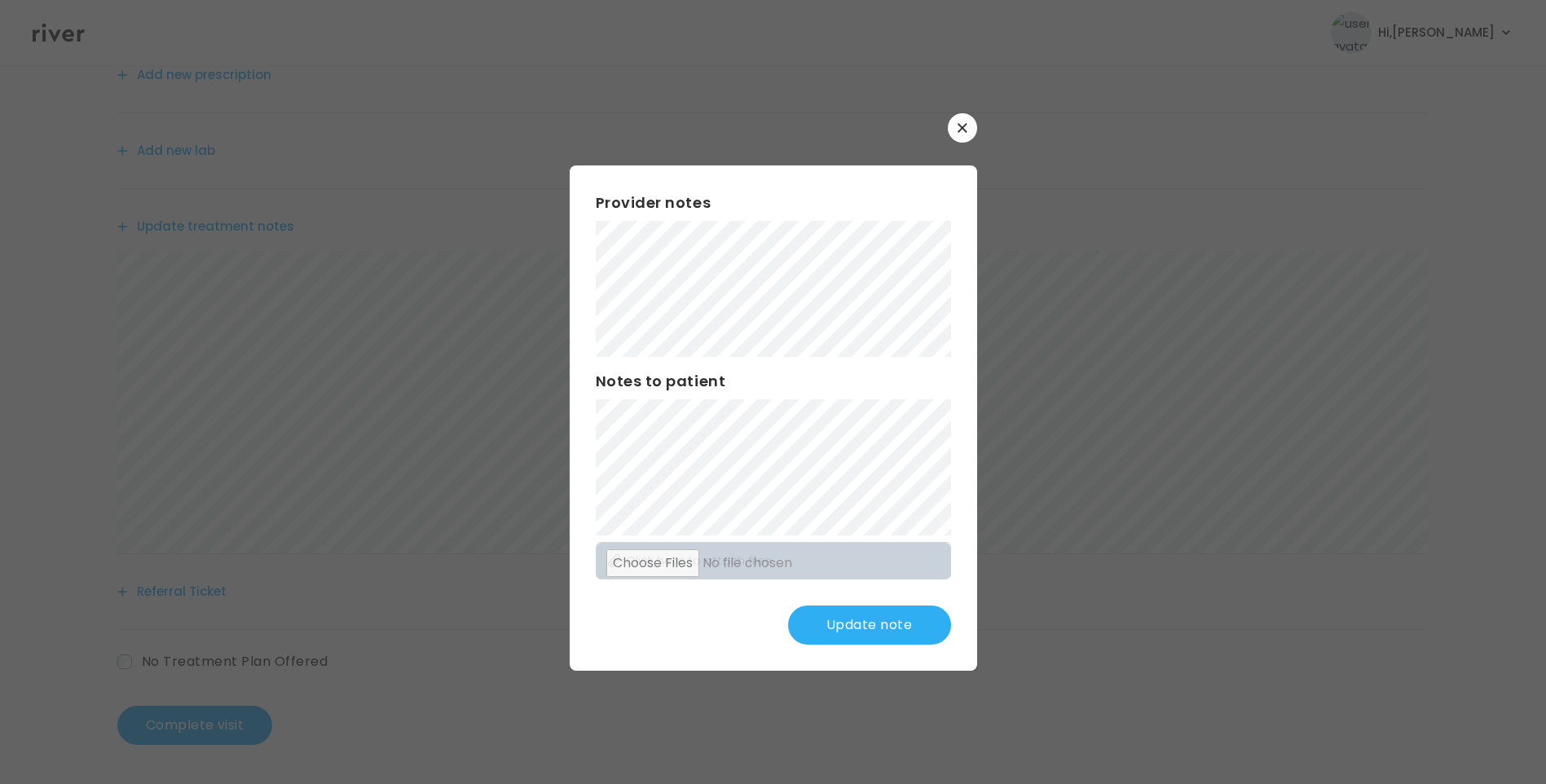
click at [872, 619] on button "Update note" at bounding box center [869, 625] width 163 height 39
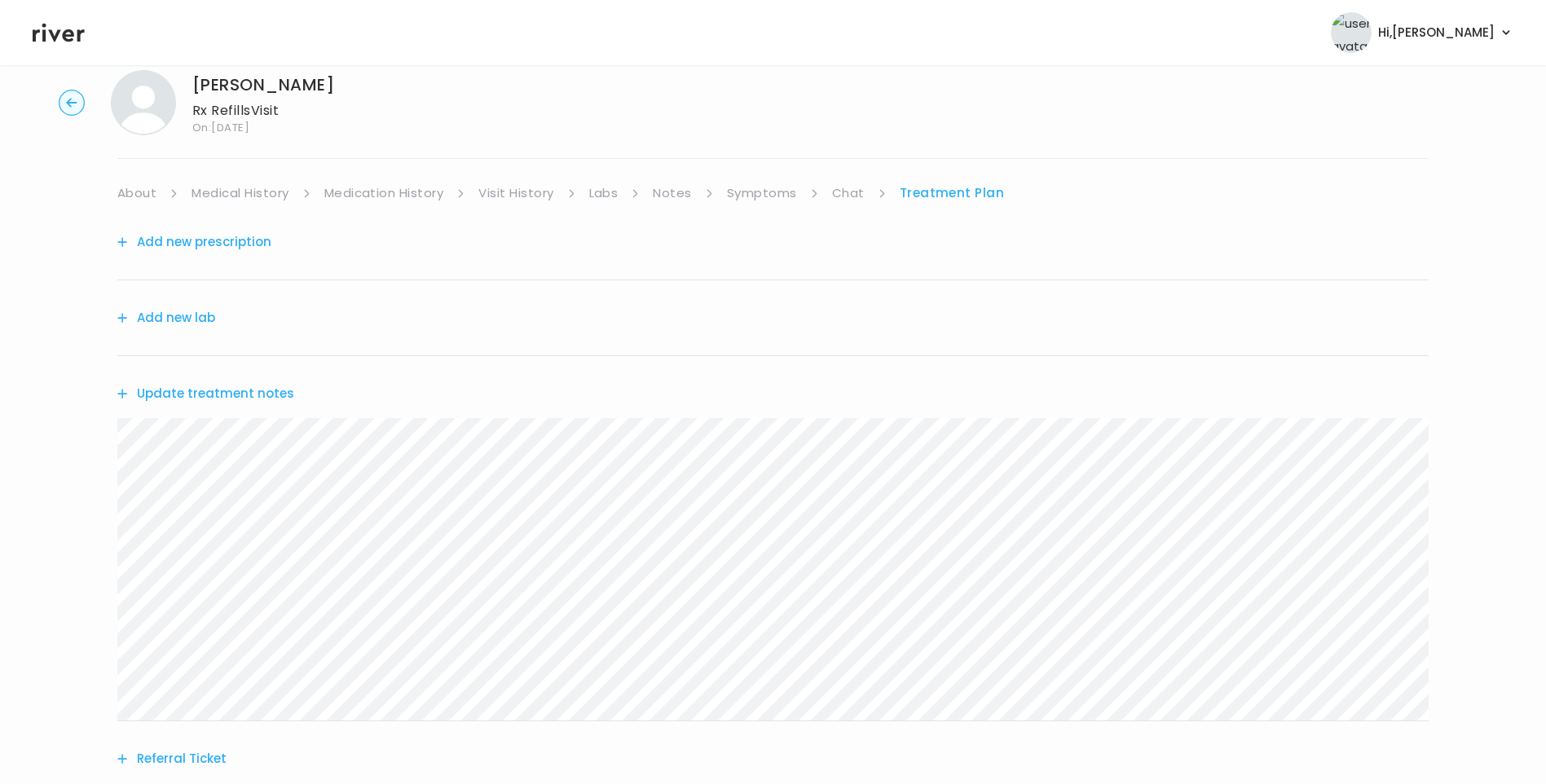
scroll to position [0, 0]
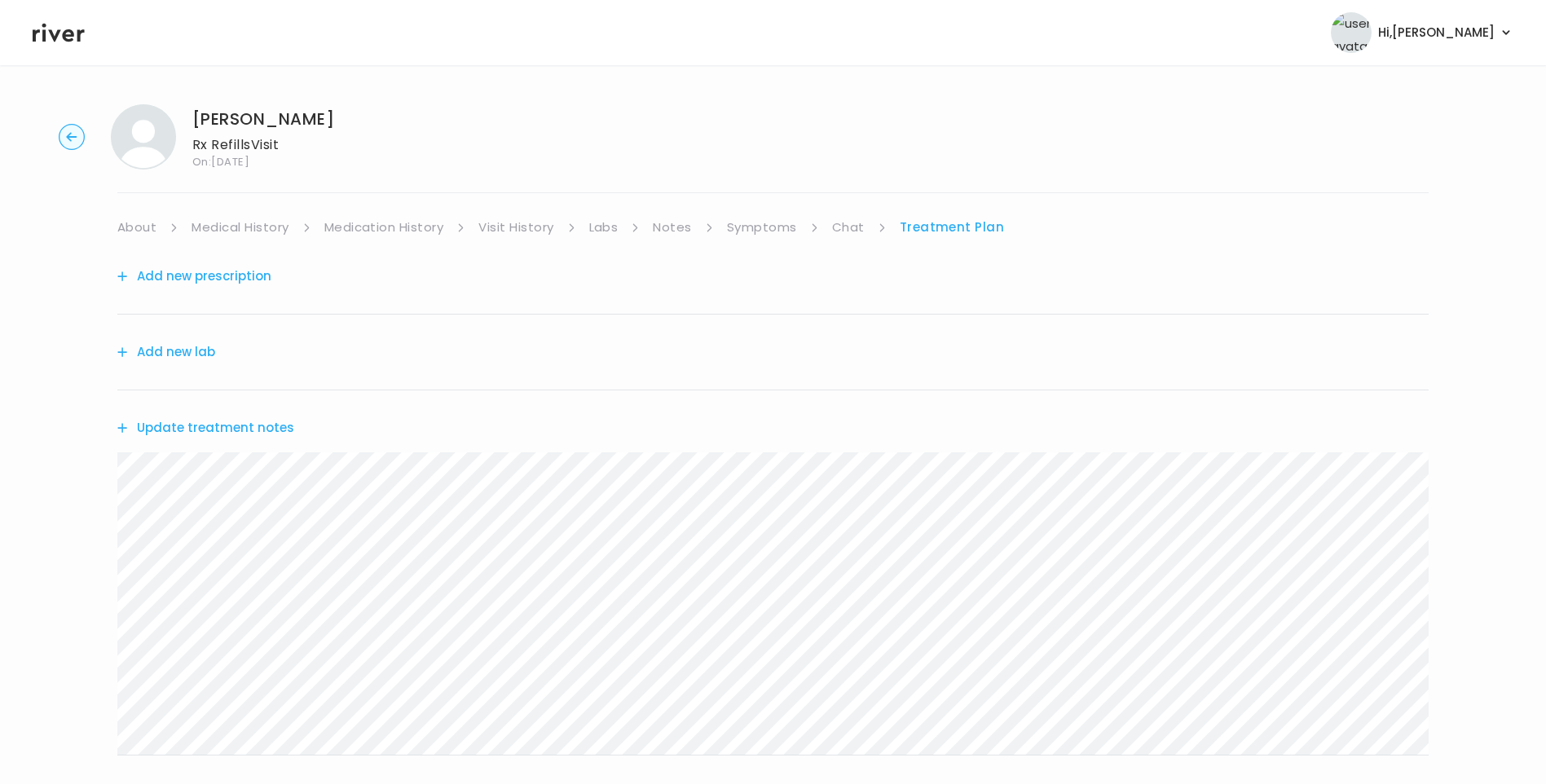
click at [858, 224] on link "Chat" at bounding box center [848, 227] width 33 height 23
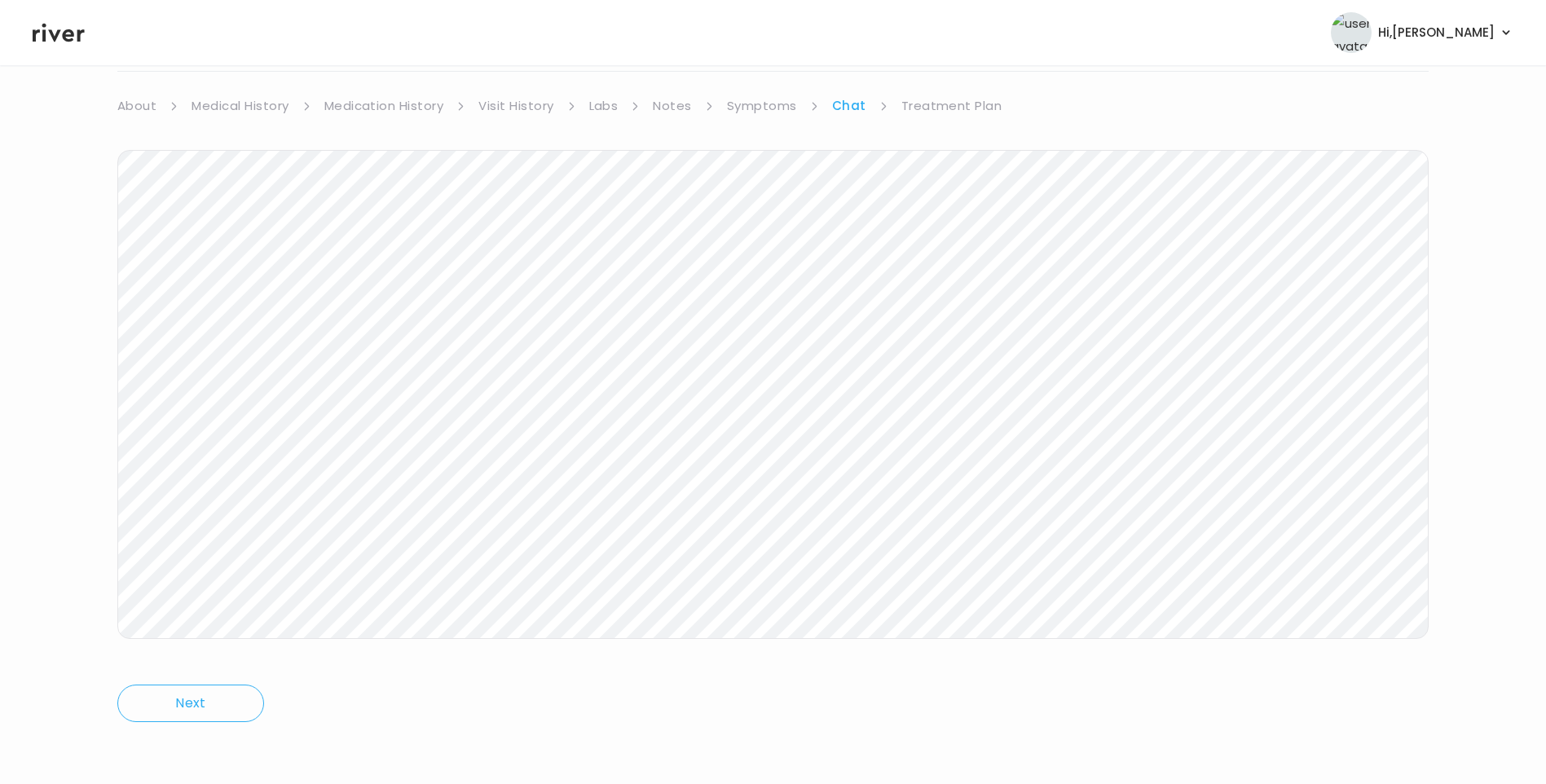
click at [941, 111] on link "Treatment Plan" at bounding box center [952, 105] width 101 height 23
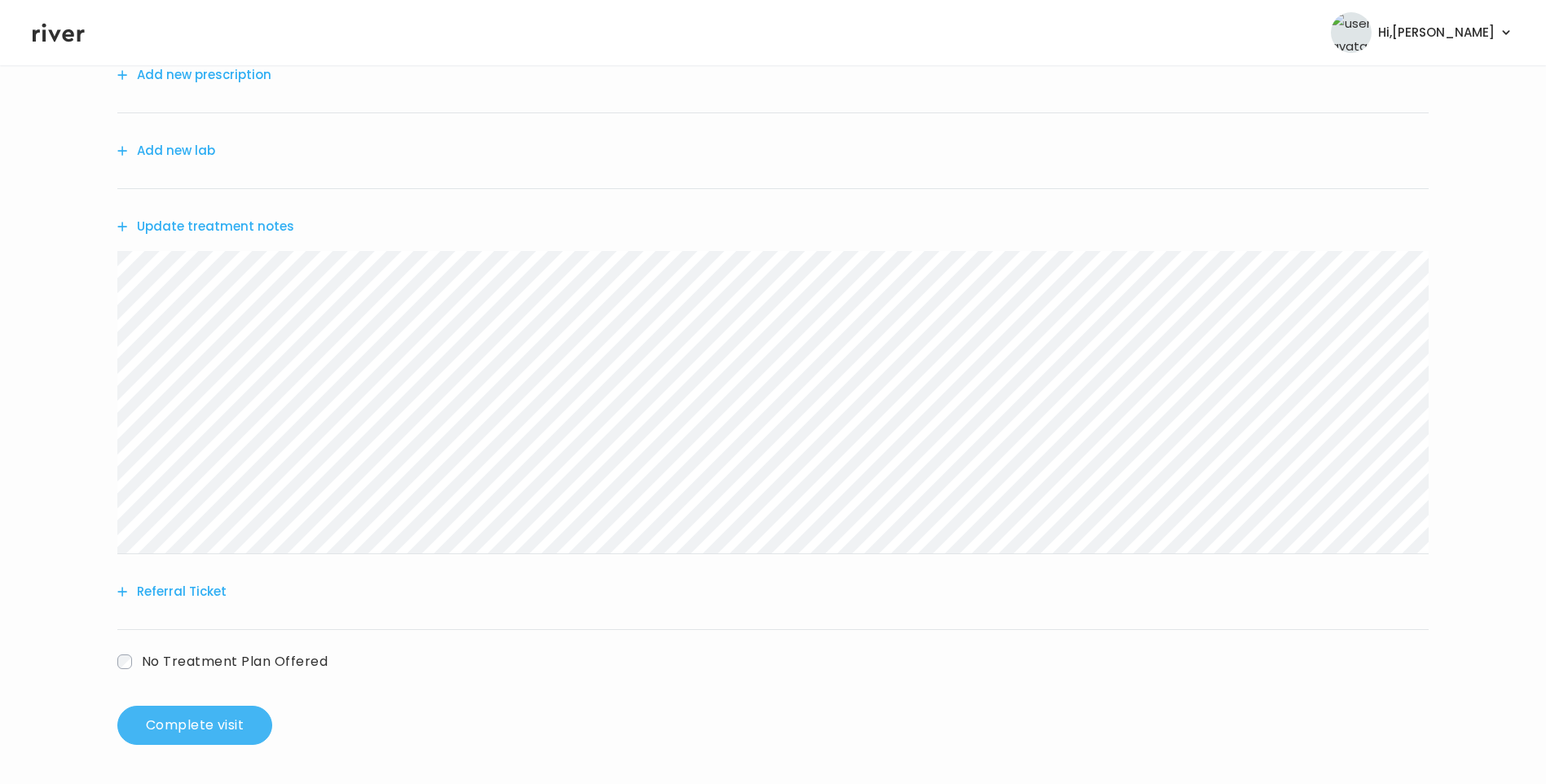
click at [238, 714] on button "Complete visit" at bounding box center [194, 725] width 155 height 39
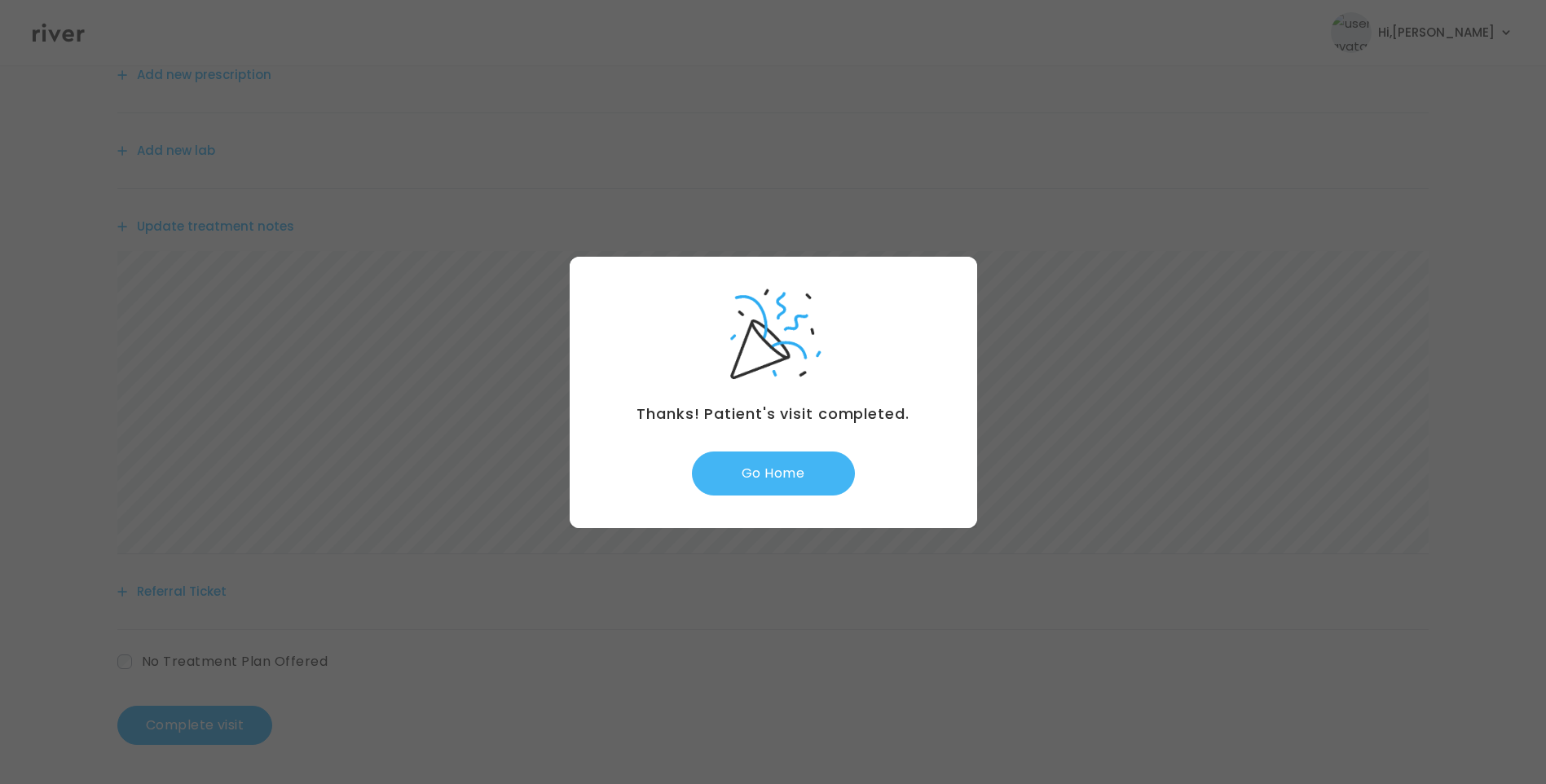
click at [795, 469] on button "Go Home" at bounding box center [773, 473] width 163 height 44
